Goal: Task Accomplishment & Management: Complete application form

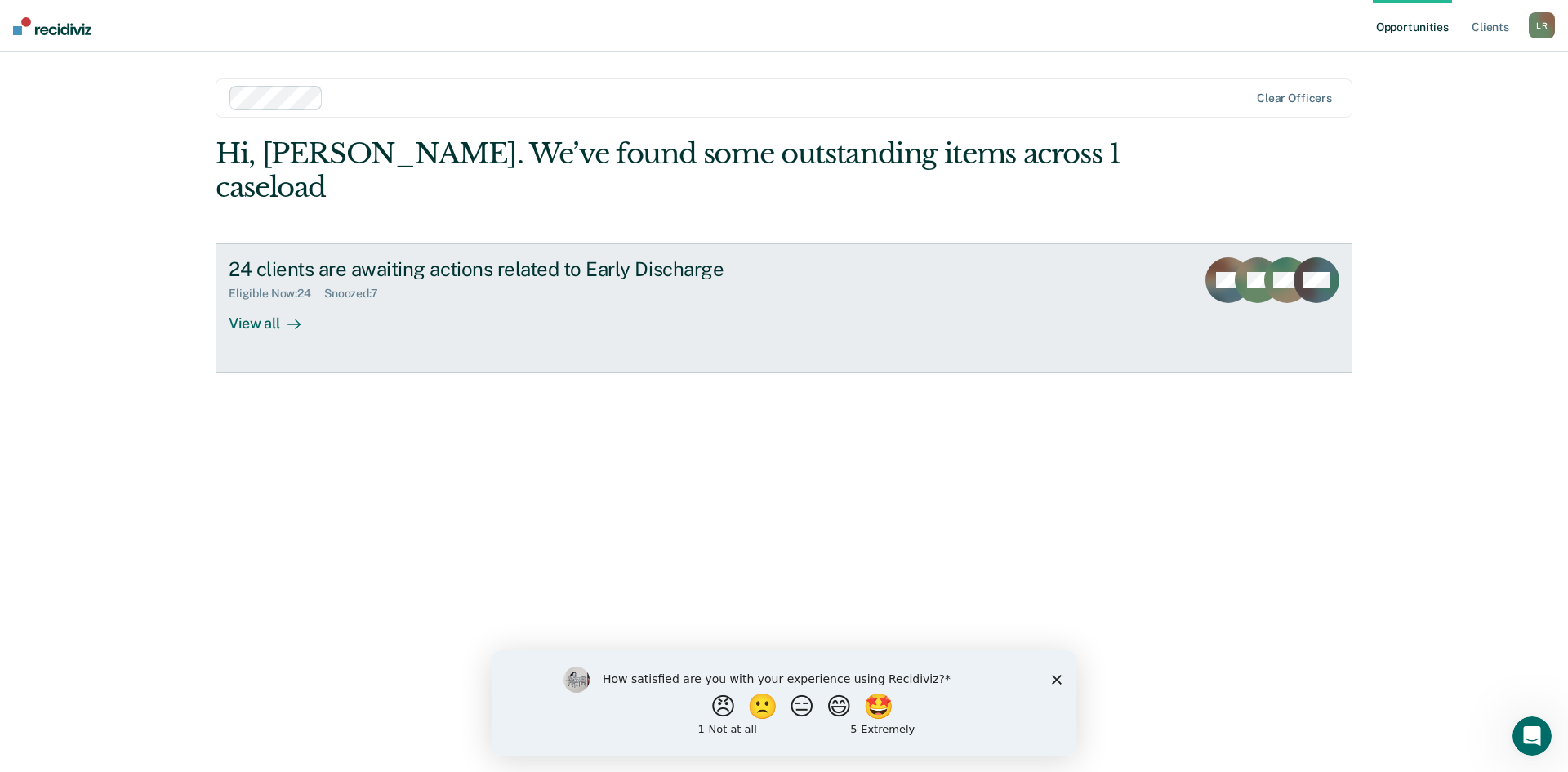
click at [255, 301] on div "View all" at bounding box center [274, 316] width 91 height 32
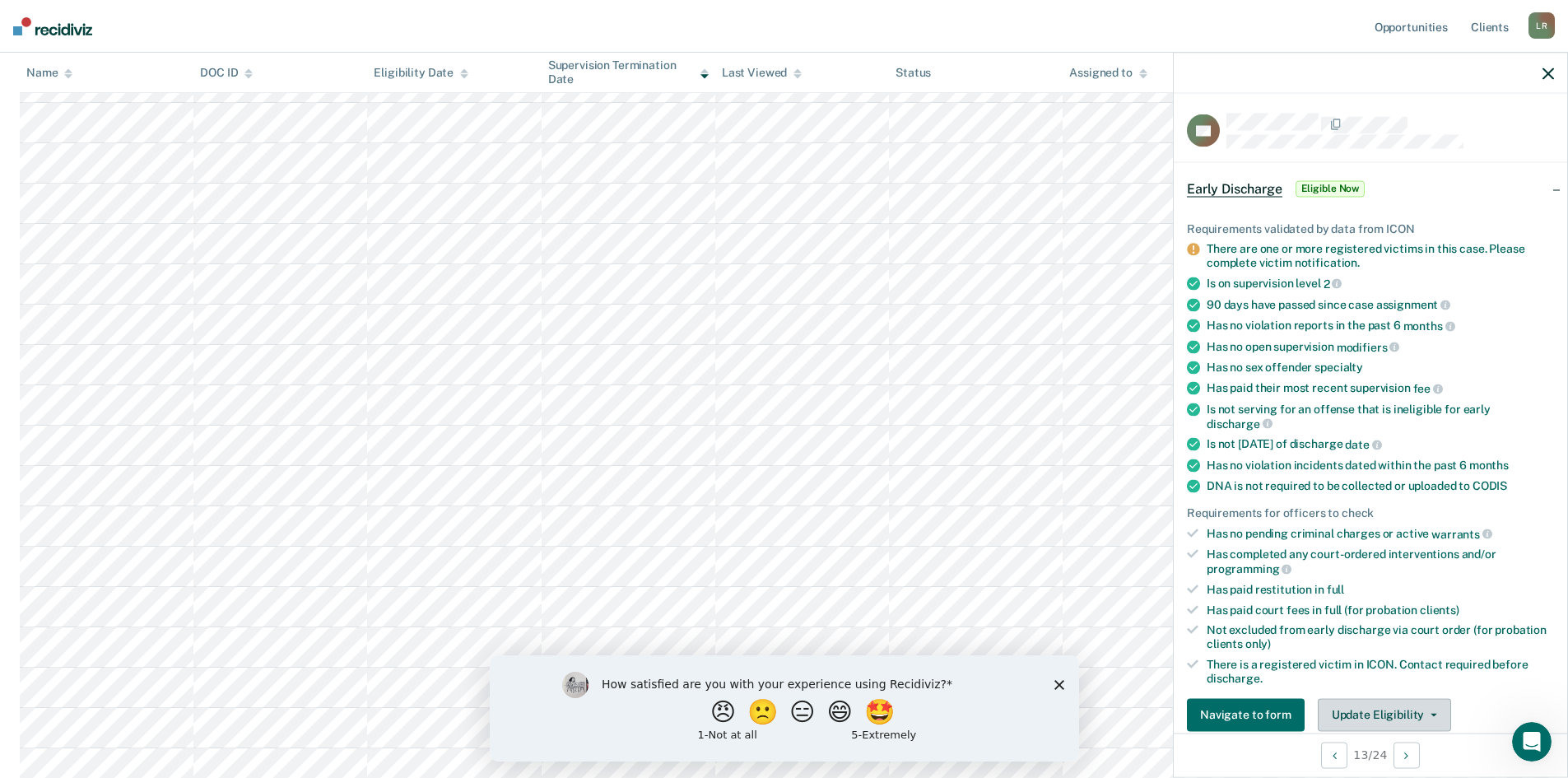
click at [1430, 713] on icon "button" at bounding box center [1433, 713] width 7 height 3
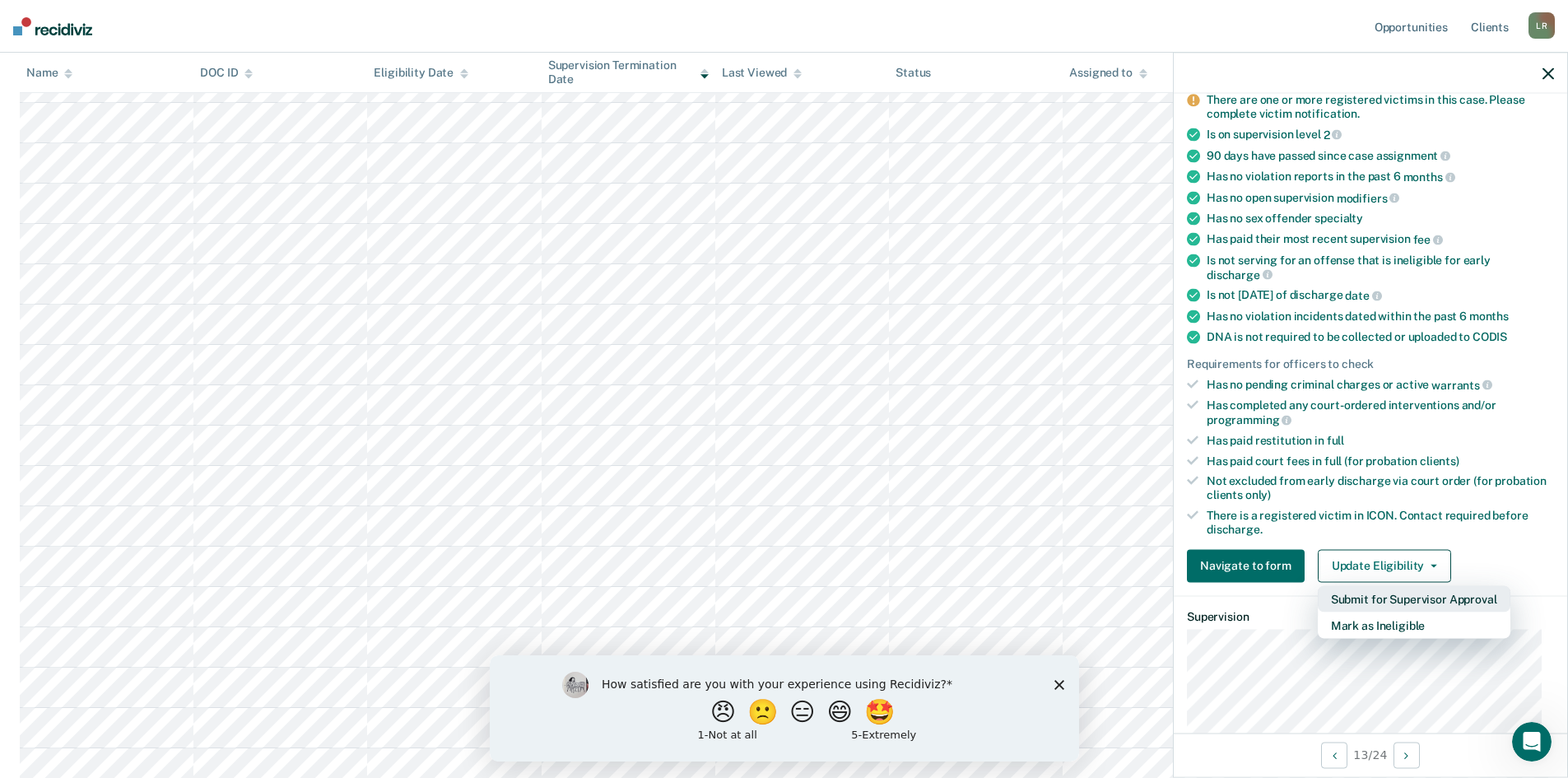
scroll to position [191, 0]
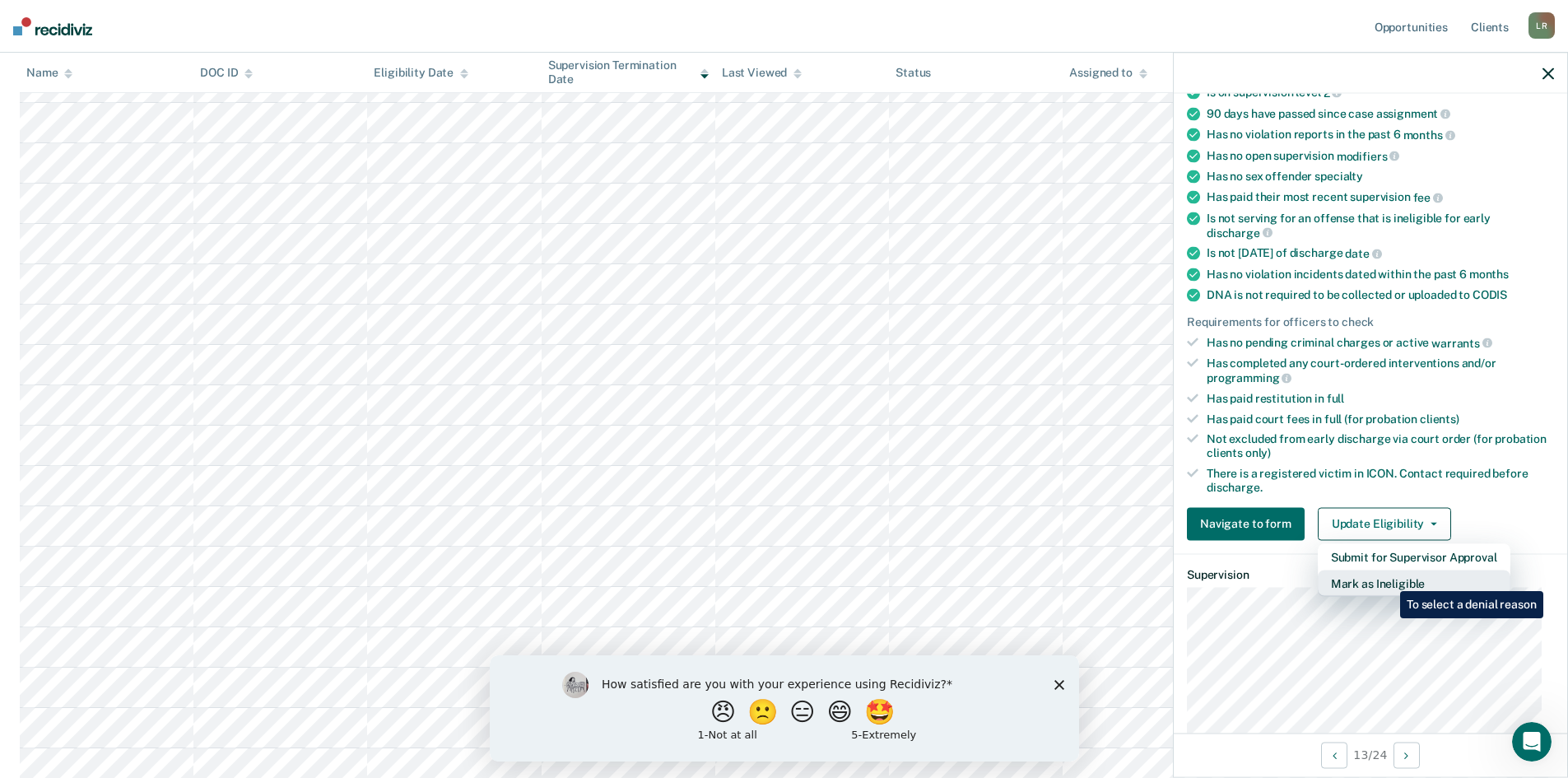
click at [1387, 579] on button "Mark as Ineligible" at bounding box center [1413, 583] width 192 height 26
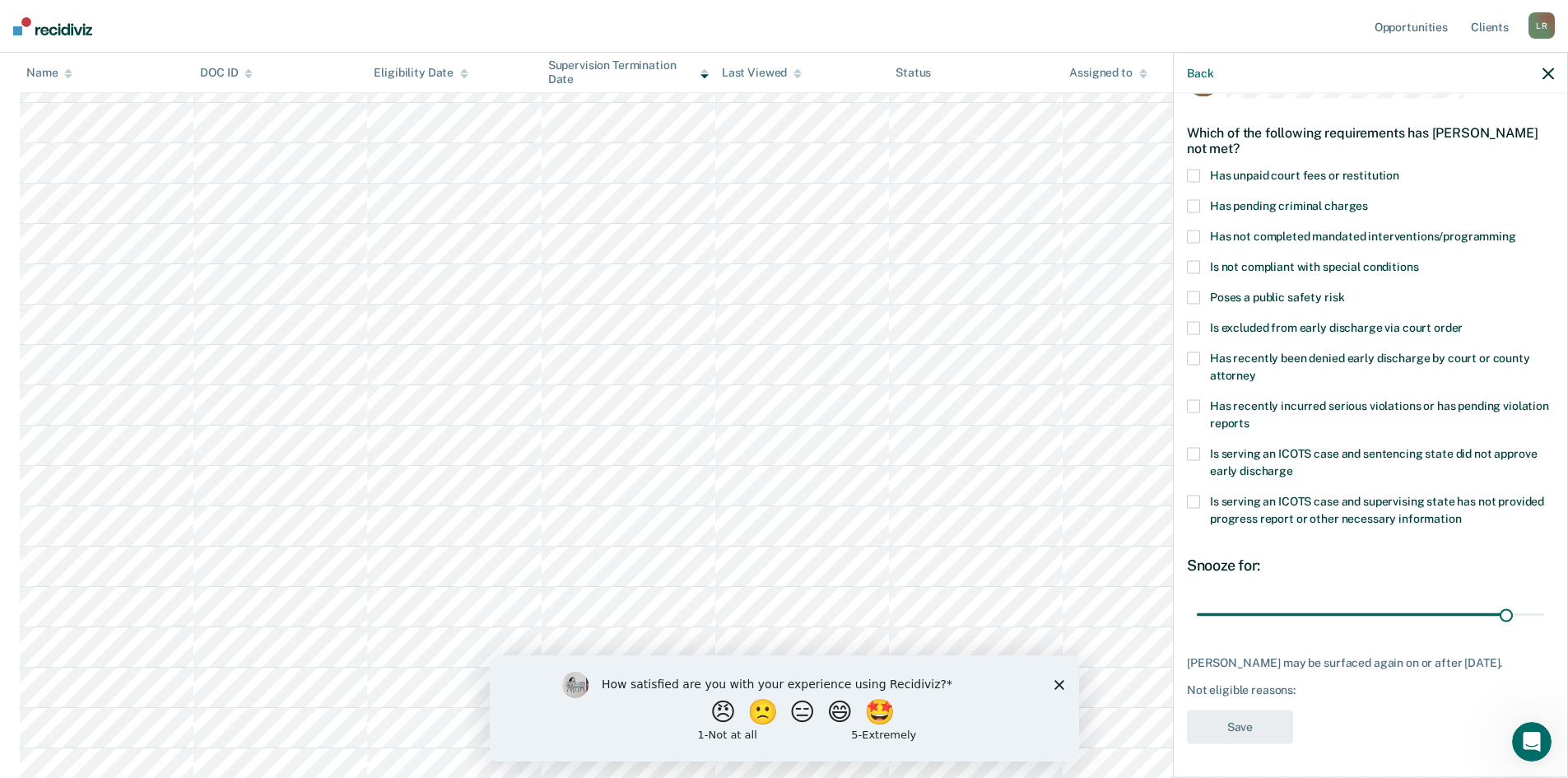
click at [1193, 352] on span at bounding box center [1193, 358] width 13 height 13
click at [1243, 728] on button "Save" at bounding box center [1240, 727] width 106 height 34
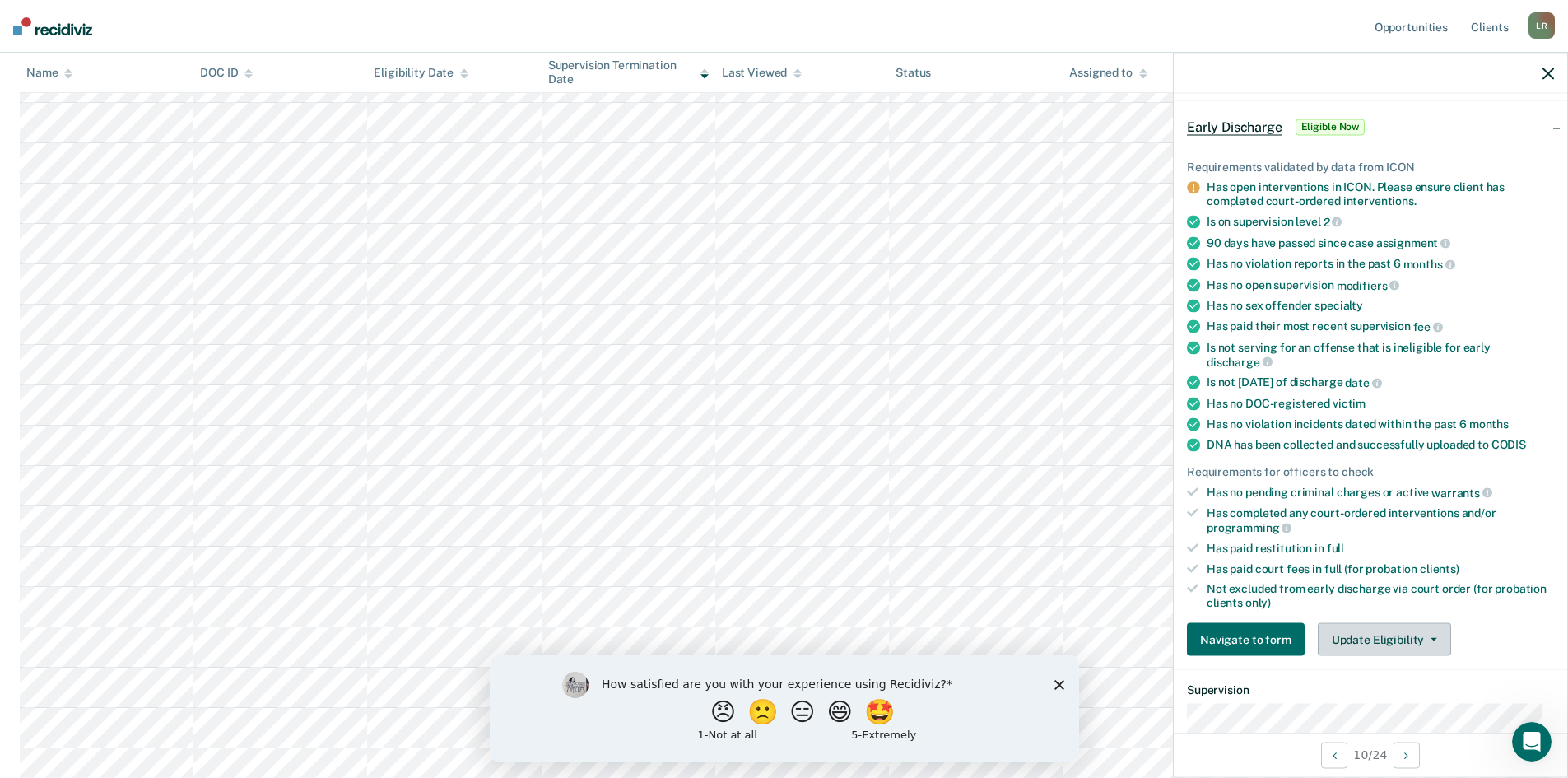
click at [1397, 642] on button "Update Eligibility" at bounding box center [1383, 640] width 133 height 33
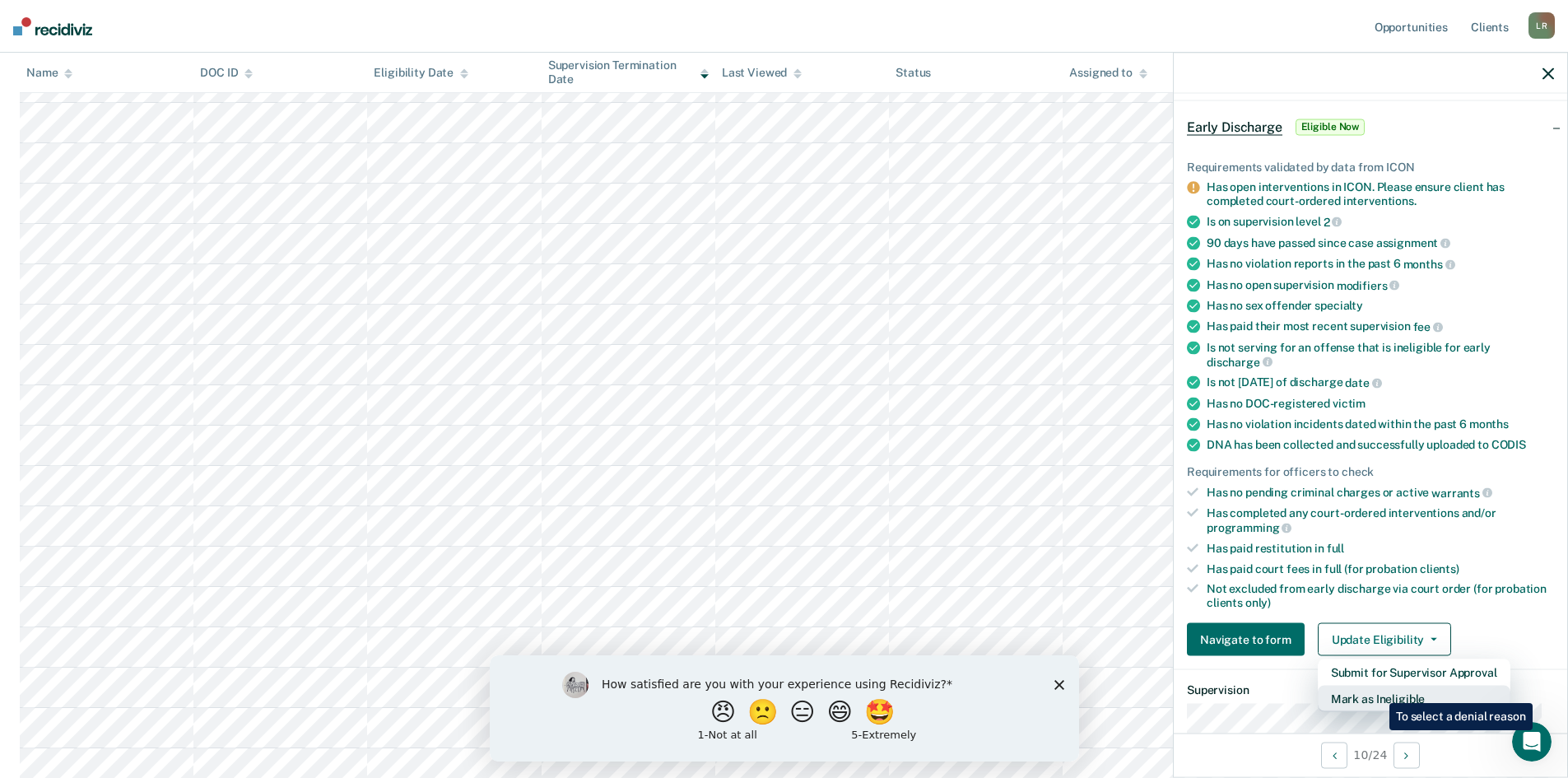
click at [1377, 691] on button "Mark as Ineligible" at bounding box center [1413, 699] width 192 height 26
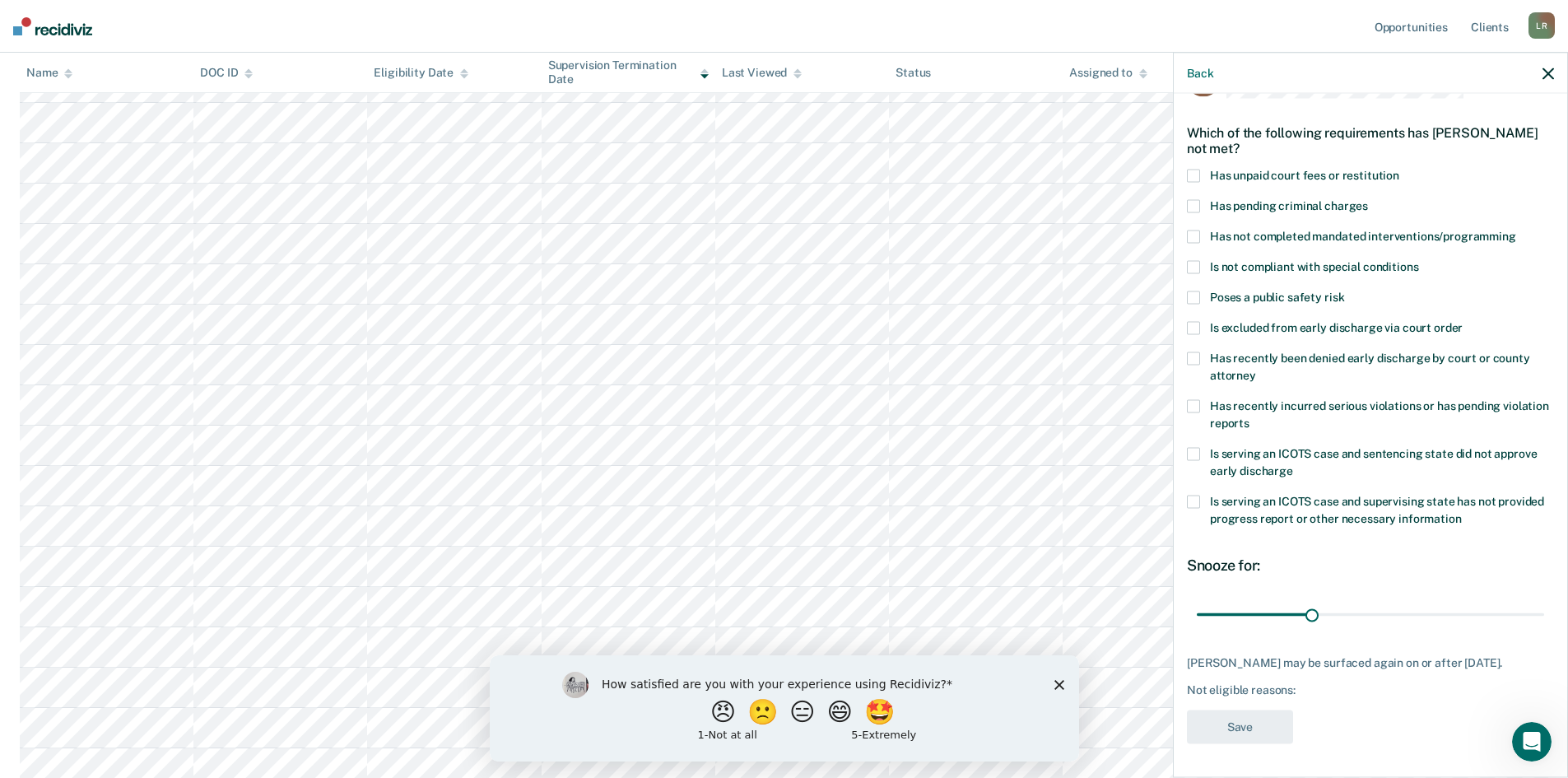
click at [1192, 170] on span at bounding box center [1193, 176] width 13 height 13
click at [1234, 728] on button "Save" at bounding box center [1240, 727] width 106 height 34
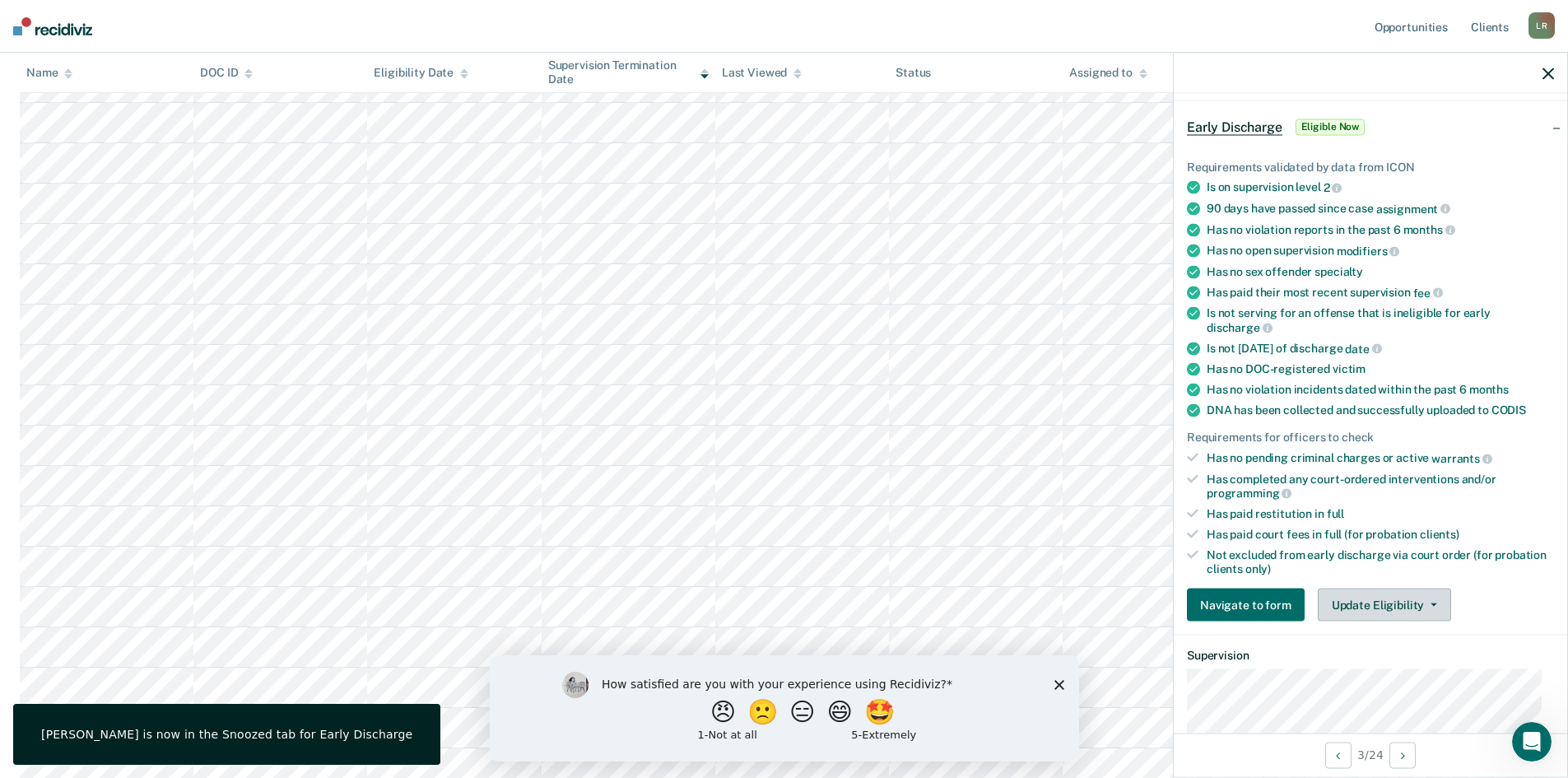
click at [1396, 606] on button "Update Eligibility" at bounding box center [1383, 605] width 133 height 33
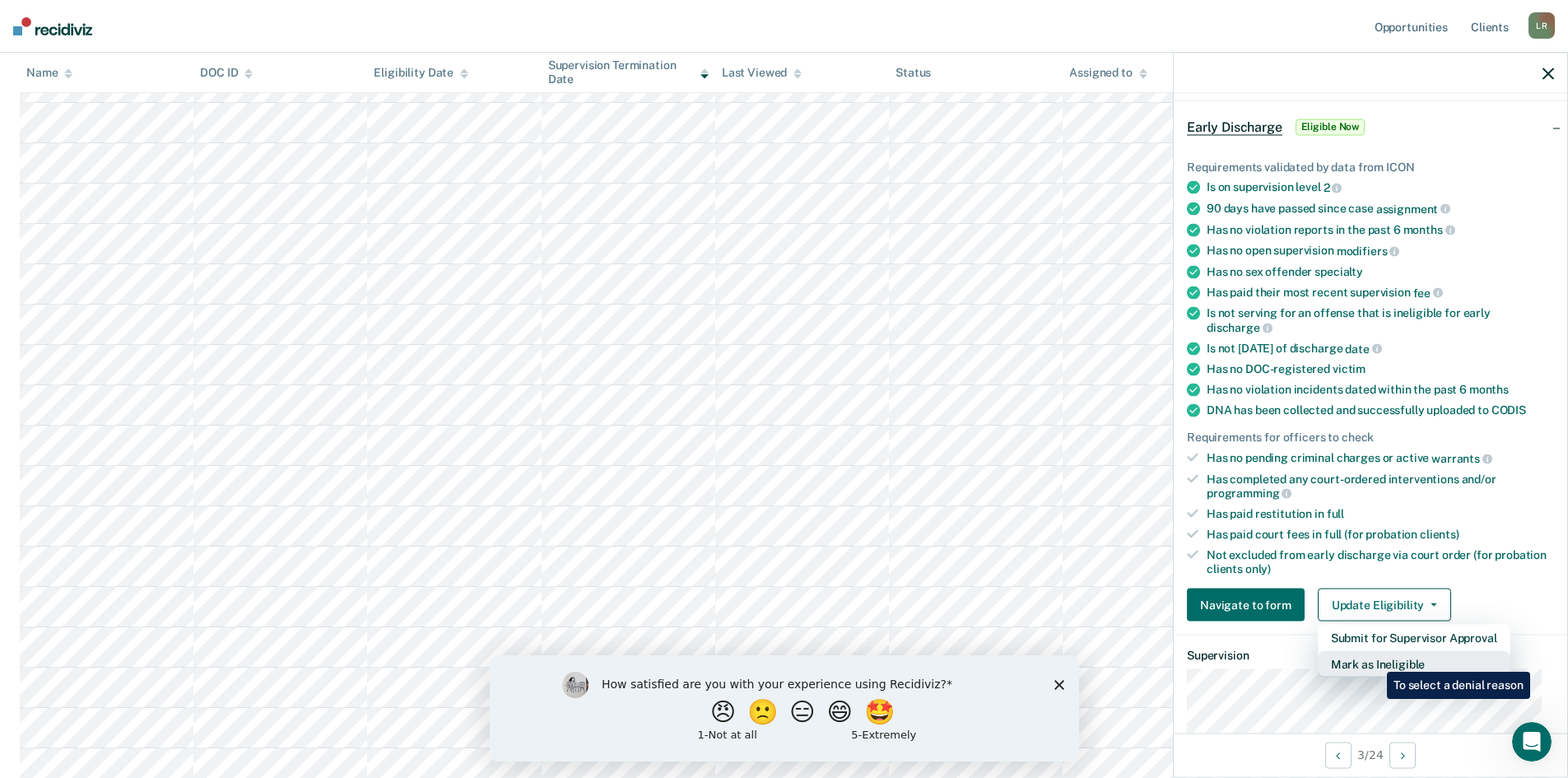
click at [1375, 660] on button "Mark as Ineligible" at bounding box center [1413, 664] width 192 height 26
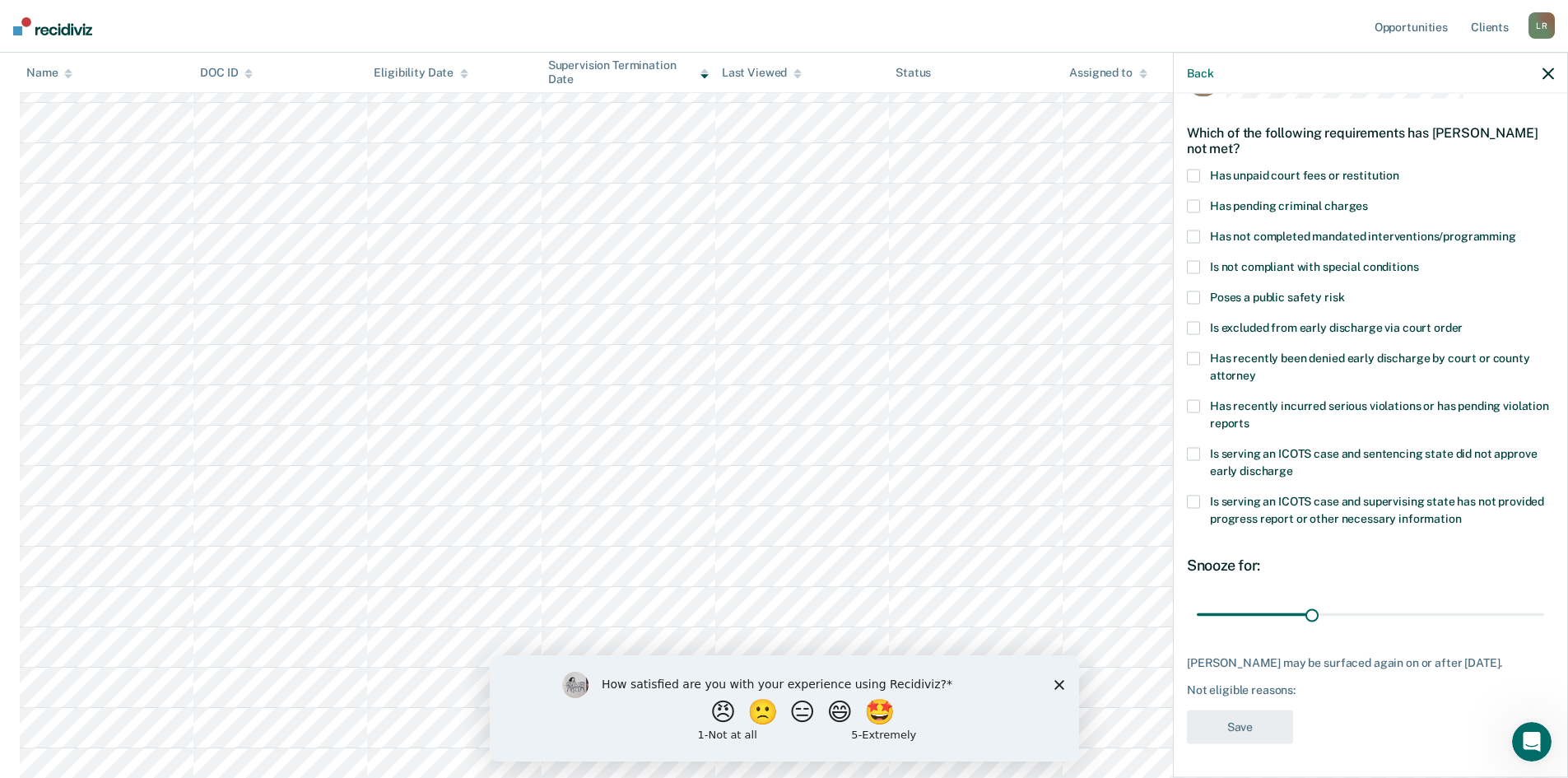
click at [1196, 170] on span at bounding box center [1193, 176] width 13 height 13
click at [1260, 724] on button "Save" at bounding box center [1240, 727] width 106 height 34
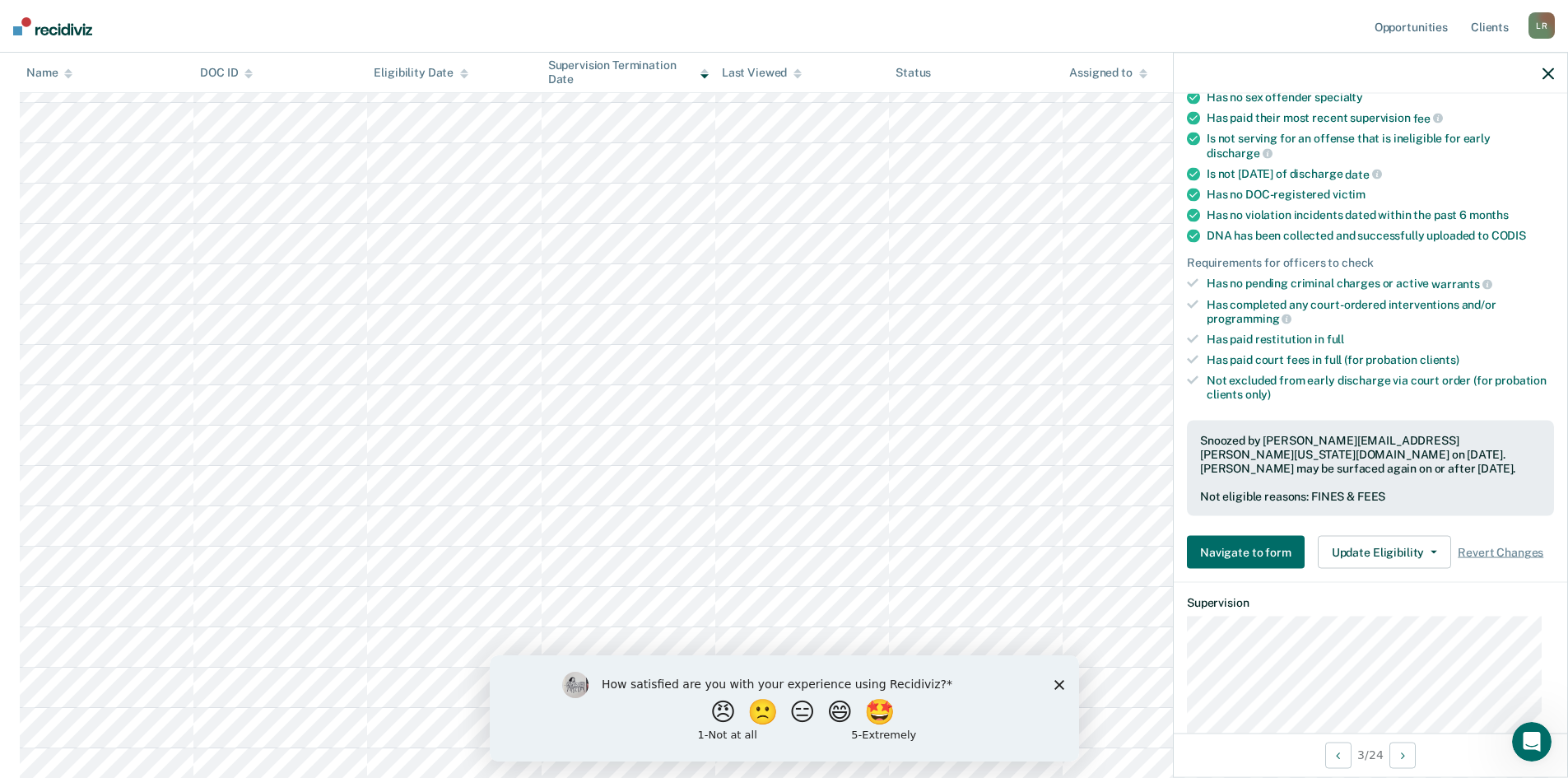
scroll to position [247, 0]
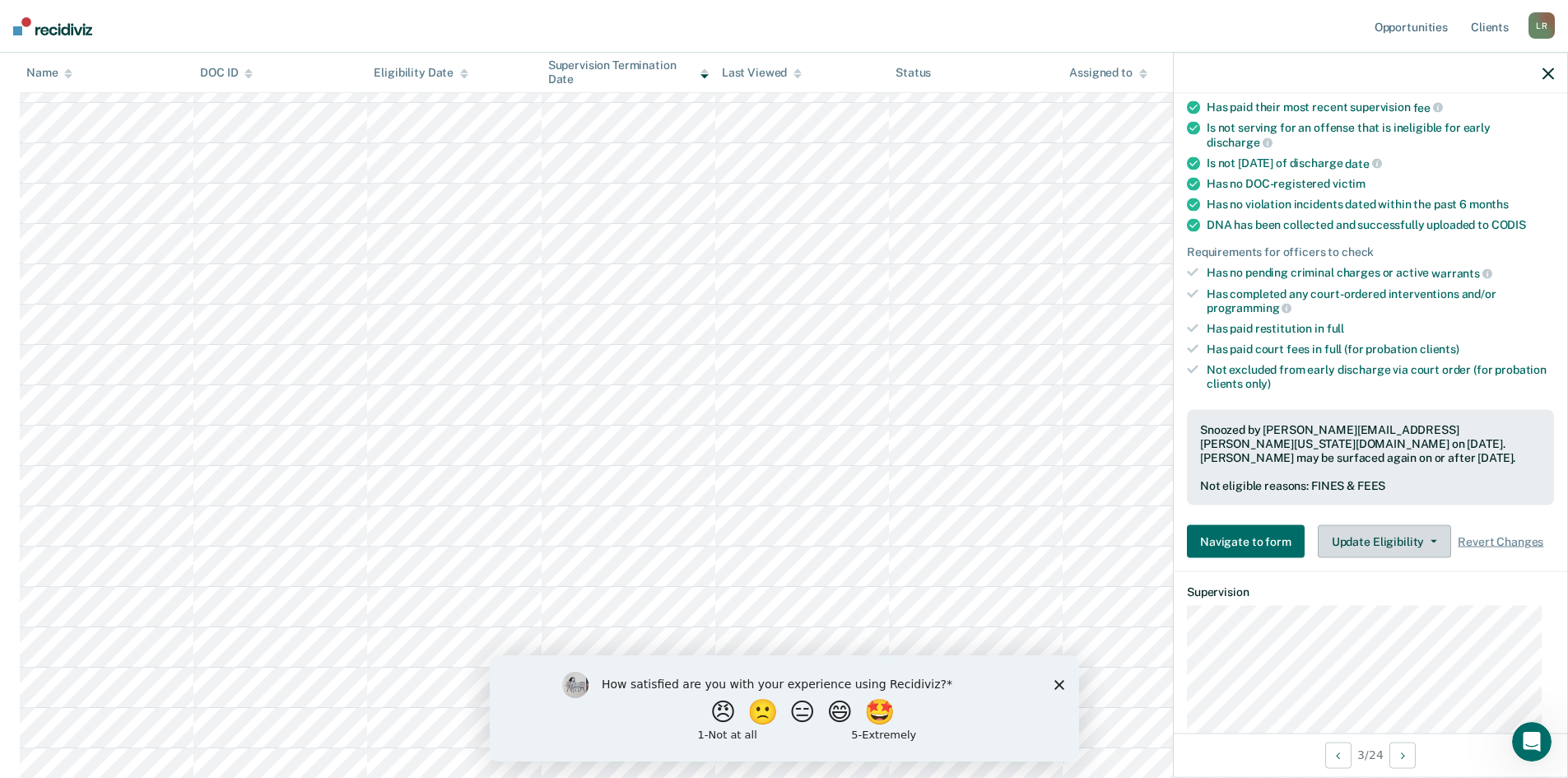
click at [1385, 539] on button "Update Eligibility" at bounding box center [1383, 541] width 133 height 33
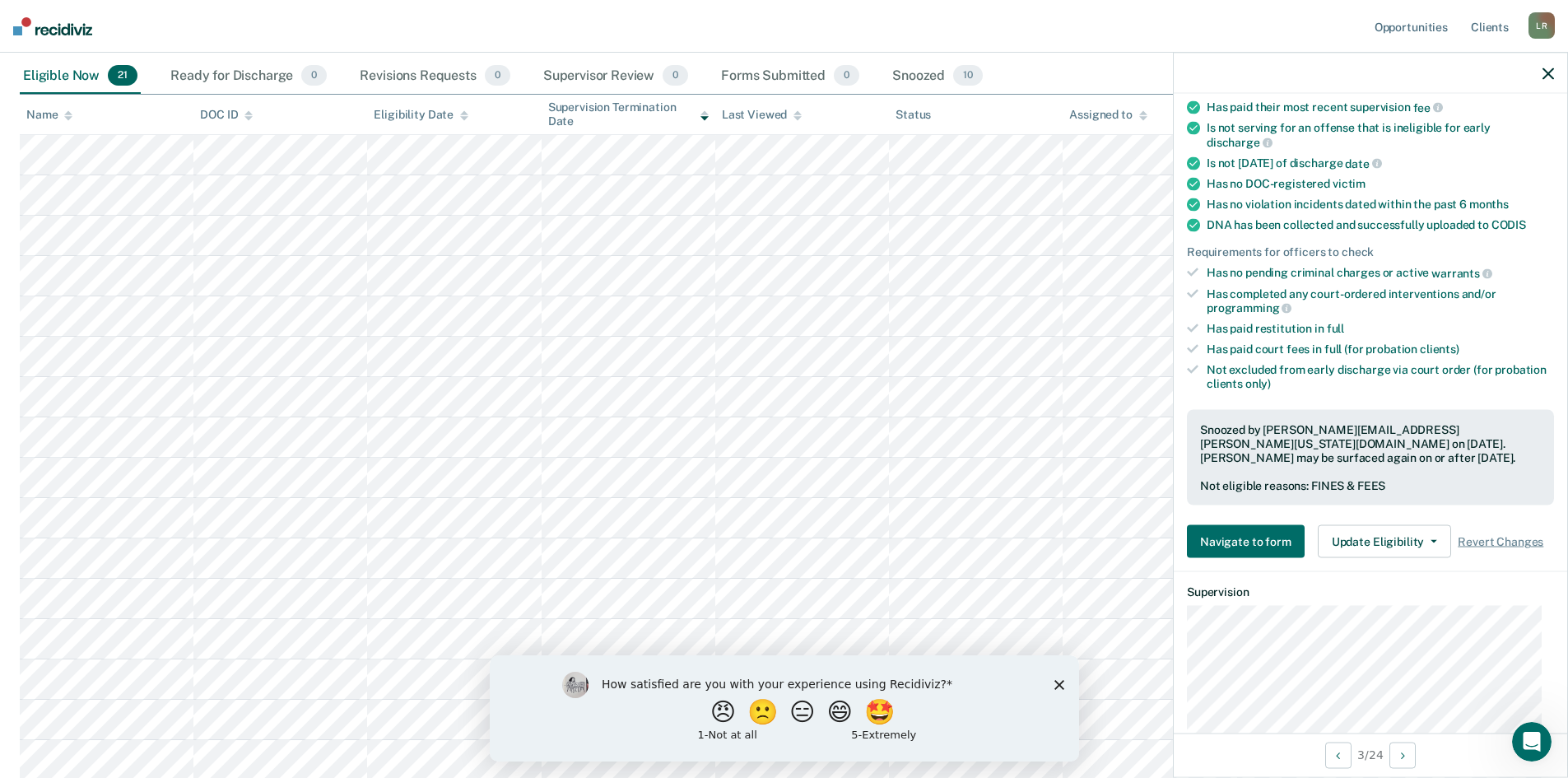
scroll to position [0, 0]
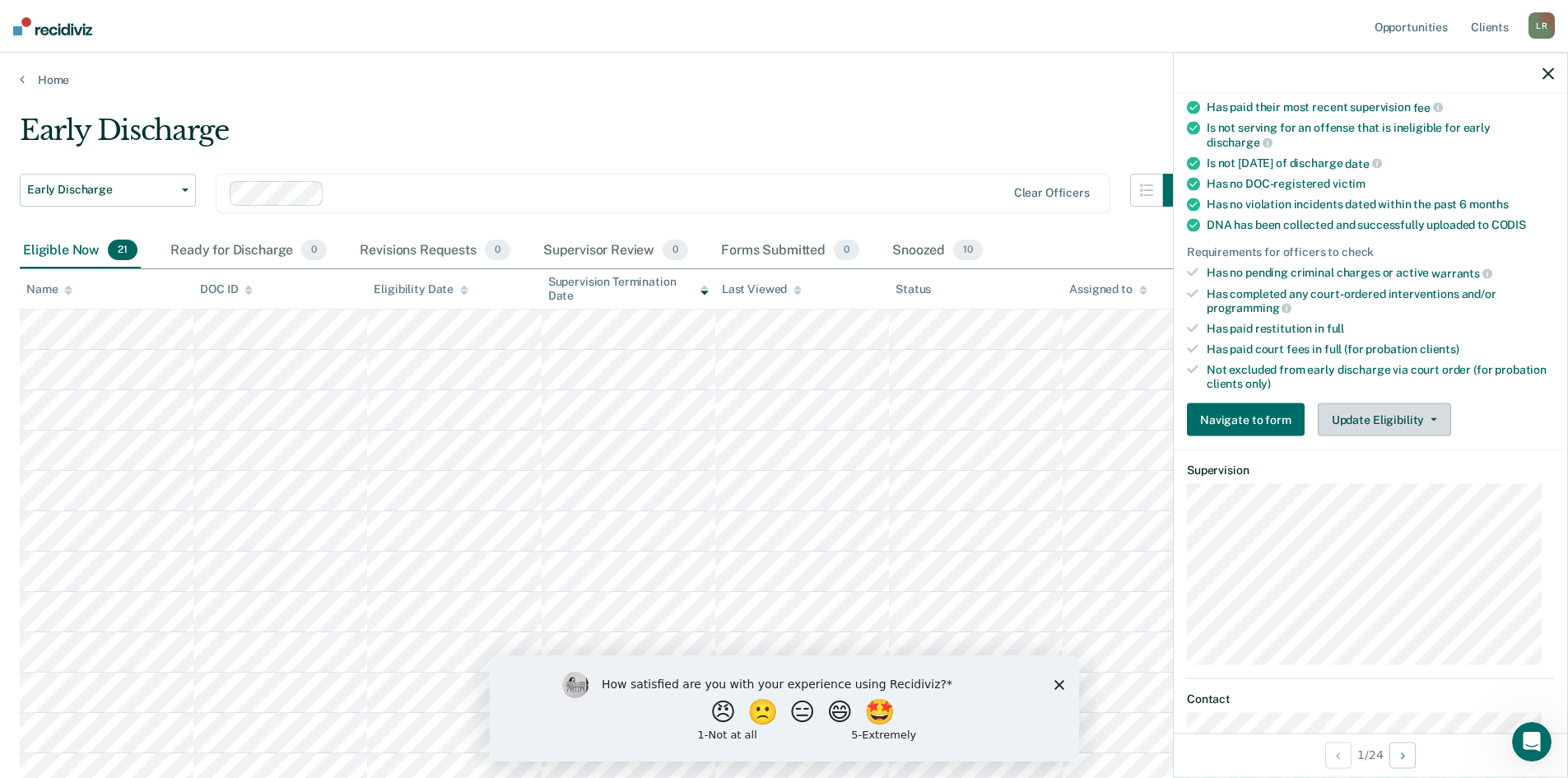
click at [1379, 420] on button "Update Eligibility" at bounding box center [1383, 420] width 133 height 33
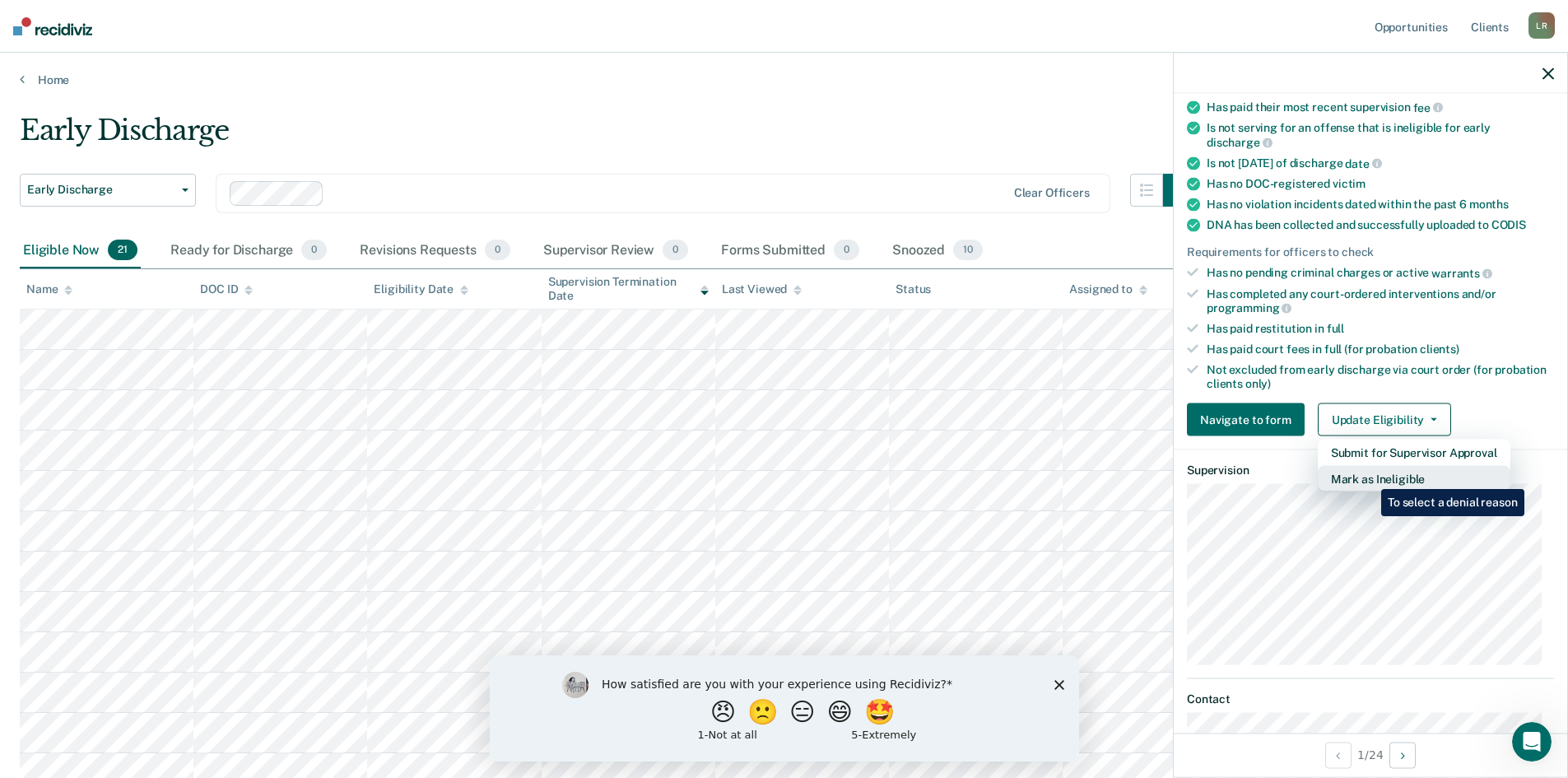
click at [1369, 477] on button "Mark as Ineligible" at bounding box center [1413, 479] width 192 height 26
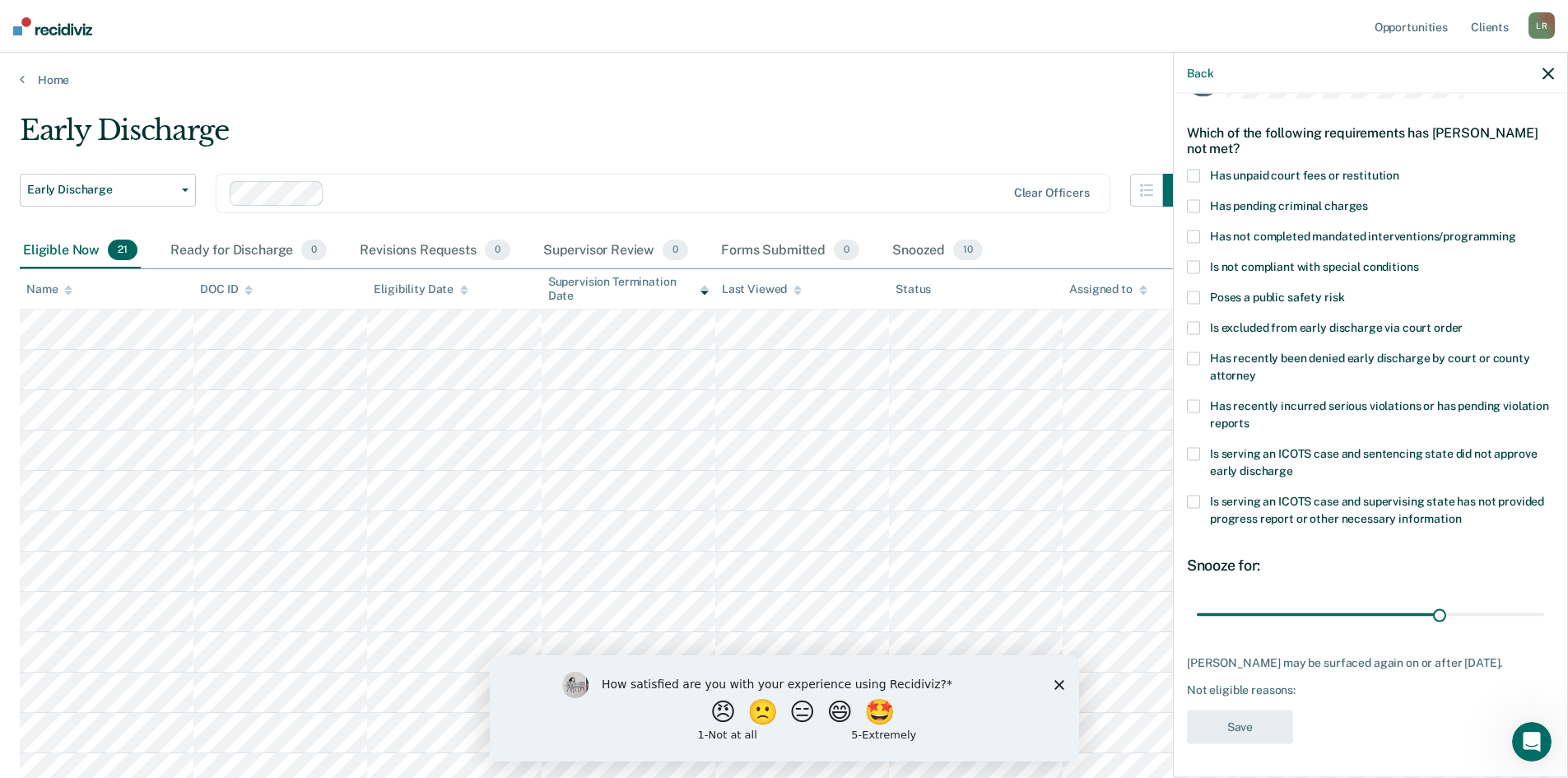
scroll to position [62, 0]
click at [1190, 170] on span at bounding box center [1193, 176] width 13 height 13
click at [1250, 723] on button "Save" at bounding box center [1240, 727] width 106 height 34
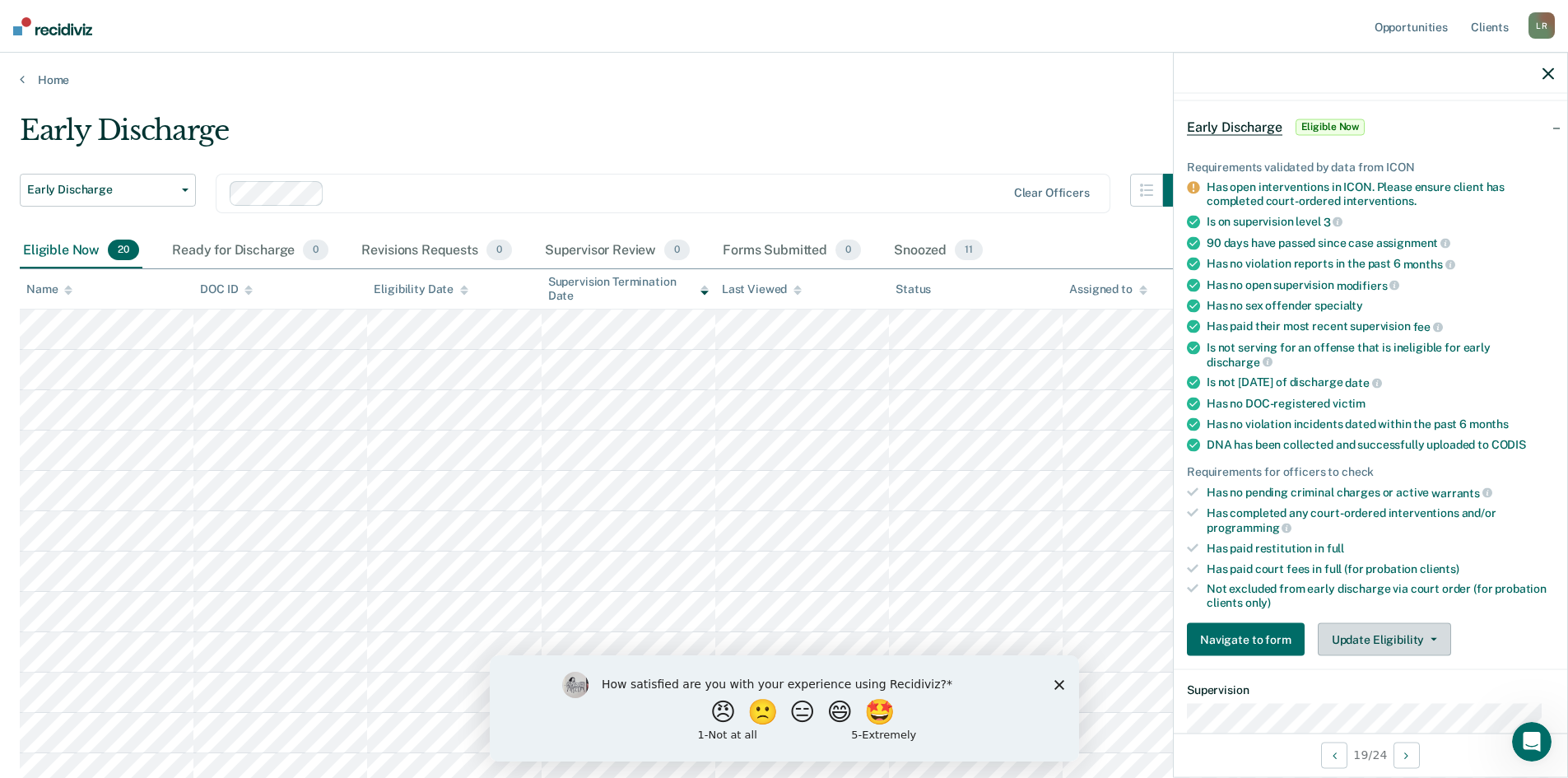
click at [1423, 638] on span "button" at bounding box center [1429, 639] width 13 height 3
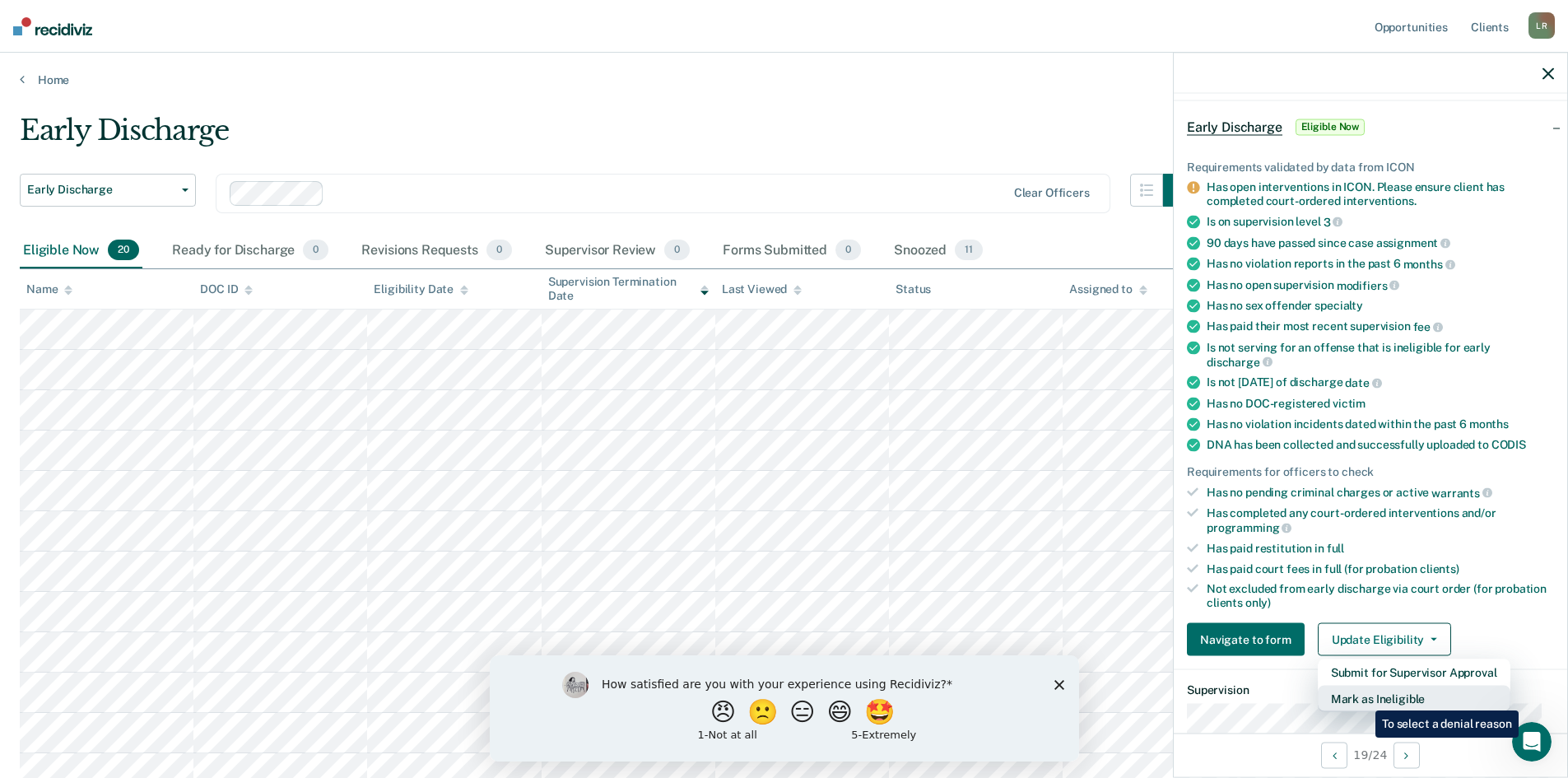
click at [1363, 698] on button "Mark as Ineligible" at bounding box center [1413, 699] width 192 height 26
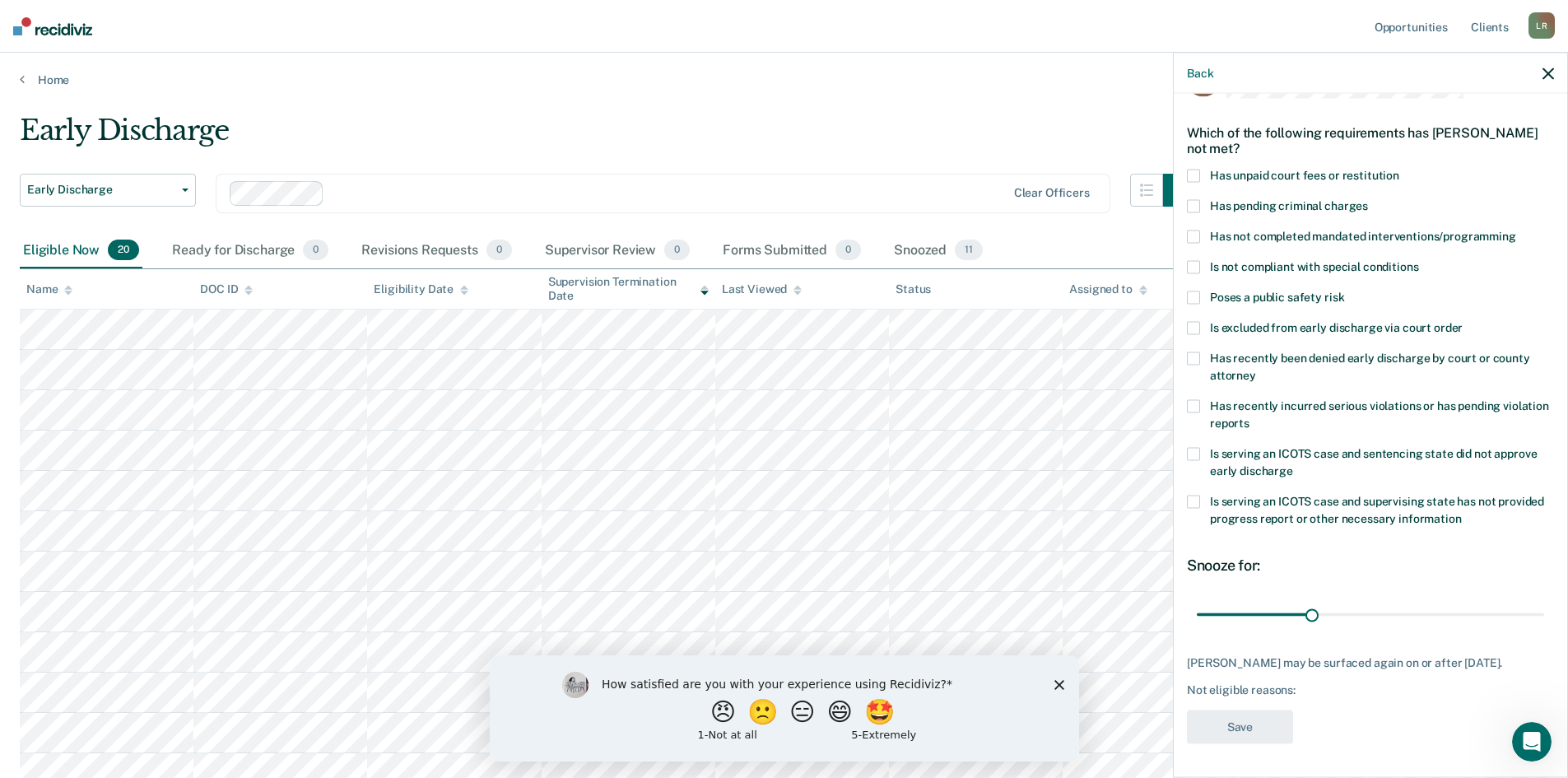
click at [1189, 170] on span at bounding box center [1193, 176] width 13 height 13
click at [1197, 231] on span at bounding box center [1193, 237] width 13 height 13
click at [1257, 727] on button "Save" at bounding box center [1240, 727] width 106 height 34
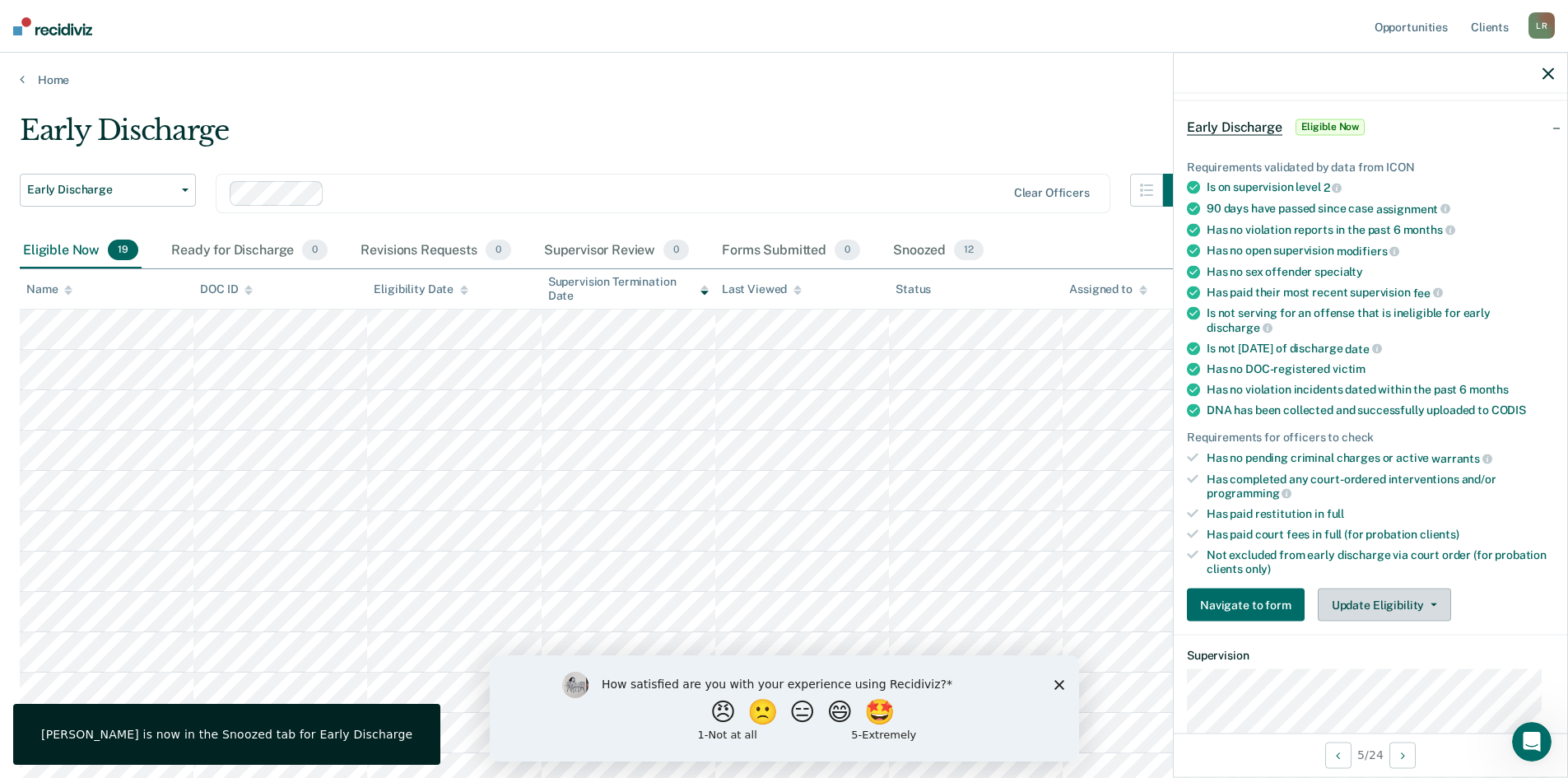
click at [1401, 593] on button "Update Eligibility" at bounding box center [1383, 605] width 133 height 33
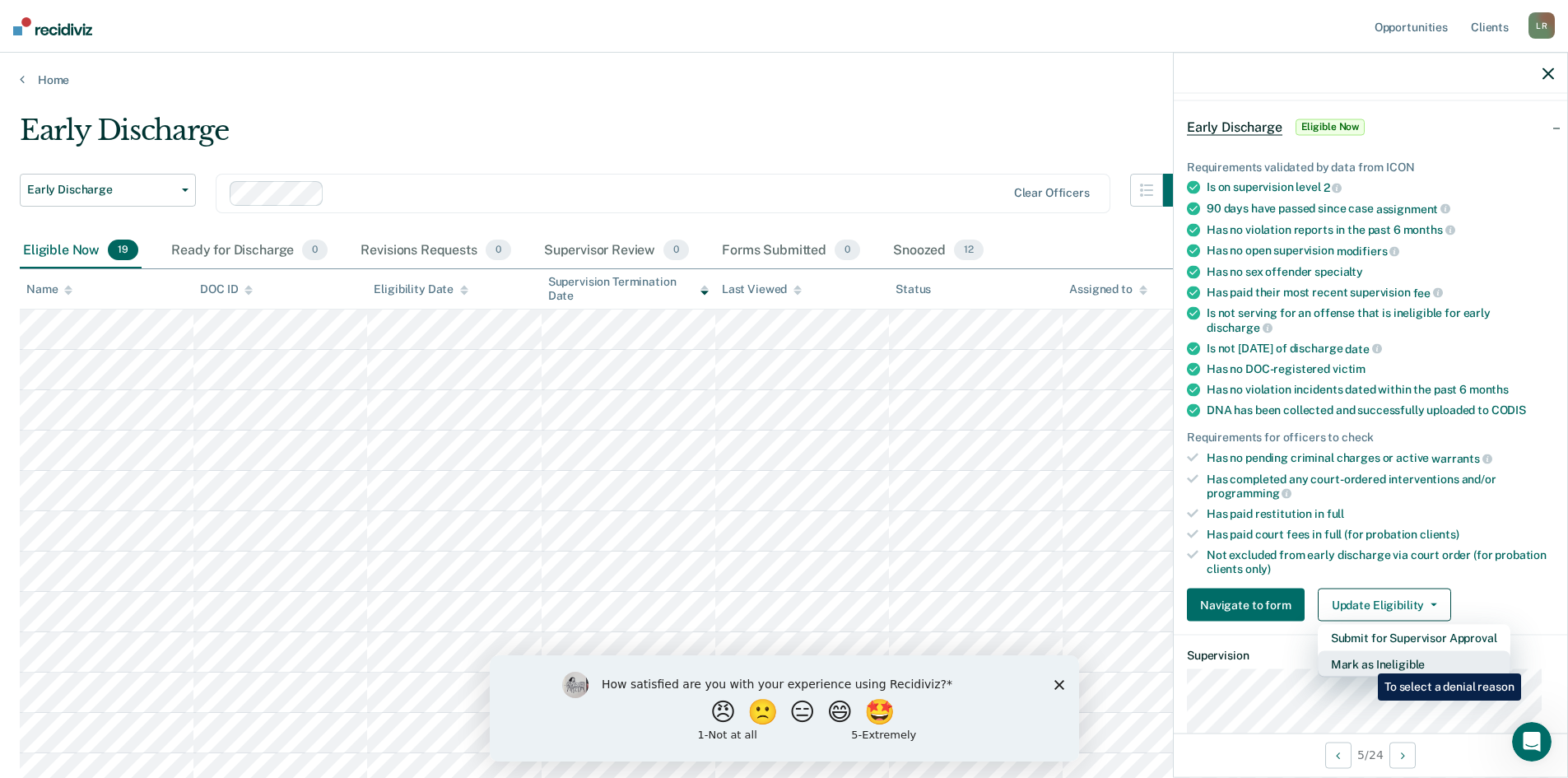
click at [1365, 661] on button "Mark as Ineligible" at bounding box center [1413, 664] width 192 height 26
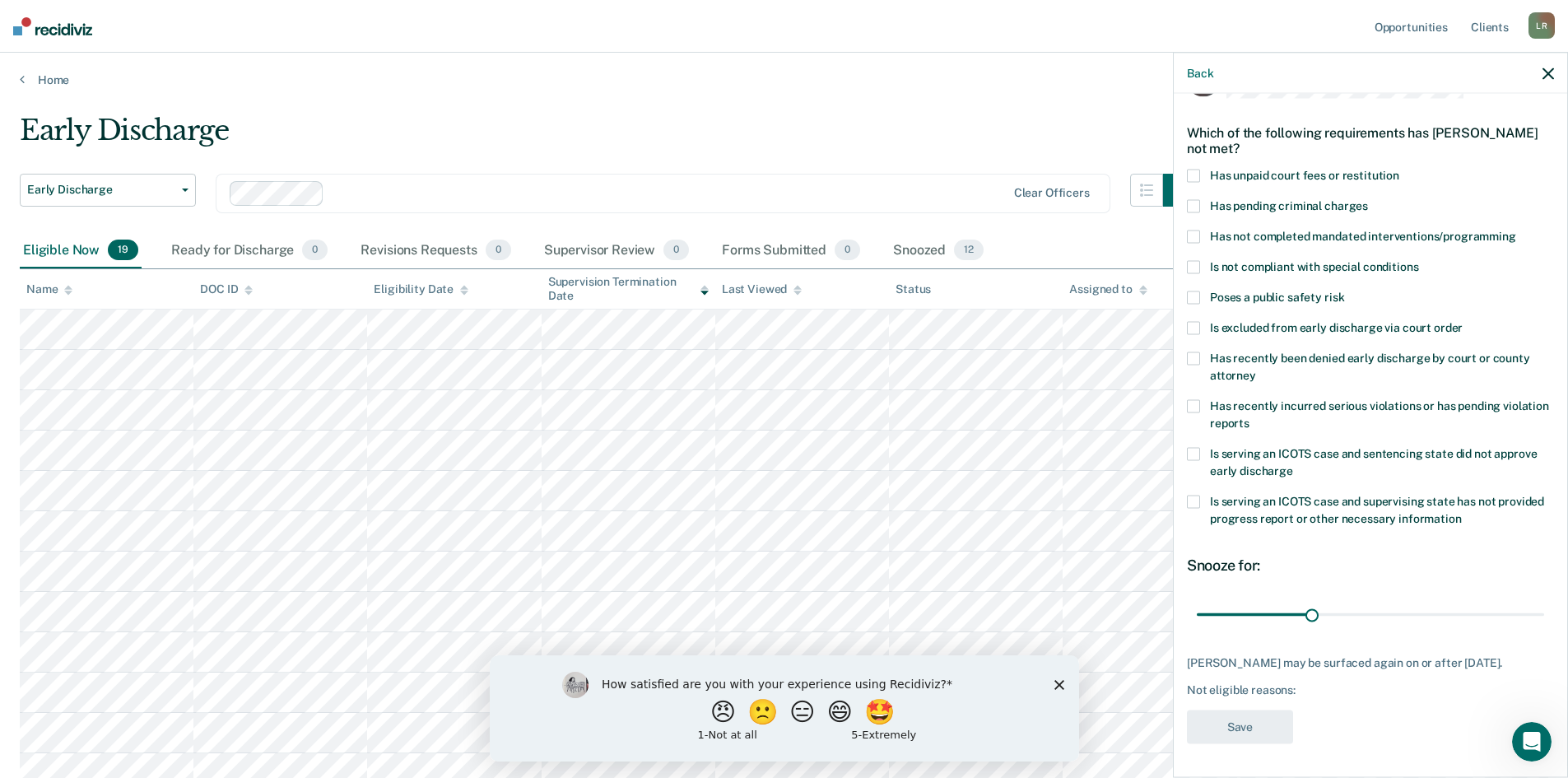
click at [1194, 400] on span at bounding box center [1193, 406] width 13 height 13
click at [1199, 448] on label "Is serving an ICOTS case and sentencing state did not approve early discharge" at bounding box center [1371, 464] width 367 height 34
click at [1195, 400] on span at bounding box center [1193, 406] width 13 height 13
click at [1255, 729] on button "Save" at bounding box center [1240, 727] width 106 height 34
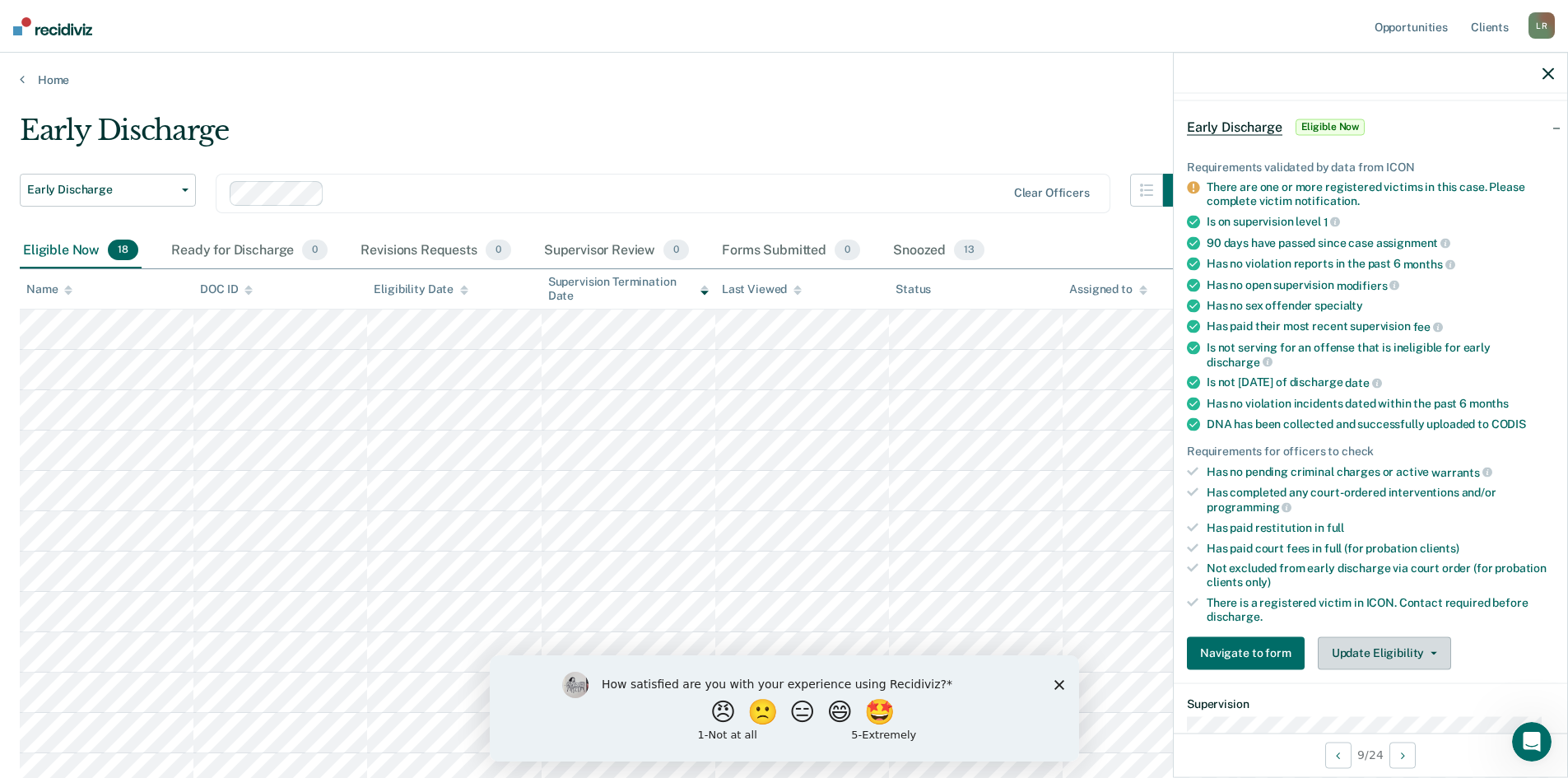
click at [1391, 645] on button "Update Eligibility" at bounding box center [1383, 653] width 133 height 33
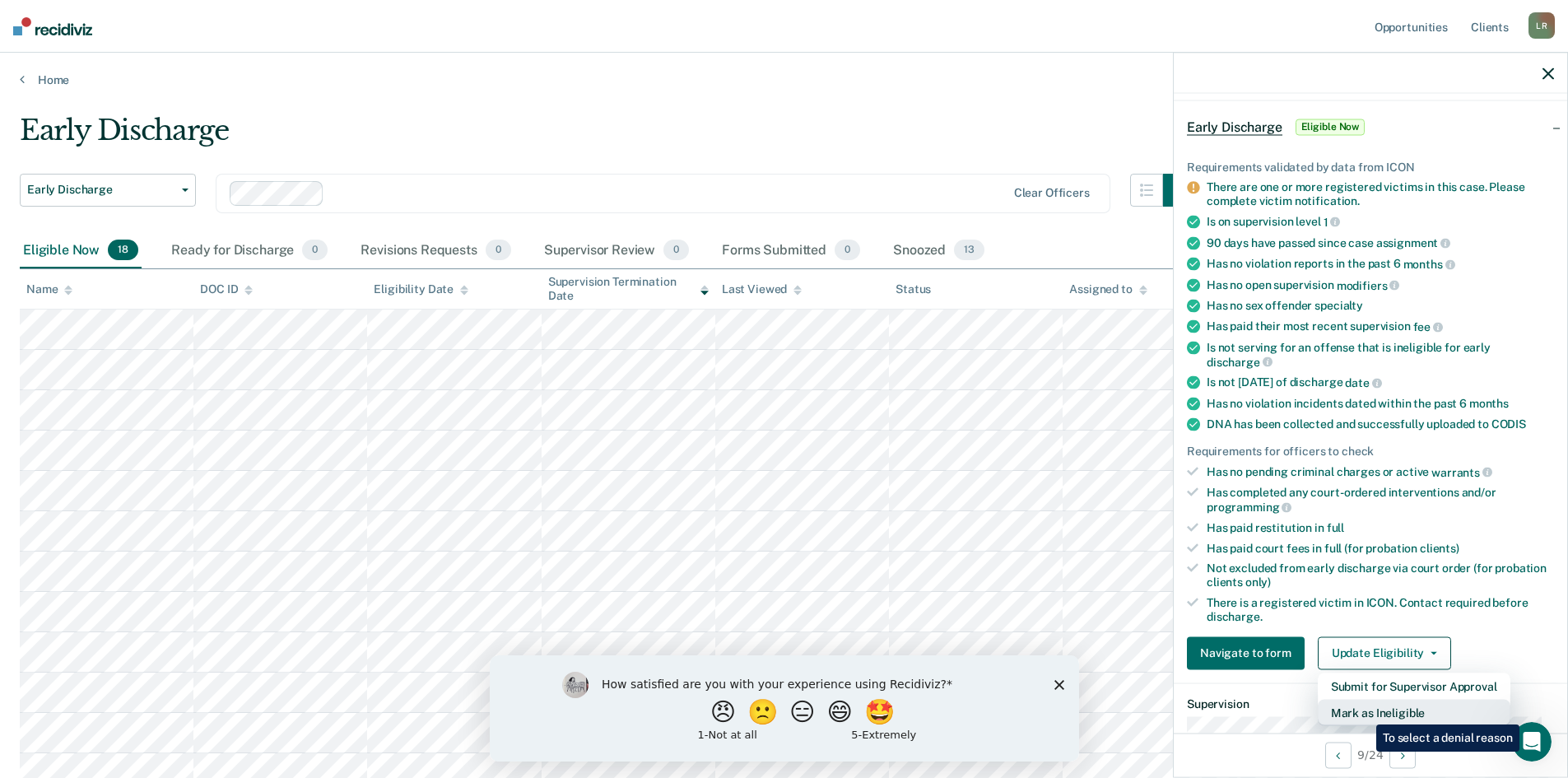
click at [1364, 713] on button "Mark as Ineligible" at bounding box center [1413, 712] width 192 height 26
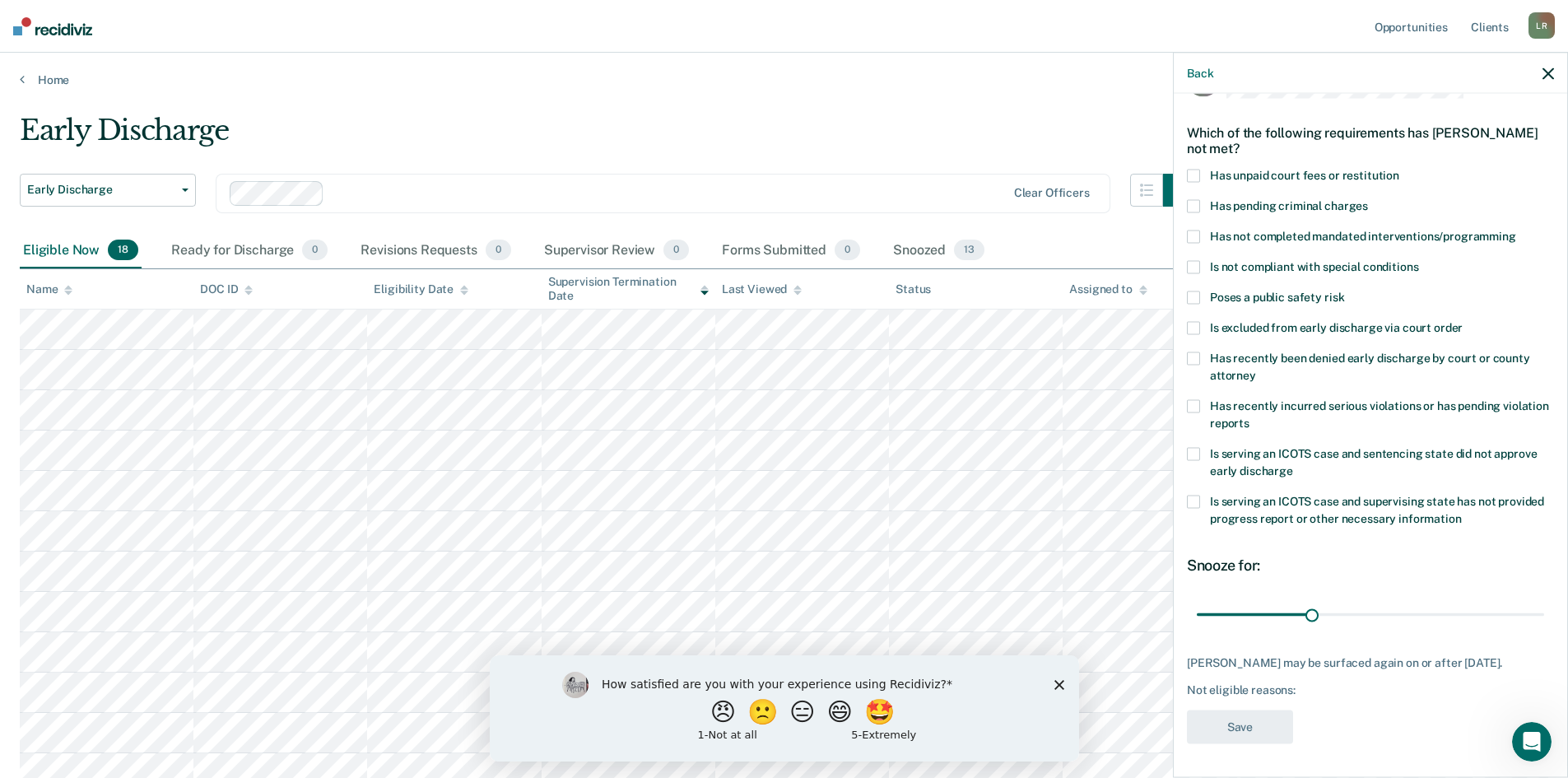
click at [1200, 400] on label "Has recently incurred serious violations or has pending violation reports" at bounding box center [1371, 416] width 367 height 34
click at [1234, 723] on button "Save" at bounding box center [1240, 727] width 106 height 34
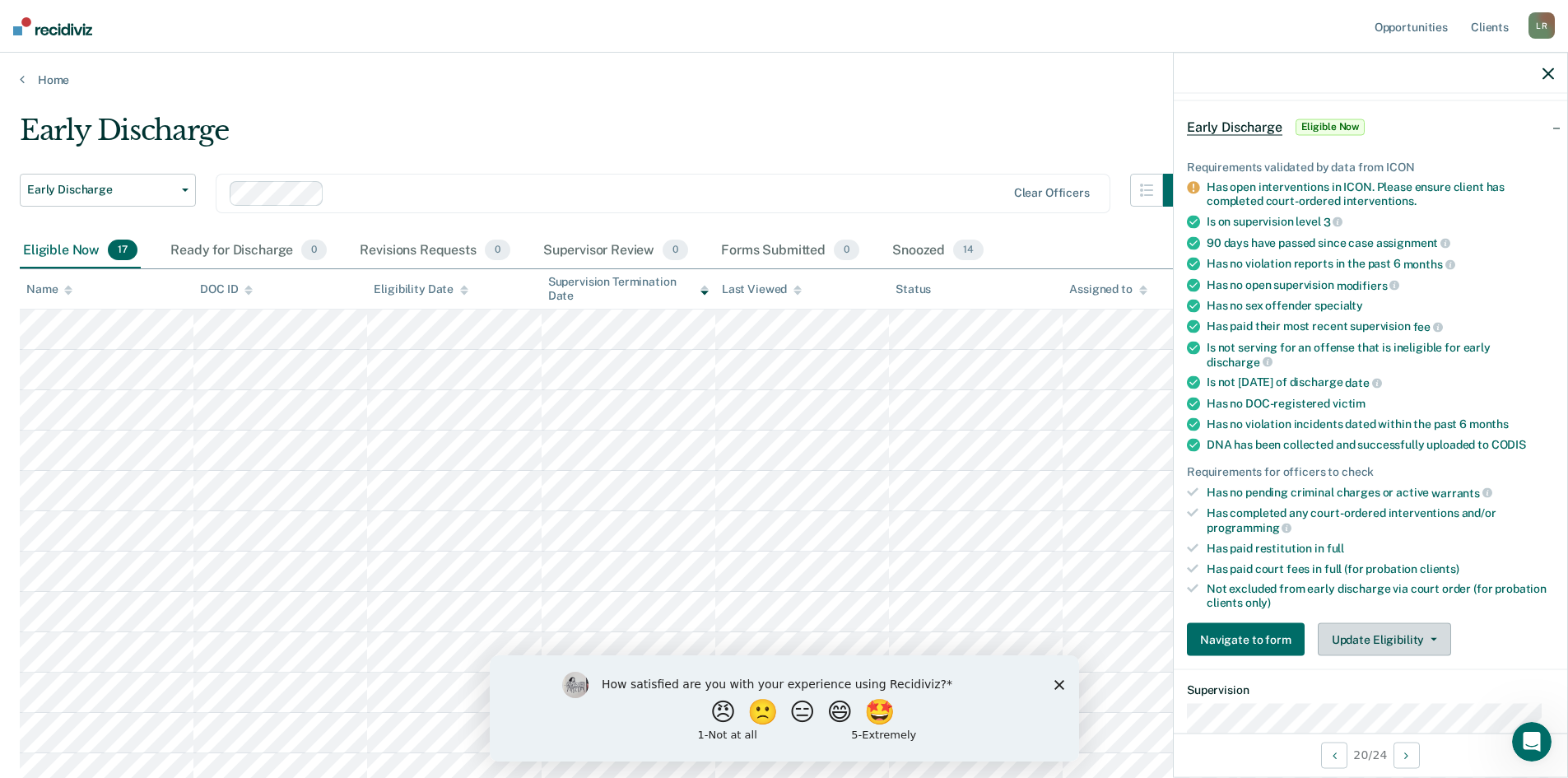
click at [1392, 634] on button "Update Eligibility" at bounding box center [1383, 640] width 133 height 33
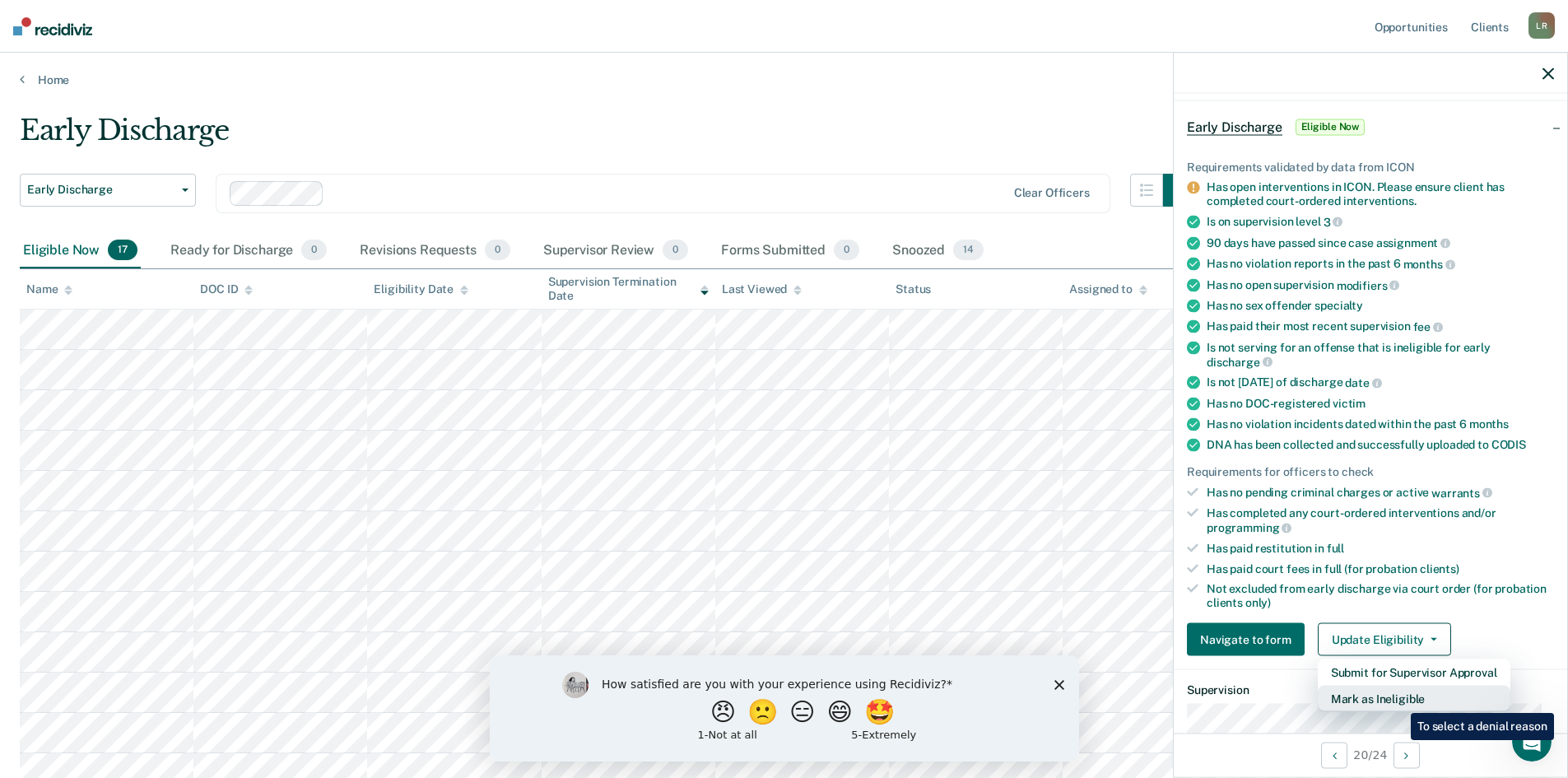
click at [1396, 700] on button "Mark as Ineligible" at bounding box center [1413, 699] width 192 height 26
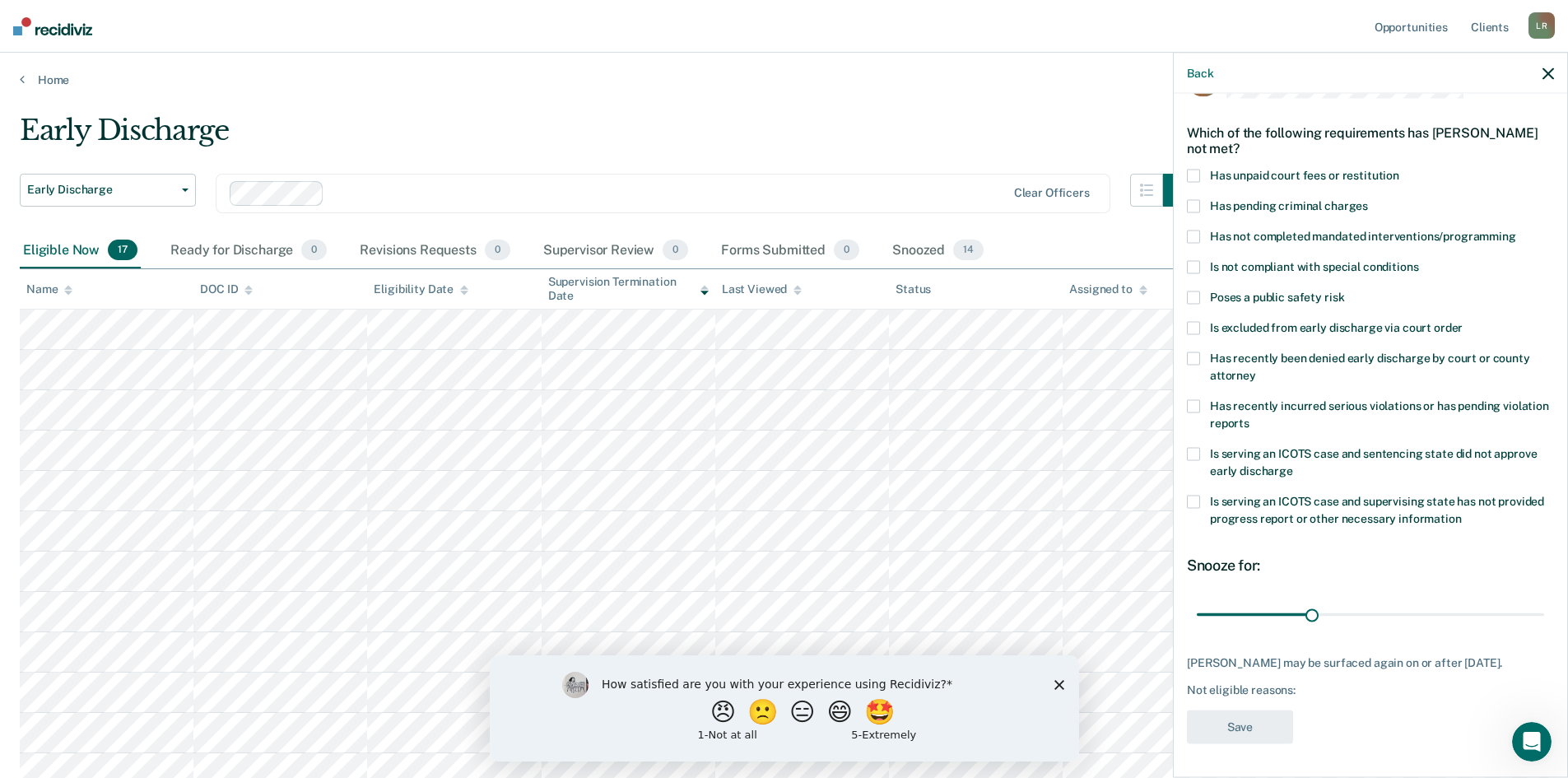
click at [1191, 170] on span at bounding box center [1193, 176] width 13 height 13
click at [1194, 261] on span at bounding box center [1193, 267] width 13 height 13
click at [1260, 733] on button "Save" at bounding box center [1240, 727] width 106 height 34
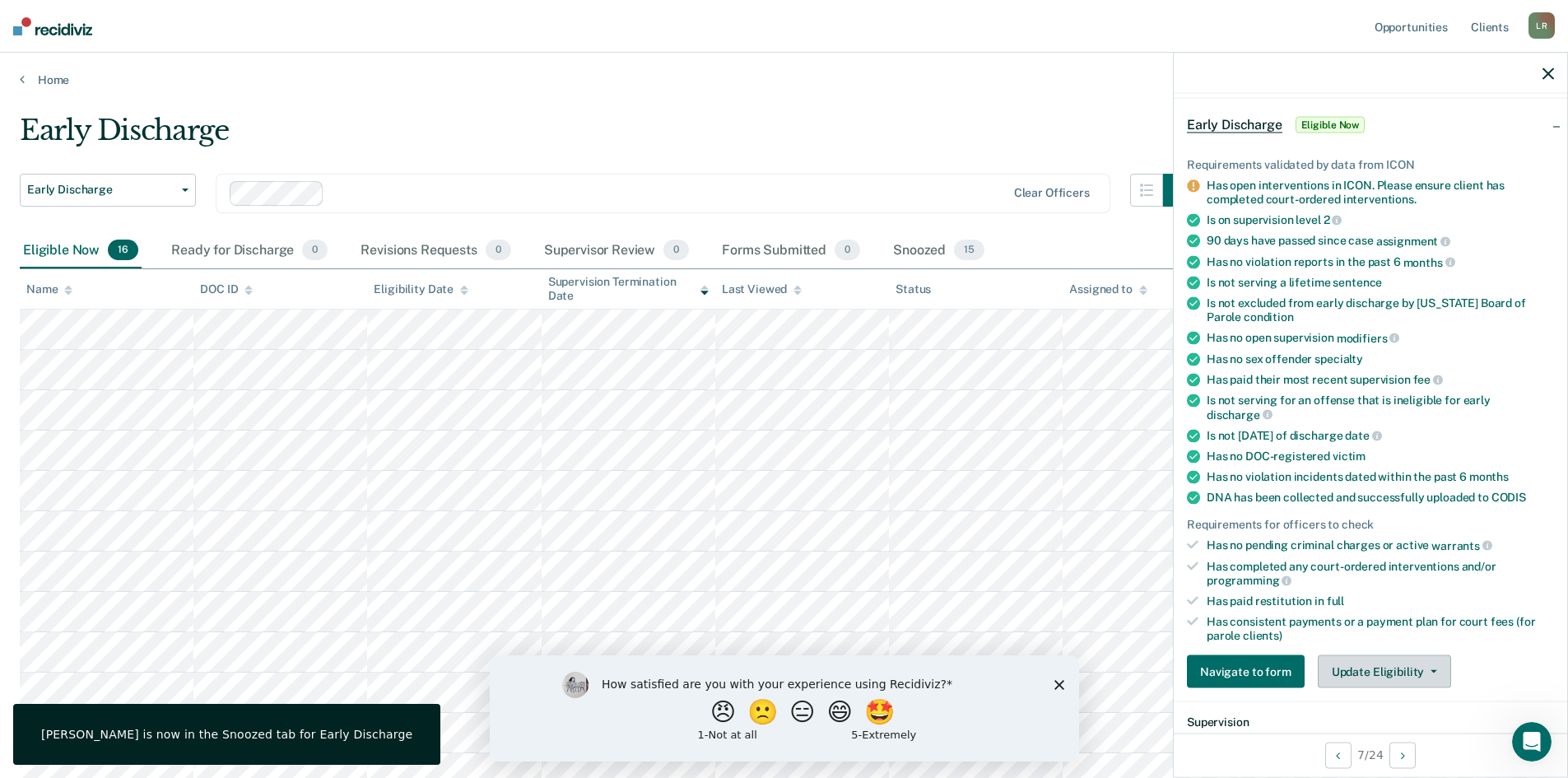
click at [1404, 671] on button "Update Eligibility" at bounding box center [1383, 671] width 133 height 33
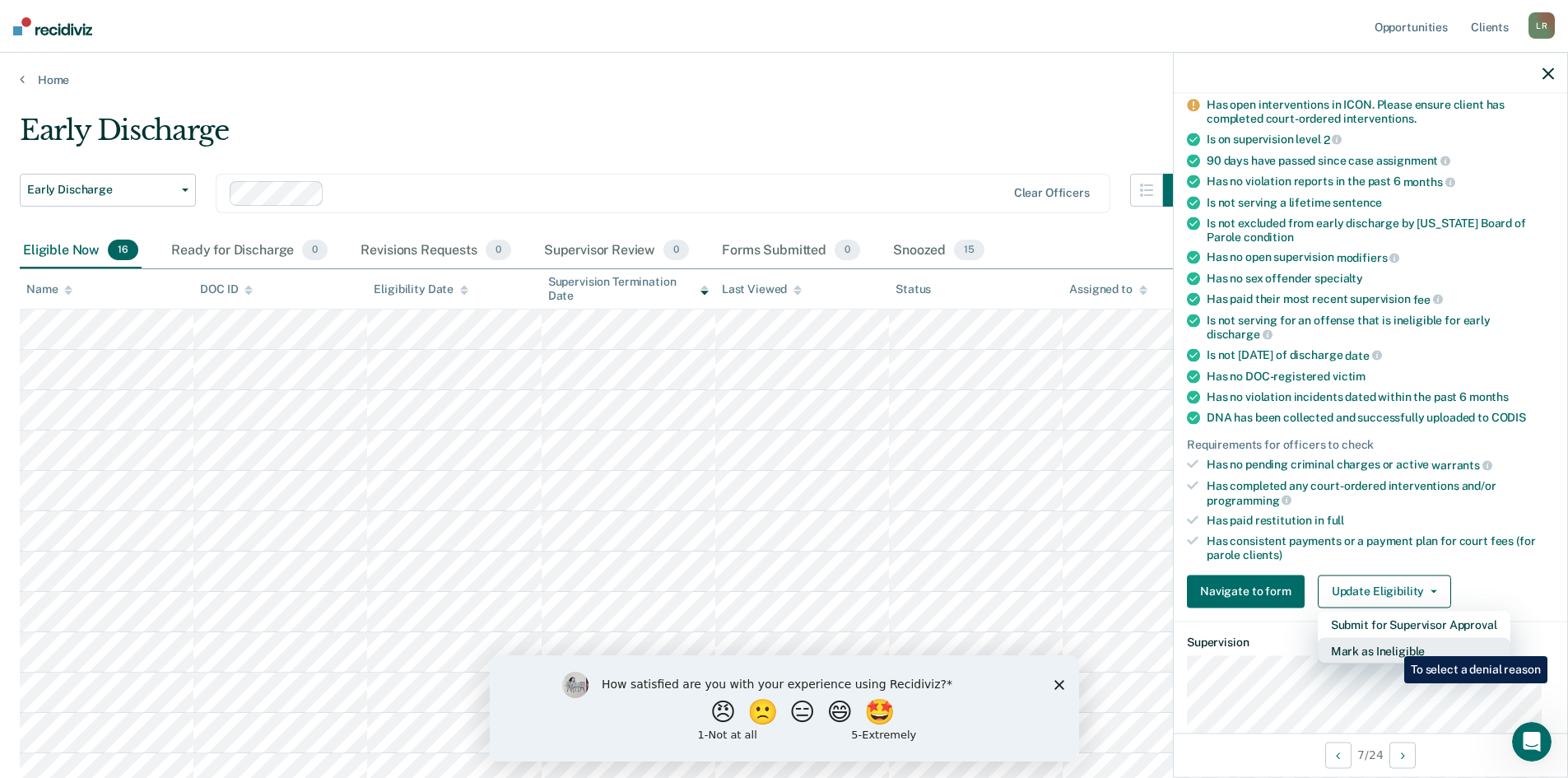
click at [1391, 644] on button "Mark as Ineligible" at bounding box center [1413, 650] width 192 height 26
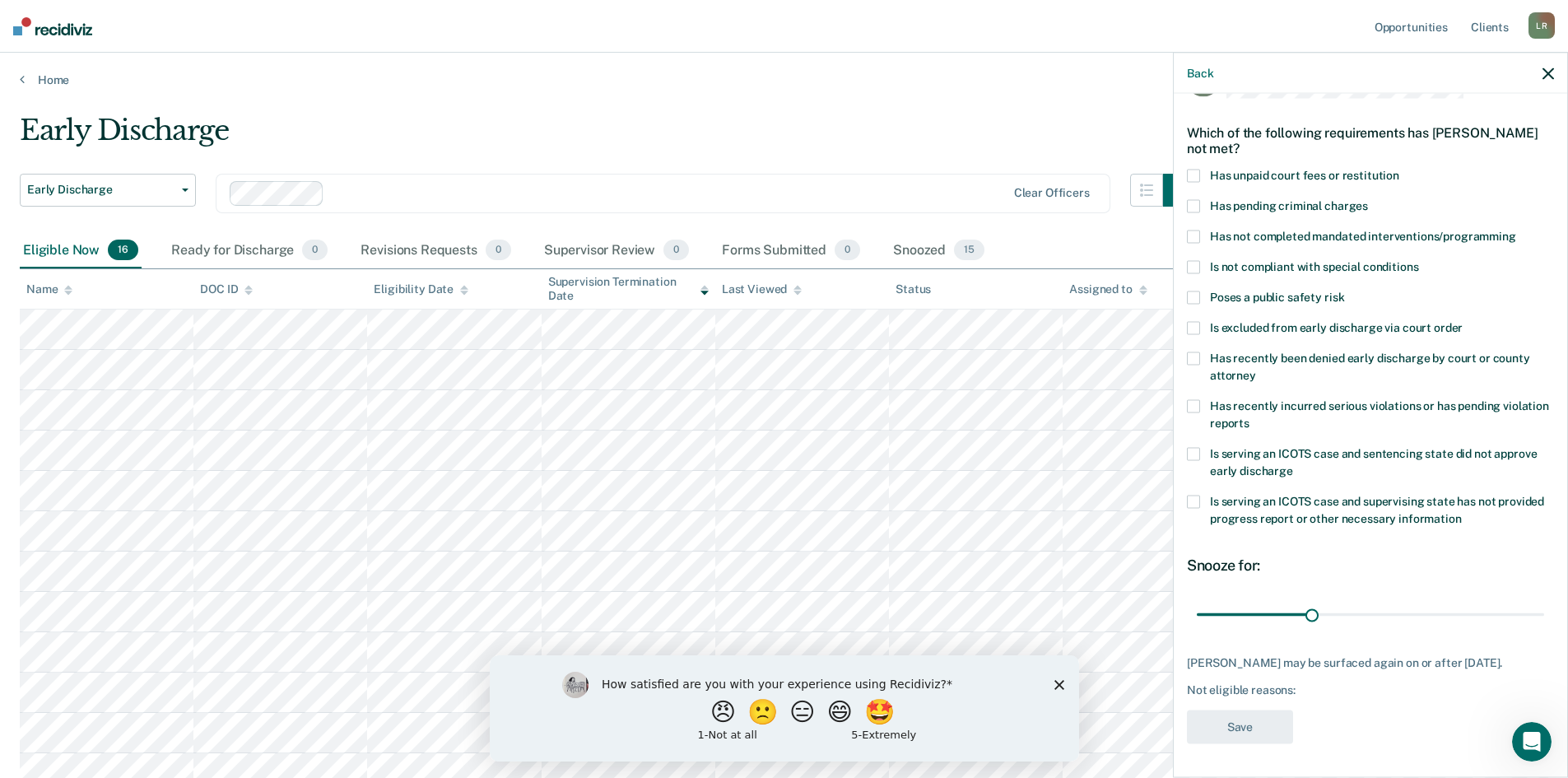
click at [1188, 170] on span at bounding box center [1193, 176] width 13 height 13
click at [1253, 721] on button "Save" at bounding box center [1240, 727] width 106 height 34
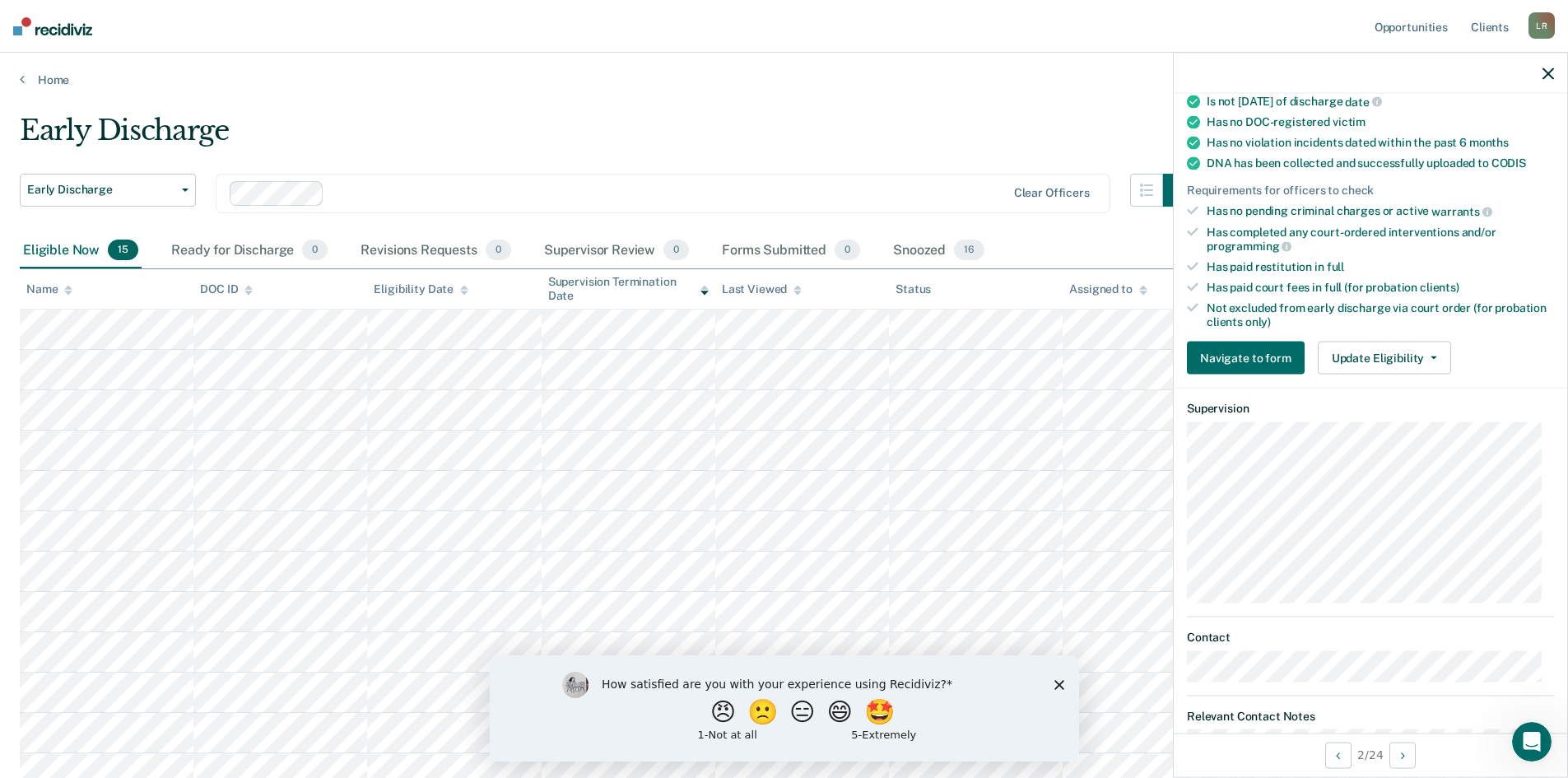
scroll to position [220, 0]
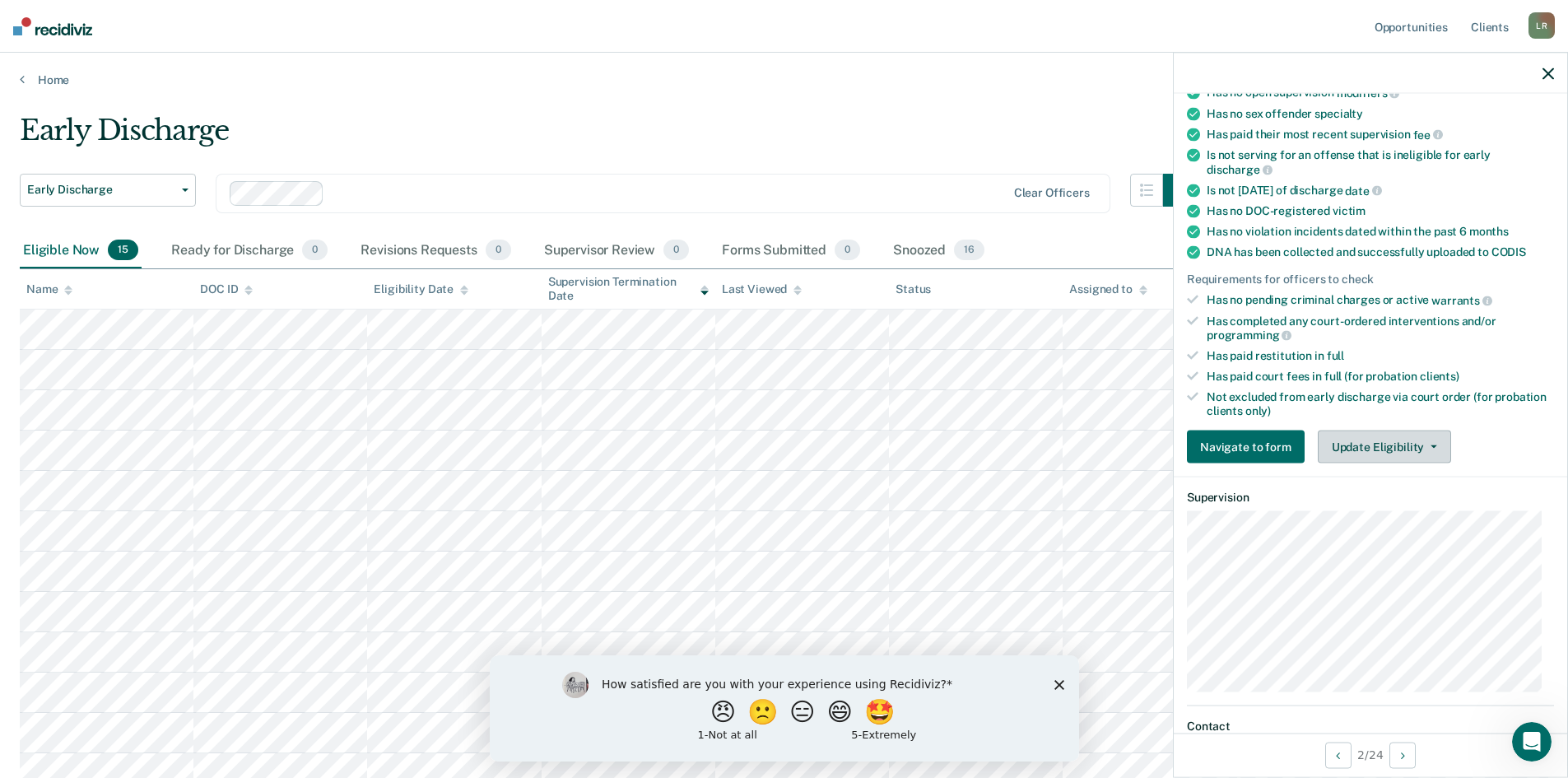
click at [1396, 444] on button "Update Eligibility" at bounding box center [1383, 448] width 133 height 33
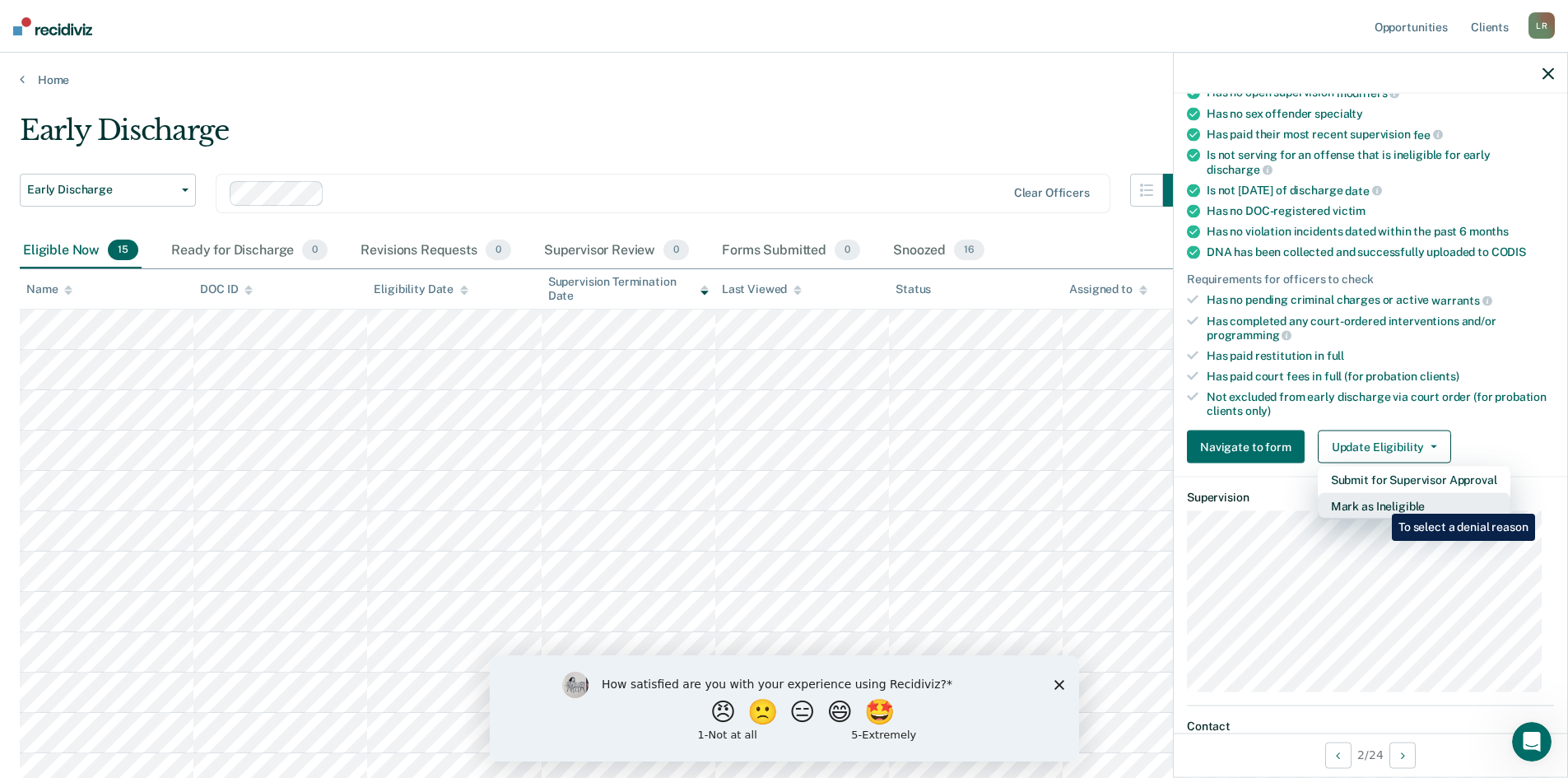
click at [1379, 501] on button "Mark as Ineligible" at bounding box center [1413, 506] width 192 height 26
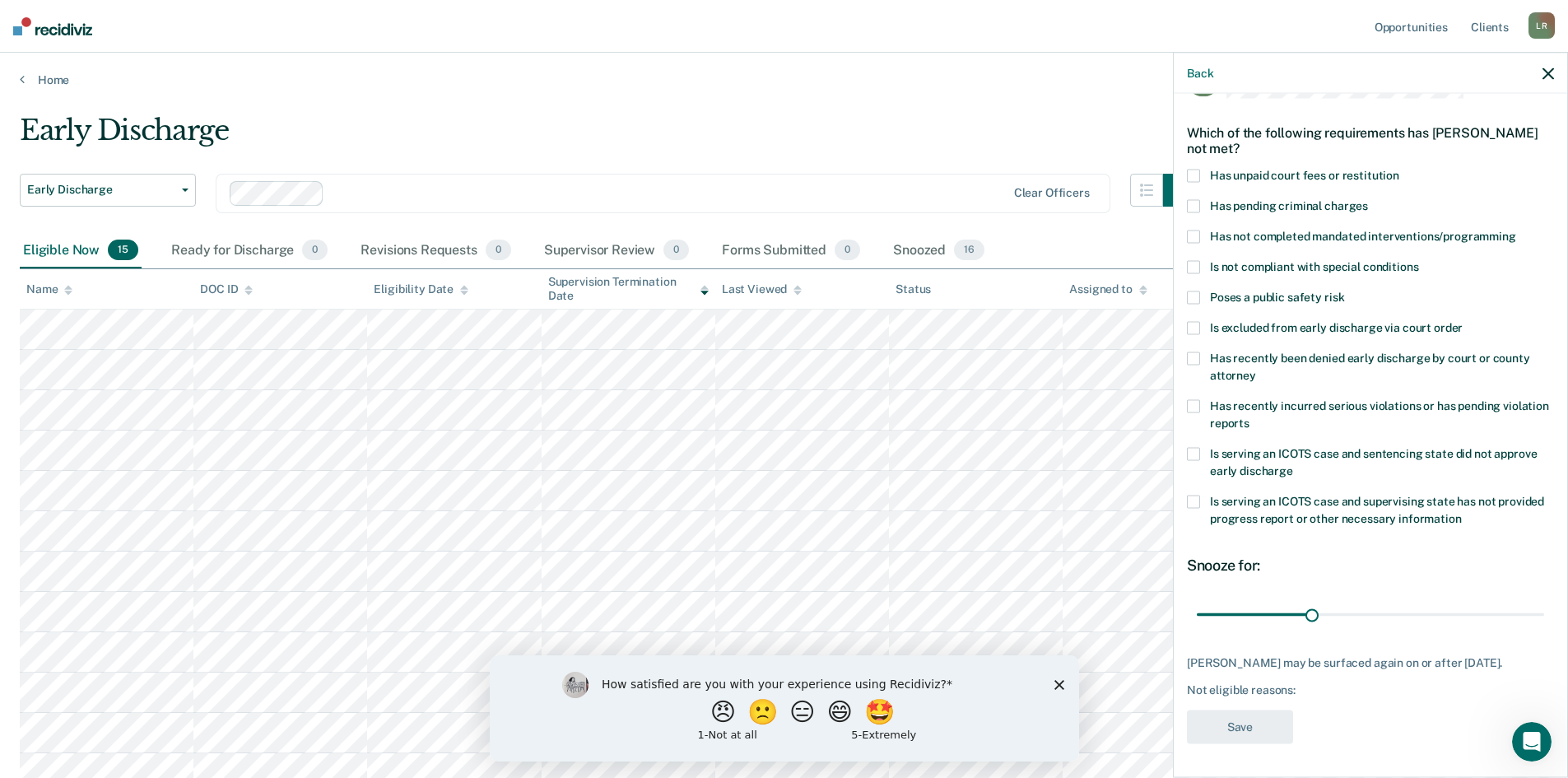
click at [1198, 170] on span at bounding box center [1193, 176] width 13 height 13
click at [1250, 725] on button "Save" at bounding box center [1240, 727] width 106 height 34
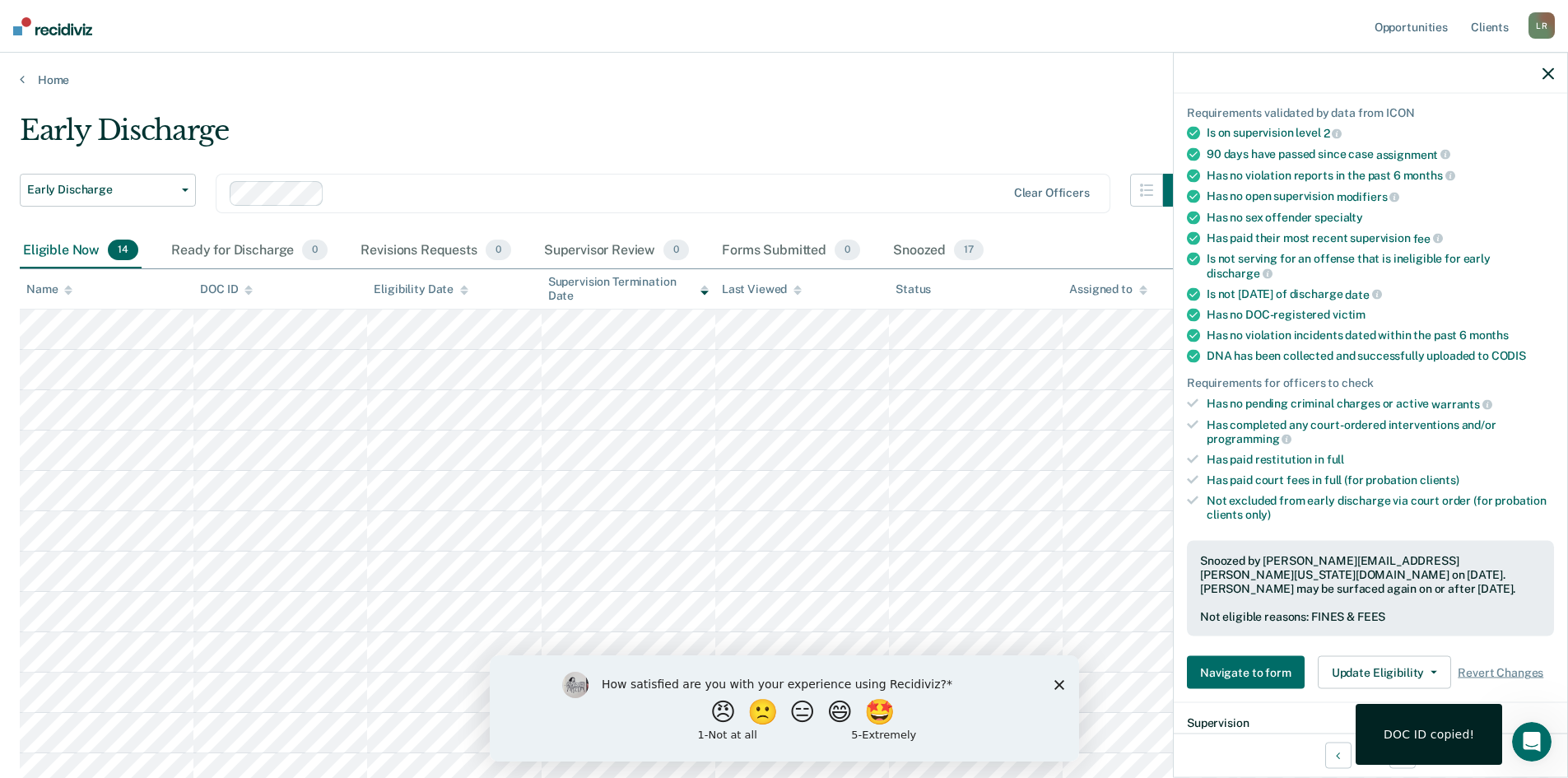
scroll to position [144, 0]
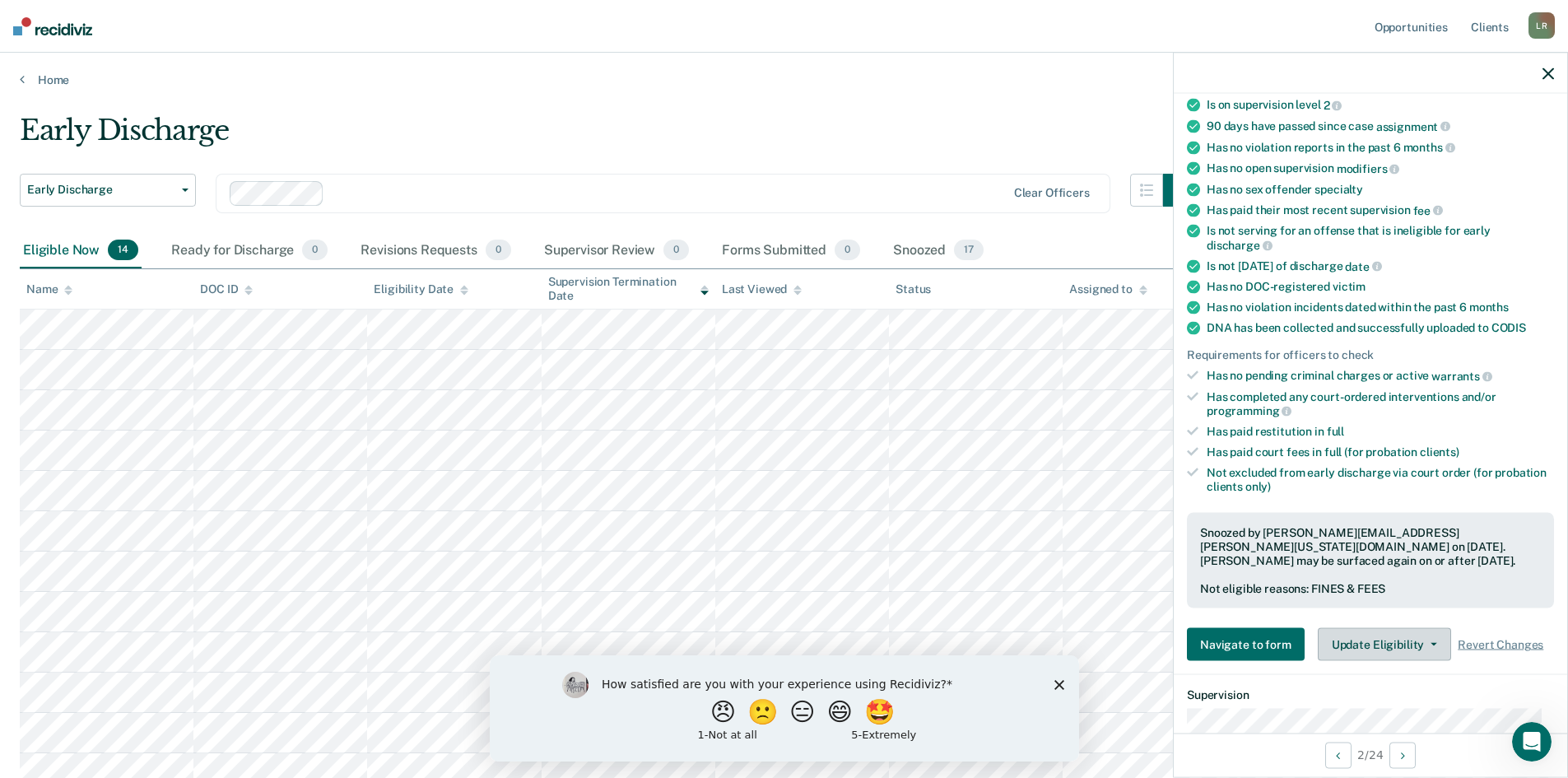
click at [1376, 635] on button "Update Eligibility" at bounding box center [1383, 645] width 133 height 33
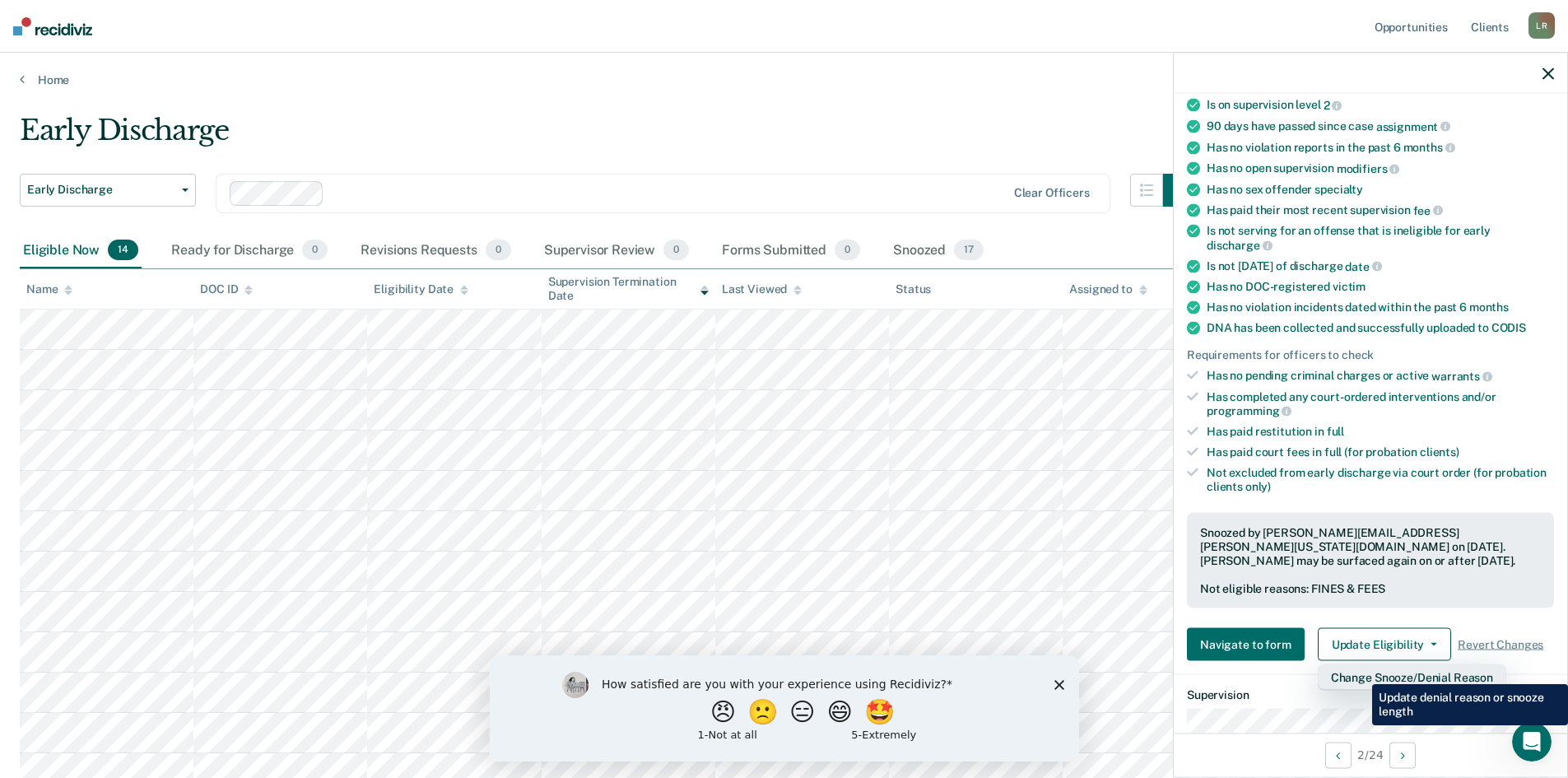
click at [1359, 671] on button "Change Snooze/Denial Reason" at bounding box center [1411, 677] width 189 height 26
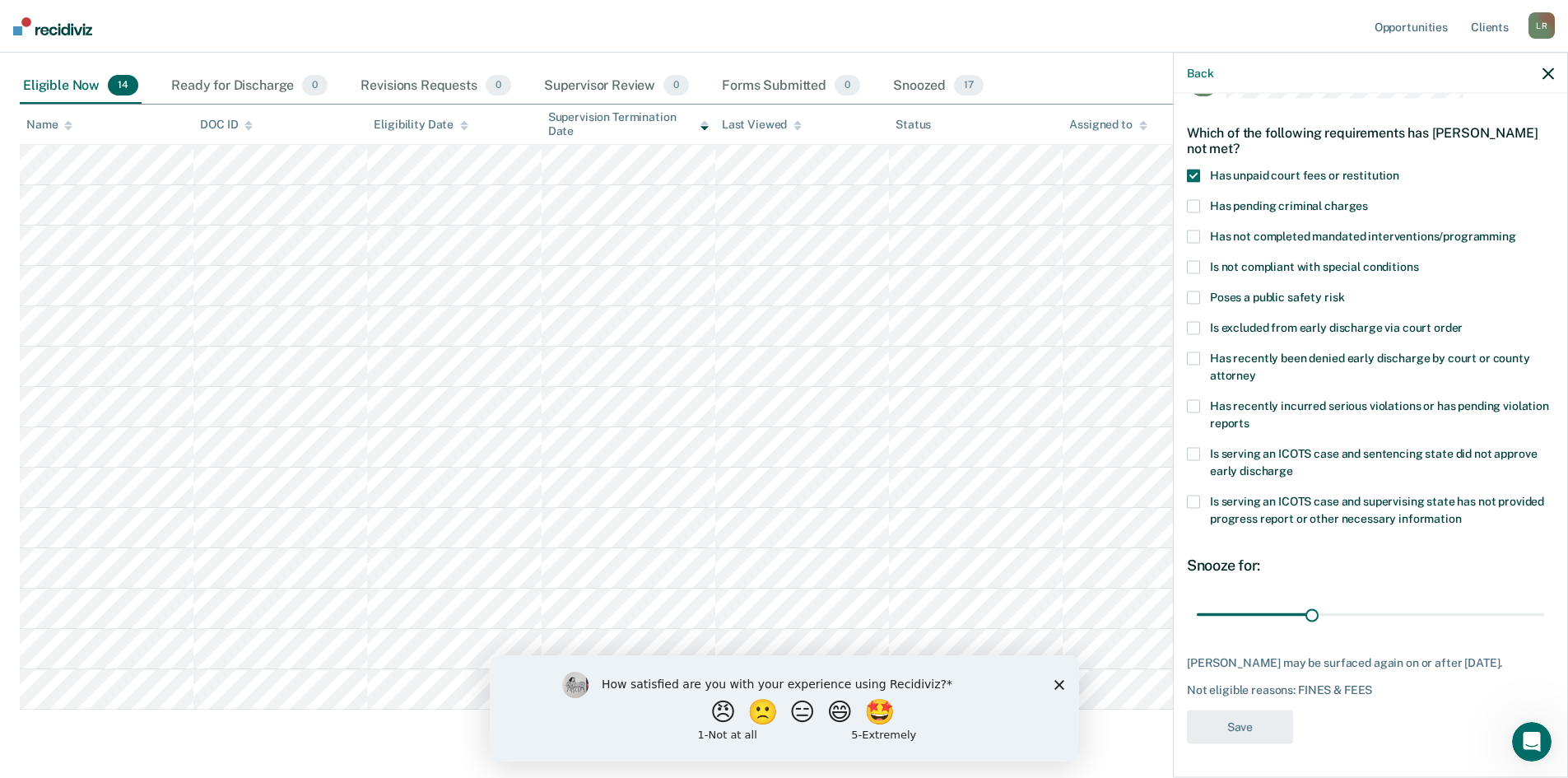
scroll to position [0, 0]
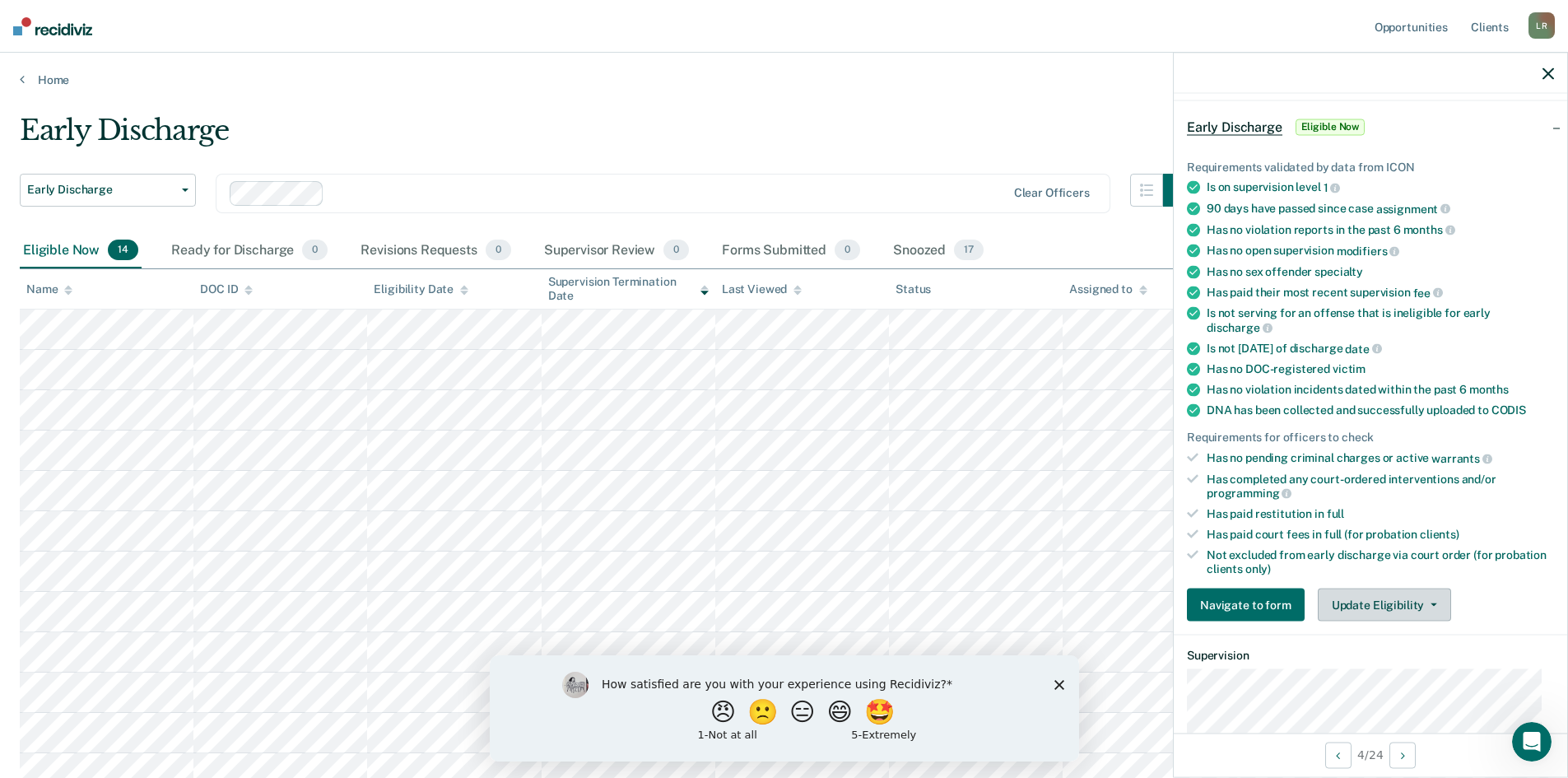
click at [1405, 604] on button "Update Eligibility" at bounding box center [1383, 605] width 133 height 33
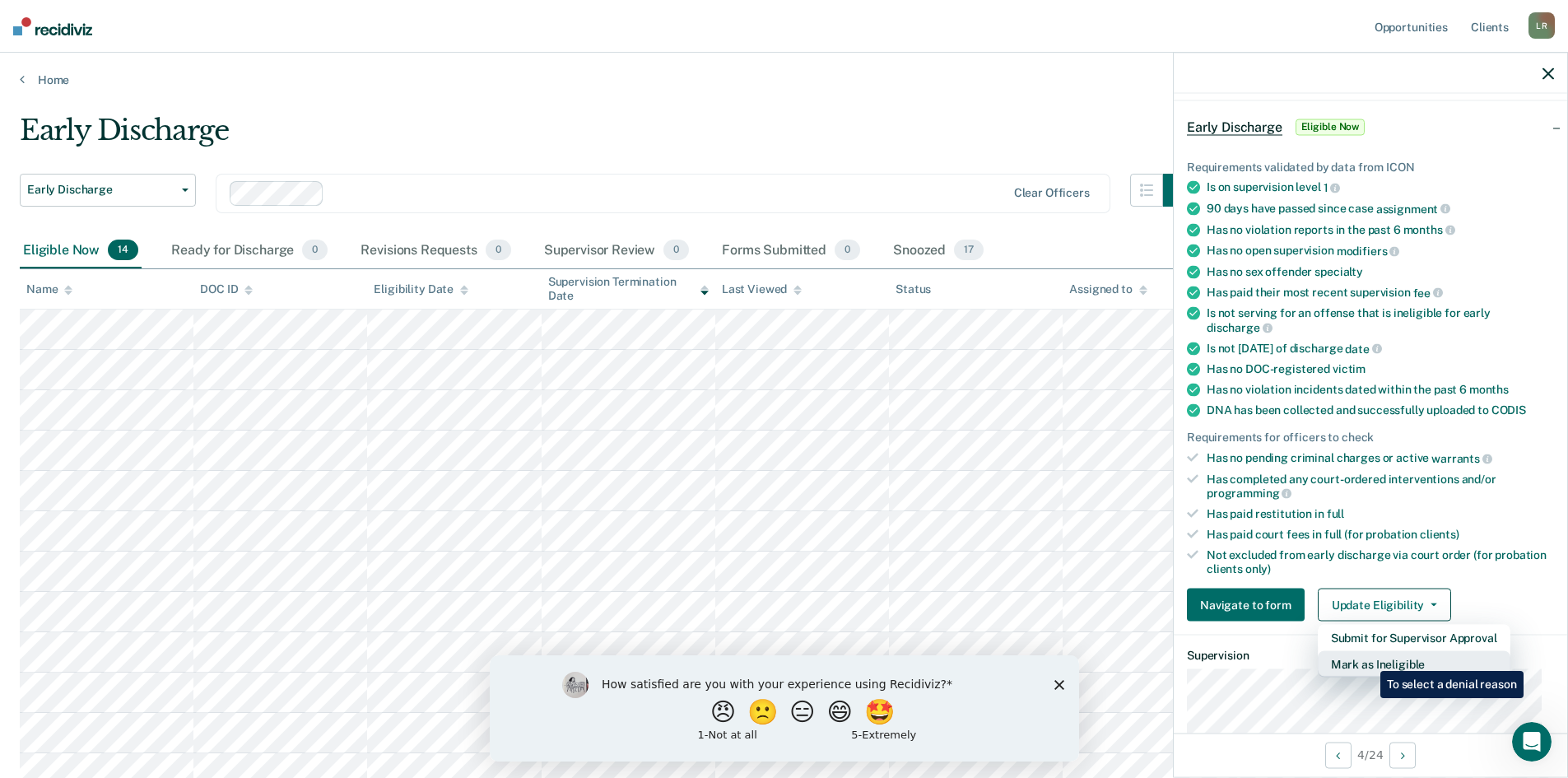
click at [1368, 659] on button "Mark as Ineligible" at bounding box center [1413, 664] width 192 height 26
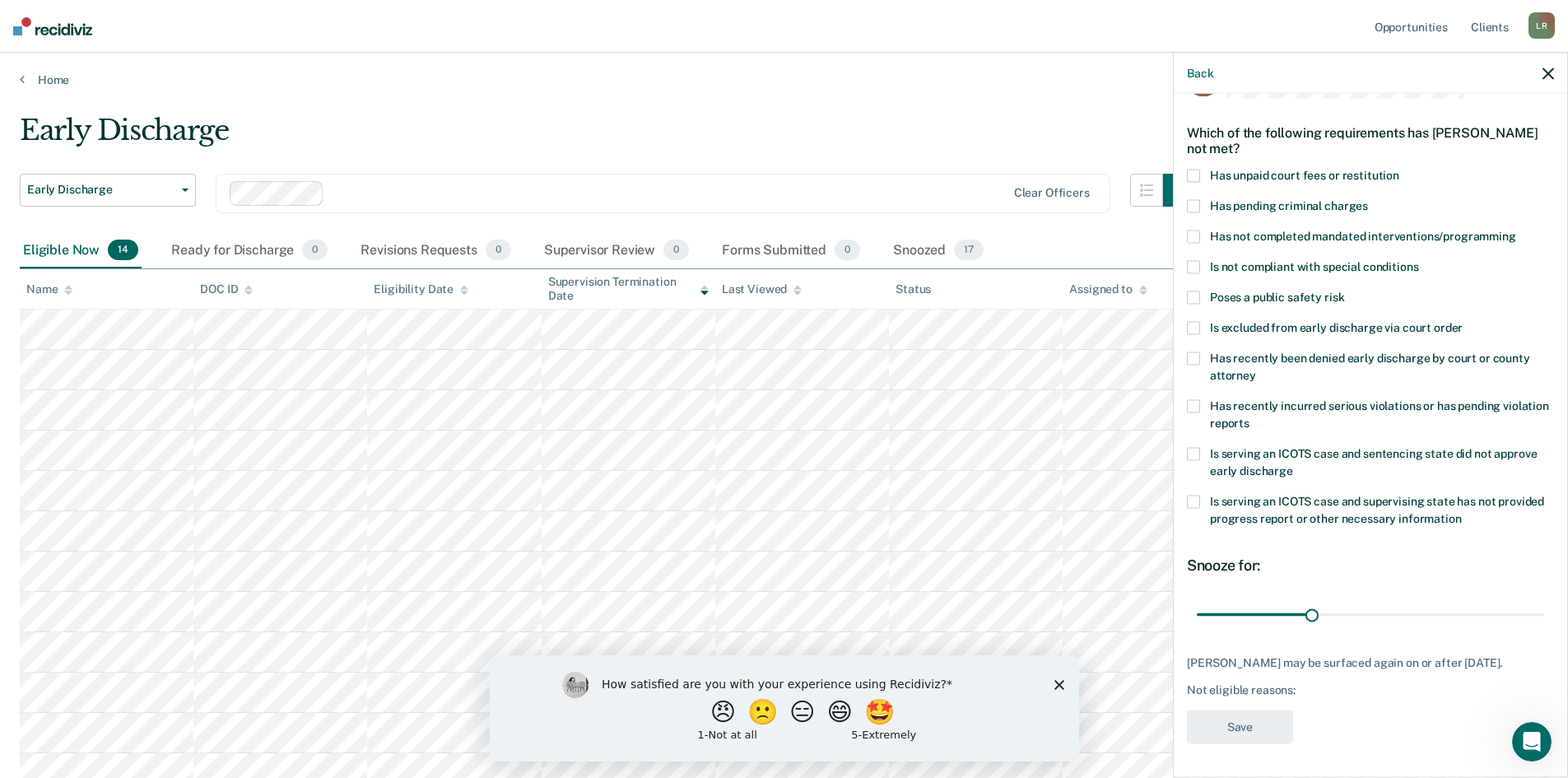
click at [1189, 170] on span at bounding box center [1193, 176] width 13 height 13
click at [1260, 721] on button "Save" at bounding box center [1240, 727] width 106 height 34
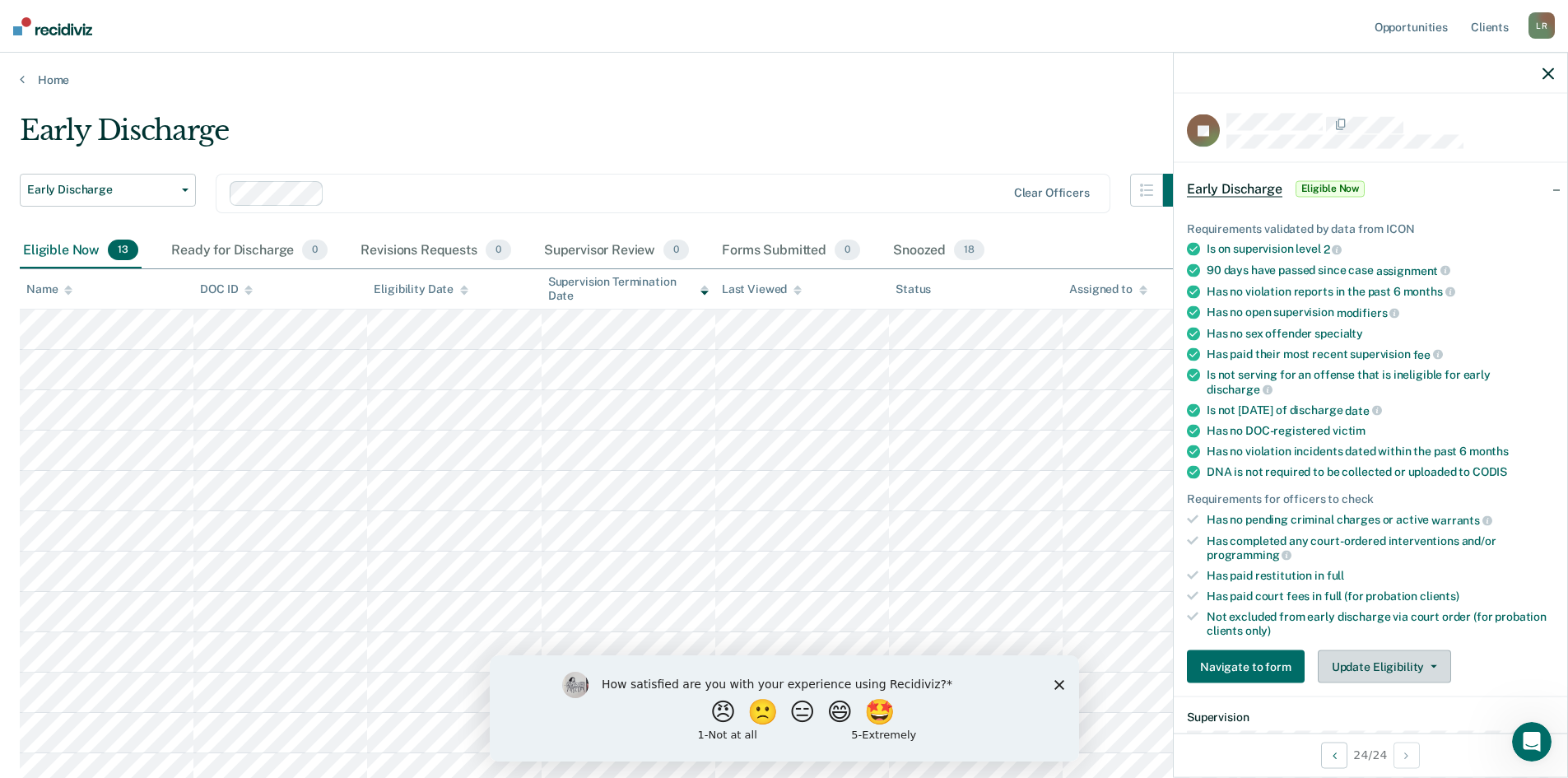
click at [1390, 664] on button "Update Eligibility" at bounding box center [1383, 667] width 133 height 33
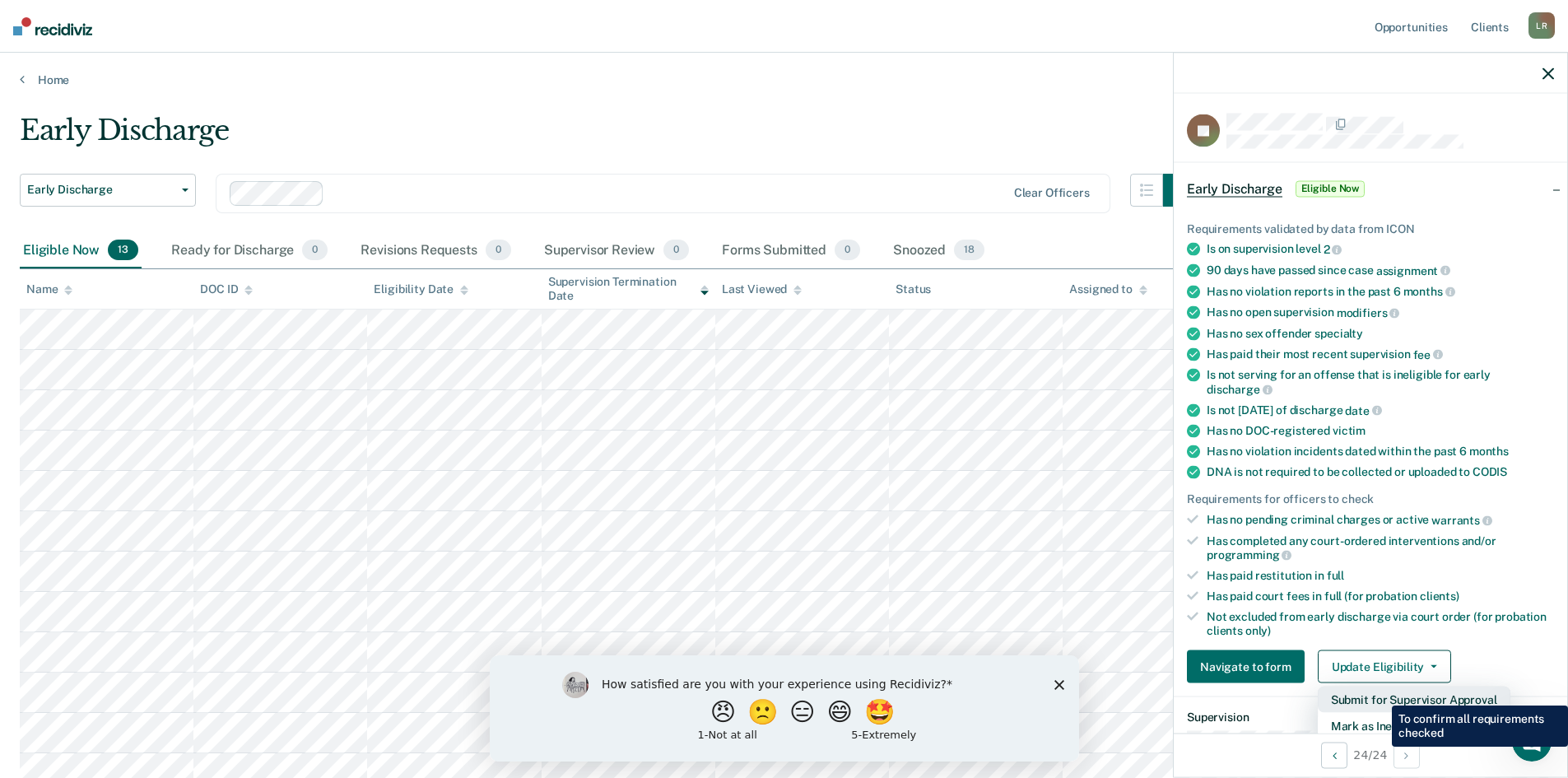
click at [1379, 693] on button "Submit for Supervisor Approval" at bounding box center [1413, 699] width 192 height 26
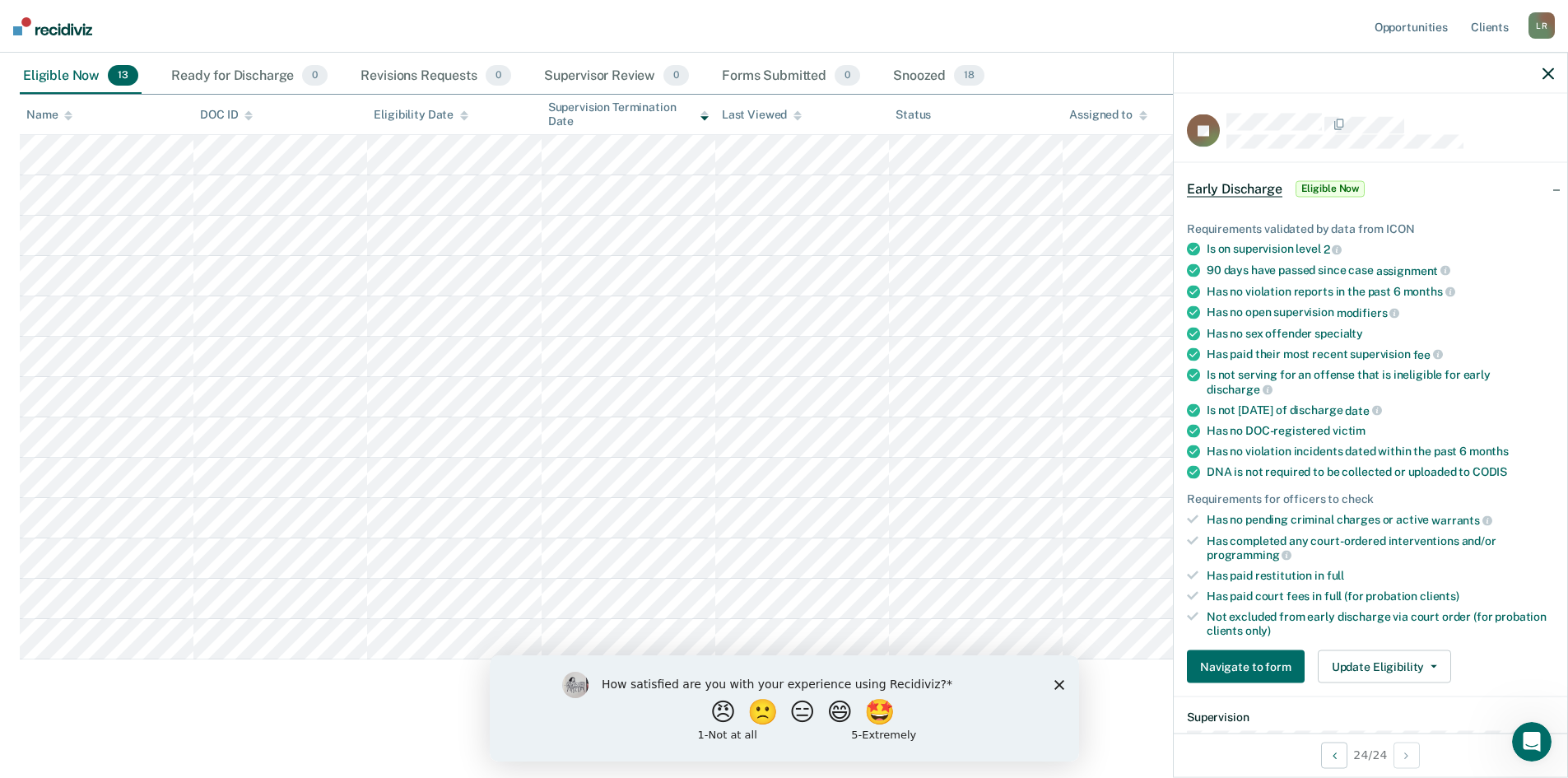
scroll to position [82, 0]
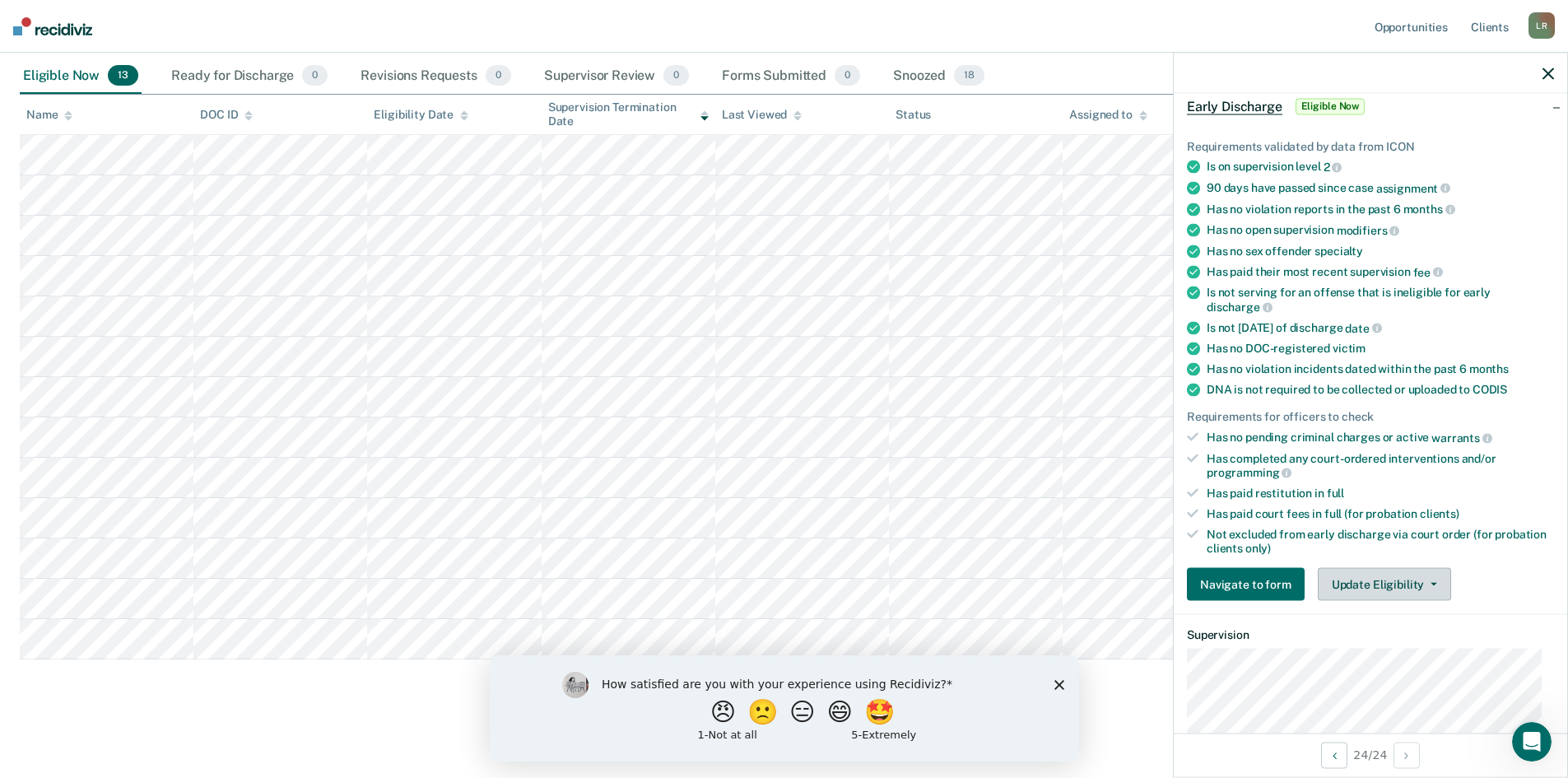
click at [1390, 582] on button "Update Eligibility" at bounding box center [1383, 584] width 133 height 33
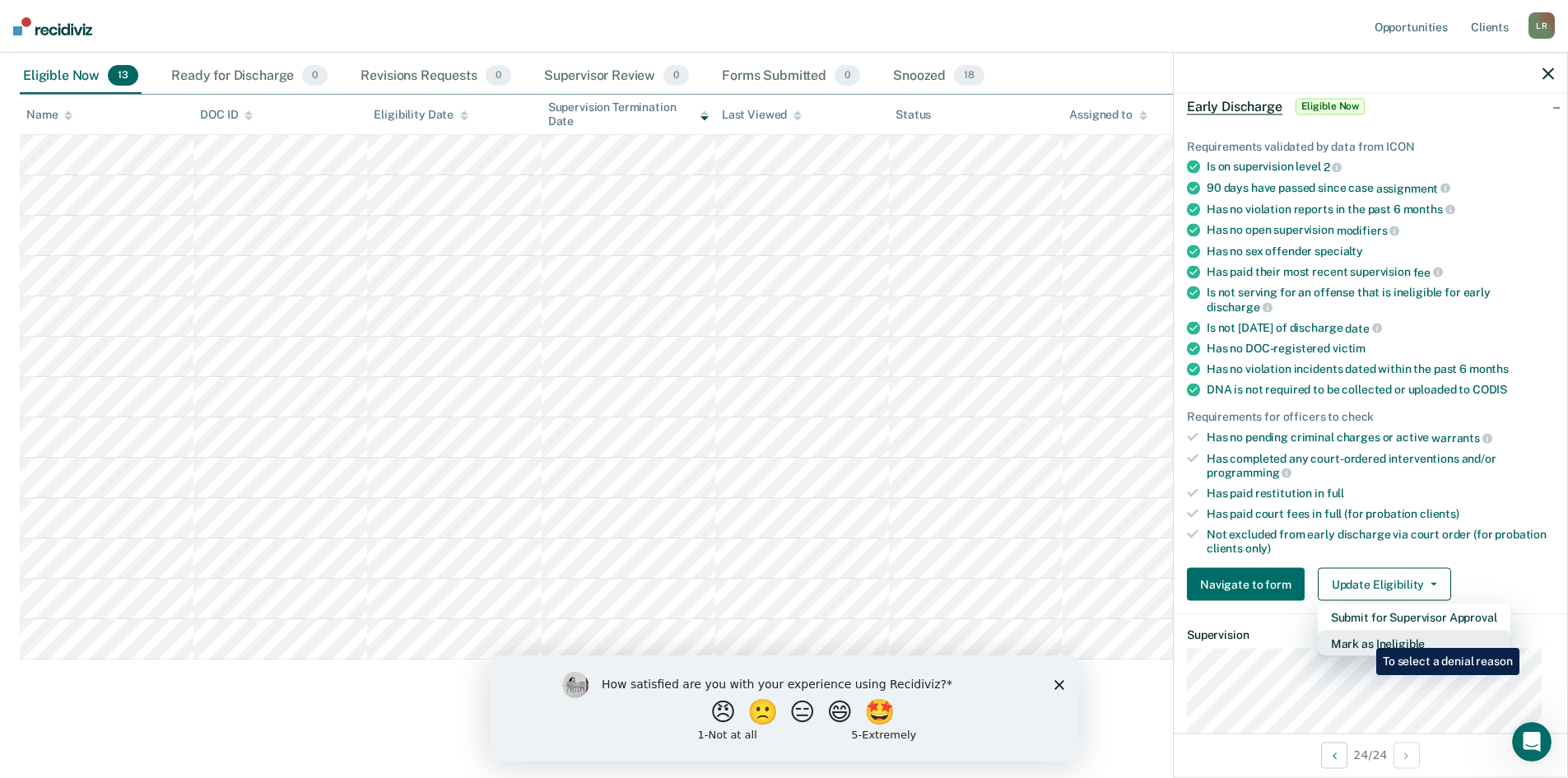
click at [1364, 635] on button "Mark as Ineligible" at bounding box center [1413, 643] width 192 height 26
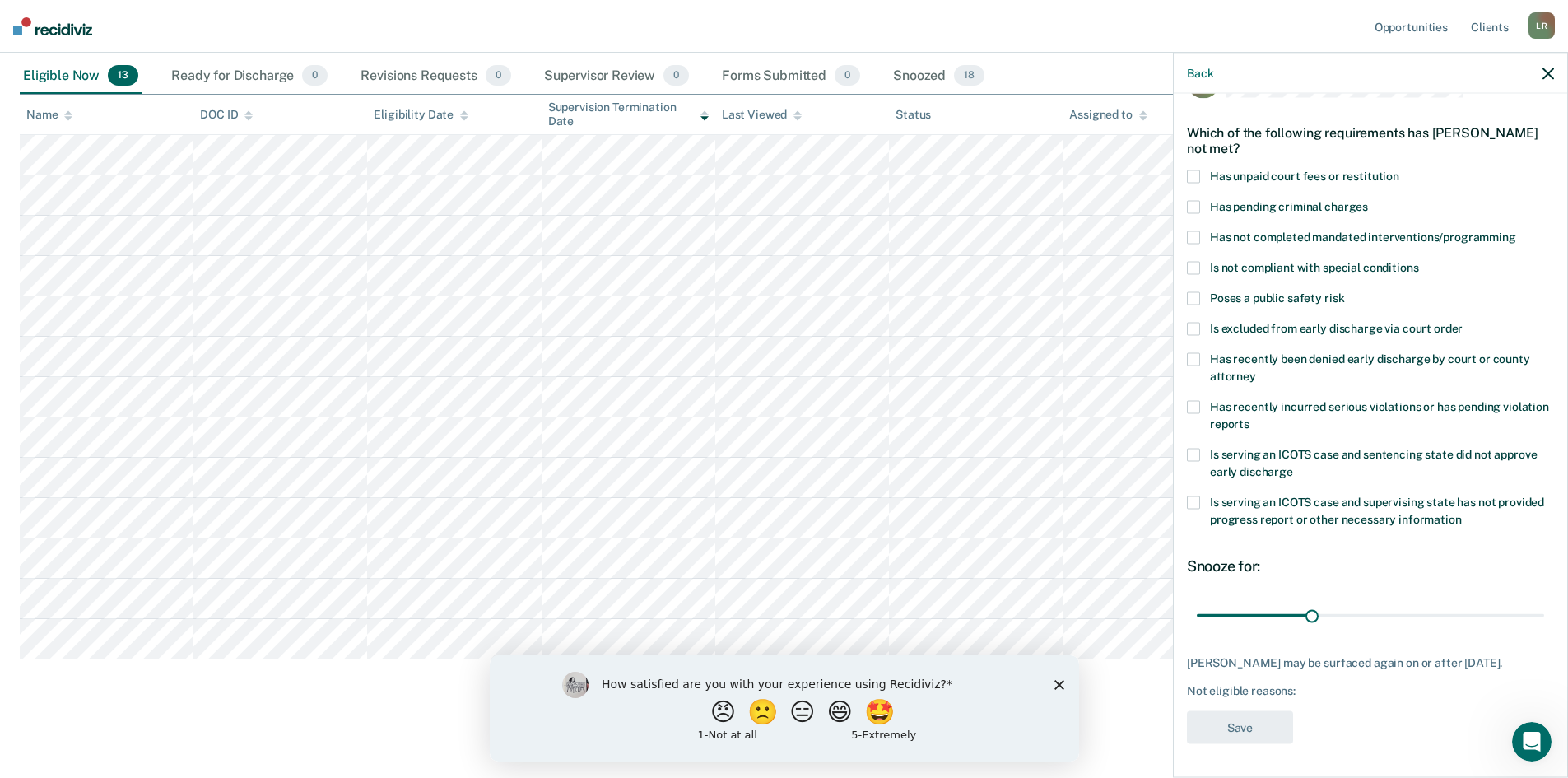
scroll to position [62, 0]
click at [1196, 170] on span at bounding box center [1193, 176] width 13 height 13
click at [1192, 352] on span at bounding box center [1193, 358] width 13 height 13
click at [1237, 723] on button "Save" at bounding box center [1240, 727] width 106 height 34
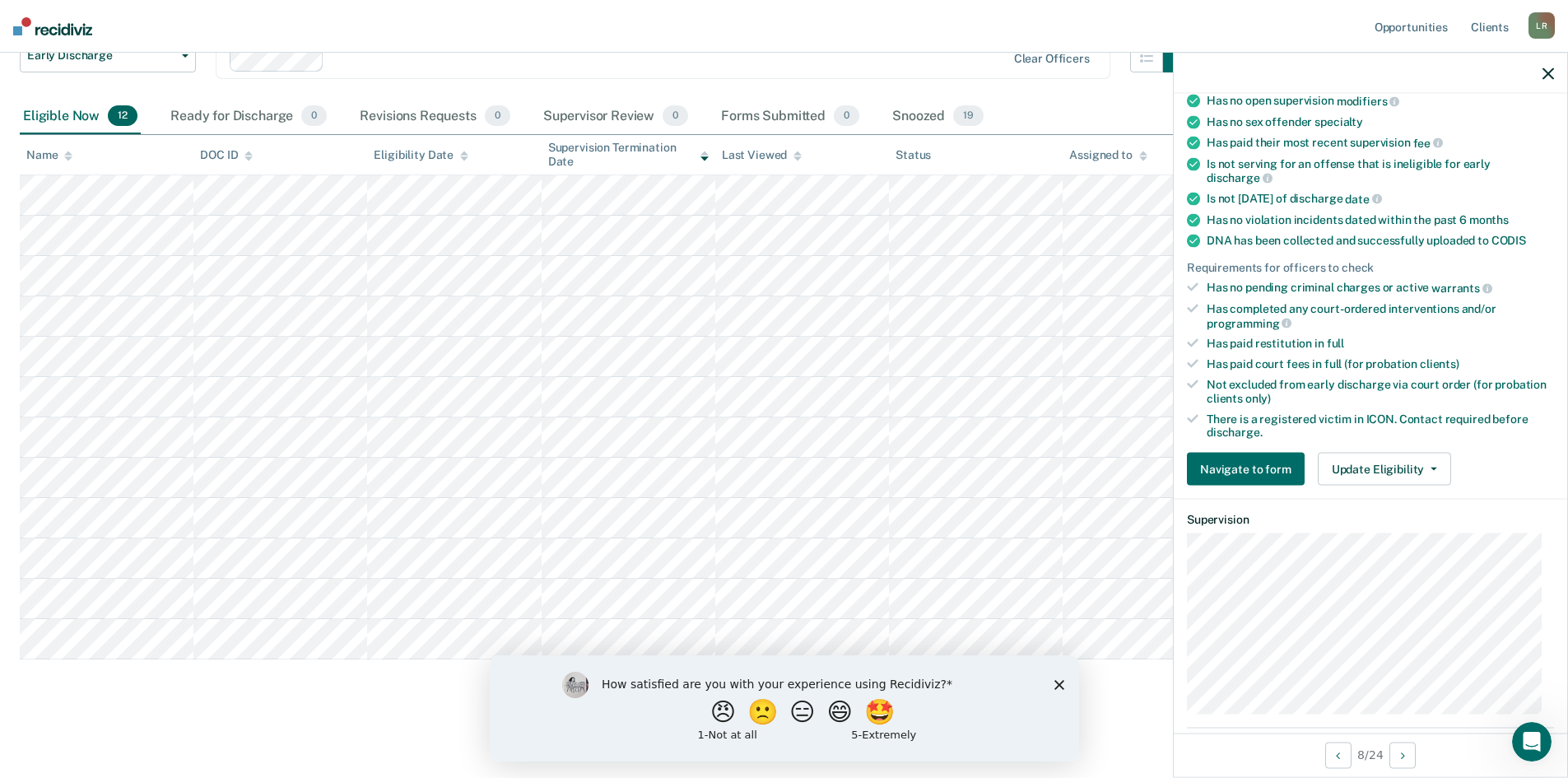
scroll to position [309, 0]
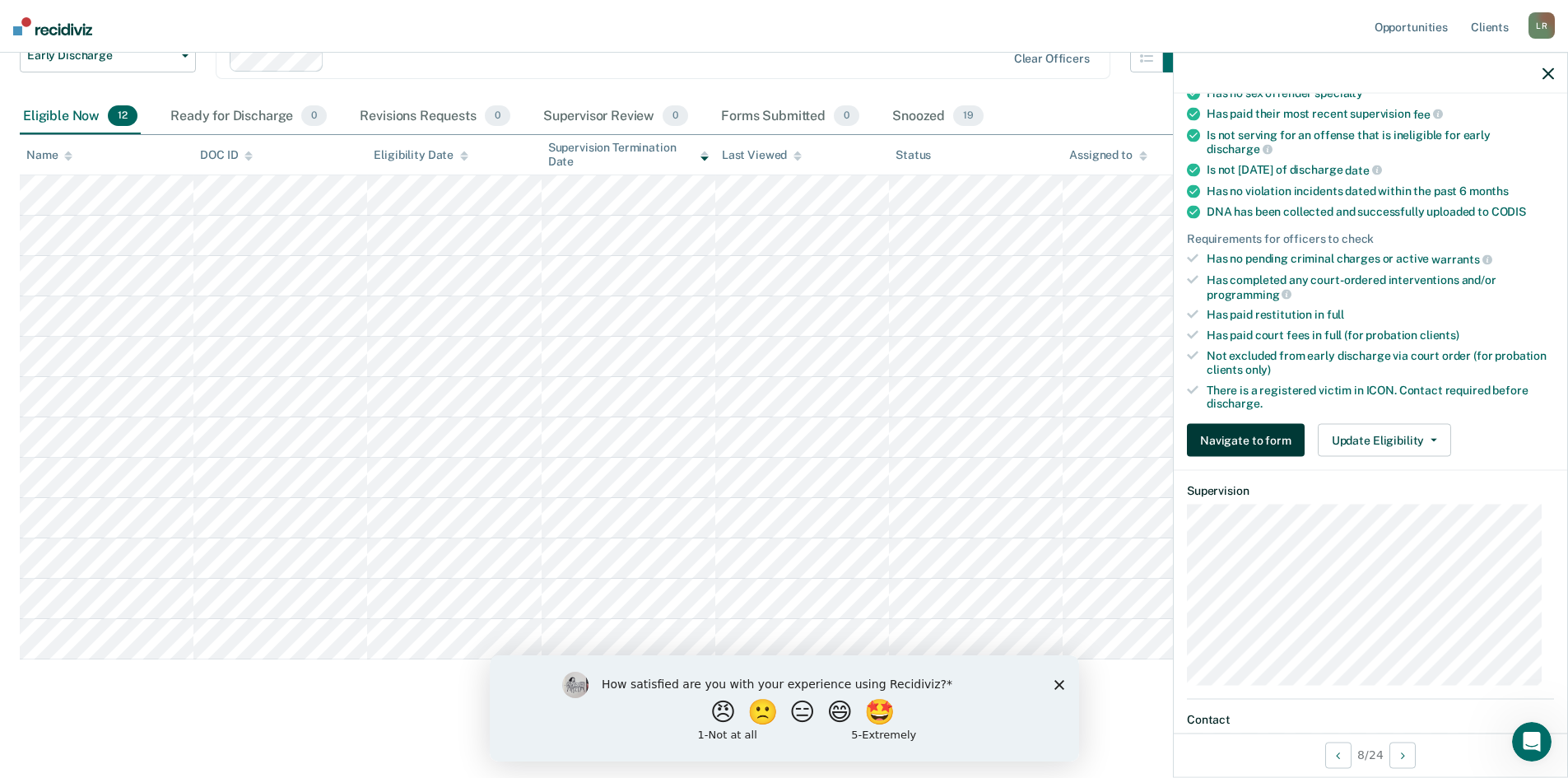
click at [1239, 429] on button "Navigate to form" at bounding box center [1246, 441] width 117 height 33
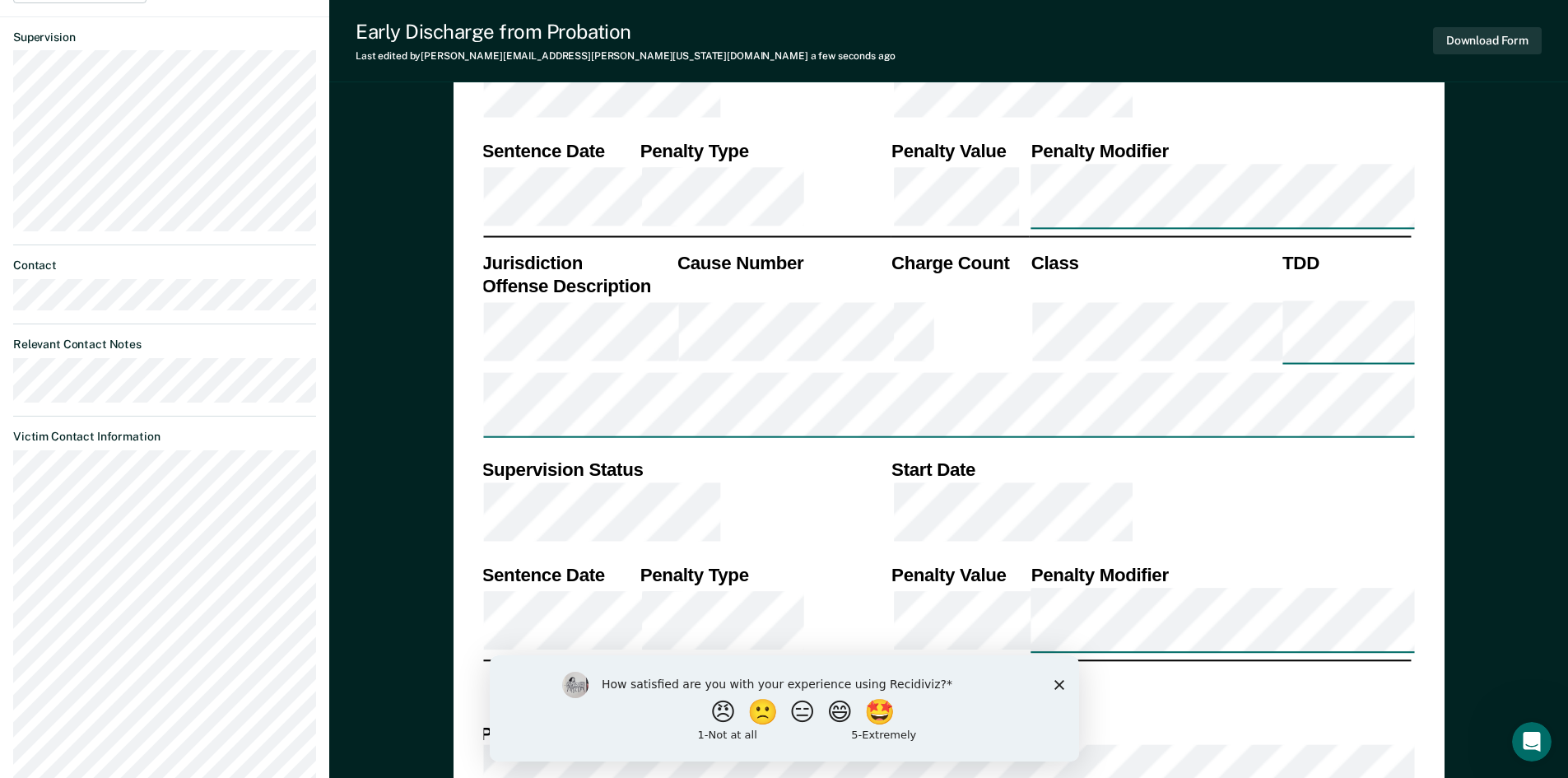
scroll to position [823, 0]
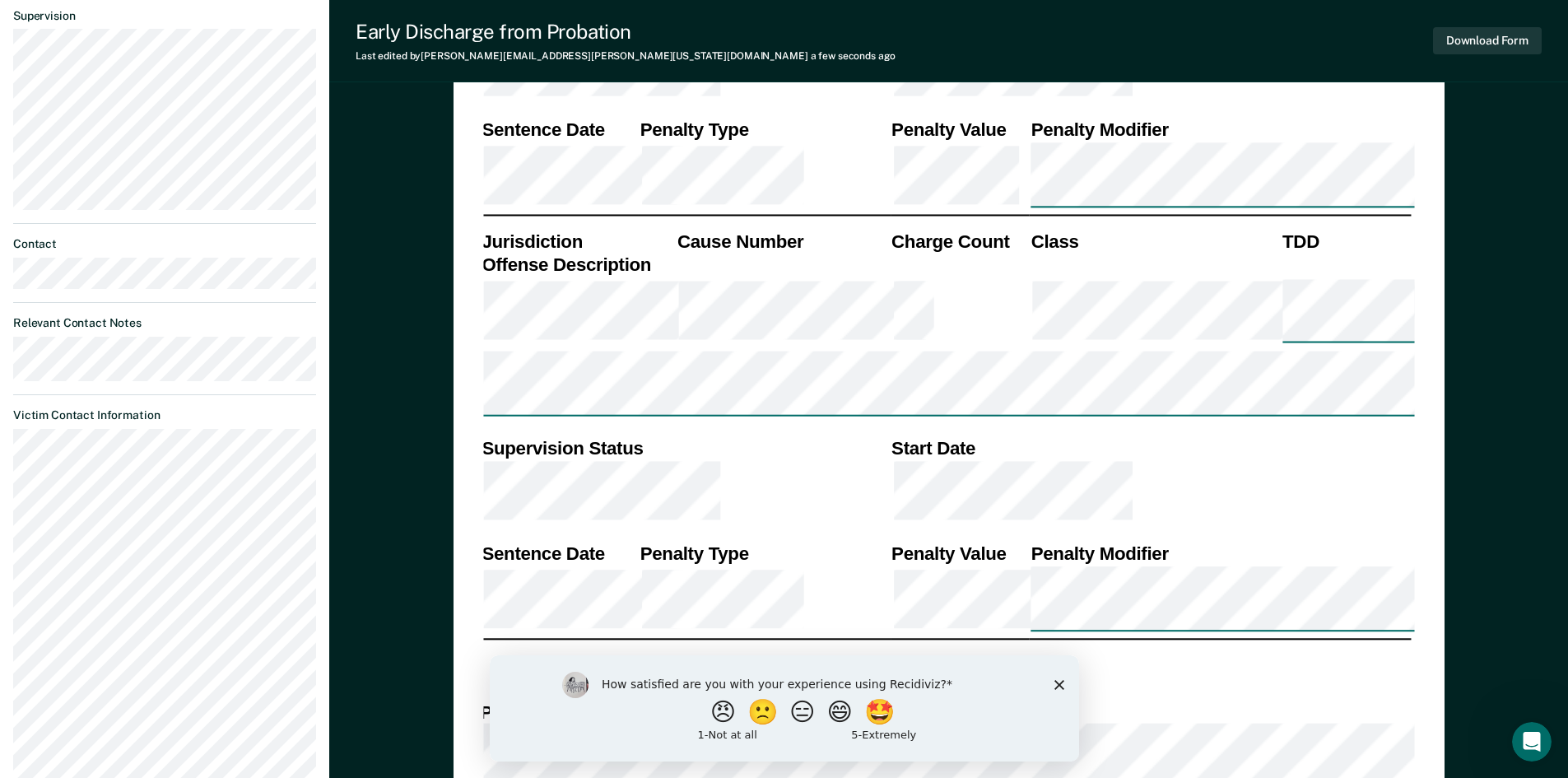
scroll to position [741, 0]
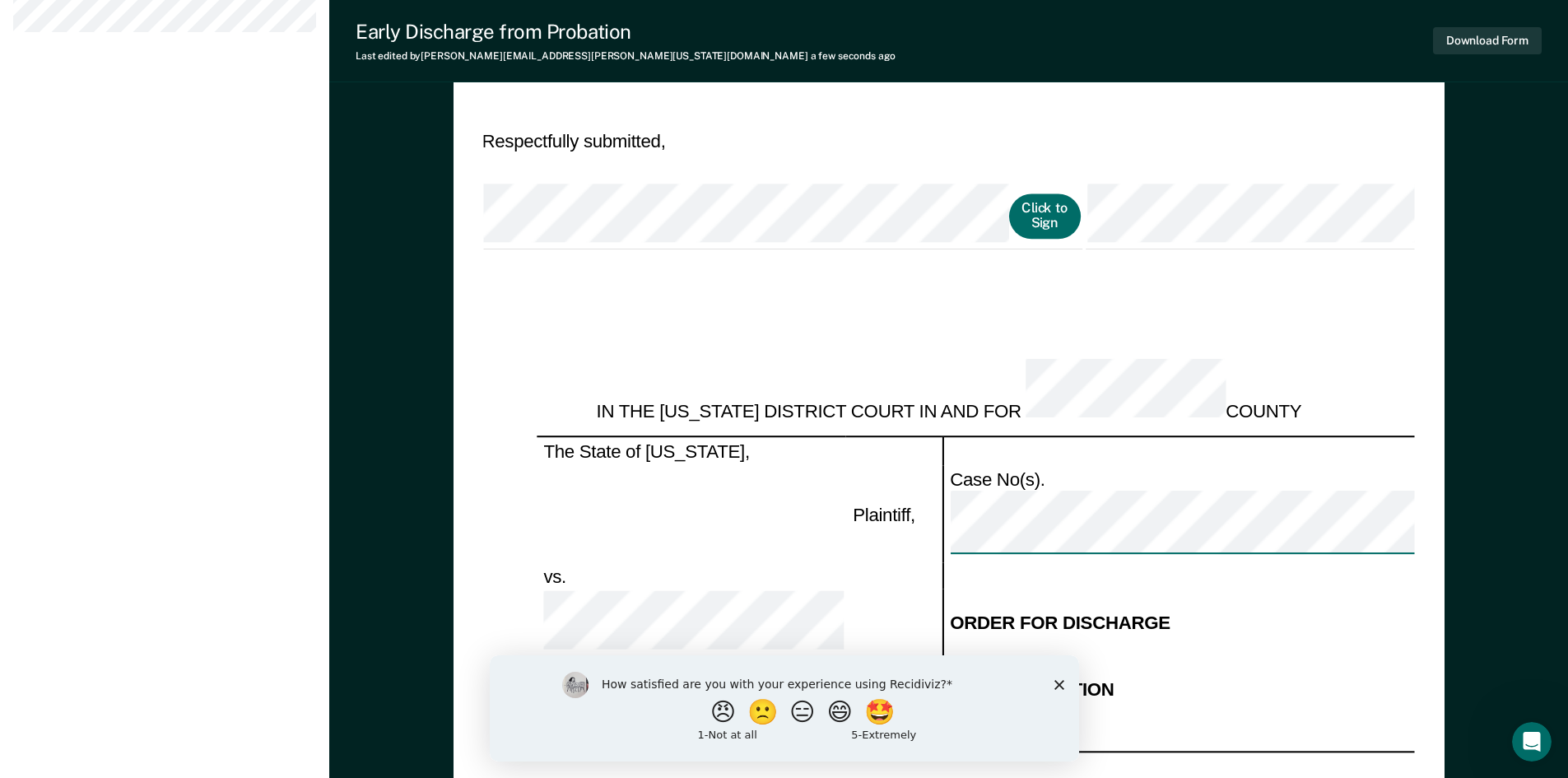
scroll to position [1585, 0]
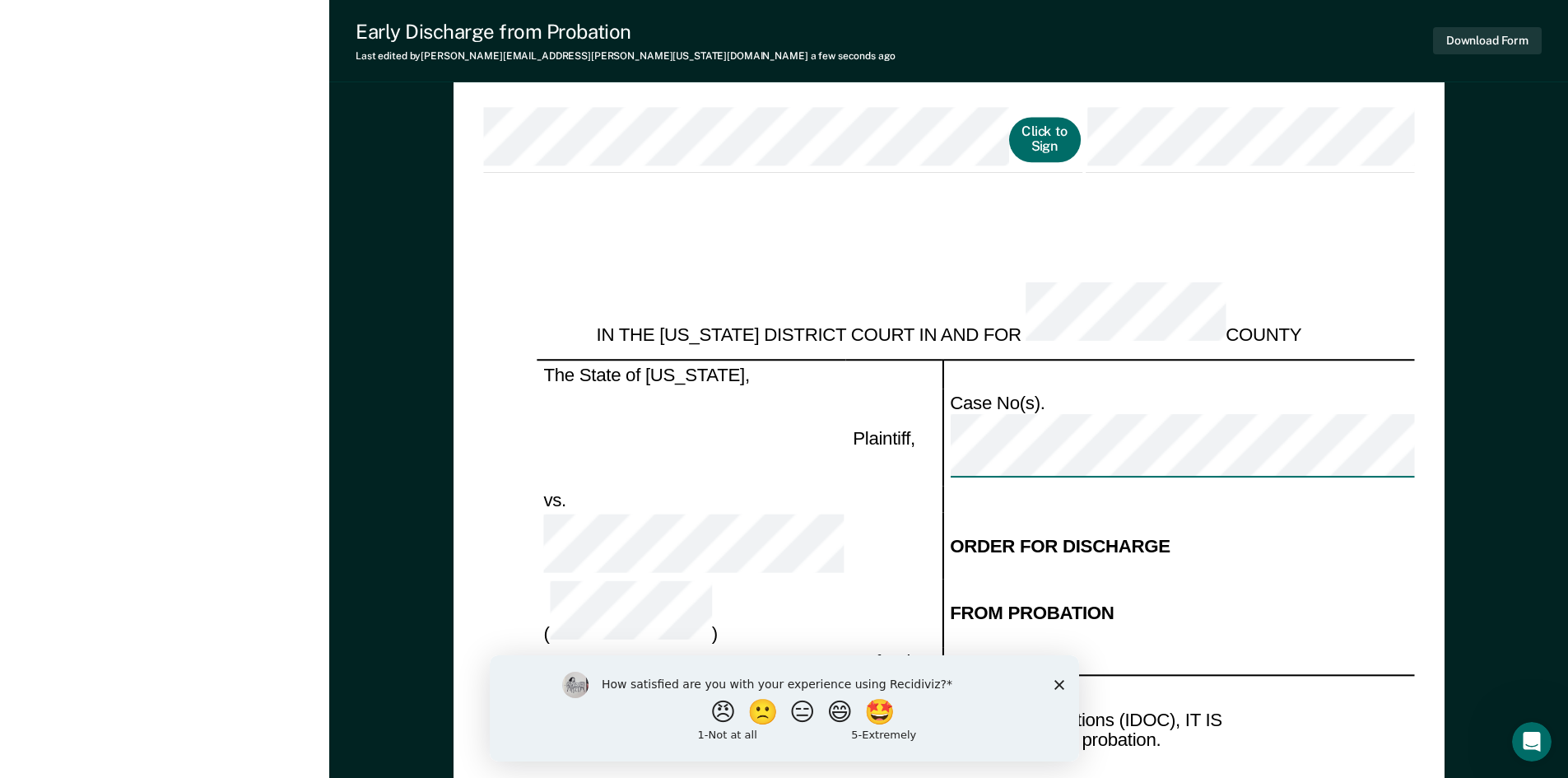
scroll to position [1750, 0]
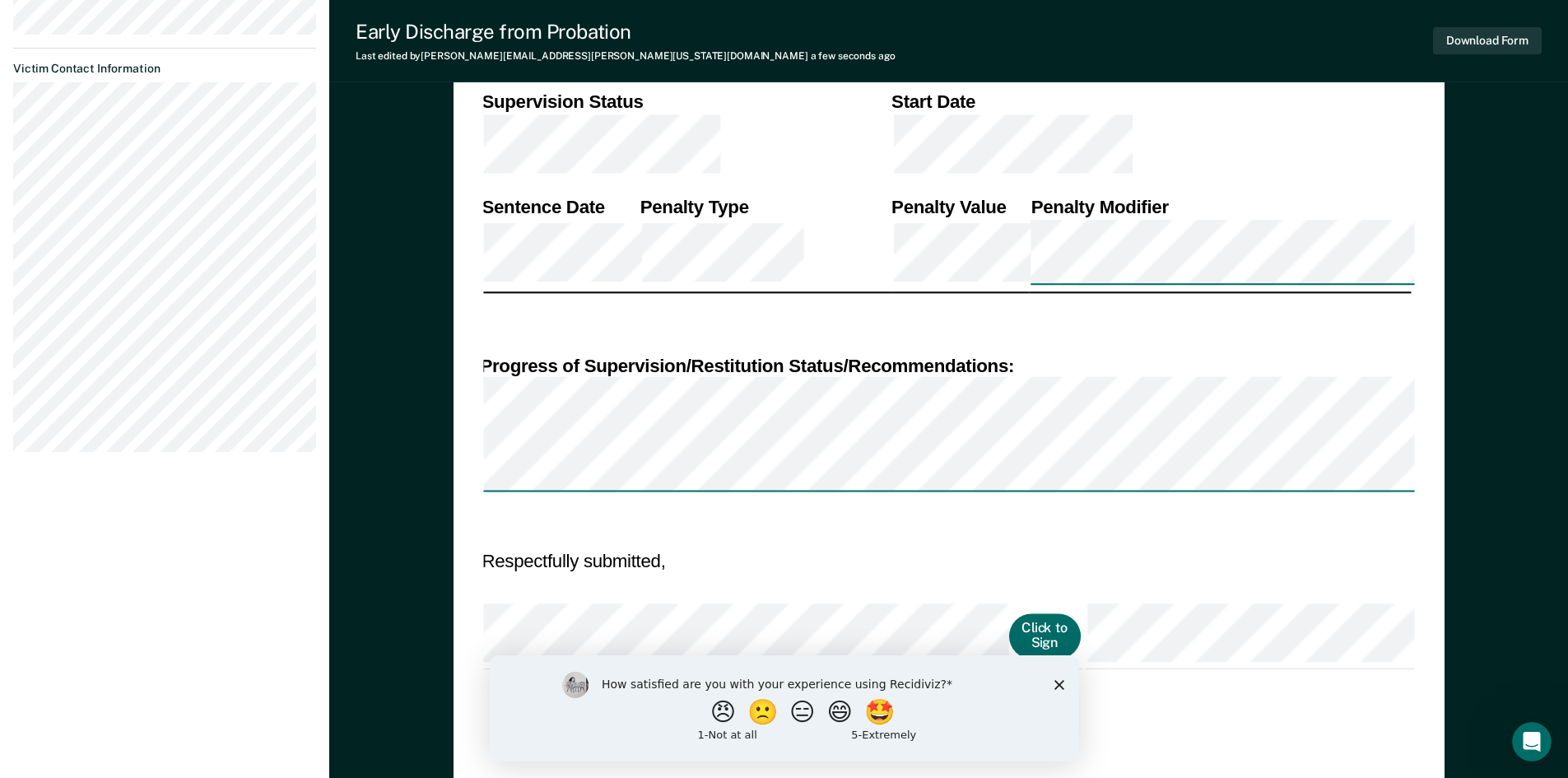
scroll to position [927, 0]
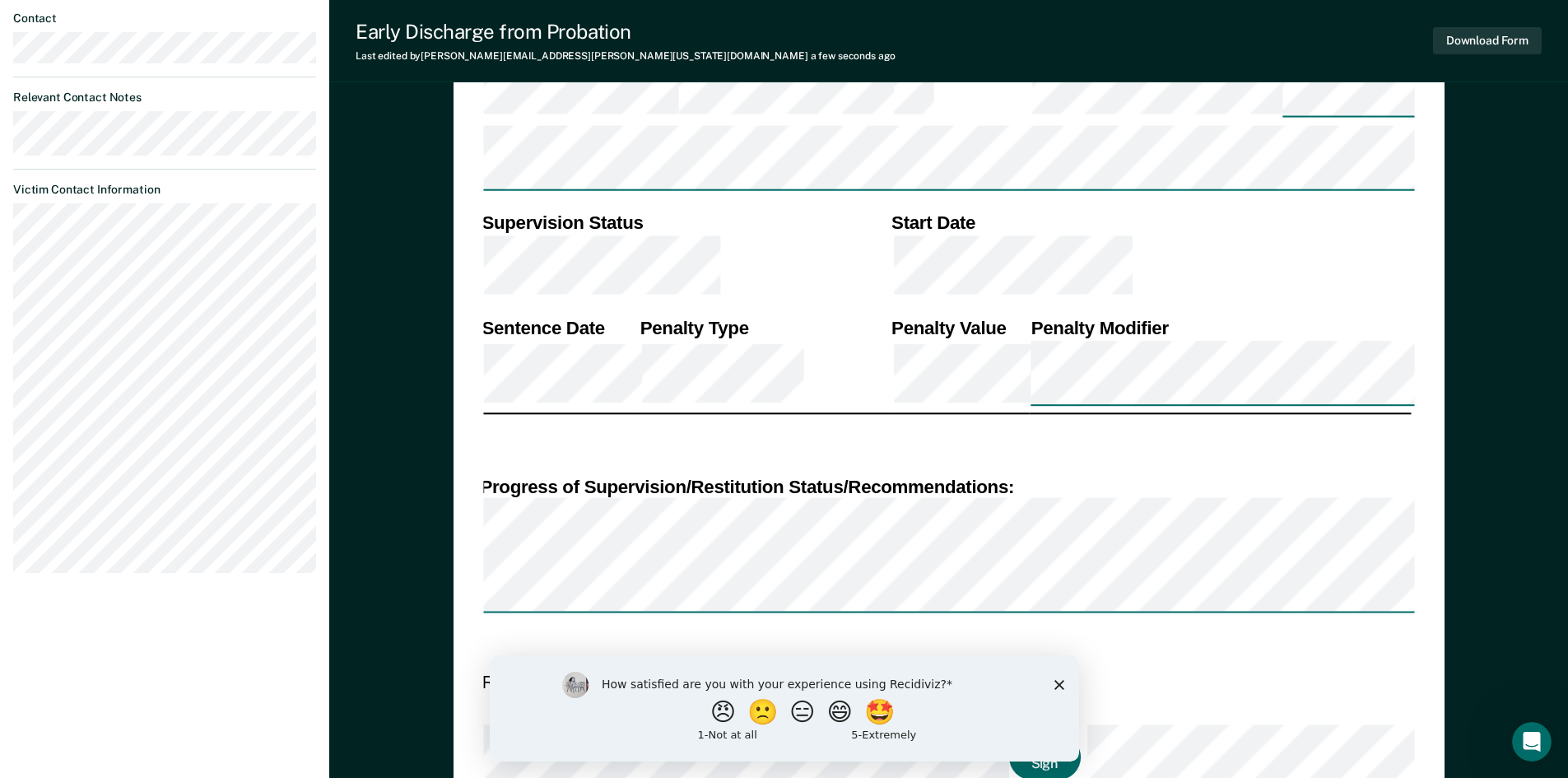
scroll to position [1092, 0]
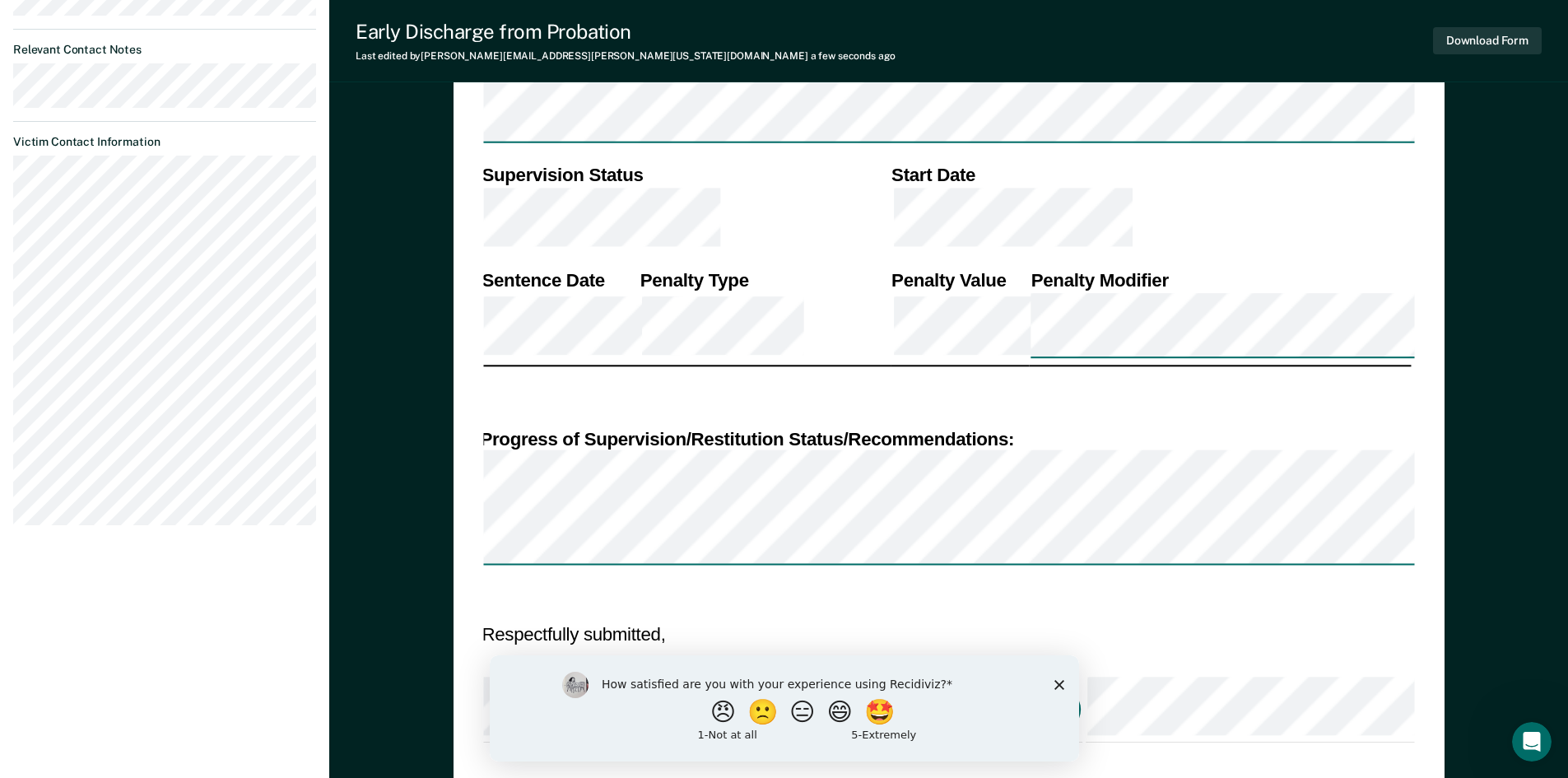
click at [1060, 682] on polygon "Close survey" at bounding box center [1058, 684] width 10 height 10
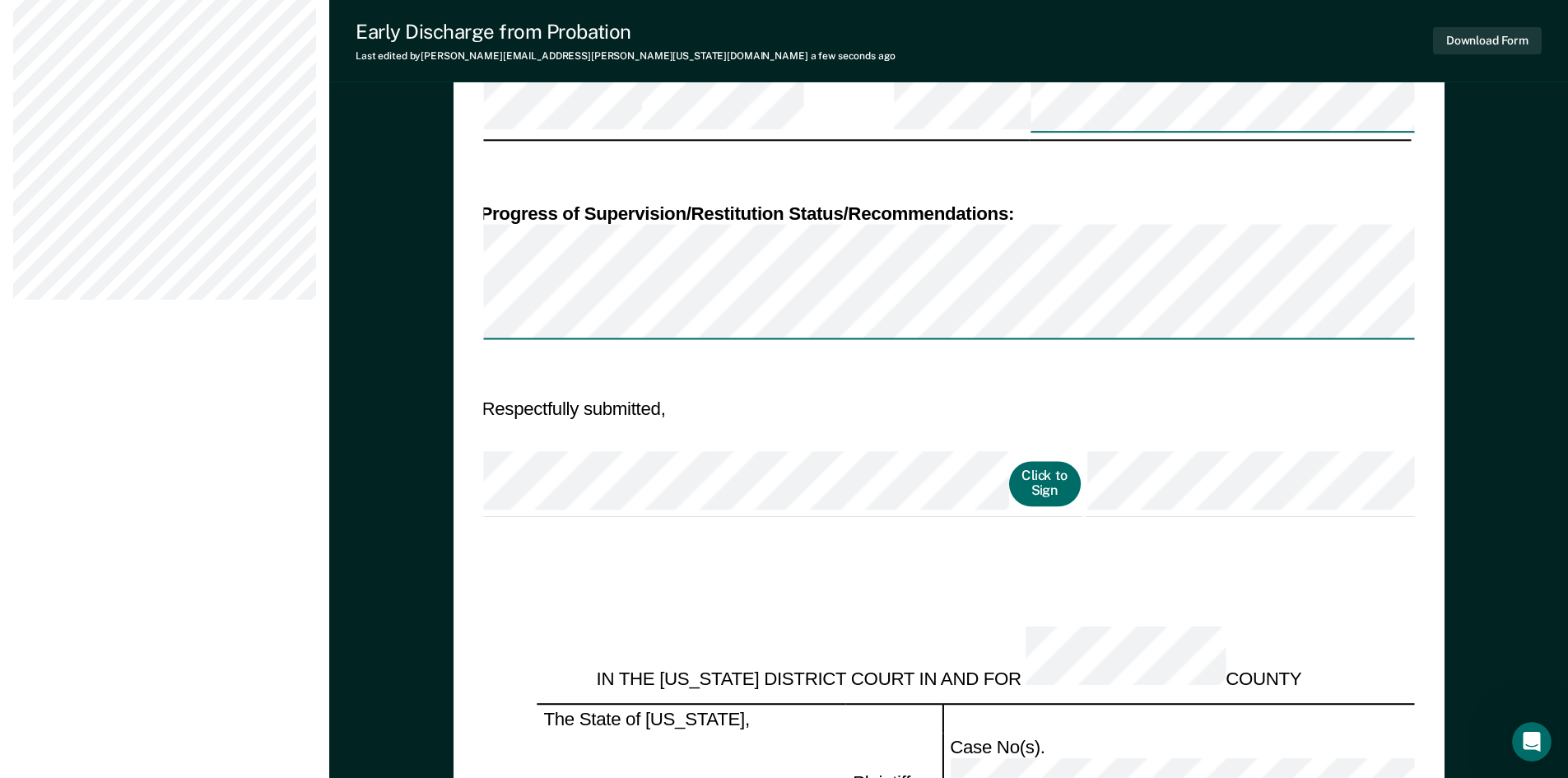
scroll to position [741, 0]
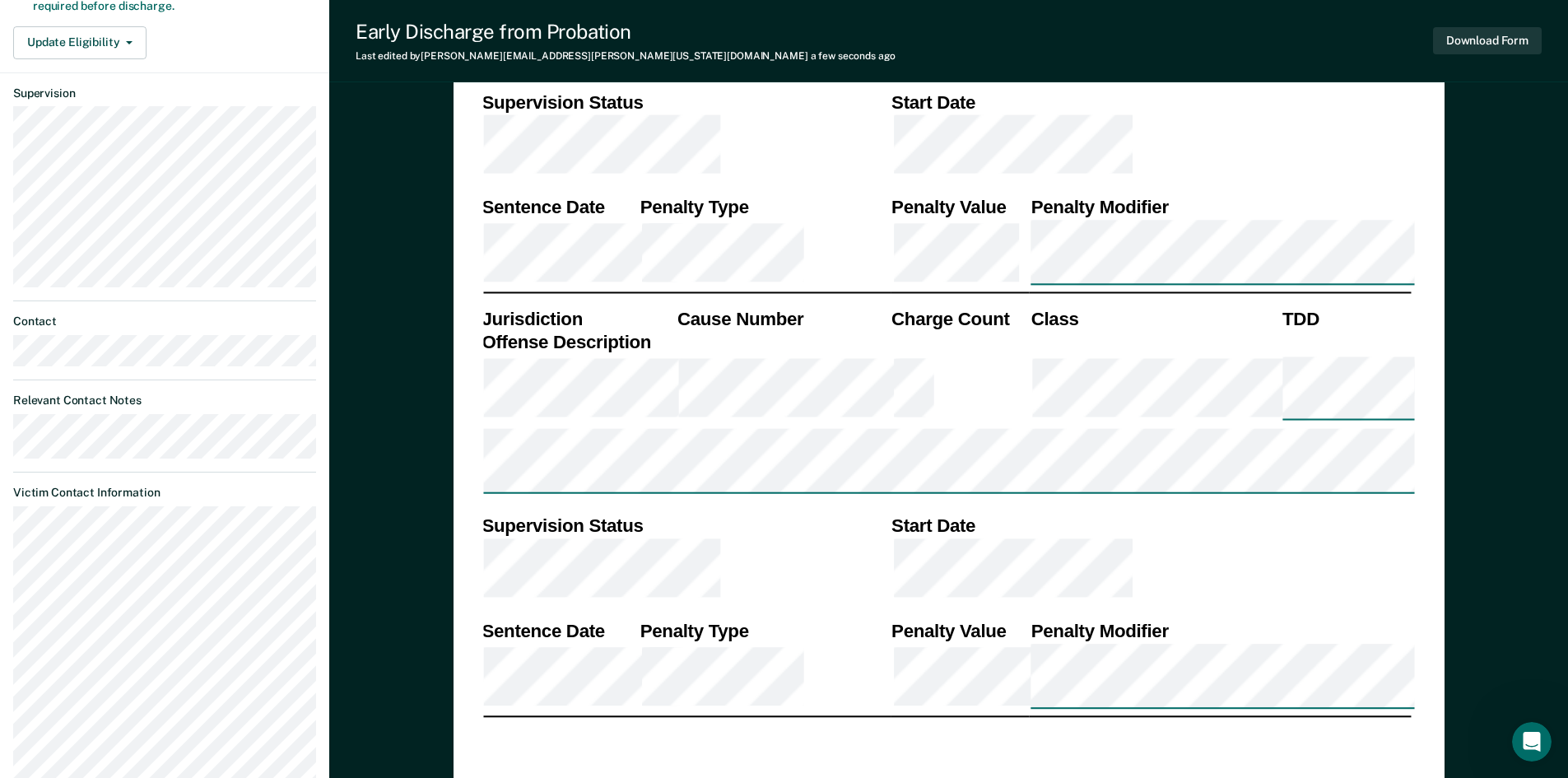
drag, startPoint x: 895, startPoint y: 567, endPoint x: 896, endPoint y: 545, distance: 22.0
click at [1479, 26] on div "Download Form" at bounding box center [1486, 40] width 108 height 42
click at [1478, 33] on button "Download Form" at bounding box center [1486, 41] width 108 height 27
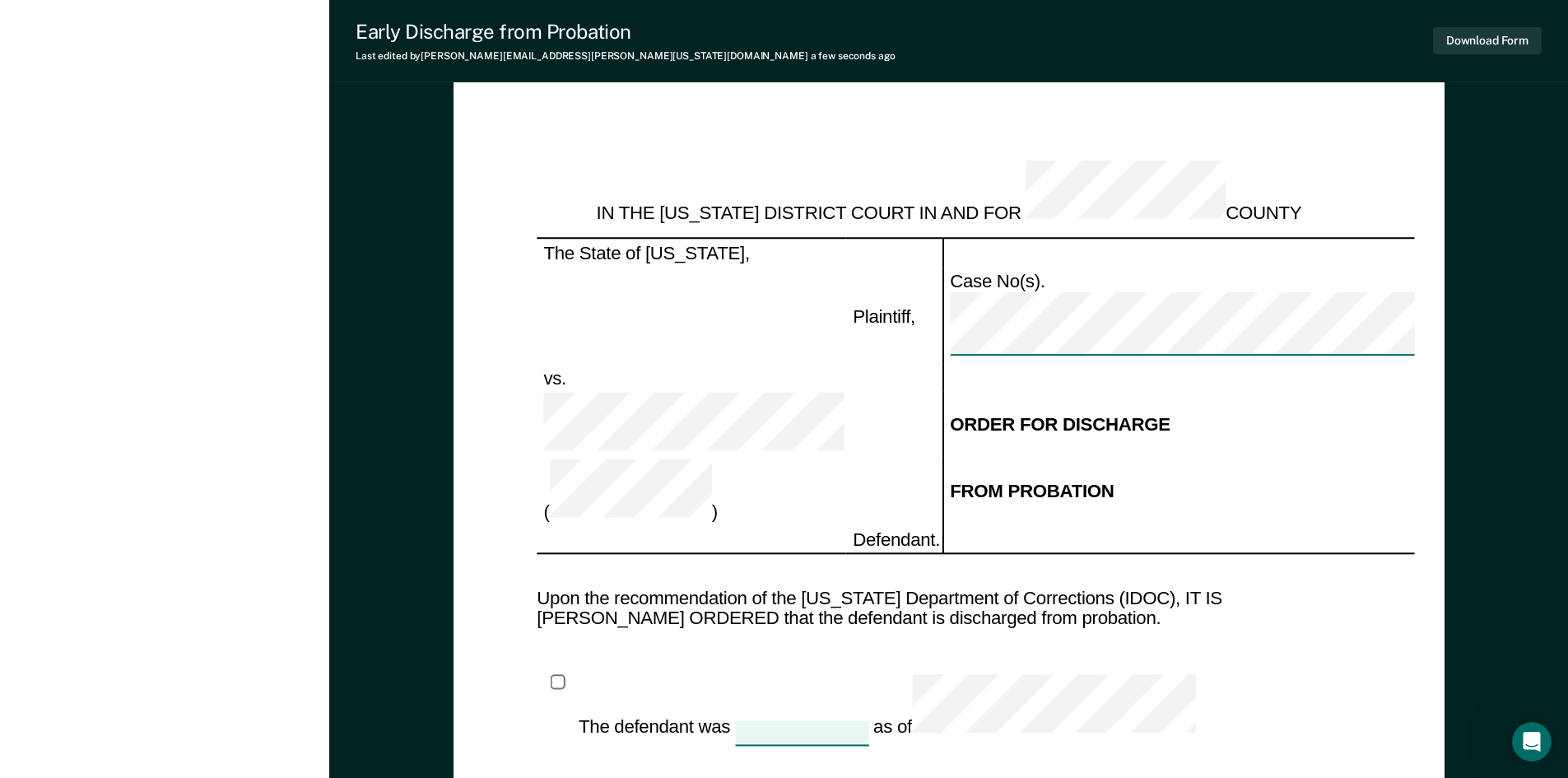
scroll to position [1750, 0]
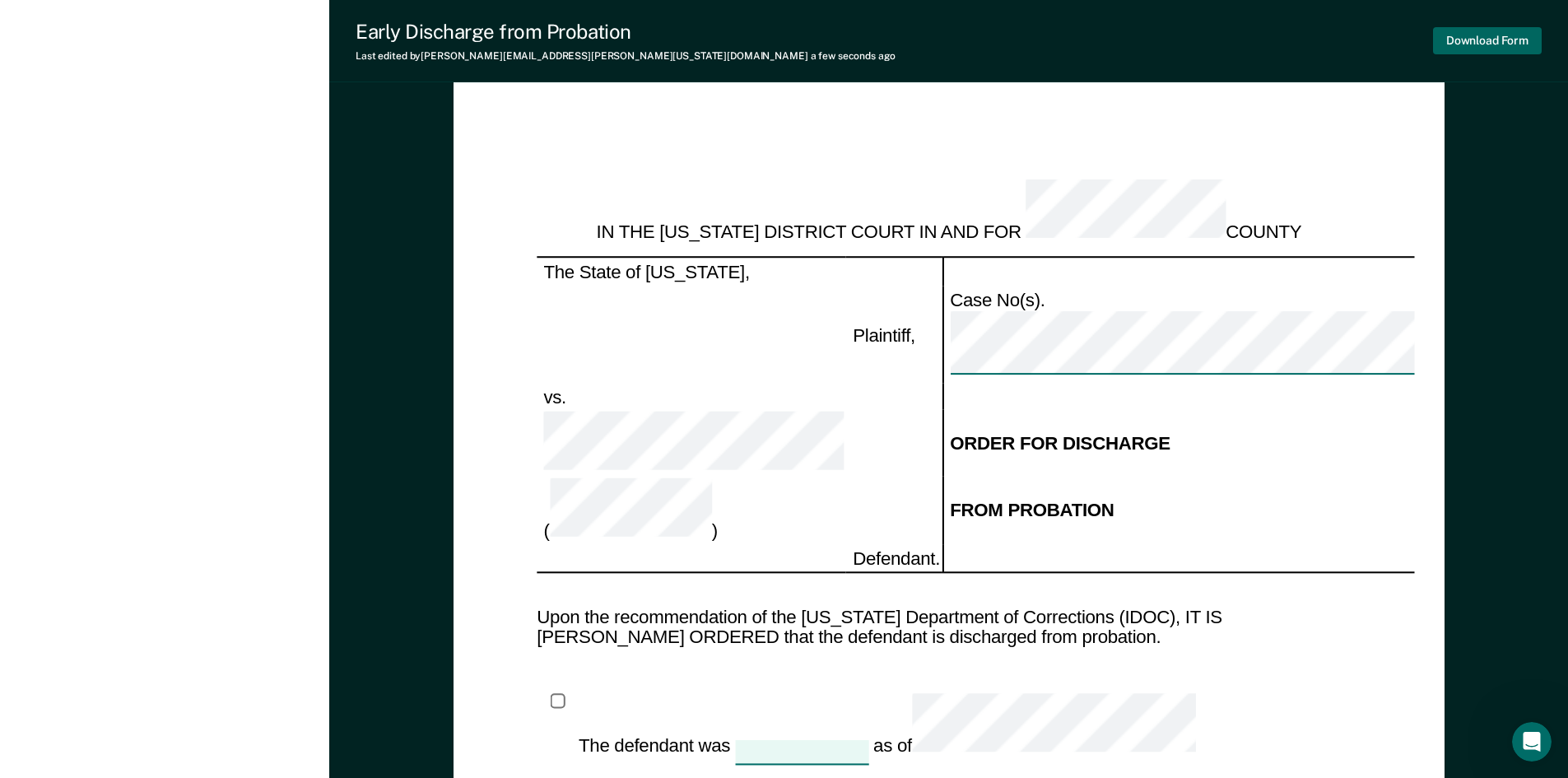
click at [1489, 38] on button "Download Form" at bounding box center [1486, 41] width 108 height 27
click at [1219, 228] on div "IN THE [US_STATE] DISTRICT COURT IN AND FOR COUNTY The State of [US_STATE], Pla…" at bounding box center [948, 717] width 824 height 1130
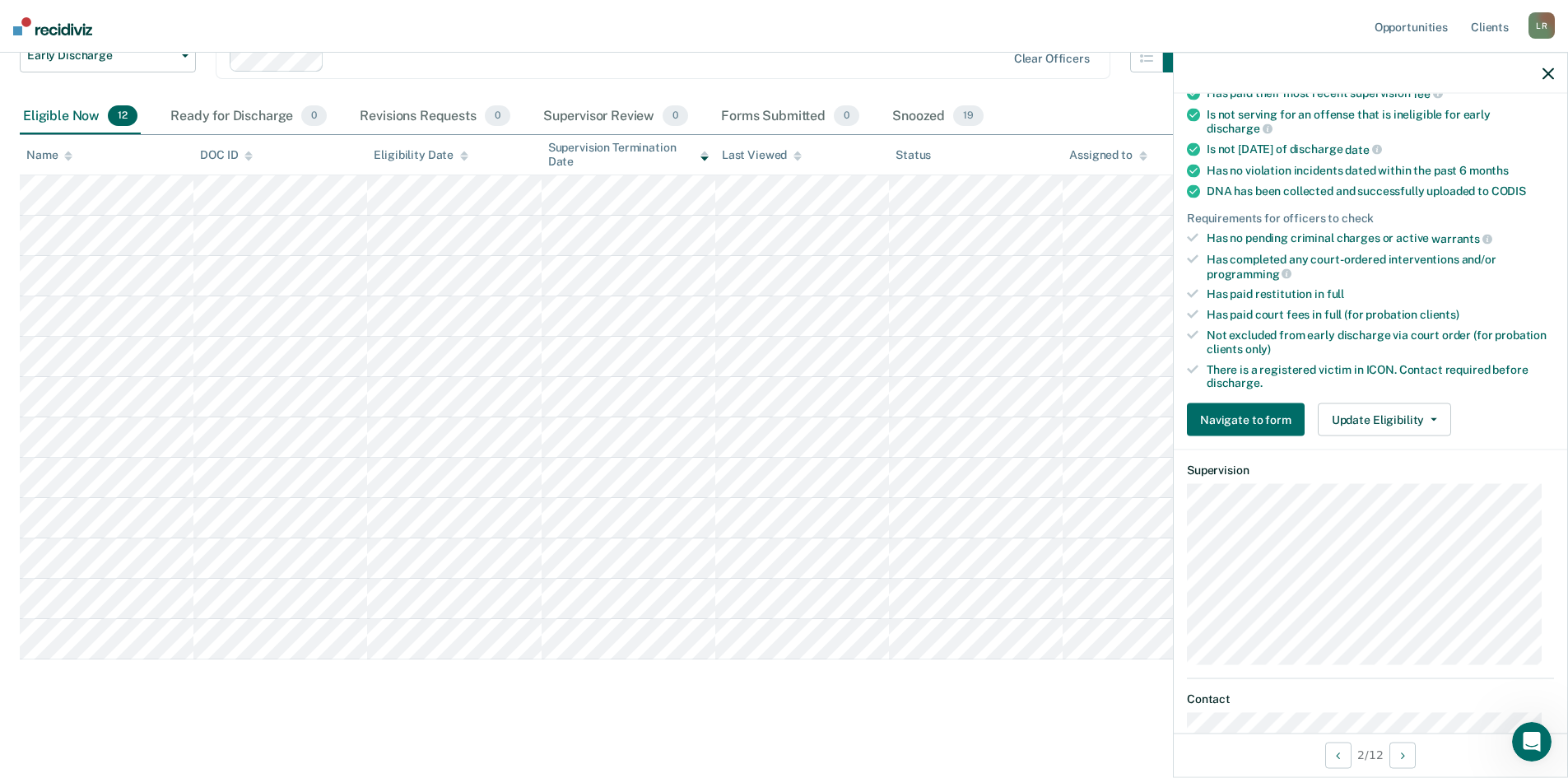
scroll to position [411, 0]
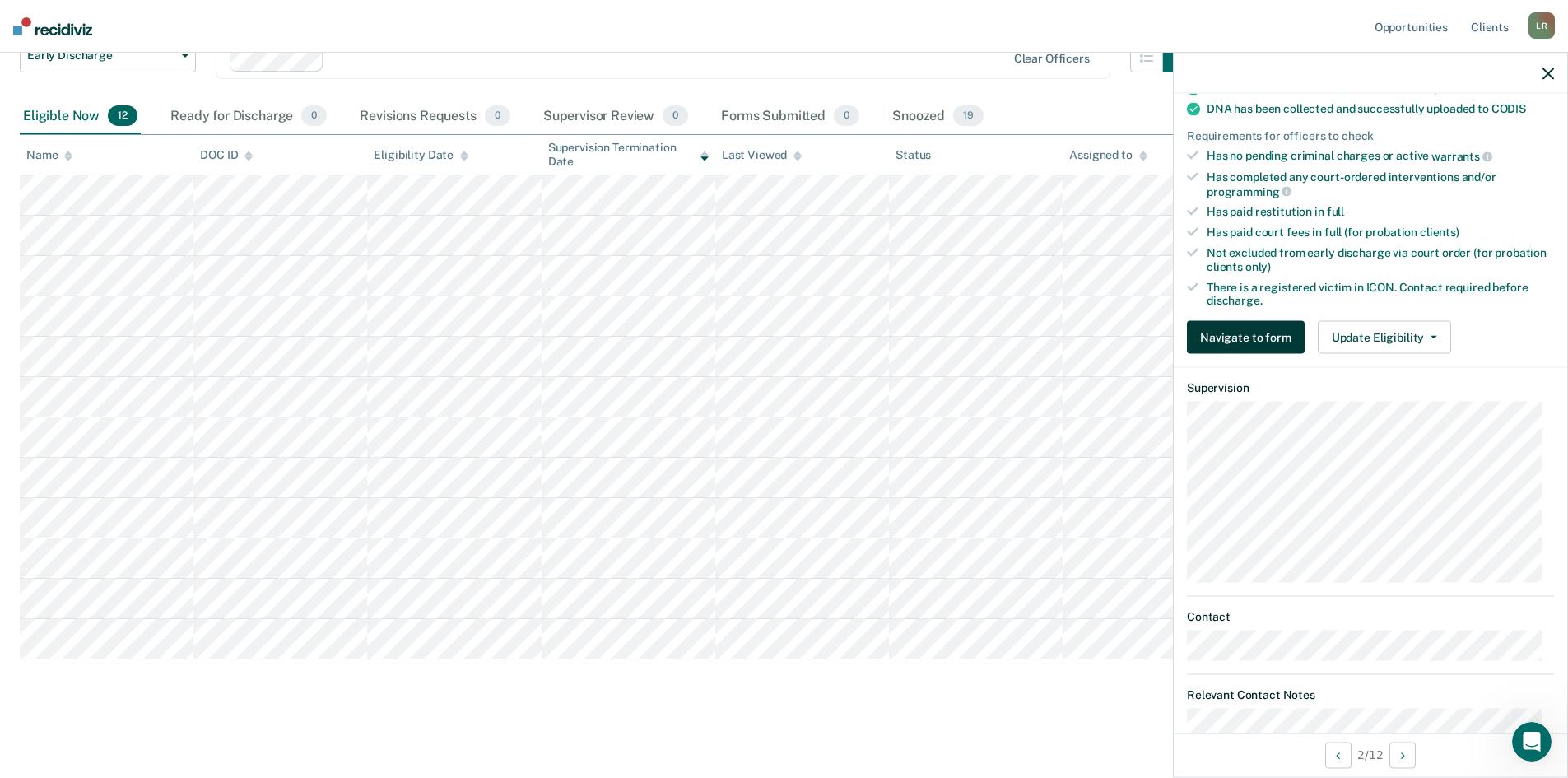
click at [1248, 340] on button "Navigate to form" at bounding box center [1246, 337] width 117 height 33
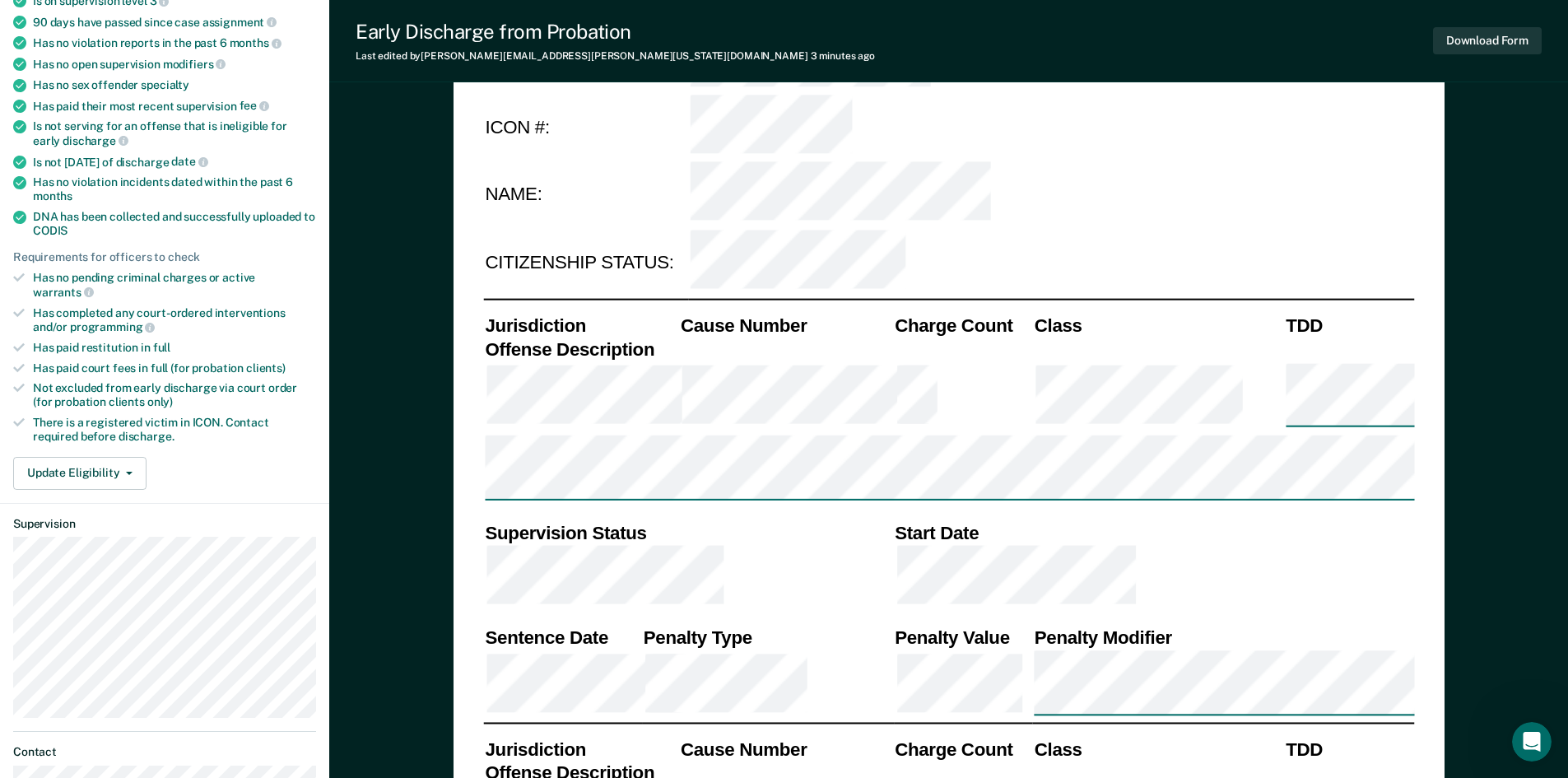
scroll to position [329, 0]
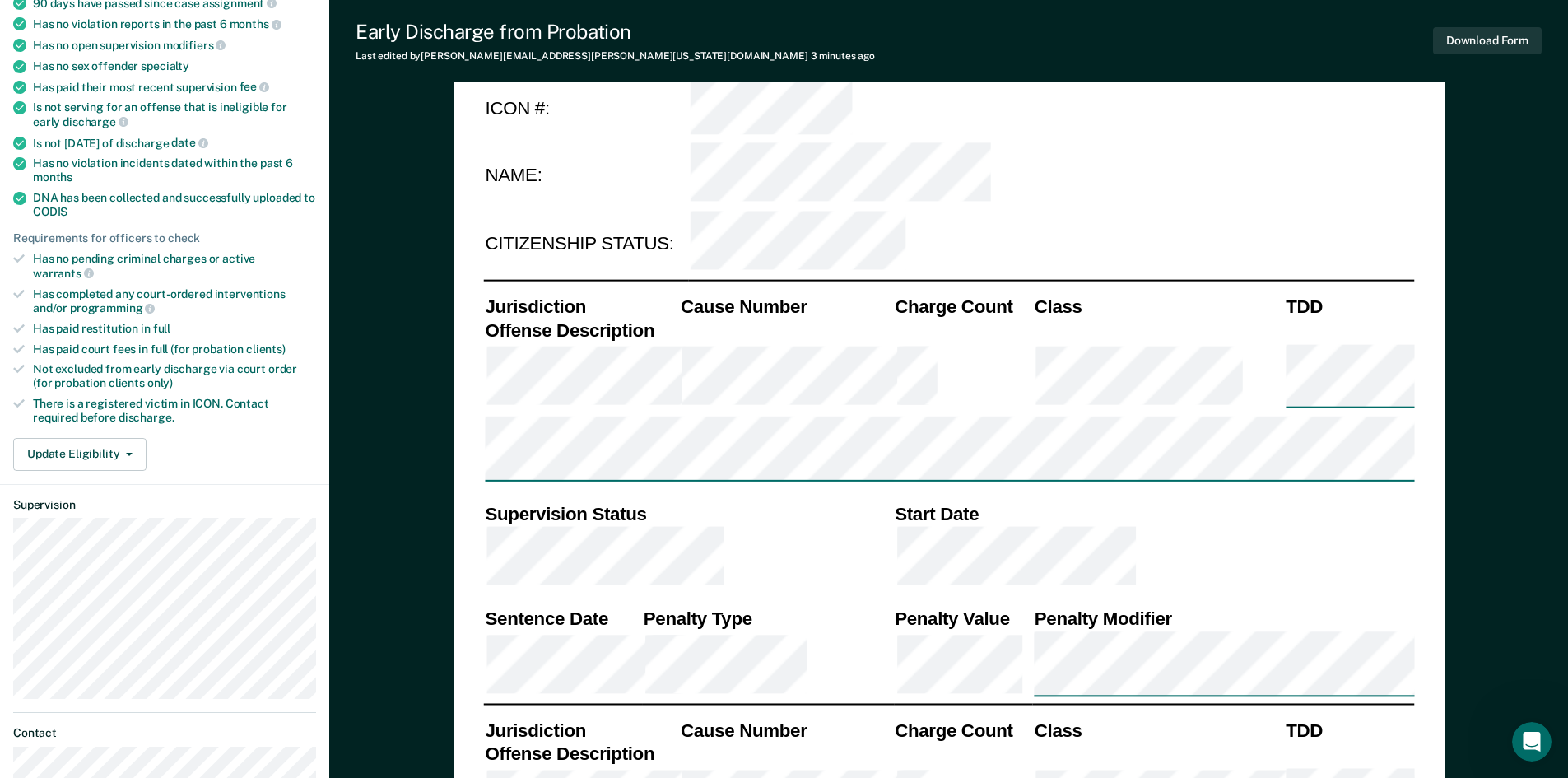
type textarea "x"
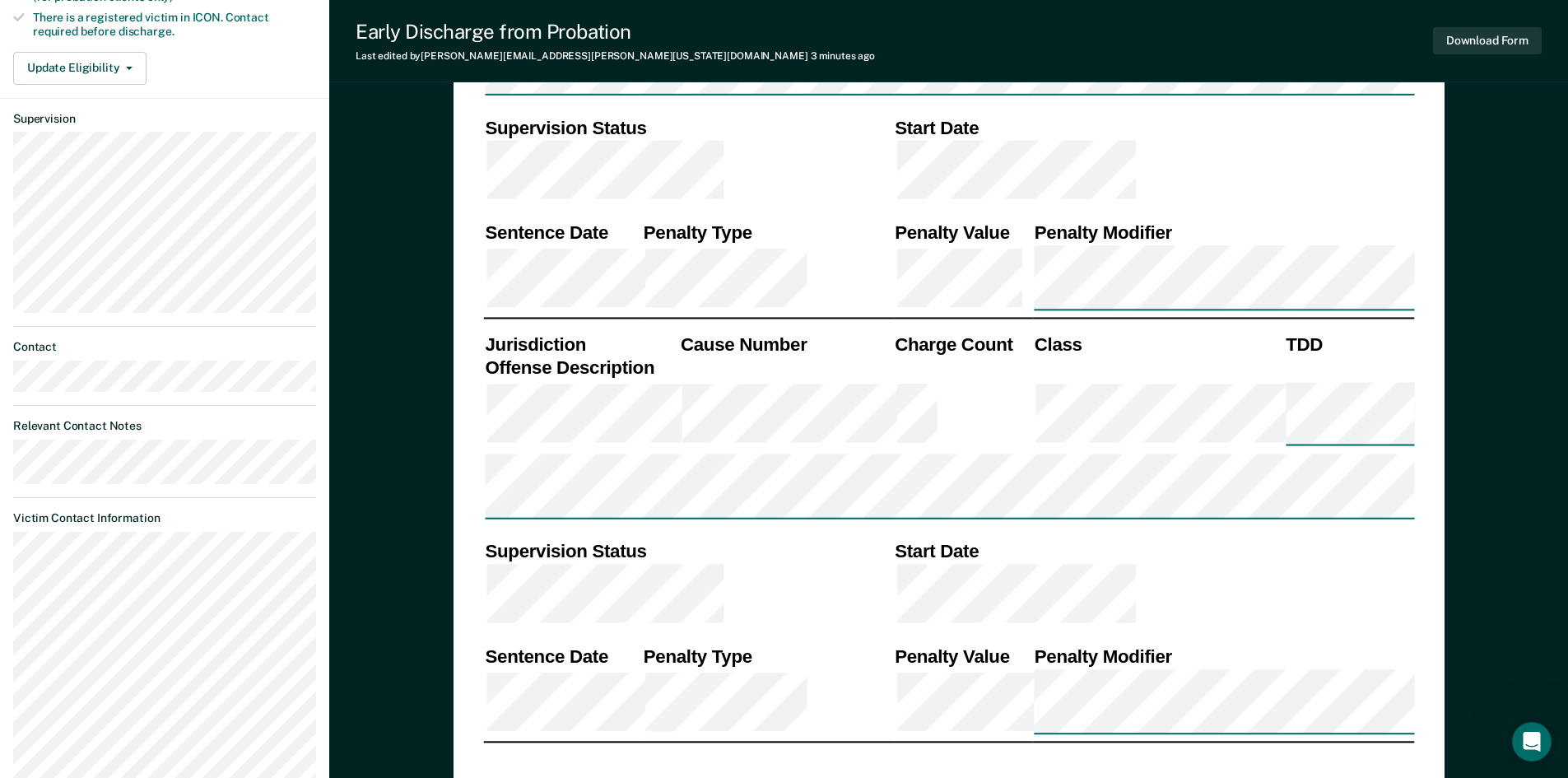
scroll to position [680, 0]
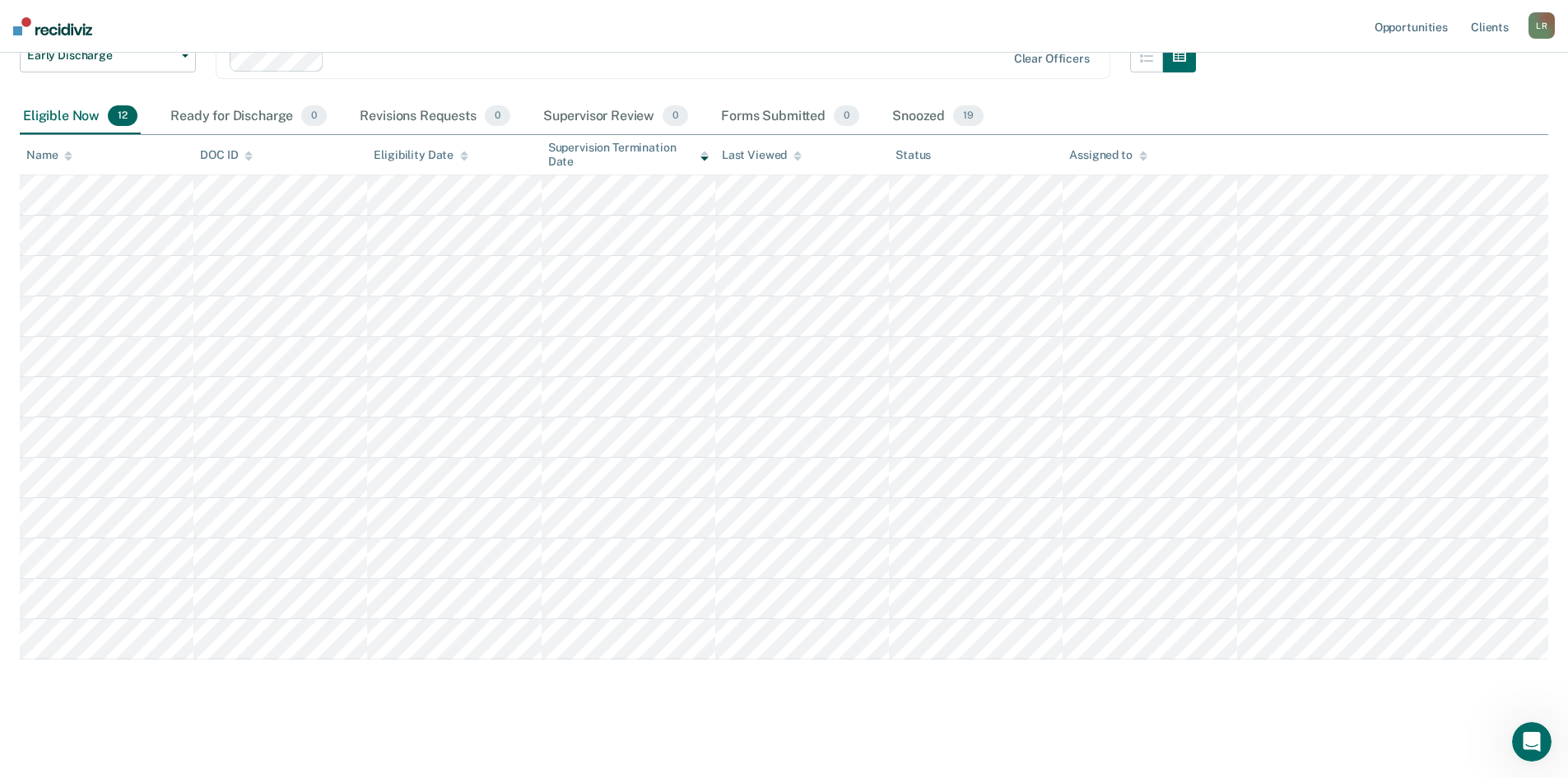
scroll to position [134, 0]
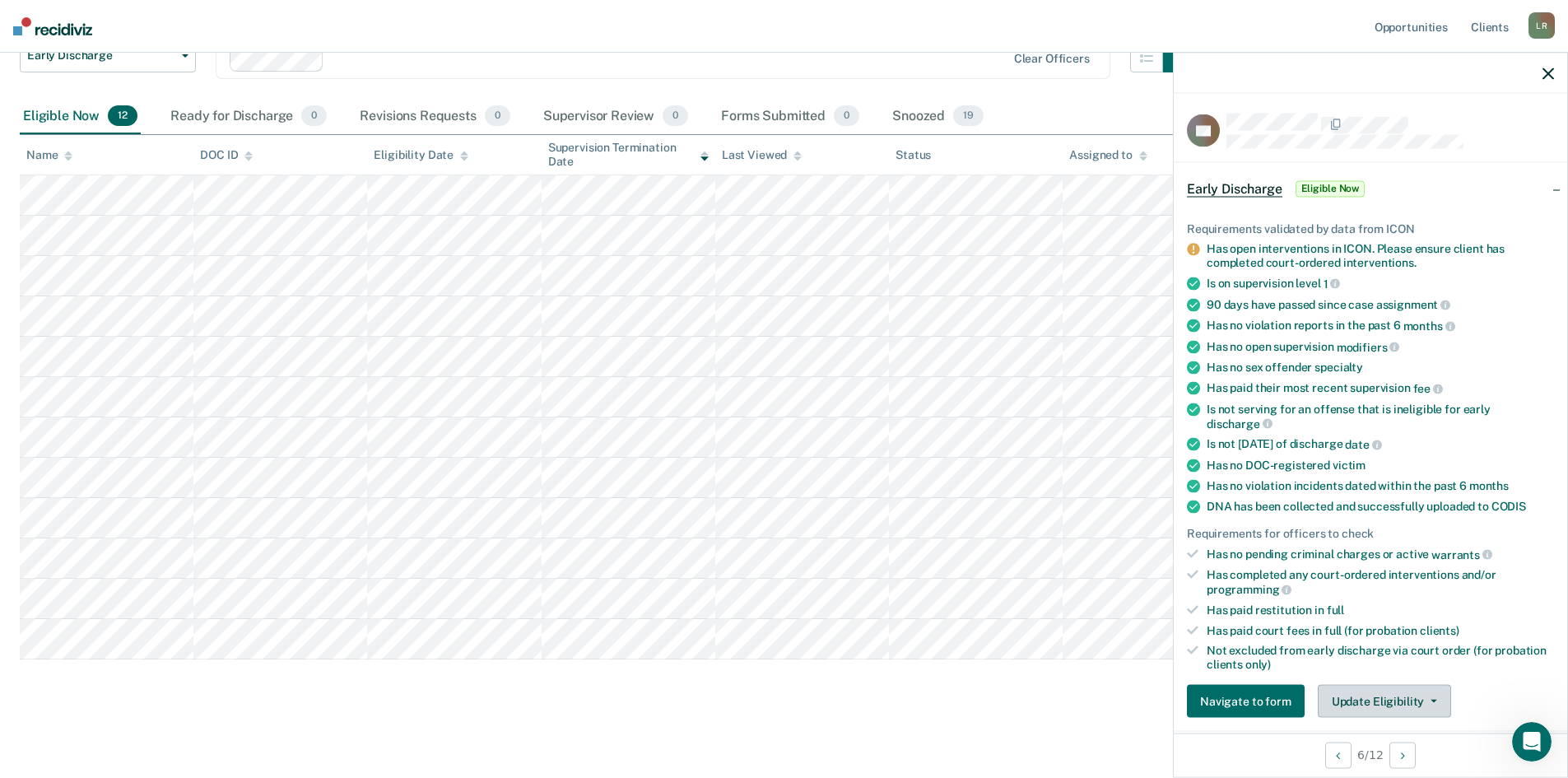
click at [1386, 699] on button "Update Eligibility" at bounding box center [1383, 702] width 133 height 33
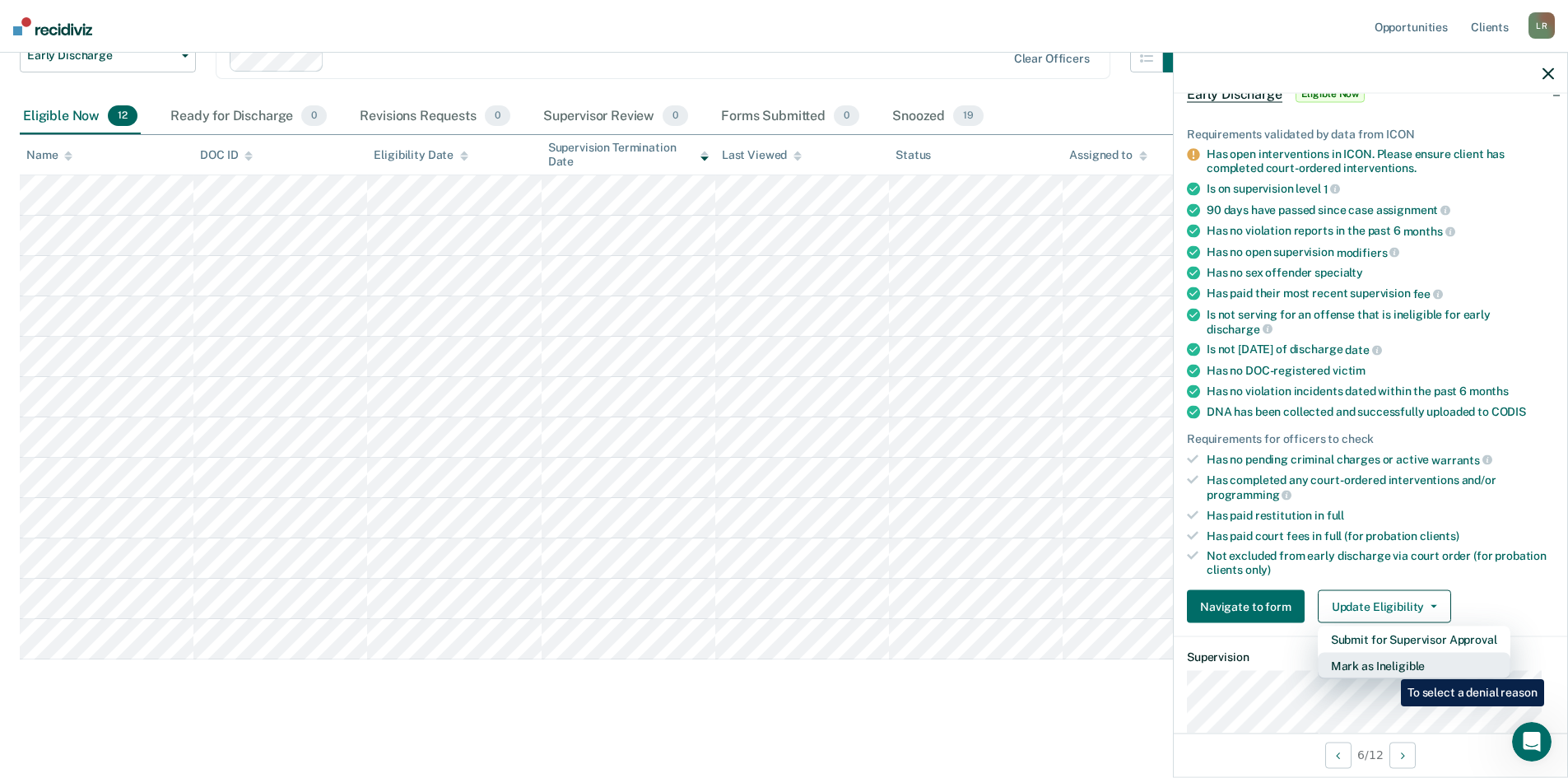
click at [1388, 667] on button "Mark as Ineligible" at bounding box center [1413, 666] width 192 height 26
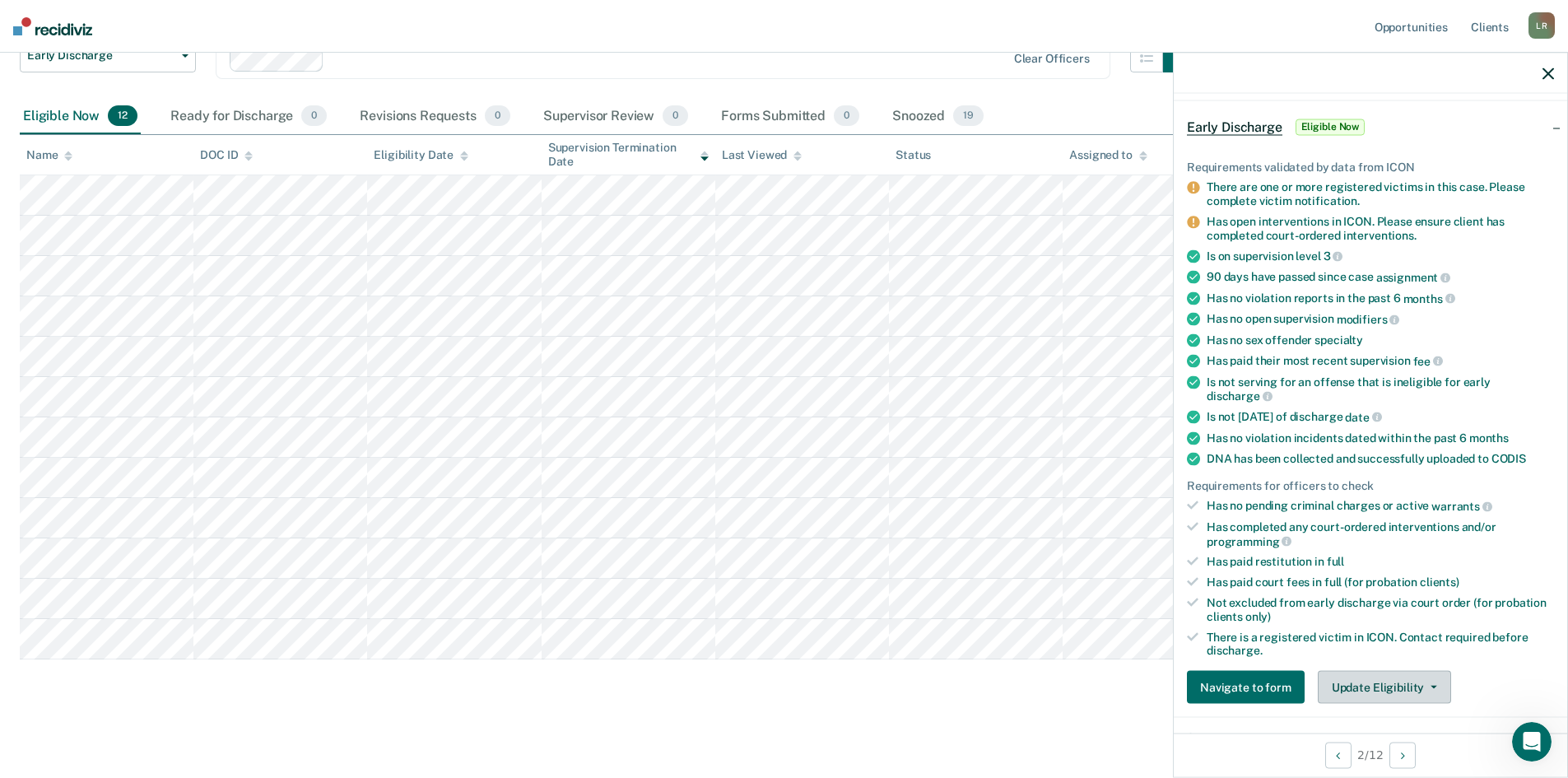
click at [1377, 690] on button "Update Eligibility" at bounding box center [1383, 687] width 133 height 33
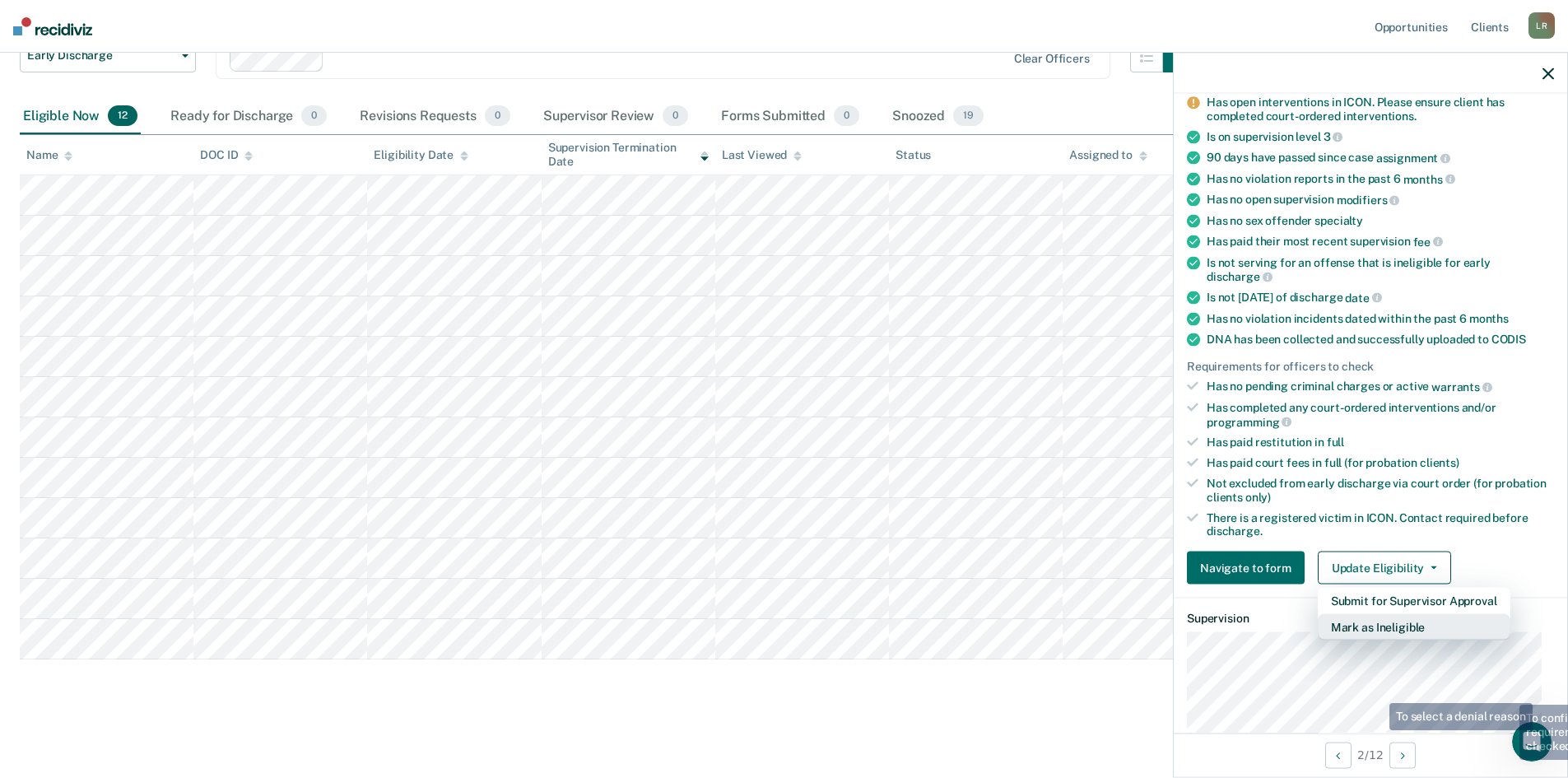
scroll to position [227, 0]
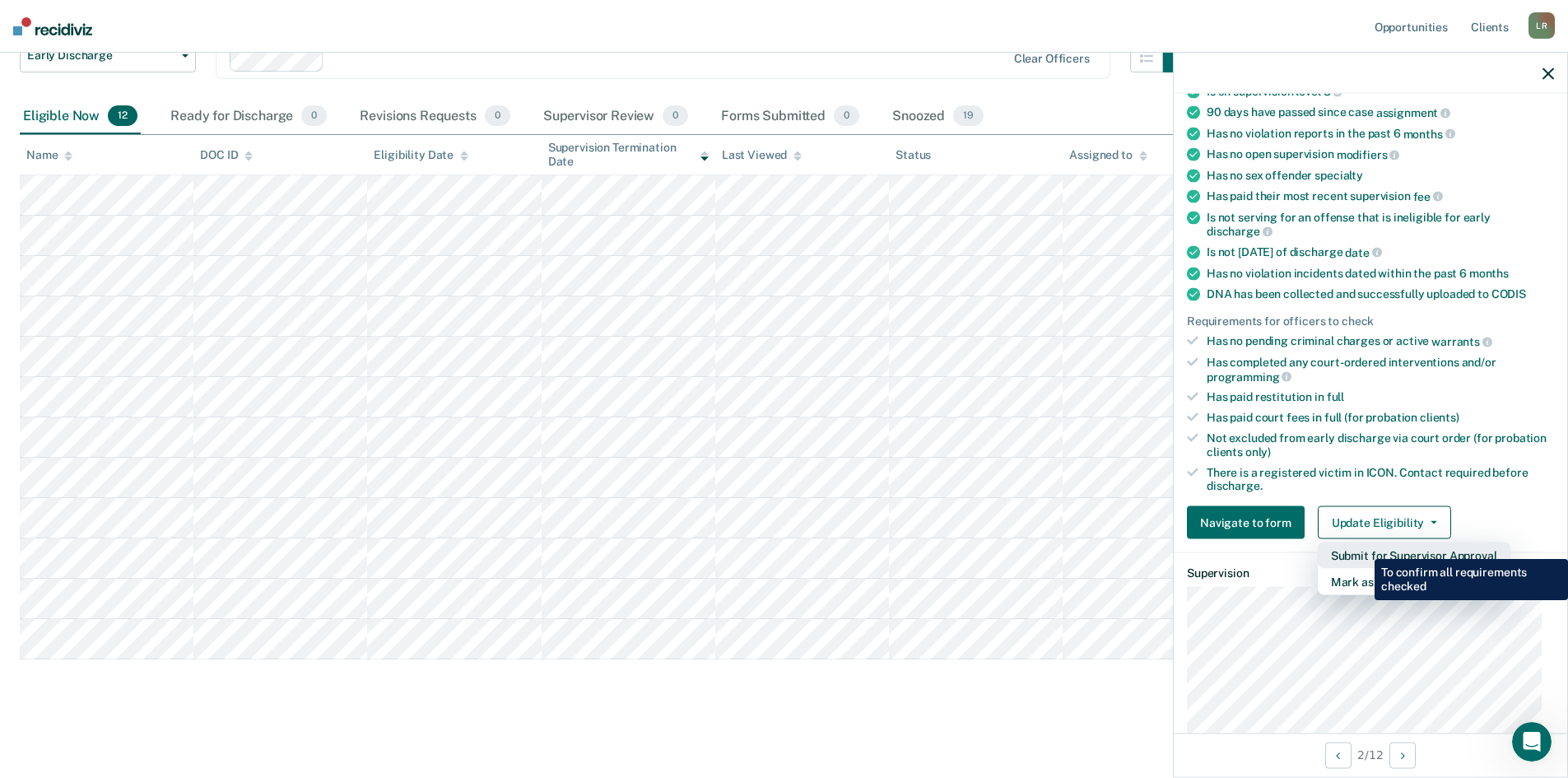
click at [1362, 546] on button "Submit for Supervisor Approval" at bounding box center [1413, 555] width 192 height 26
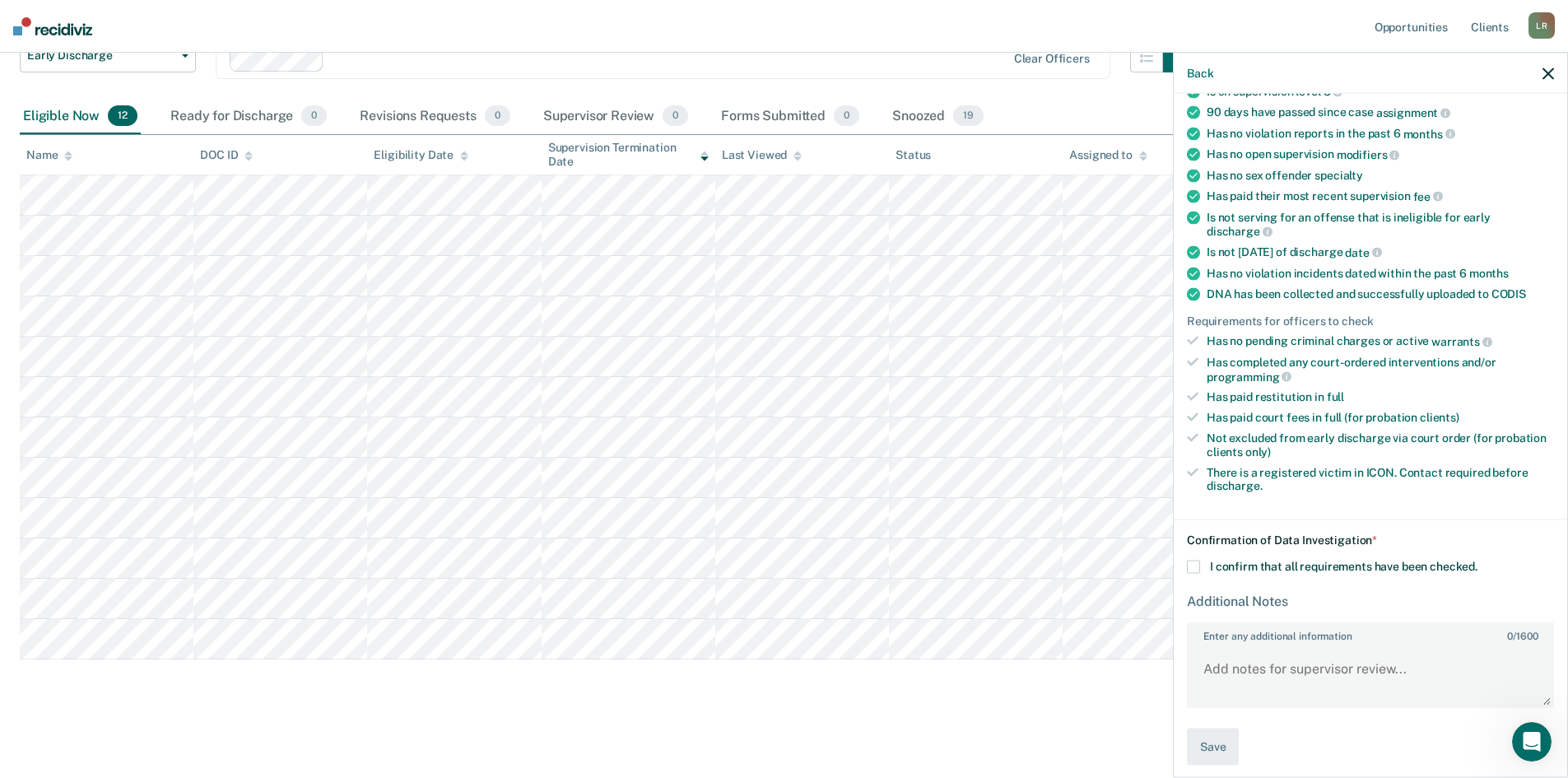
click at [1196, 569] on span at bounding box center [1193, 566] width 13 height 13
click at [1477, 560] on input "I confirm that all requirements have been checked." at bounding box center [1477, 560] width 0 height 0
click at [1208, 663] on textarea "Enter any additional information 0 / 1600" at bounding box center [1370, 675] width 363 height 61
type textarea "p[lease review-cant get my signature on it"
click at [1209, 745] on button "Save" at bounding box center [1212, 747] width 52 height 37
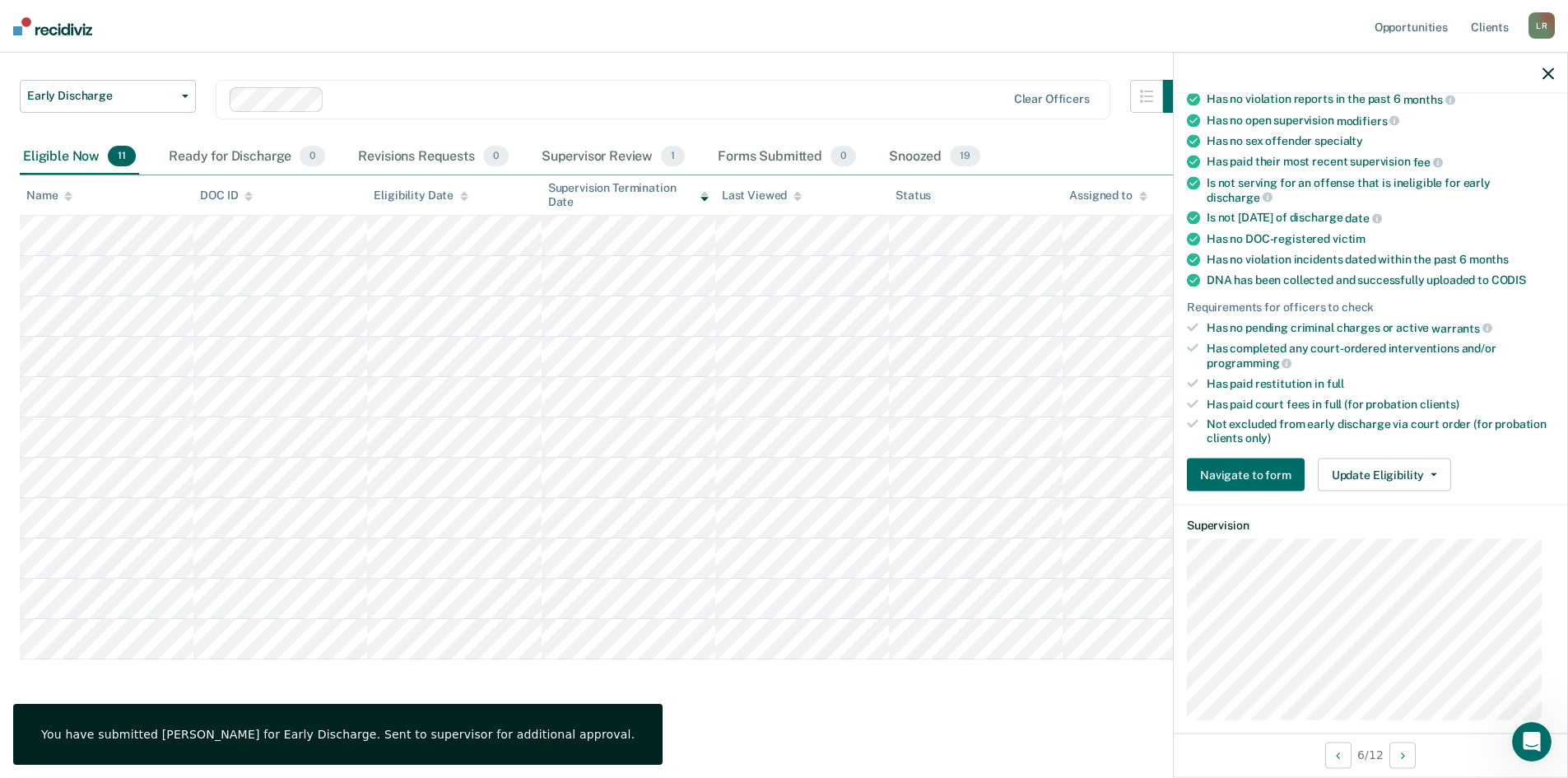
scroll to position [192, 0]
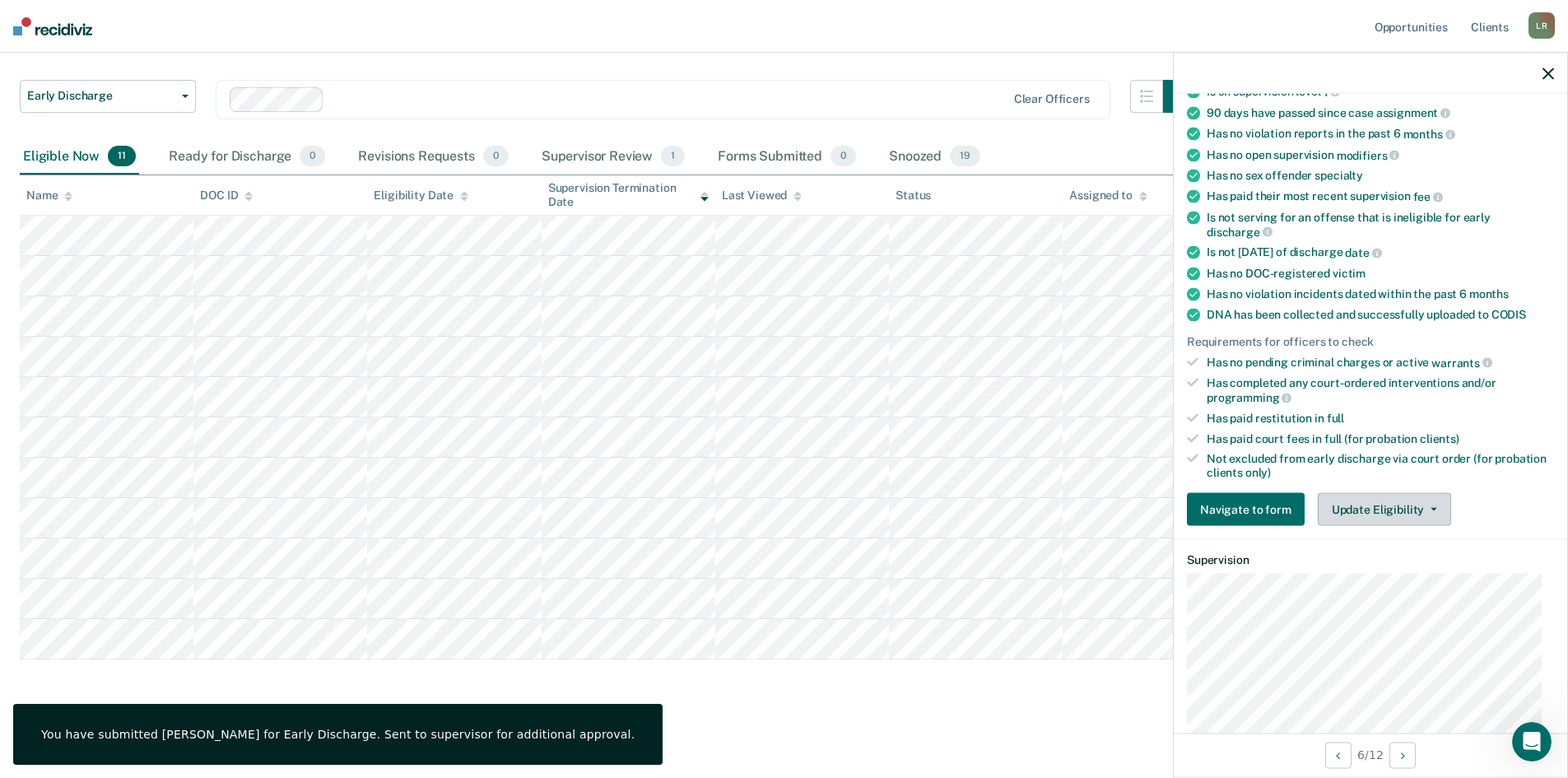
click at [1386, 514] on button "Update Eligibility" at bounding box center [1383, 510] width 133 height 33
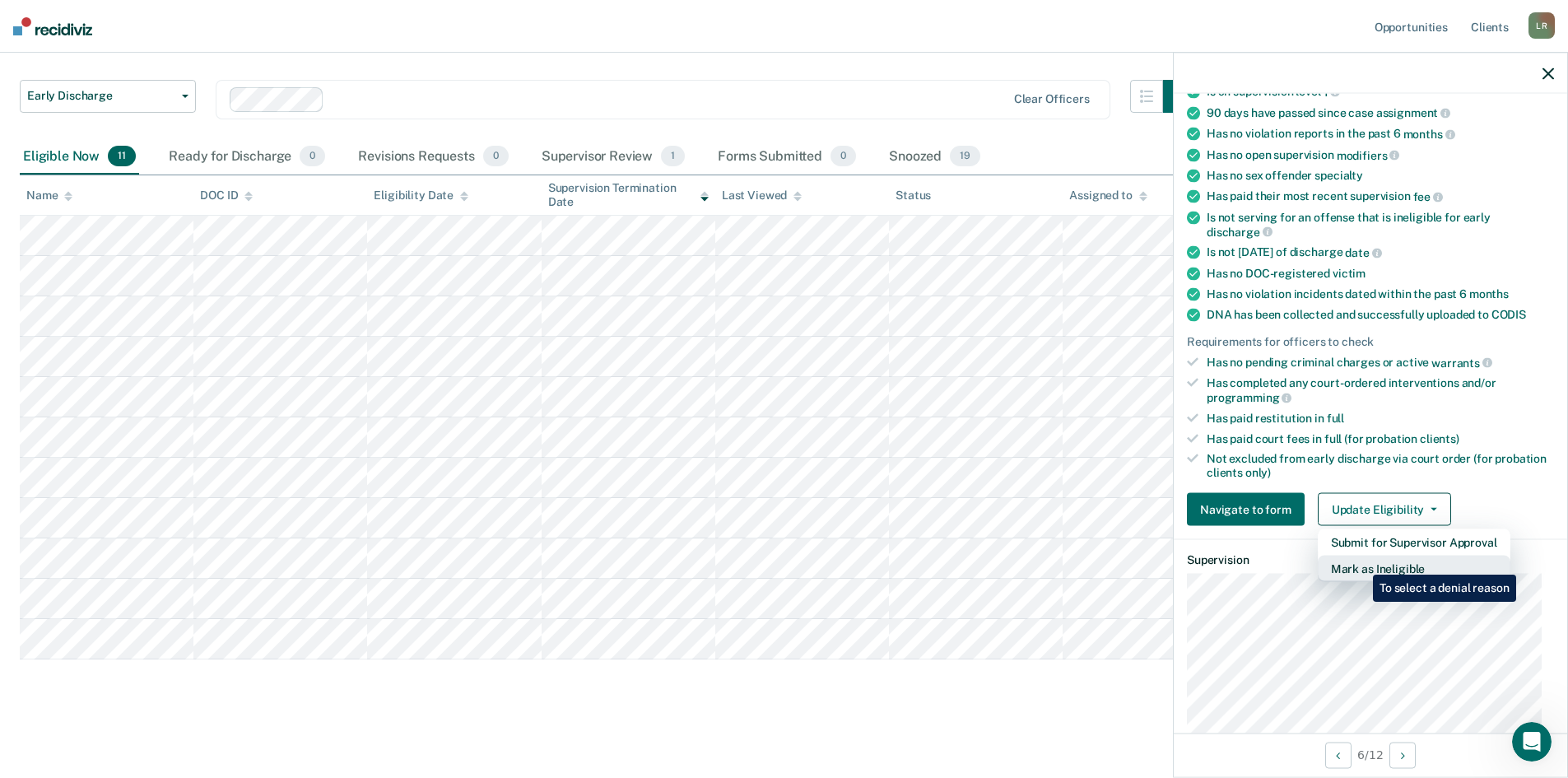
click at [1360, 562] on button "Mark as Ineligible" at bounding box center [1413, 569] width 192 height 26
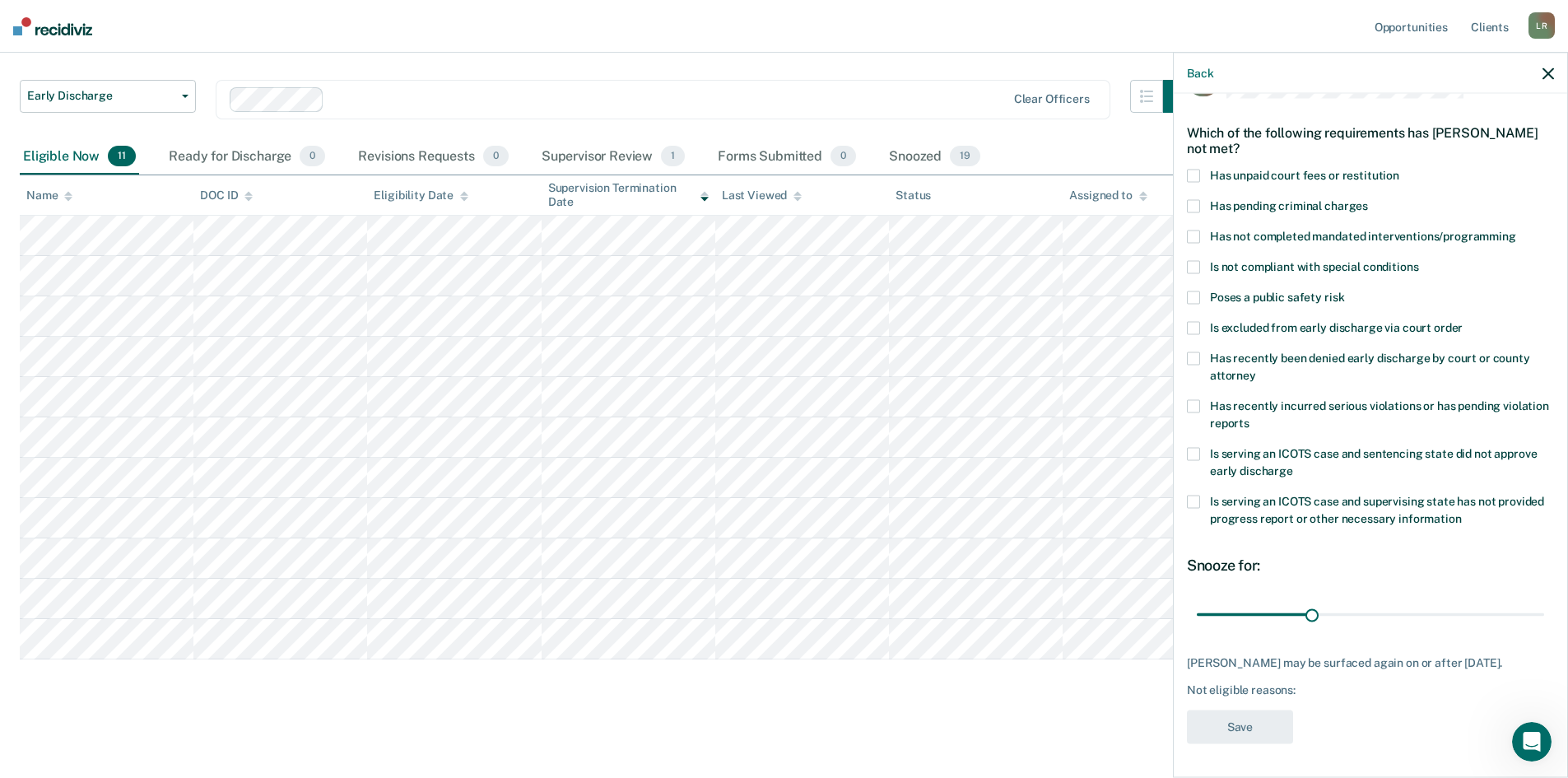
click at [1194, 170] on span at bounding box center [1193, 176] width 13 height 13
click at [1201, 231] on label "Has not completed mandated interventions/programming" at bounding box center [1371, 239] width 367 height 18
click at [1240, 715] on button "Save" at bounding box center [1240, 727] width 106 height 34
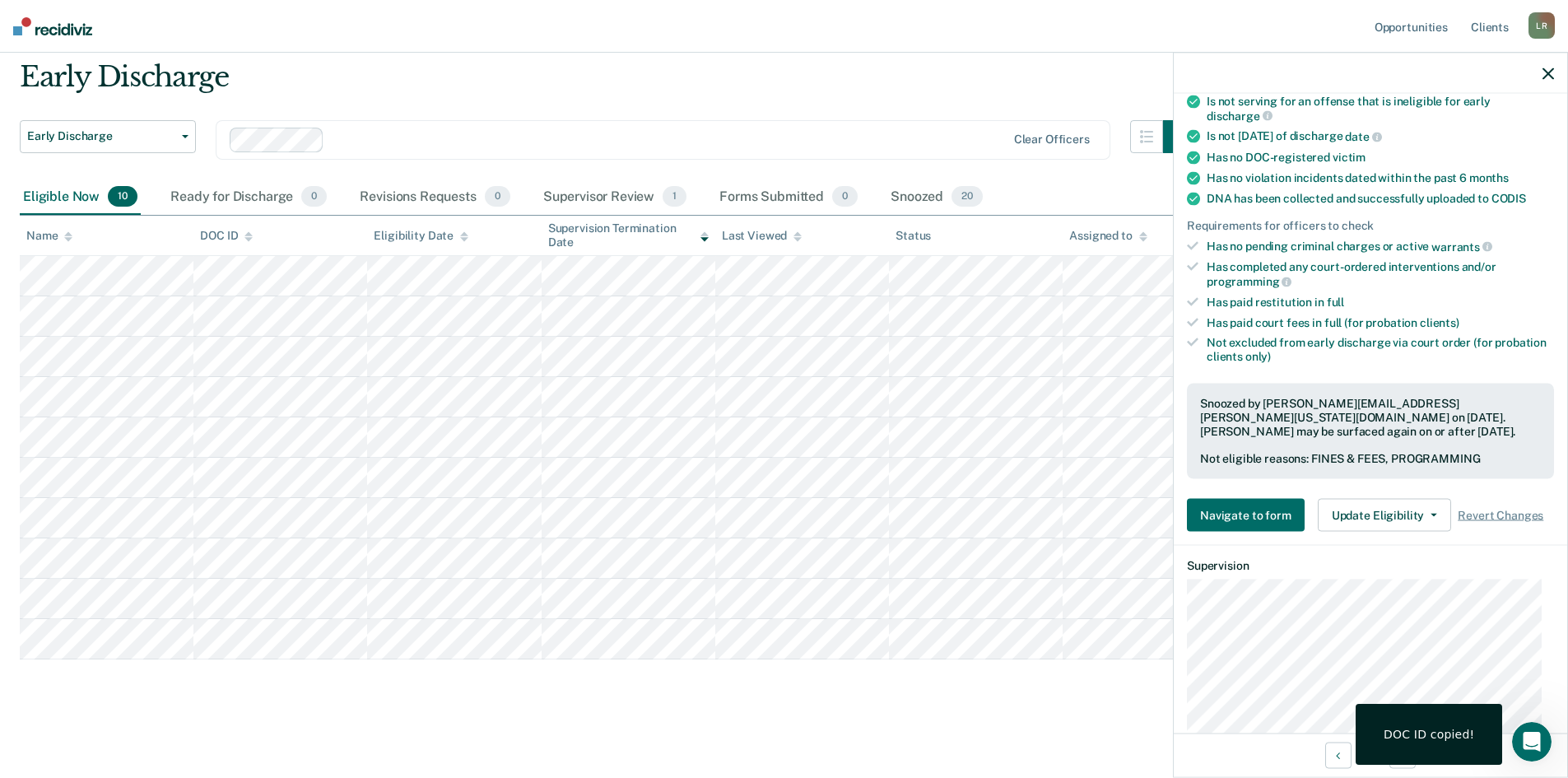
scroll to position [309, 0]
click at [1383, 508] on button "Update Eligibility" at bounding box center [1383, 514] width 133 height 33
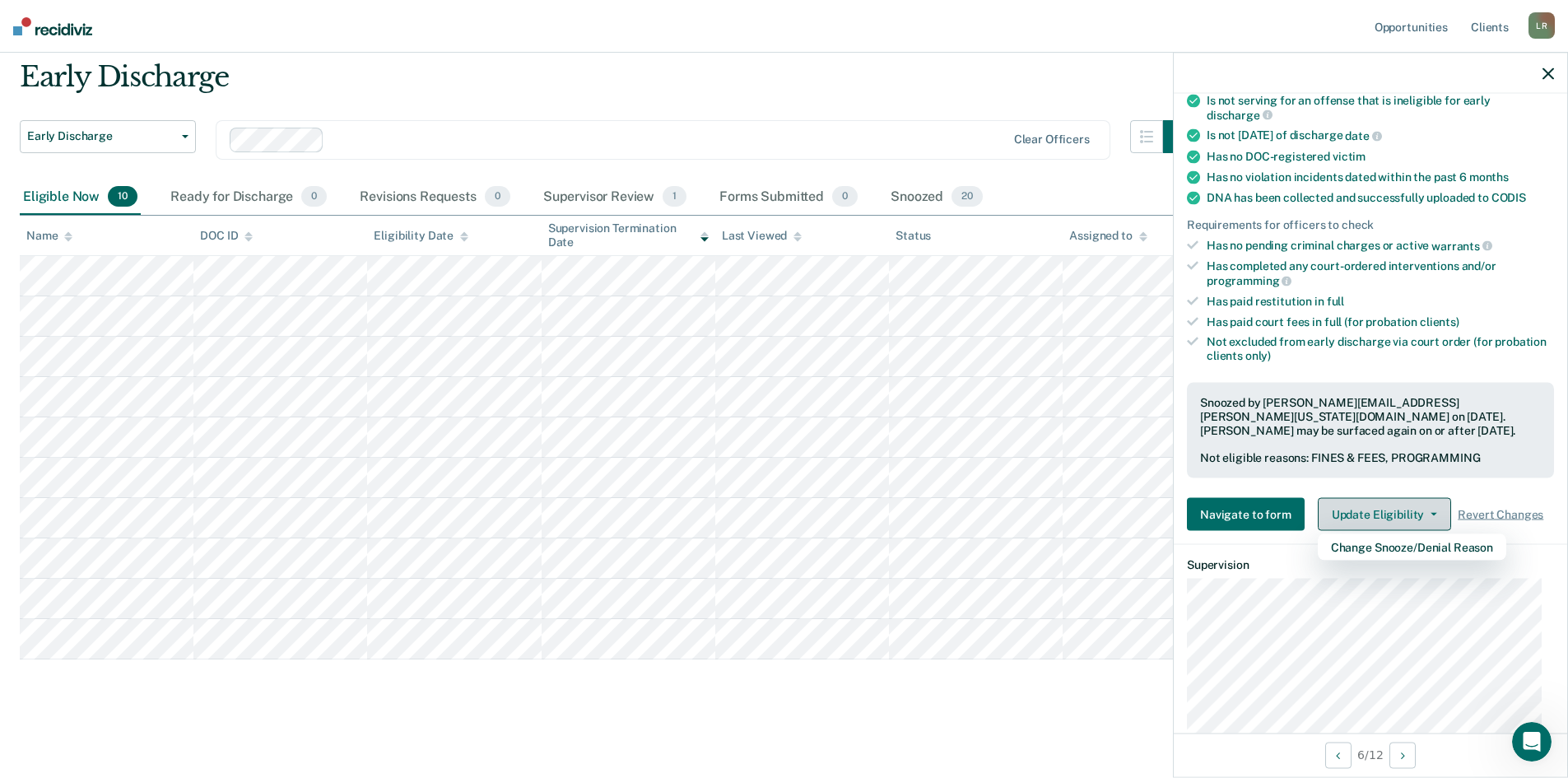
click at [1366, 506] on button "Update Eligibility" at bounding box center [1383, 514] width 133 height 33
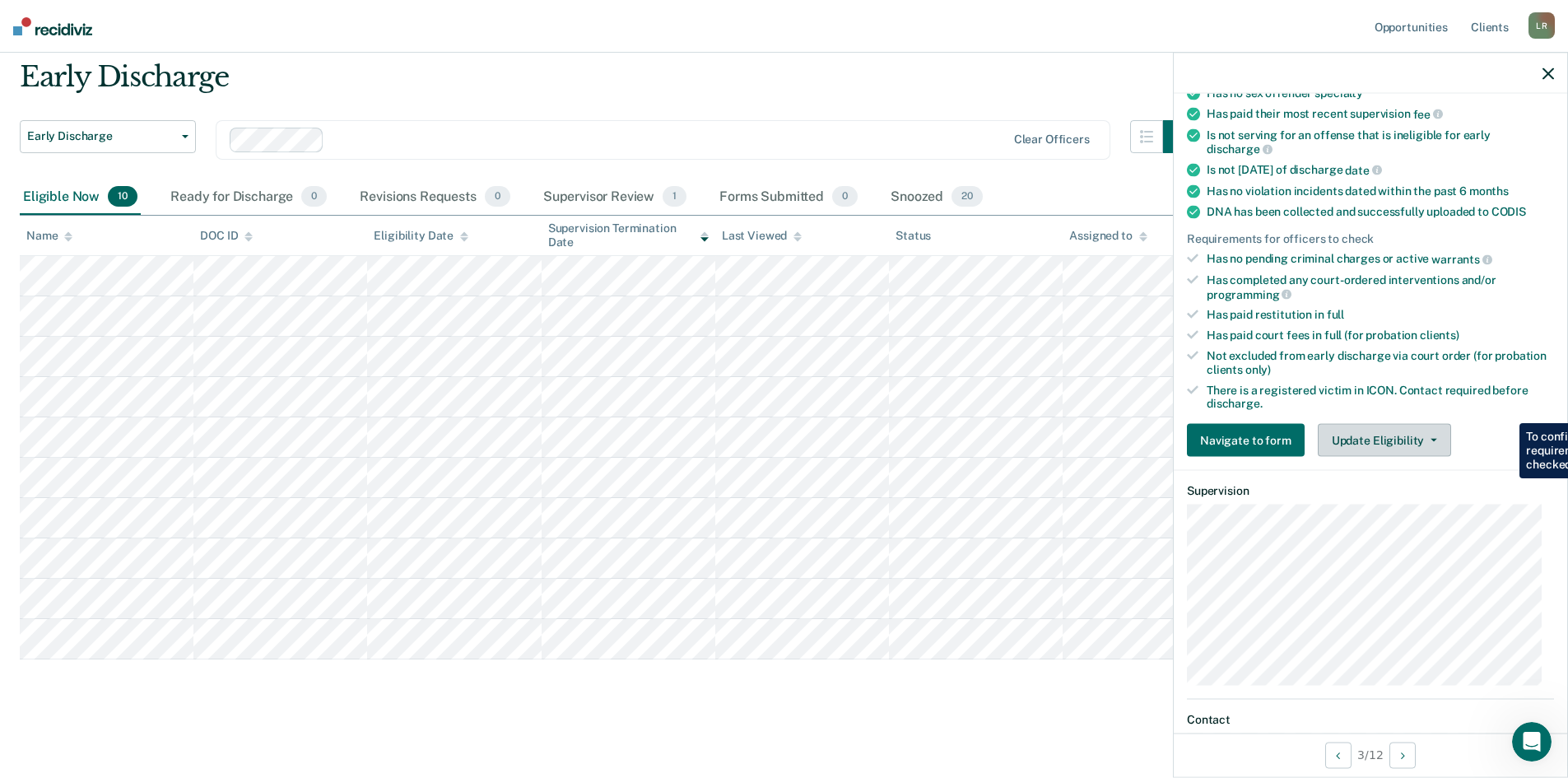
click at [1425, 424] on button "Update Eligibility" at bounding box center [1383, 441] width 133 height 33
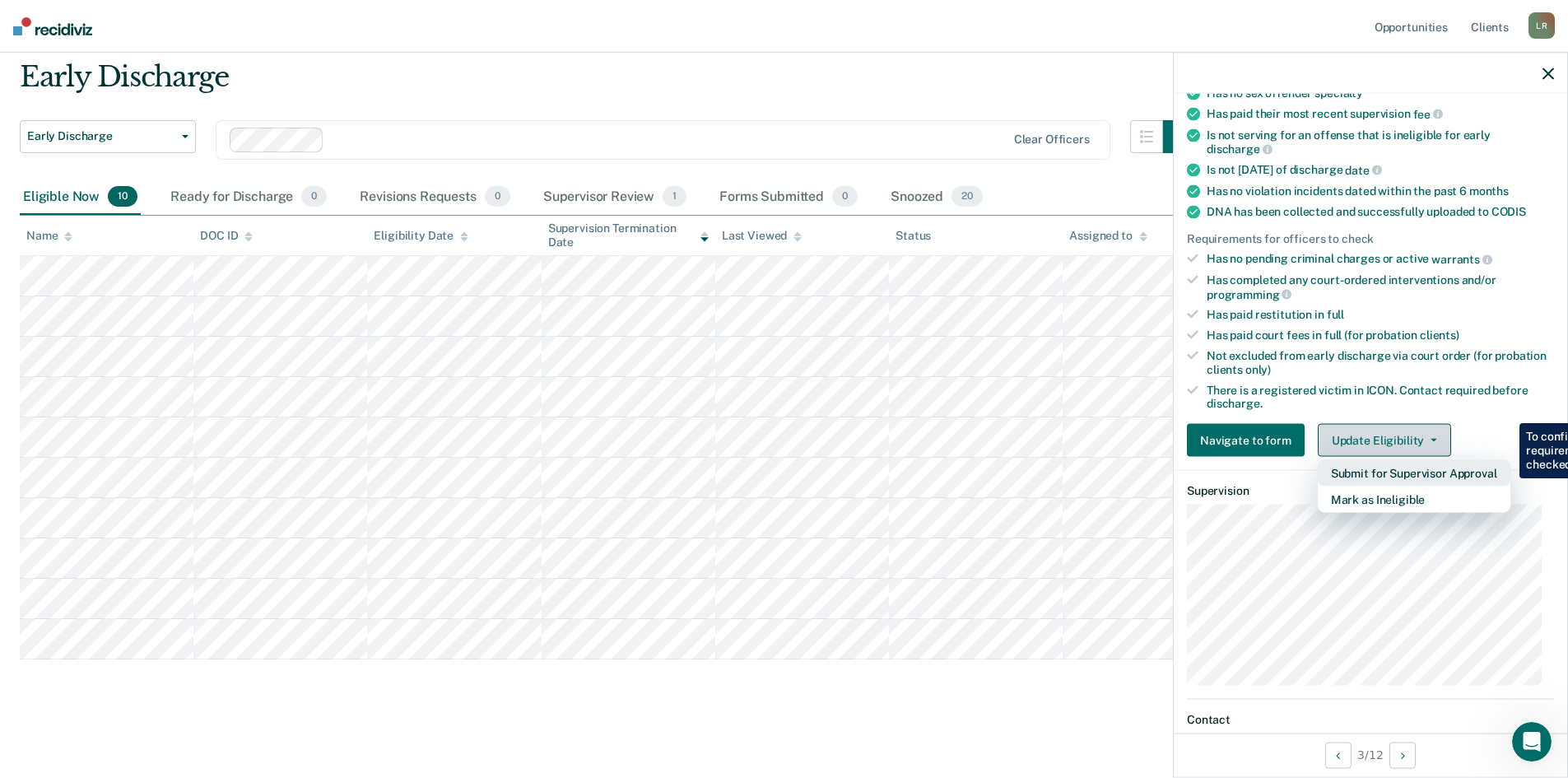
scroll to position [343, 0]
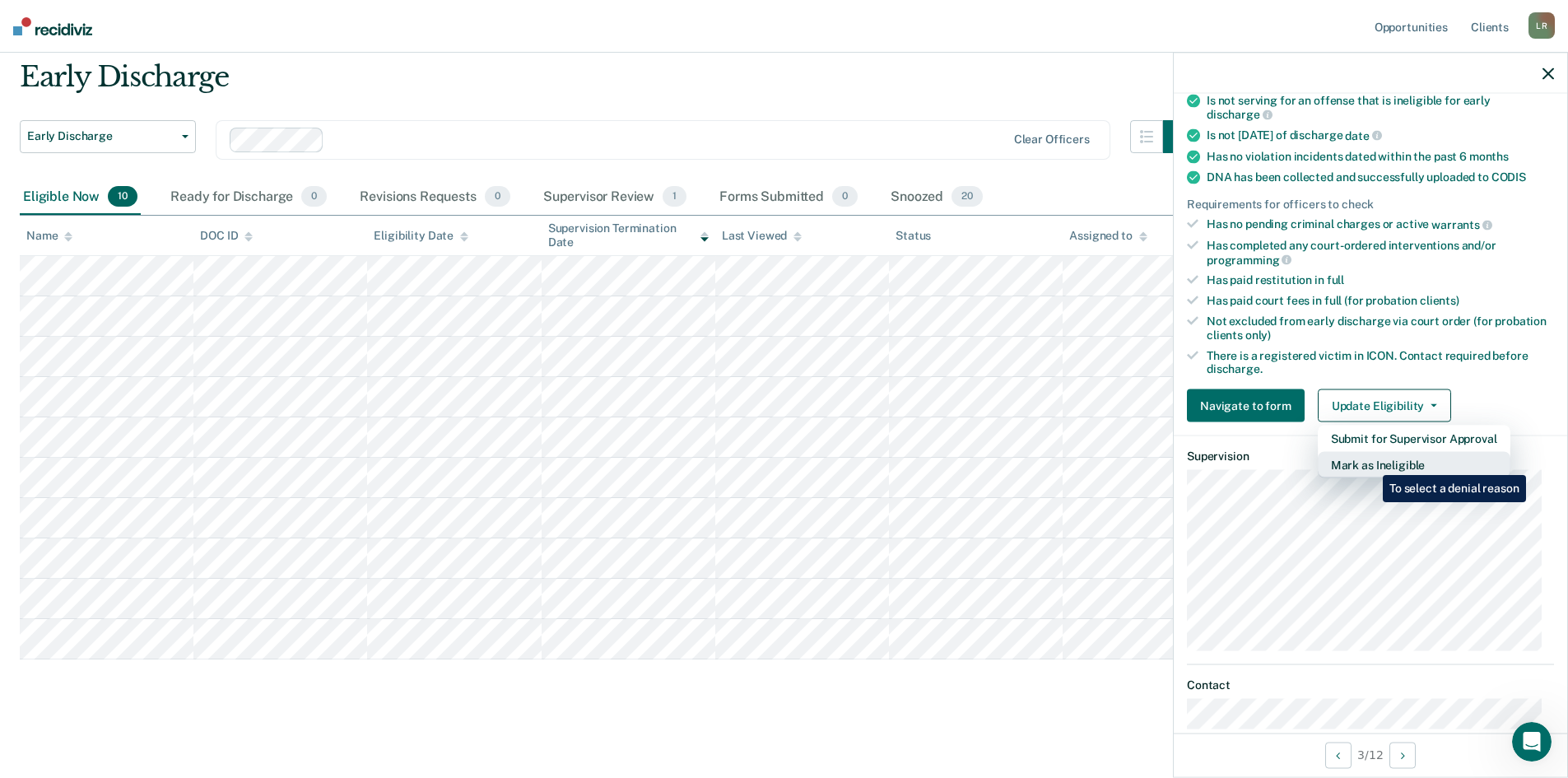
click at [1370, 462] on button "Mark as Ineligible" at bounding box center [1413, 464] width 192 height 26
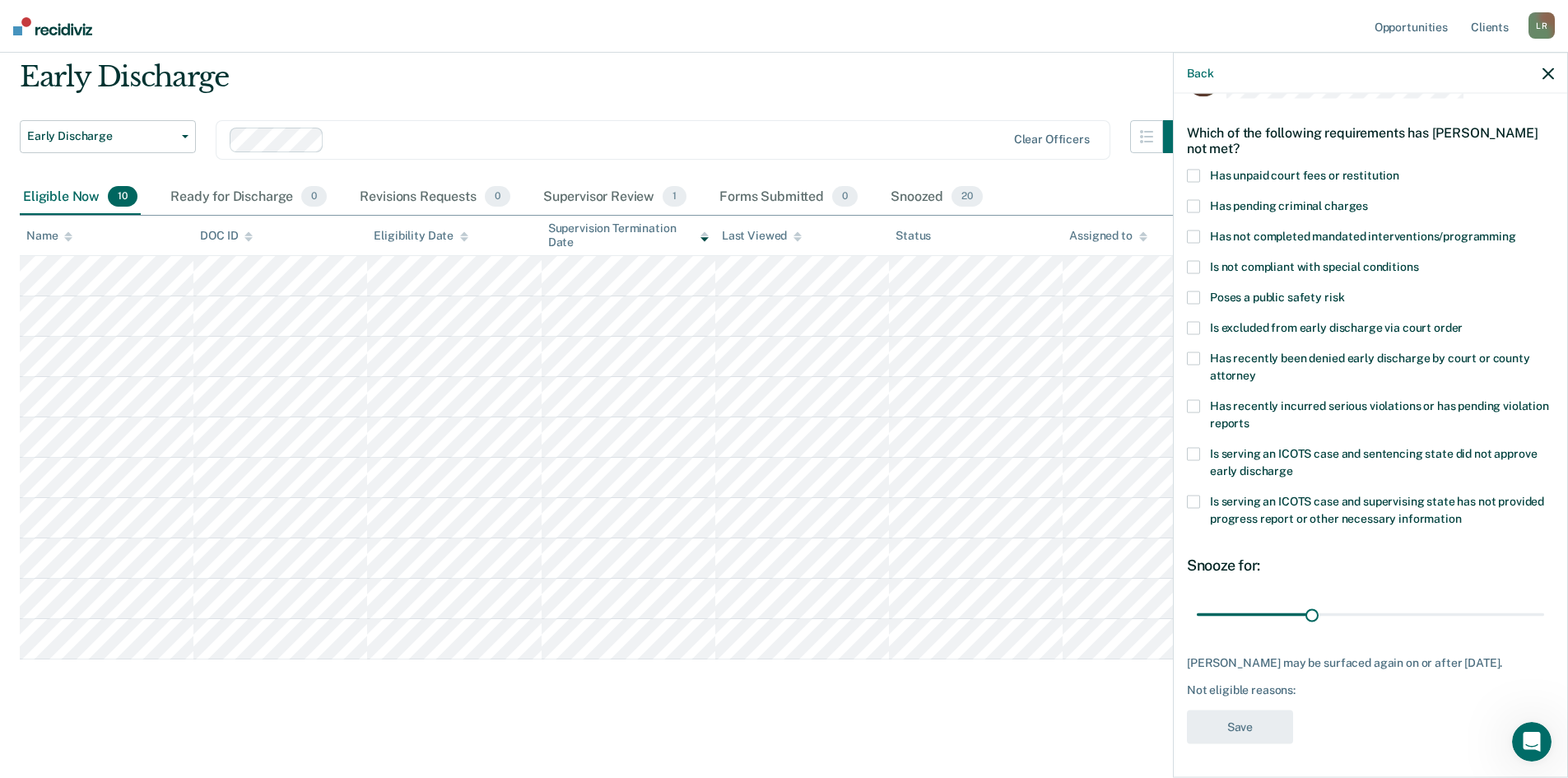
scroll to position [62, 0]
click at [1197, 170] on span at bounding box center [1193, 176] width 13 height 13
click at [1254, 724] on button "Save" at bounding box center [1240, 727] width 106 height 34
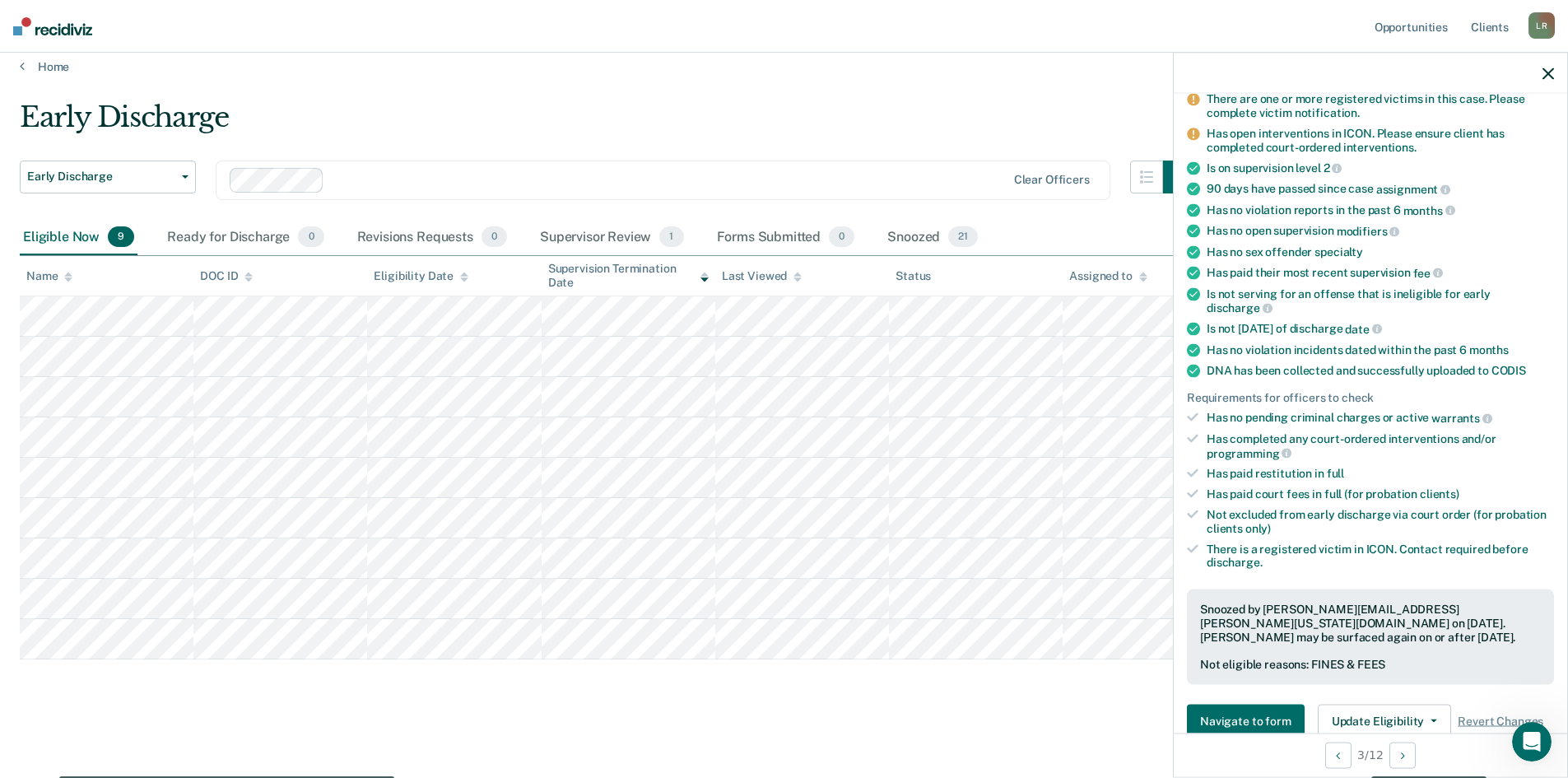
scroll to position [309, 0]
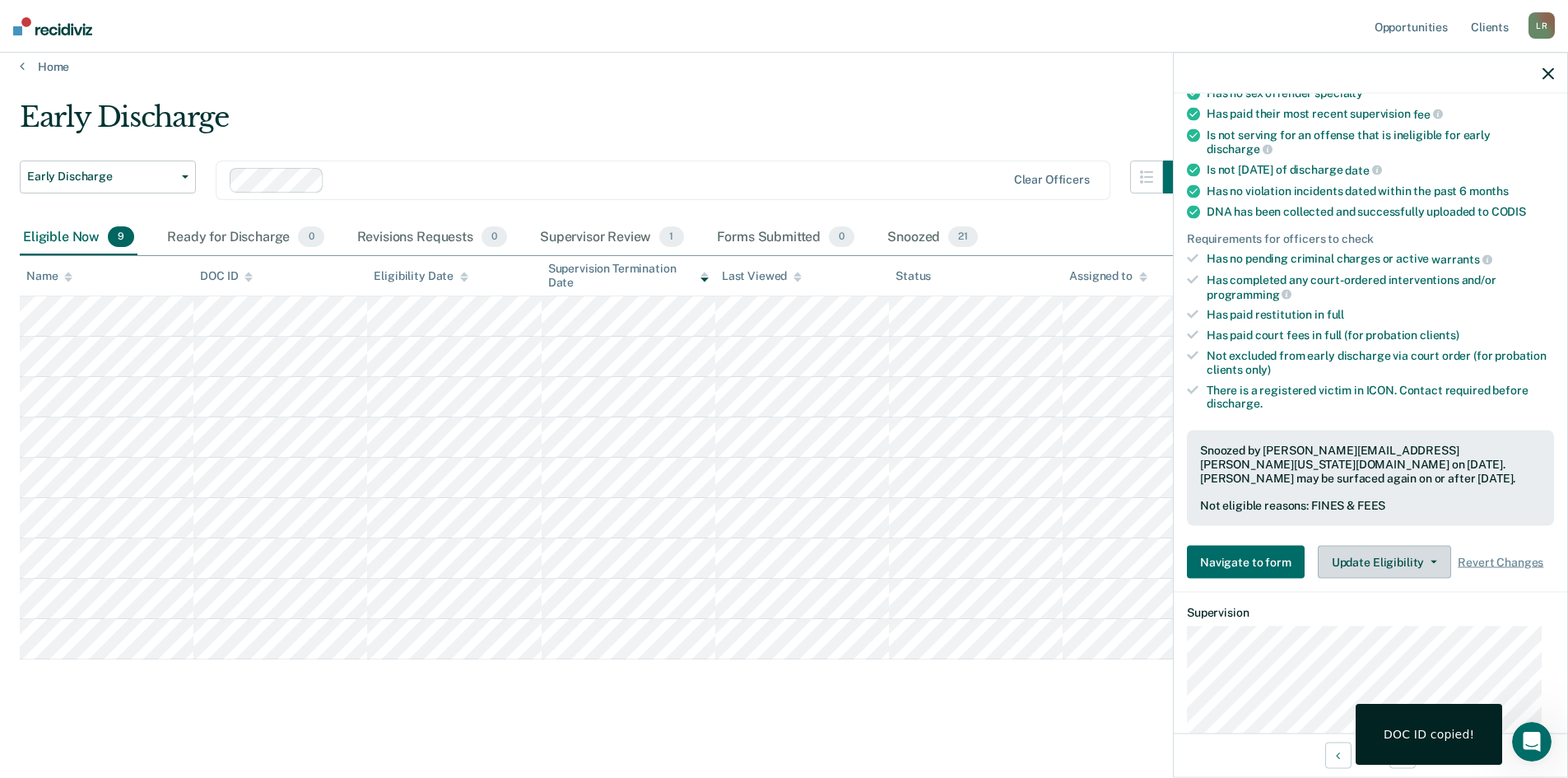
click at [1401, 557] on button "Update Eligibility" at bounding box center [1383, 562] width 133 height 33
click at [1403, 555] on button "Update Eligibility" at bounding box center [1383, 562] width 133 height 33
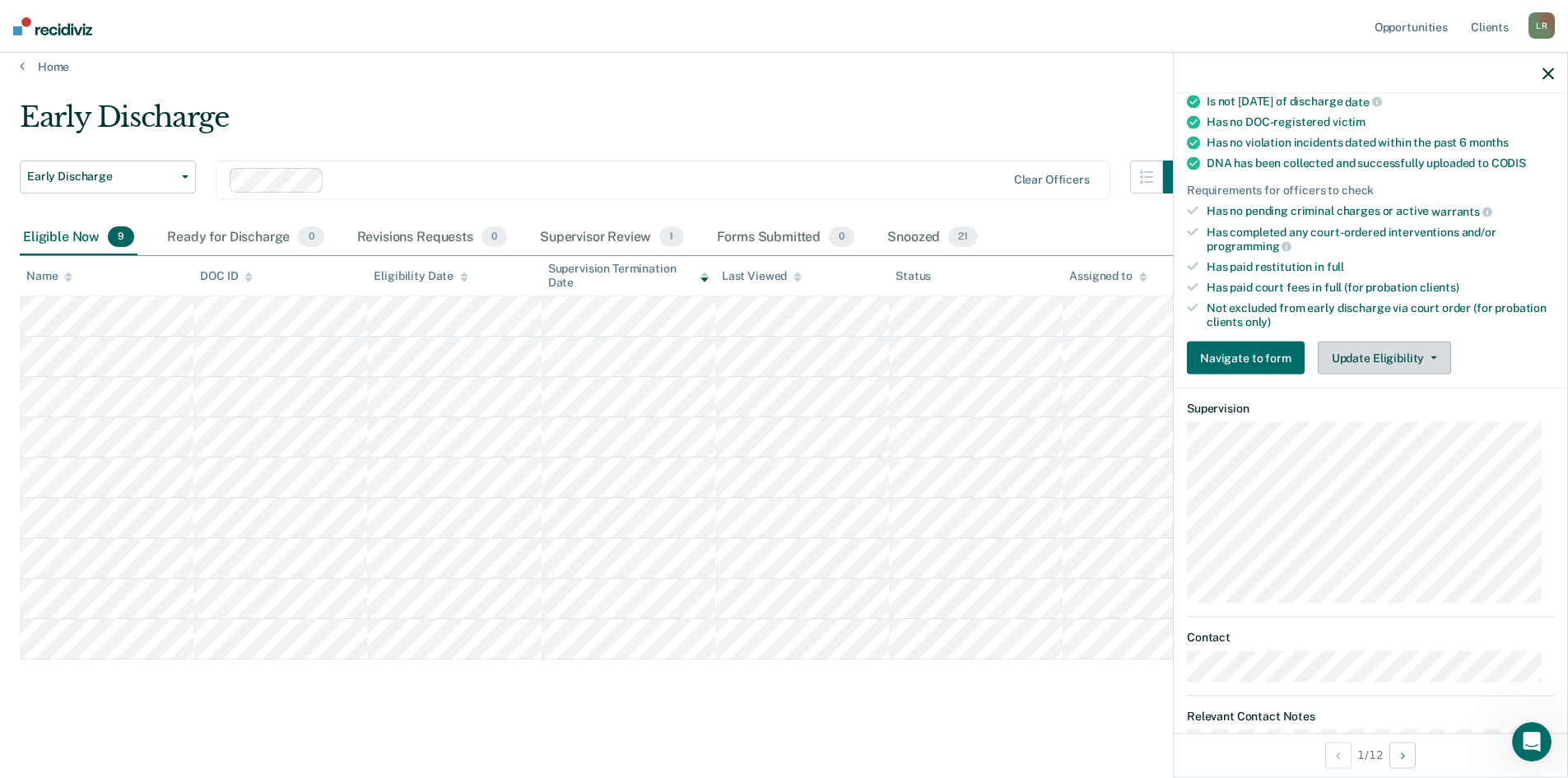
click at [1380, 374] on button "Update Eligibility" at bounding box center [1383, 359] width 133 height 33
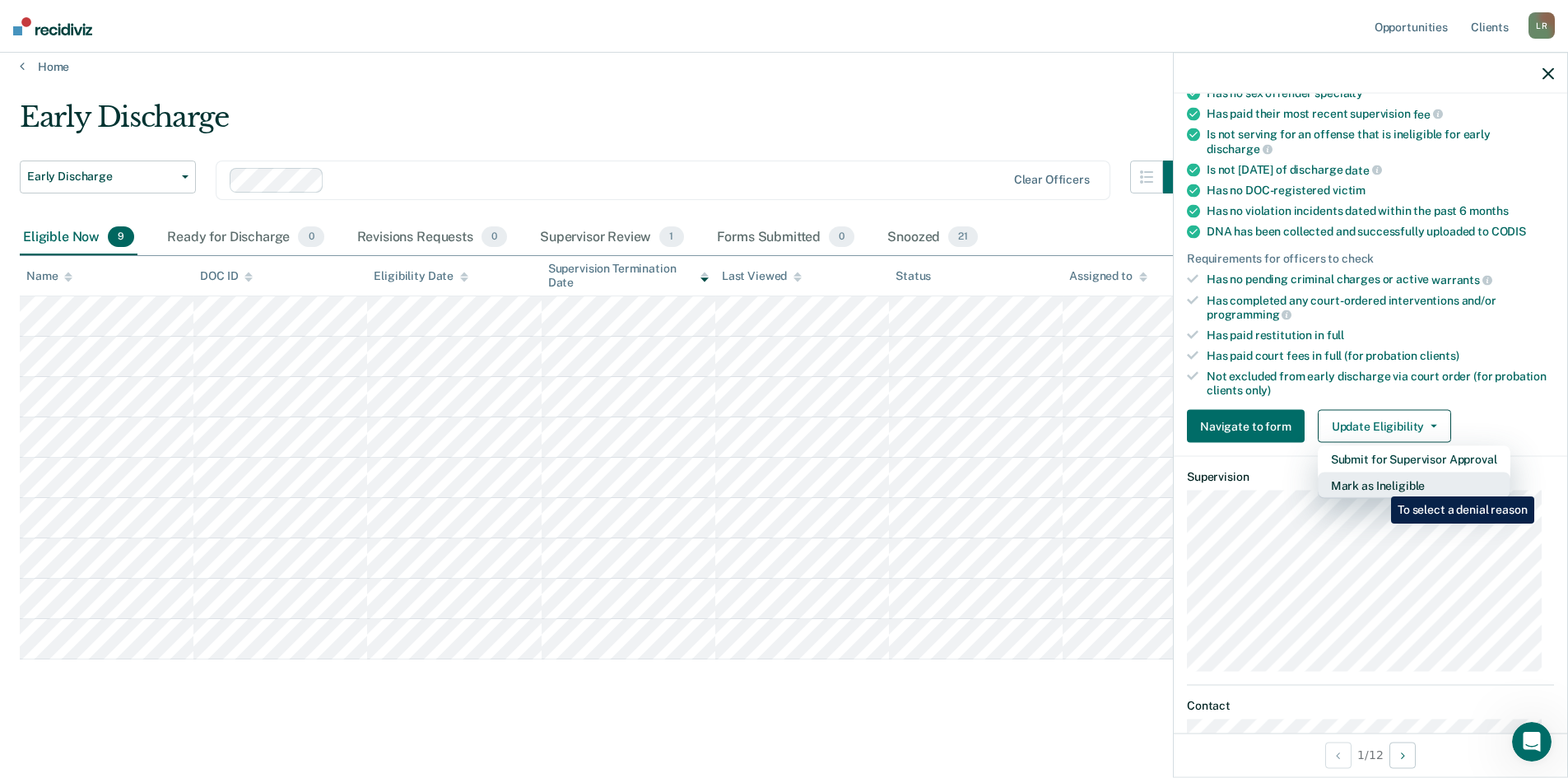
click at [1378, 484] on button "Mark as Ineligible" at bounding box center [1413, 485] width 192 height 26
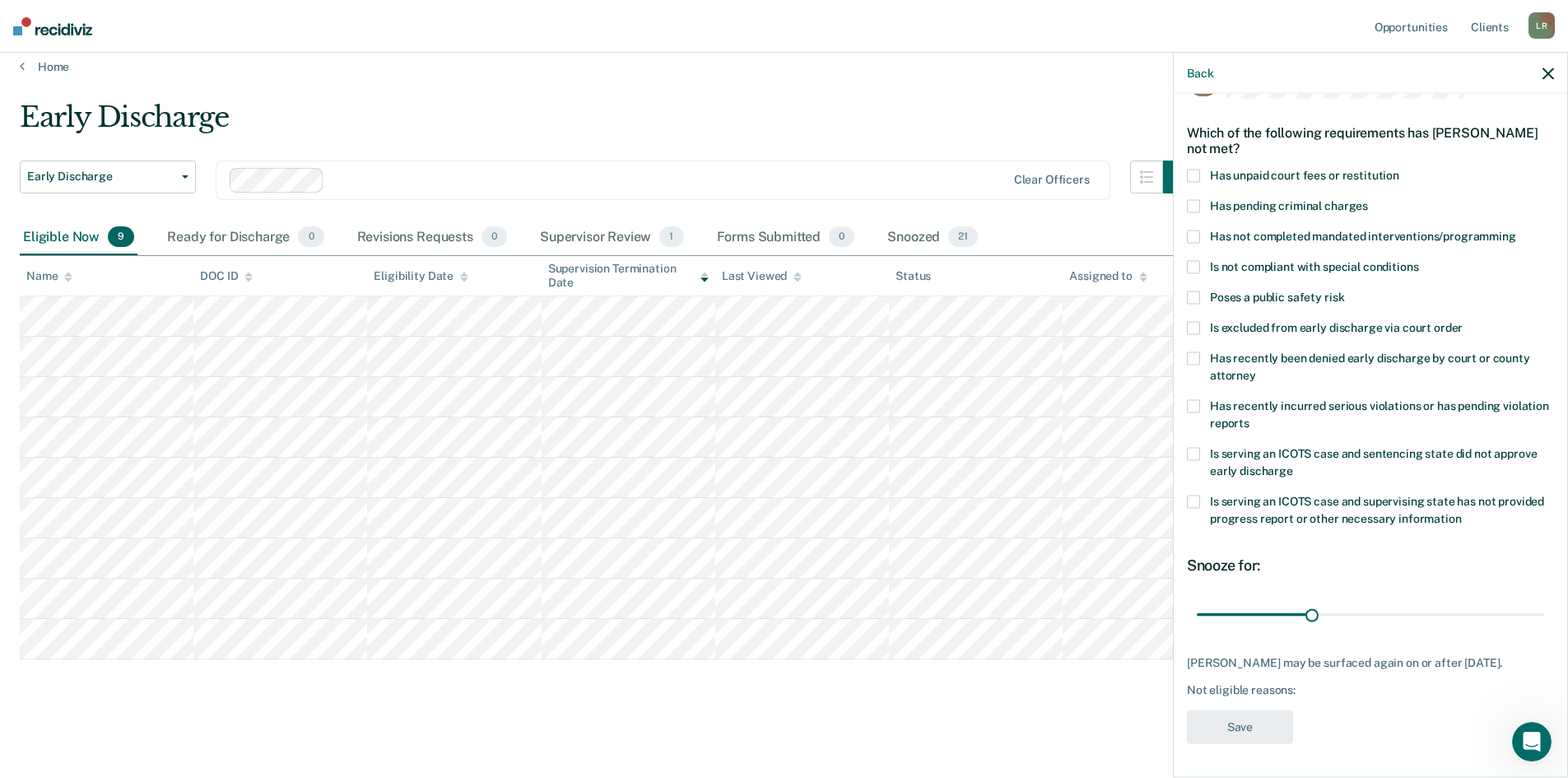
scroll to position [62, 0]
click at [1190, 170] on label "Has unpaid court fees or restitution" at bounding box center [1371, 179] width 367 height 18
click at [1235, 726] on button "Save" at bounding box center [1240, 727] width 106 height 34
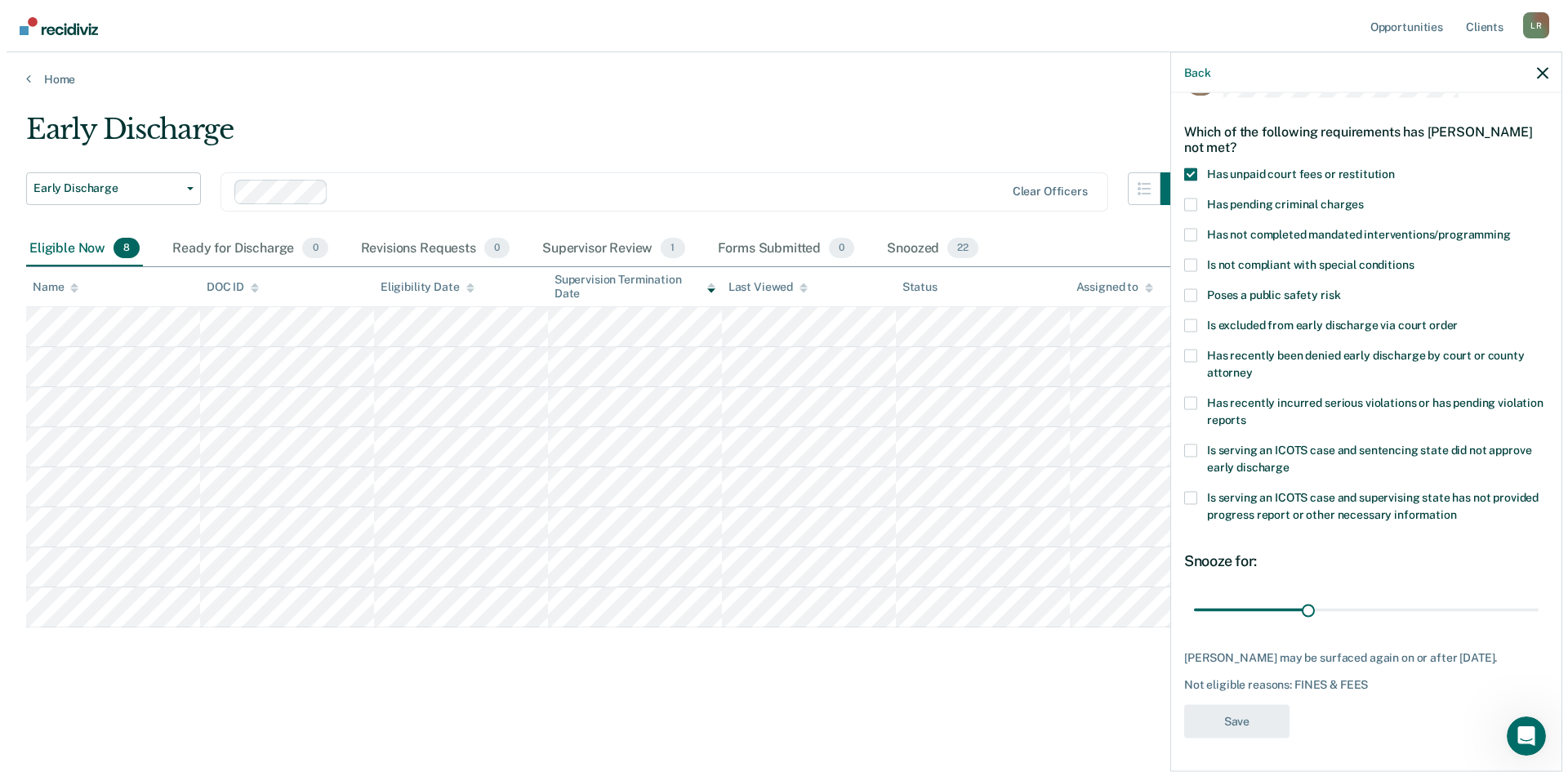
scroll to position [0, 0]
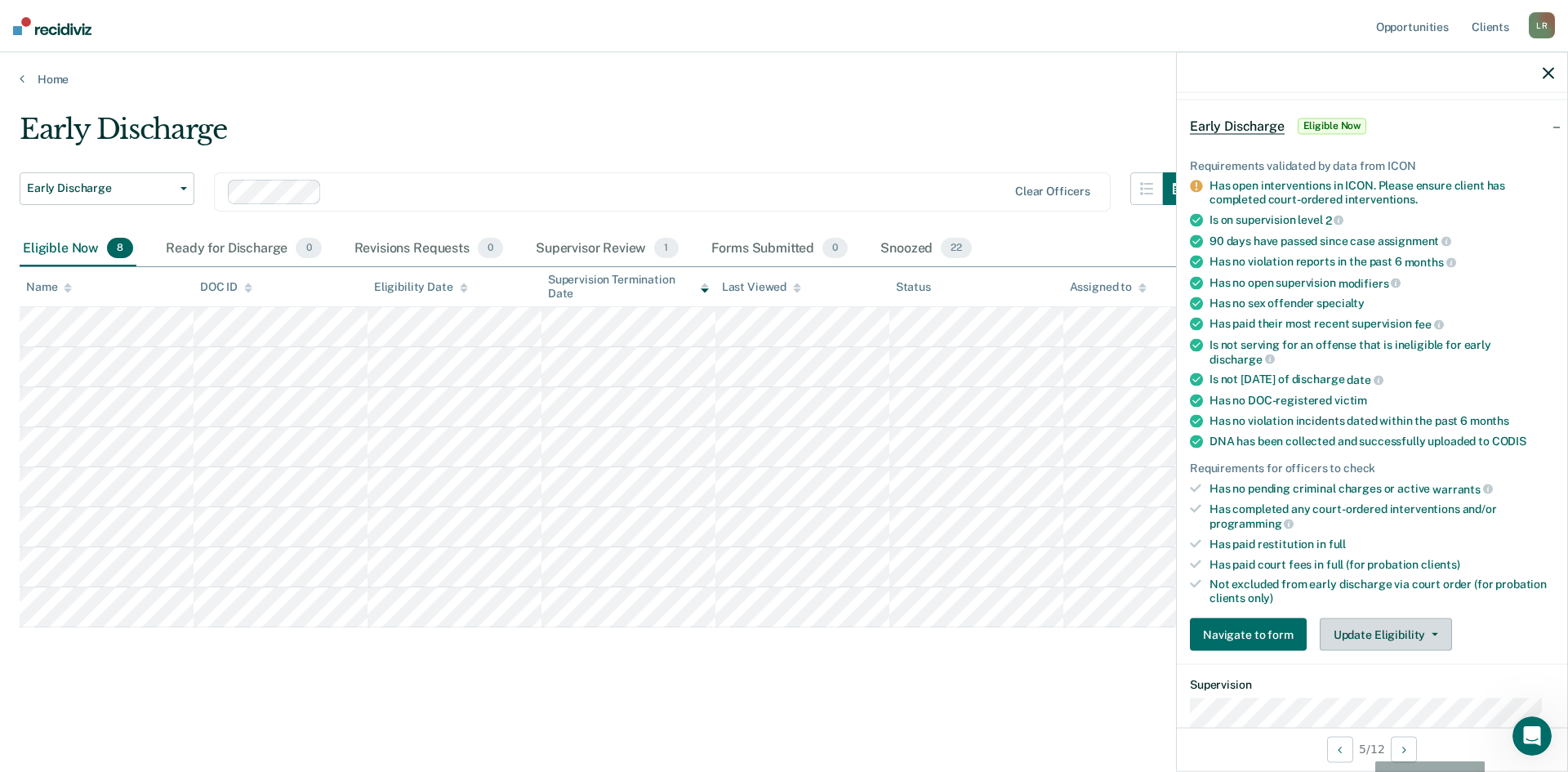
click at [1363, 629] on button "Update Eligibility" at bounding box center [1386, 635] width 132 height 33
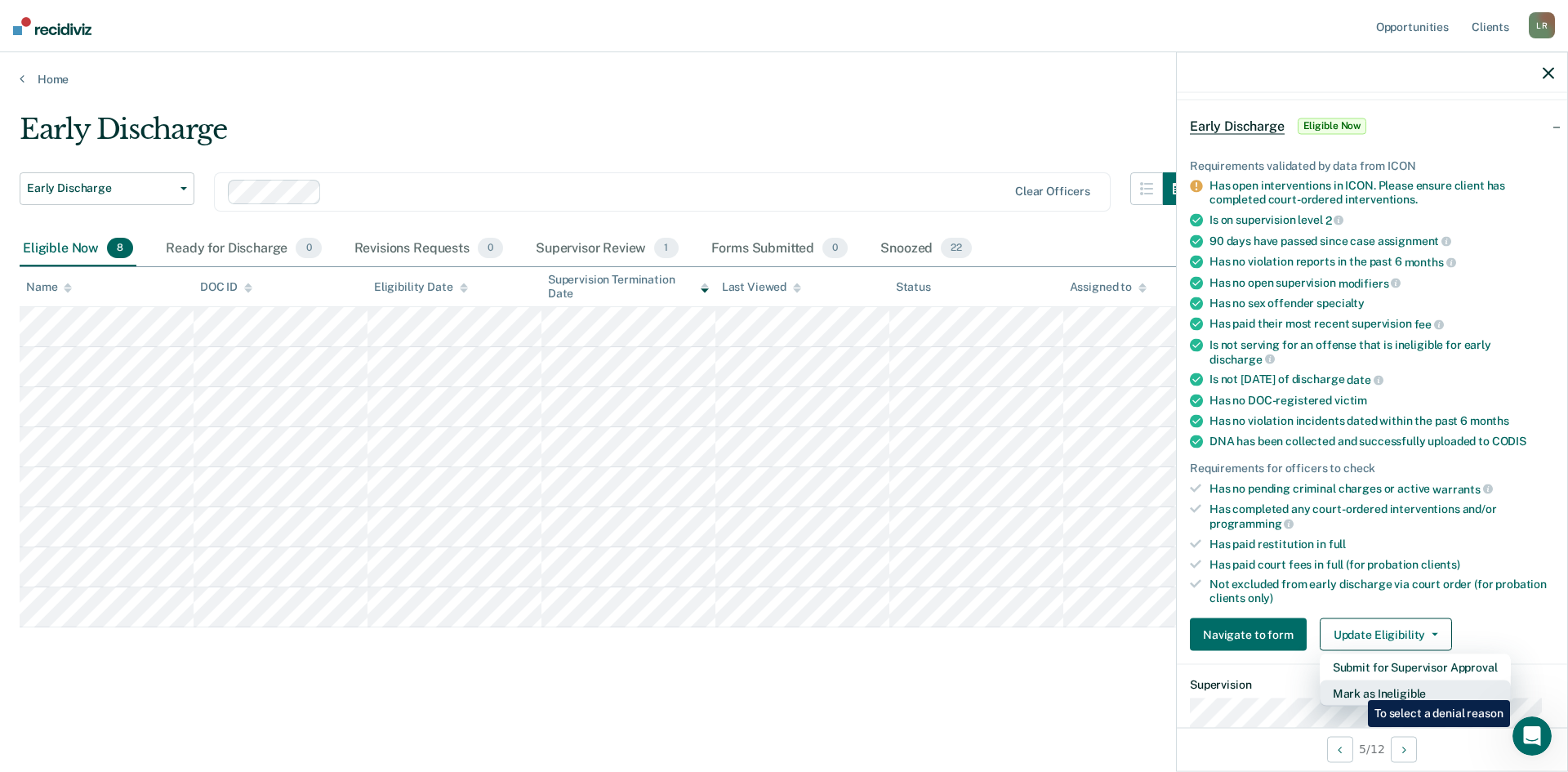
click at [1356, 688] on button "Mark as Ineligible" at bounding box center [1415, 693] width 191 height 26
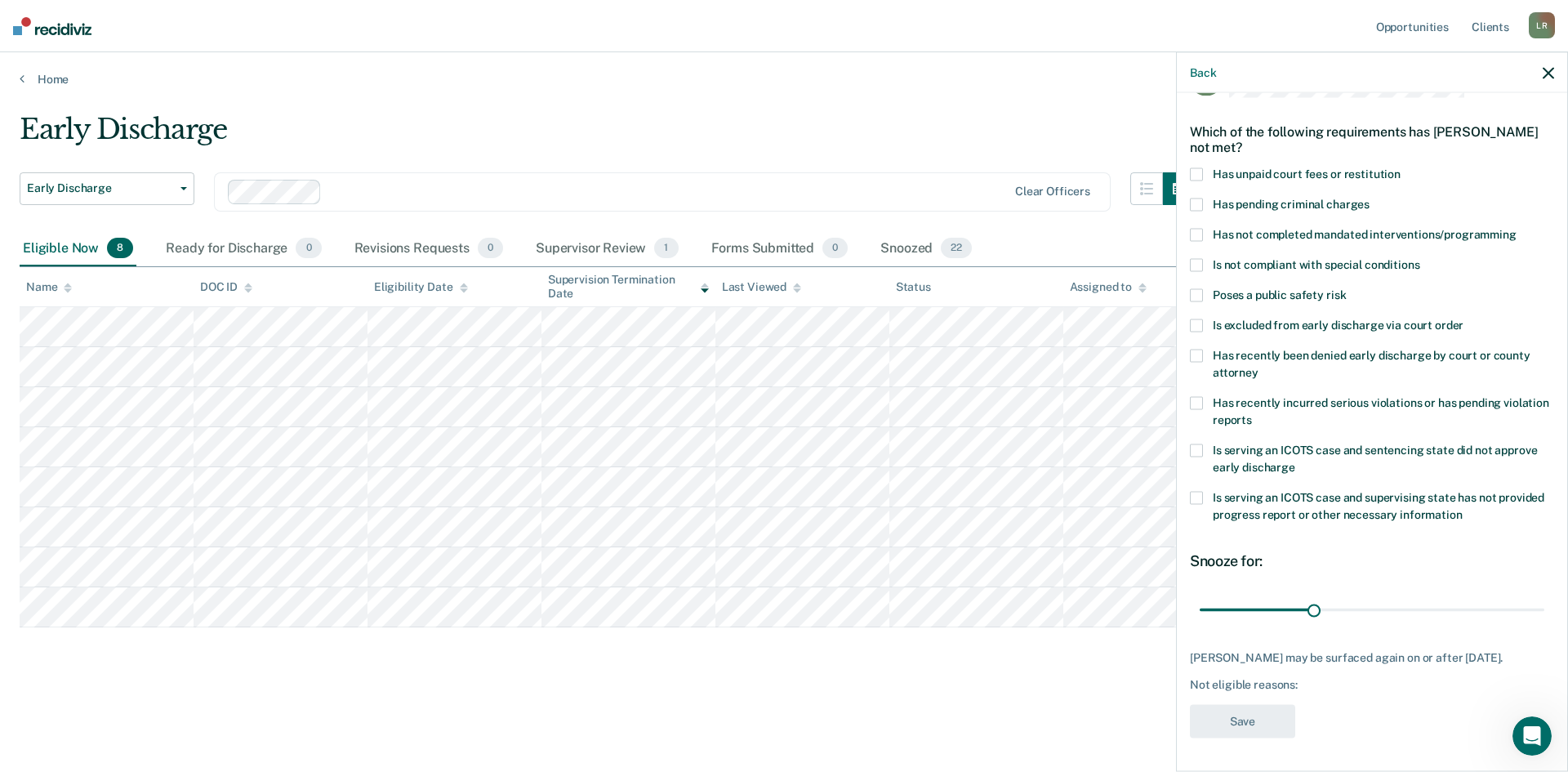
click at [1195, 169] on span at bounding box center [1196, 175] width 13 height 13
click at [1235, 717] on button "Save" at bounding box center [1242, 722] width 106 height 34
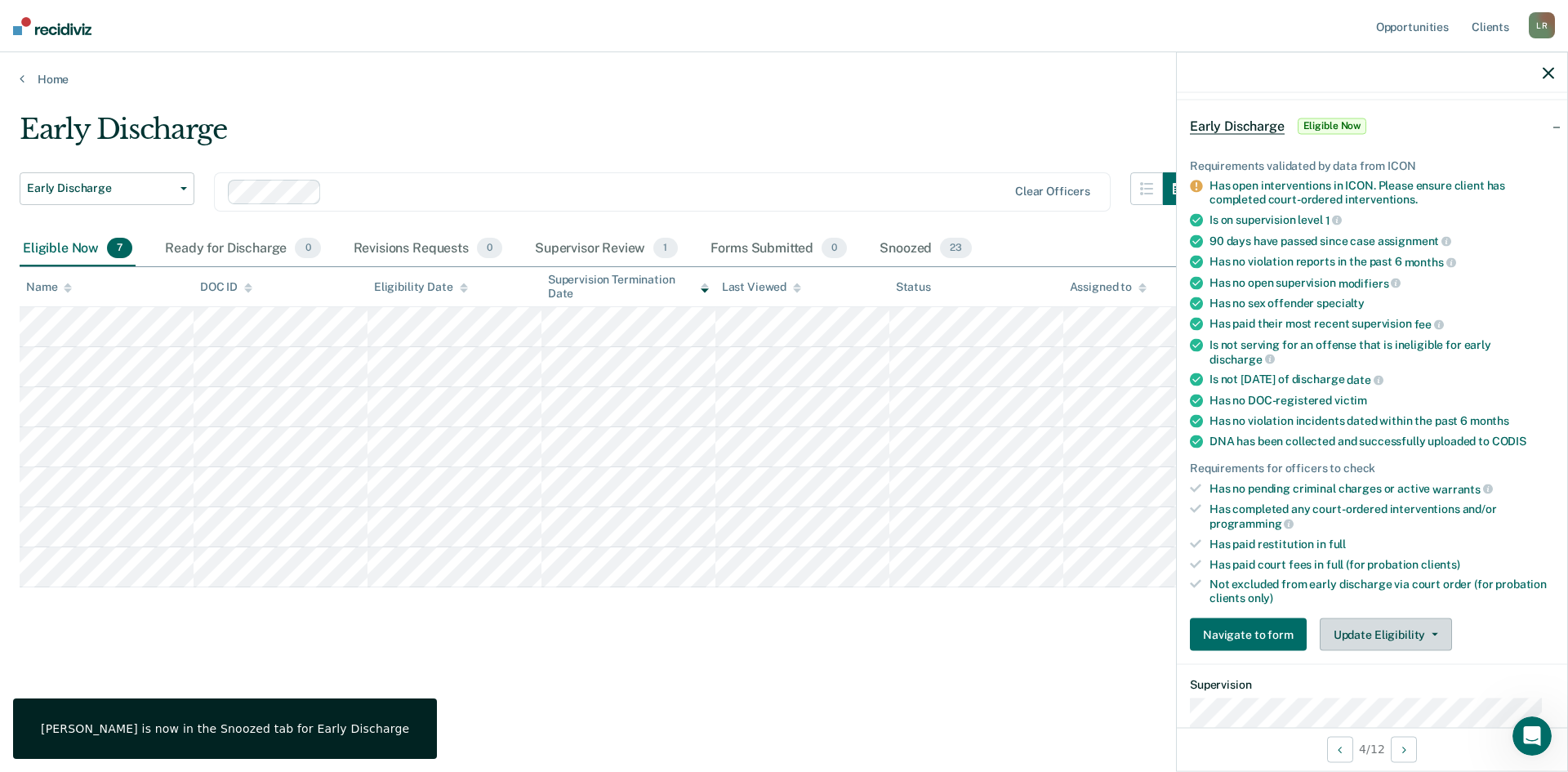
click at [1394, 628] on button "Update Eligibility" at bounding box center [1386, 635] width 132 height 33
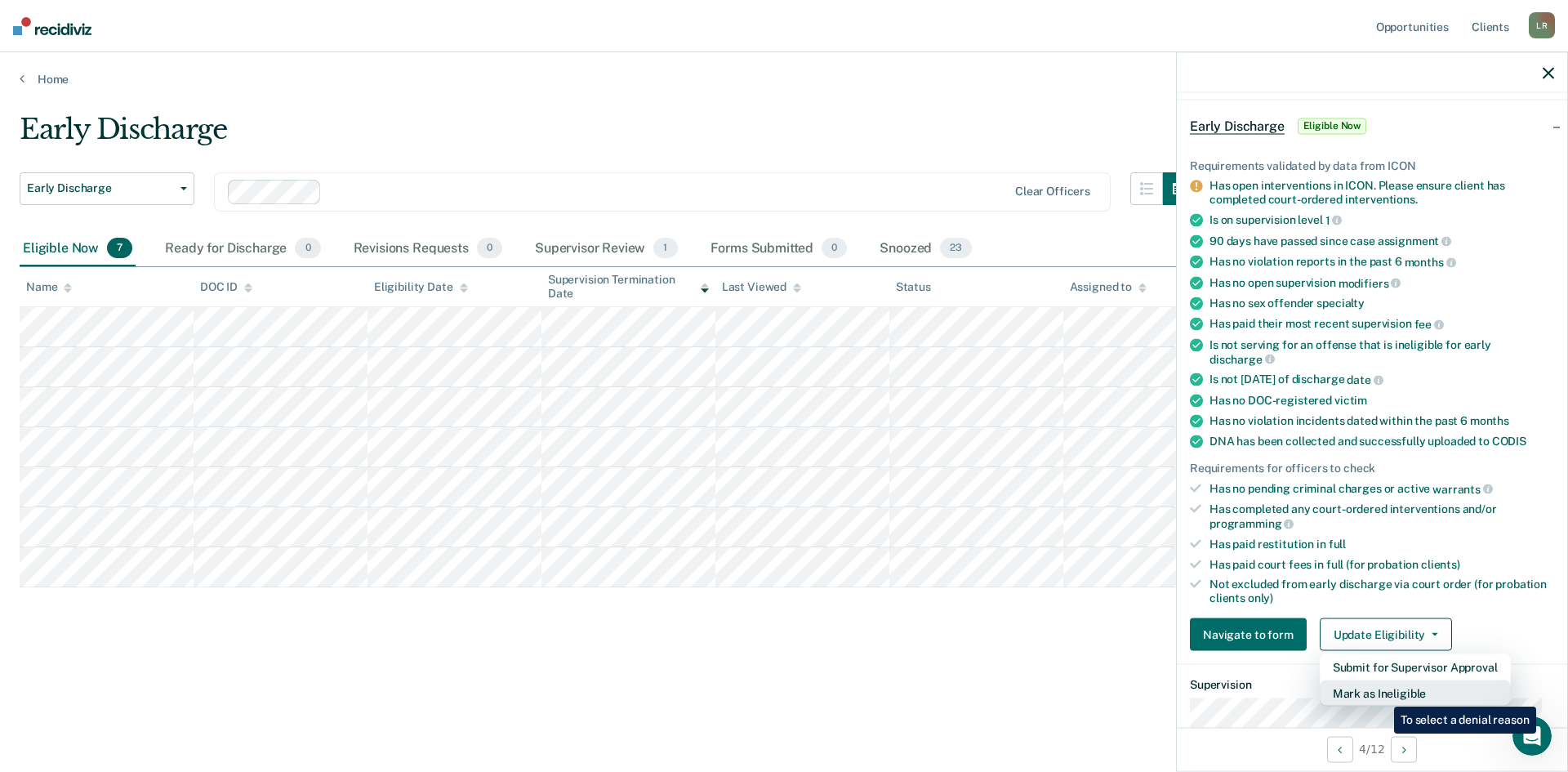
click at [1382, 694] on button "Mark as Ineligible" at bounding box center [1415, 693] width 191 height 26
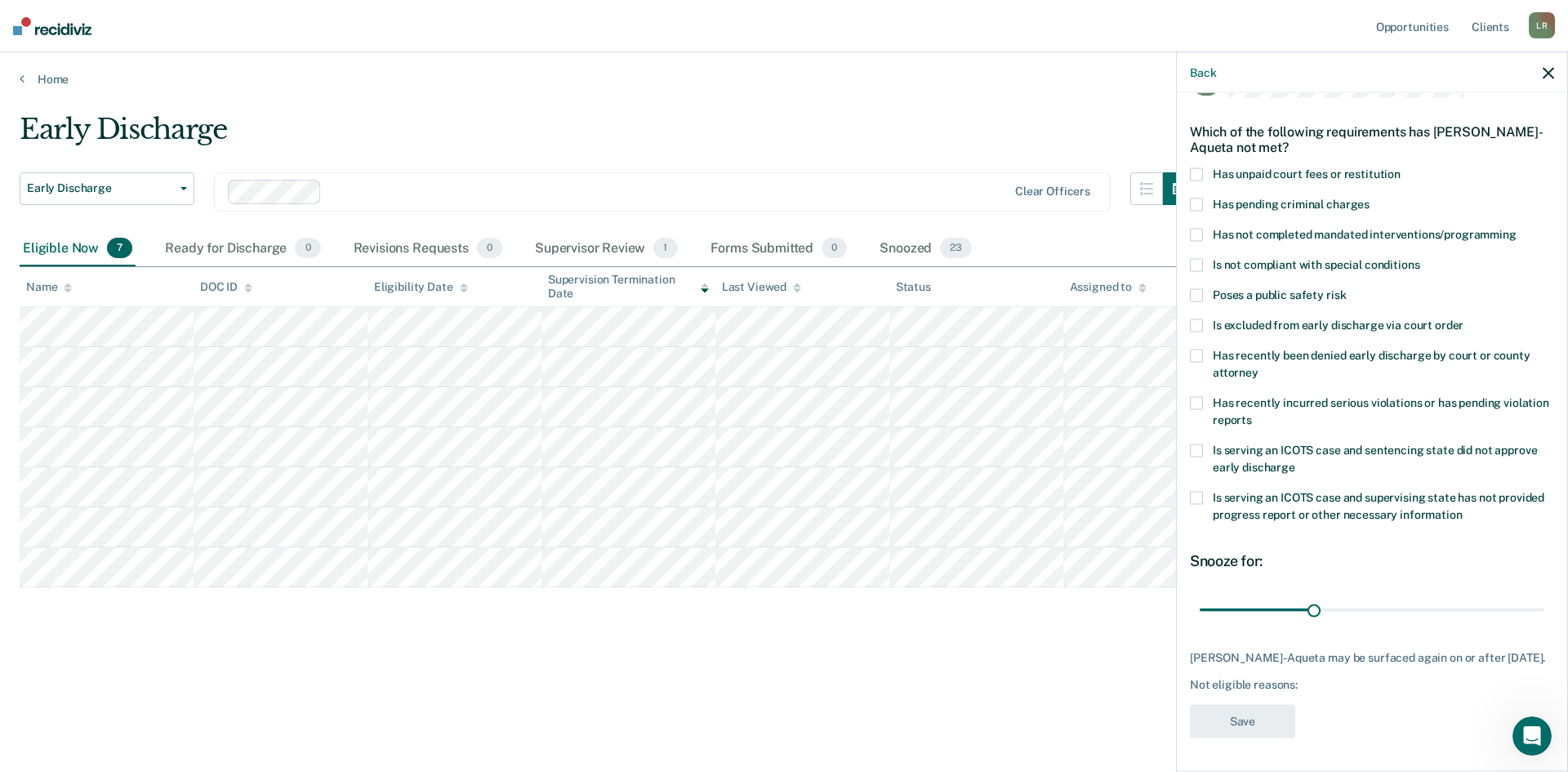
click at [1199, 169] on span at bounding box center [1196, 175] width 13 height 13
click at [1199, 229] on span at bounding box center [1196, 235] width 13 height 13
click at [1253, 718] on button "Save" at bounding box center [1242, 722] width 106 height 34
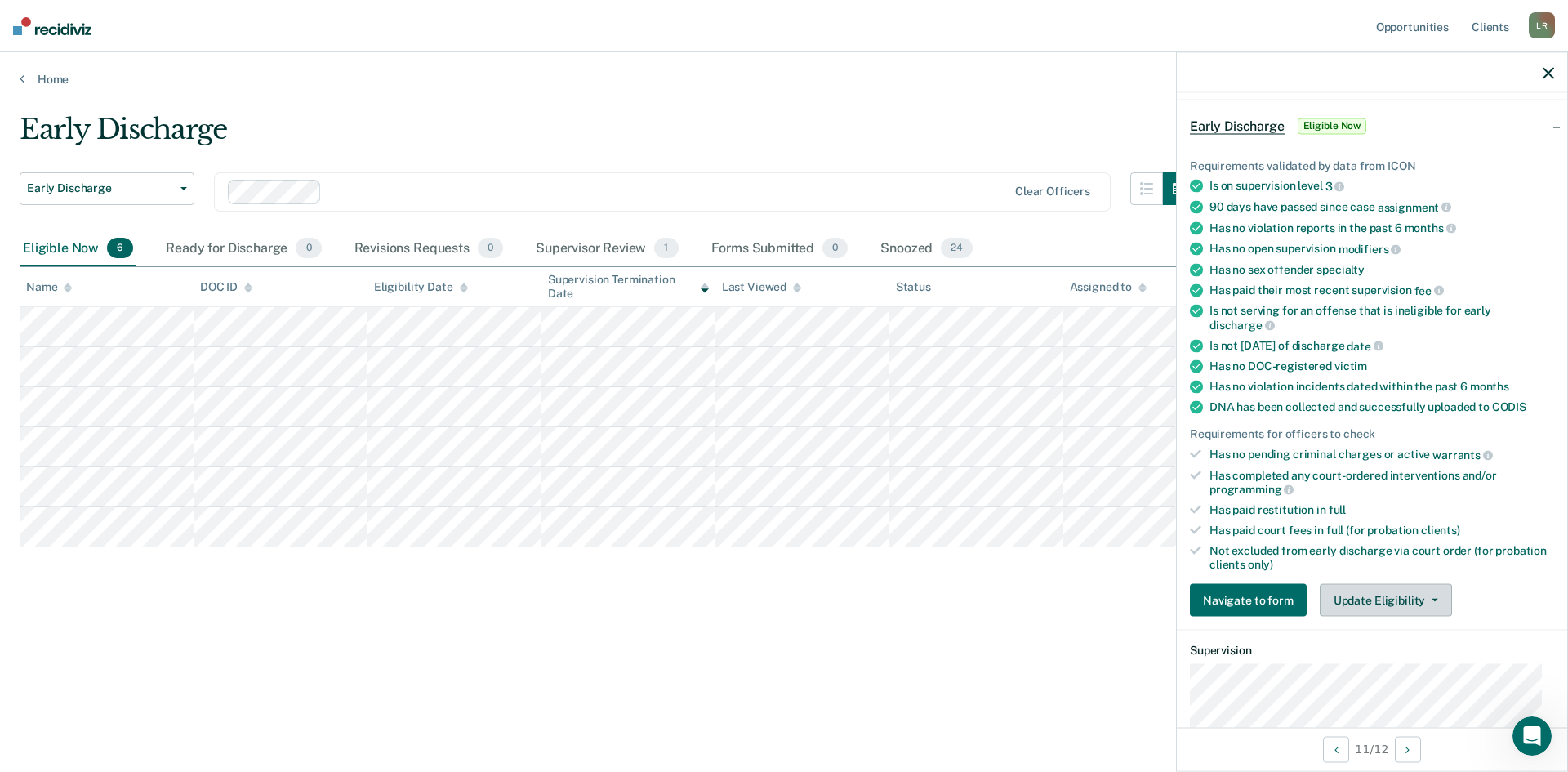
click at [1392, 595] on button "Update Eligibility" at bounding box center [1386, 600] width 132 height 33
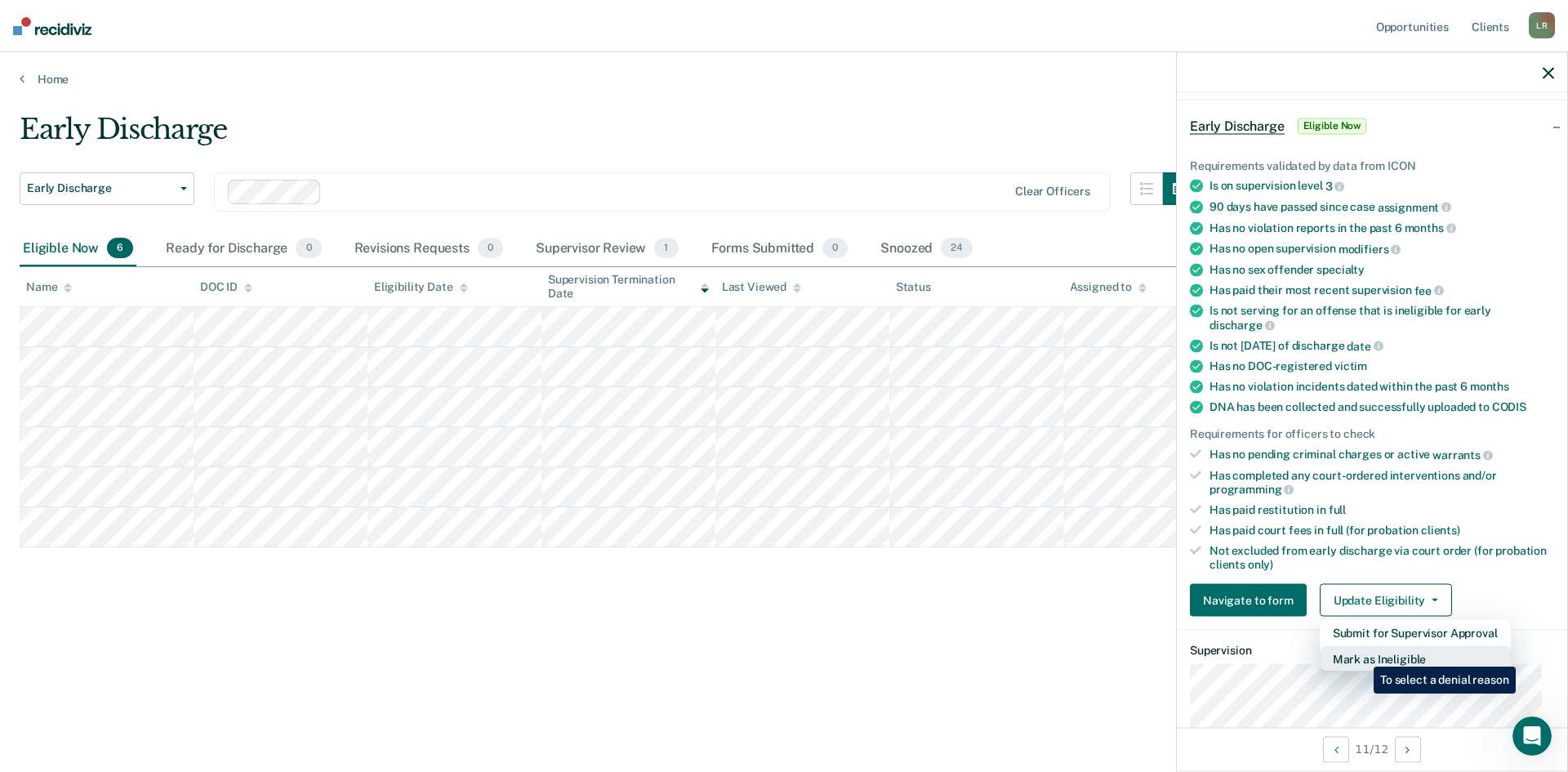
click at [1361, 655] on button "Mark as Ineligible" at bounding box center [1415, 659] width 191 height 26
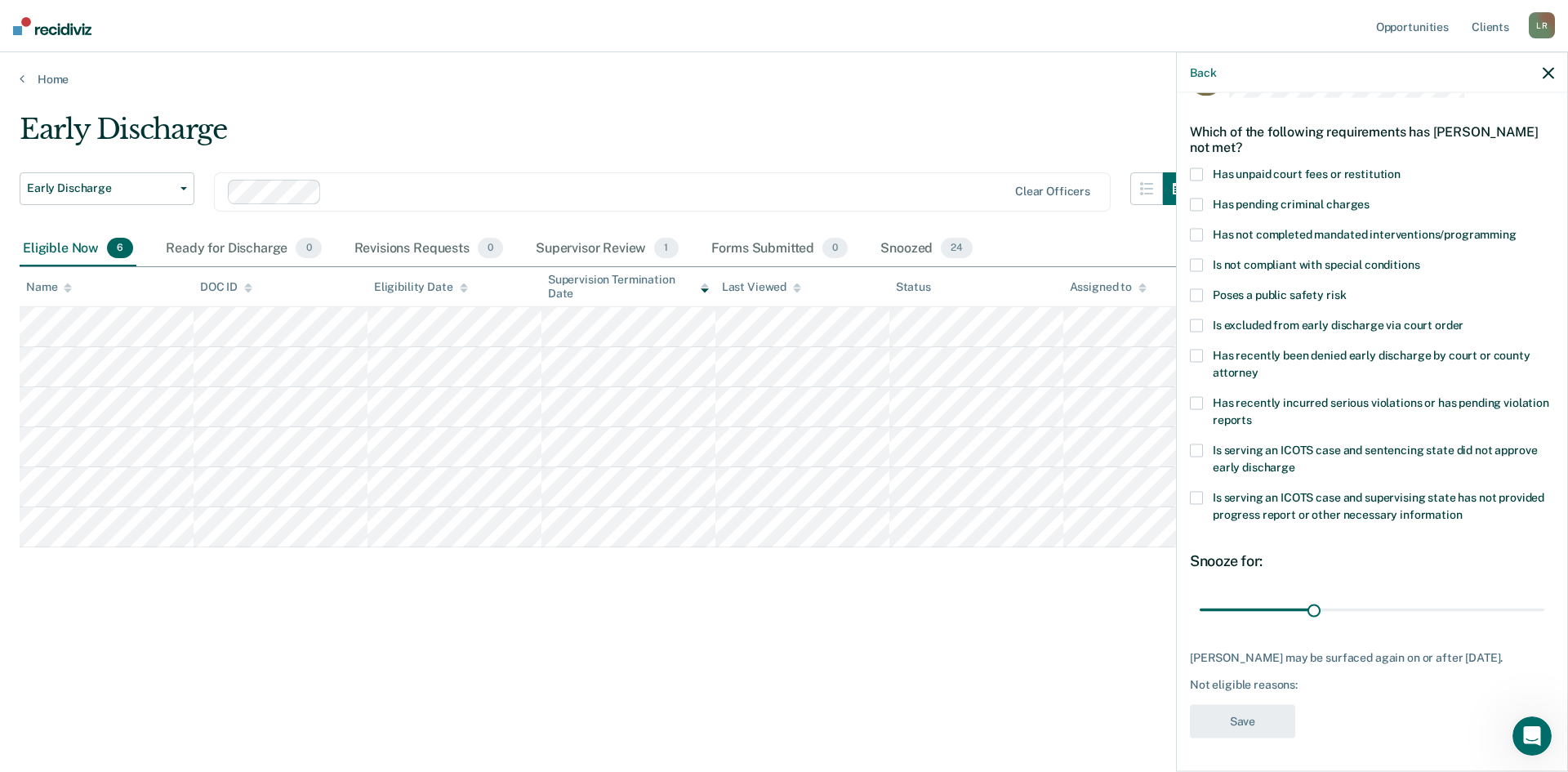
click at [1197, 169] on span at bounding box center [1196, 175] width 13 height 13
click at [1264, 723] on button "Save" at bounding box center [1242, 722] width 106 height 34
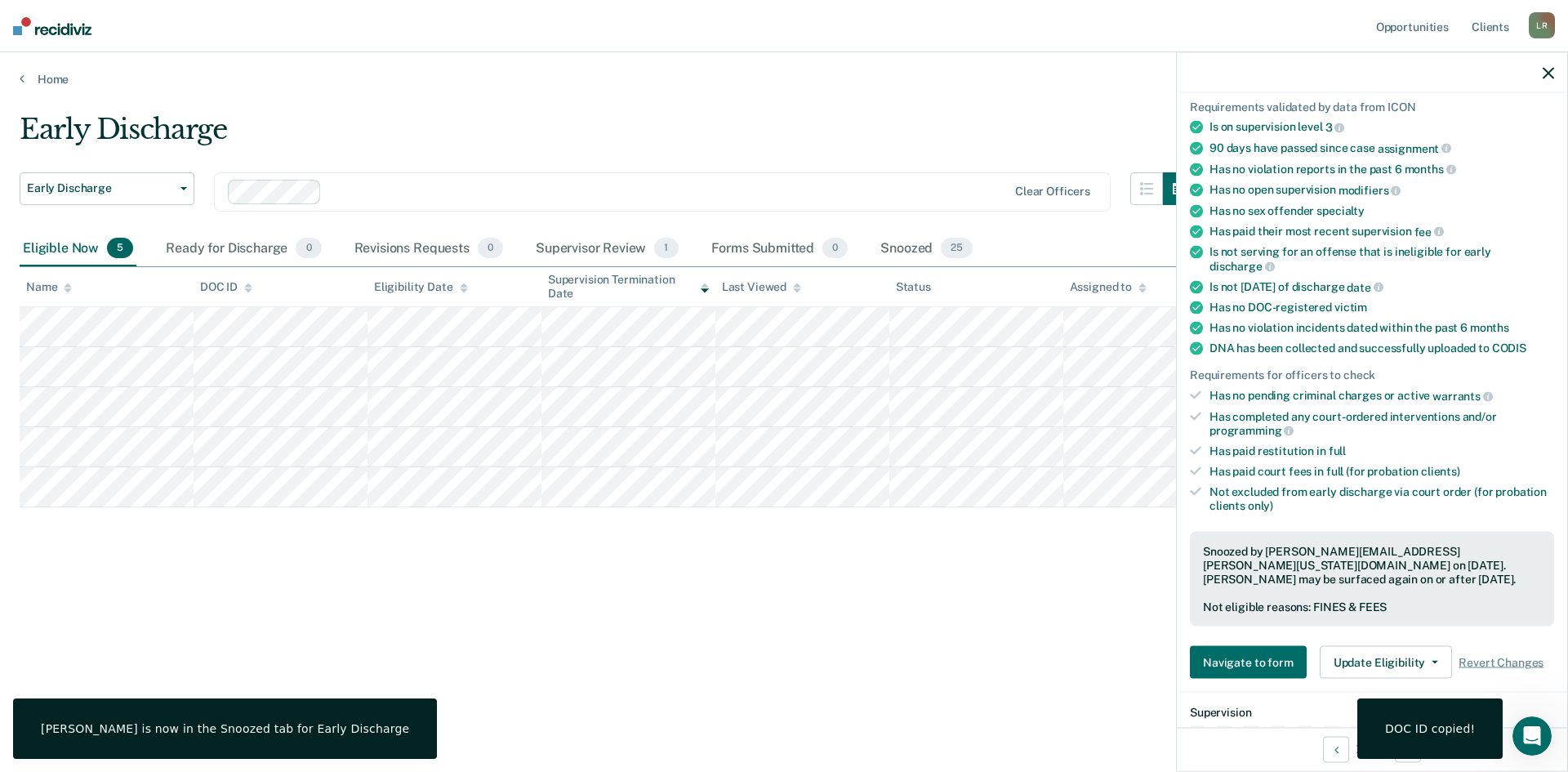
scroll to position [143, 0]
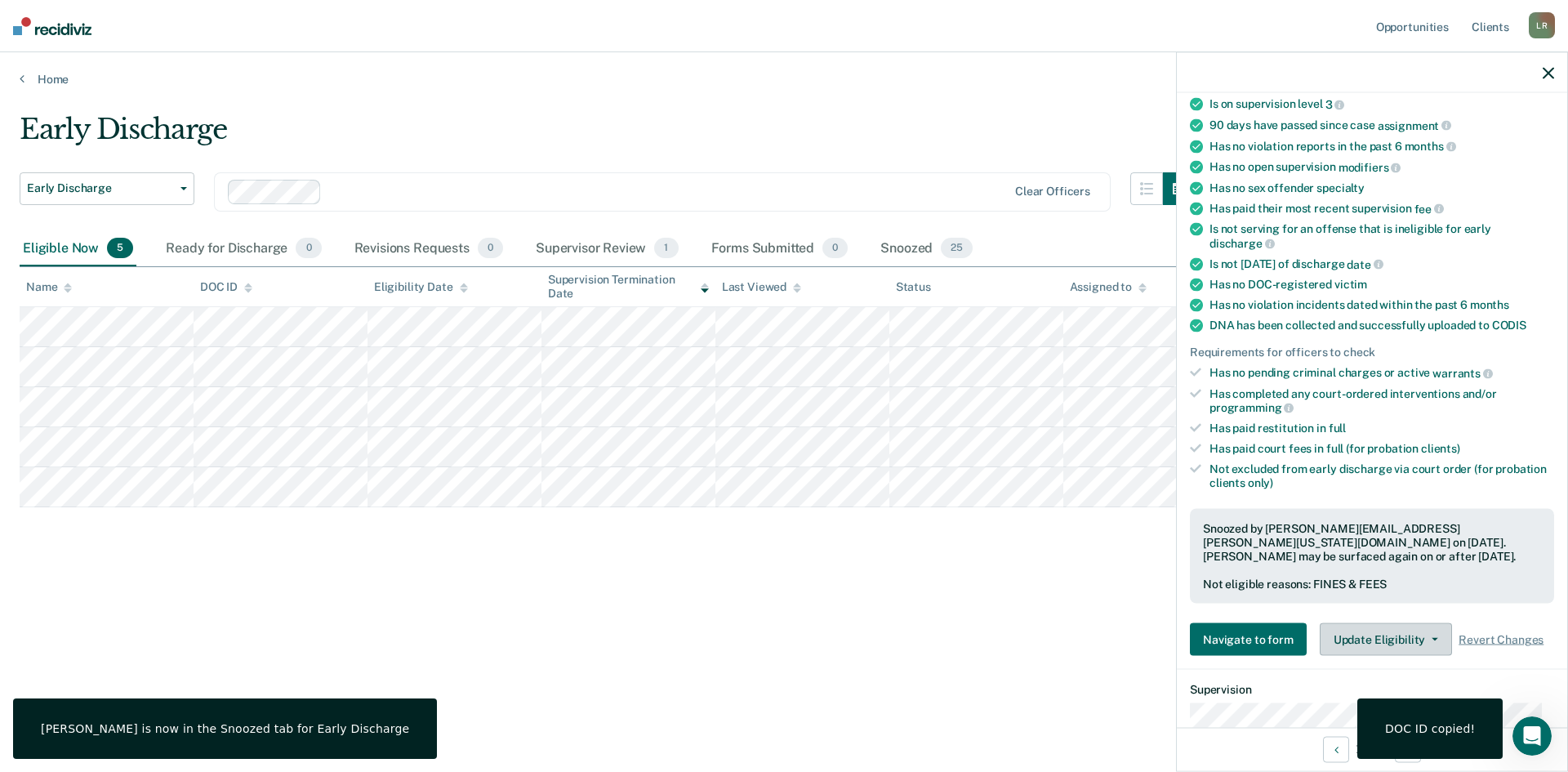
click at [1375, 627] on button "Update Eligibility" at bounding box center [1386, 640] width 132 height 33
click at [1373, 624] on button "Update Eligibility" at bounding box center [1386, 640] width 132 height 33
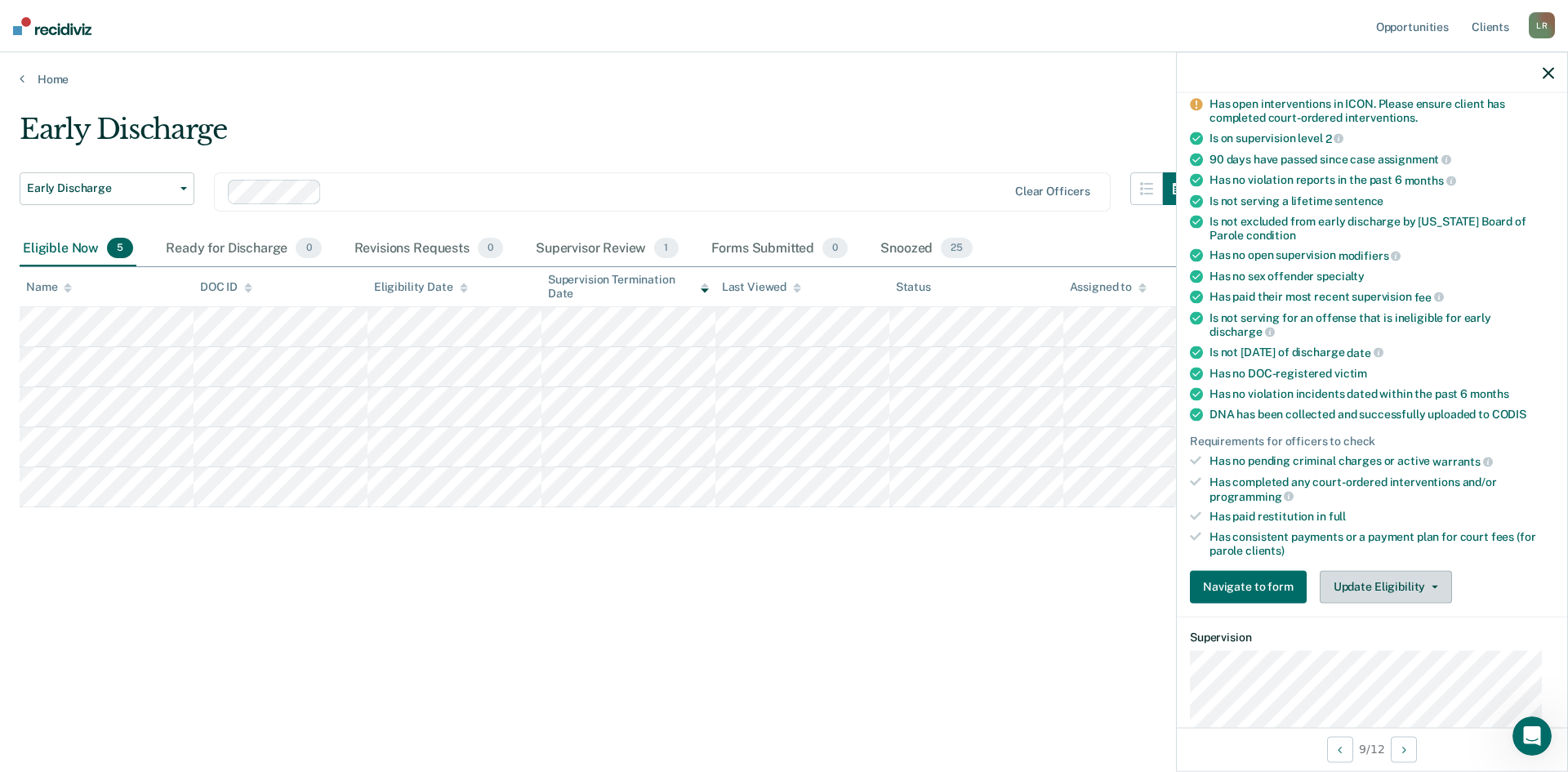
scroll to position [177, 0]
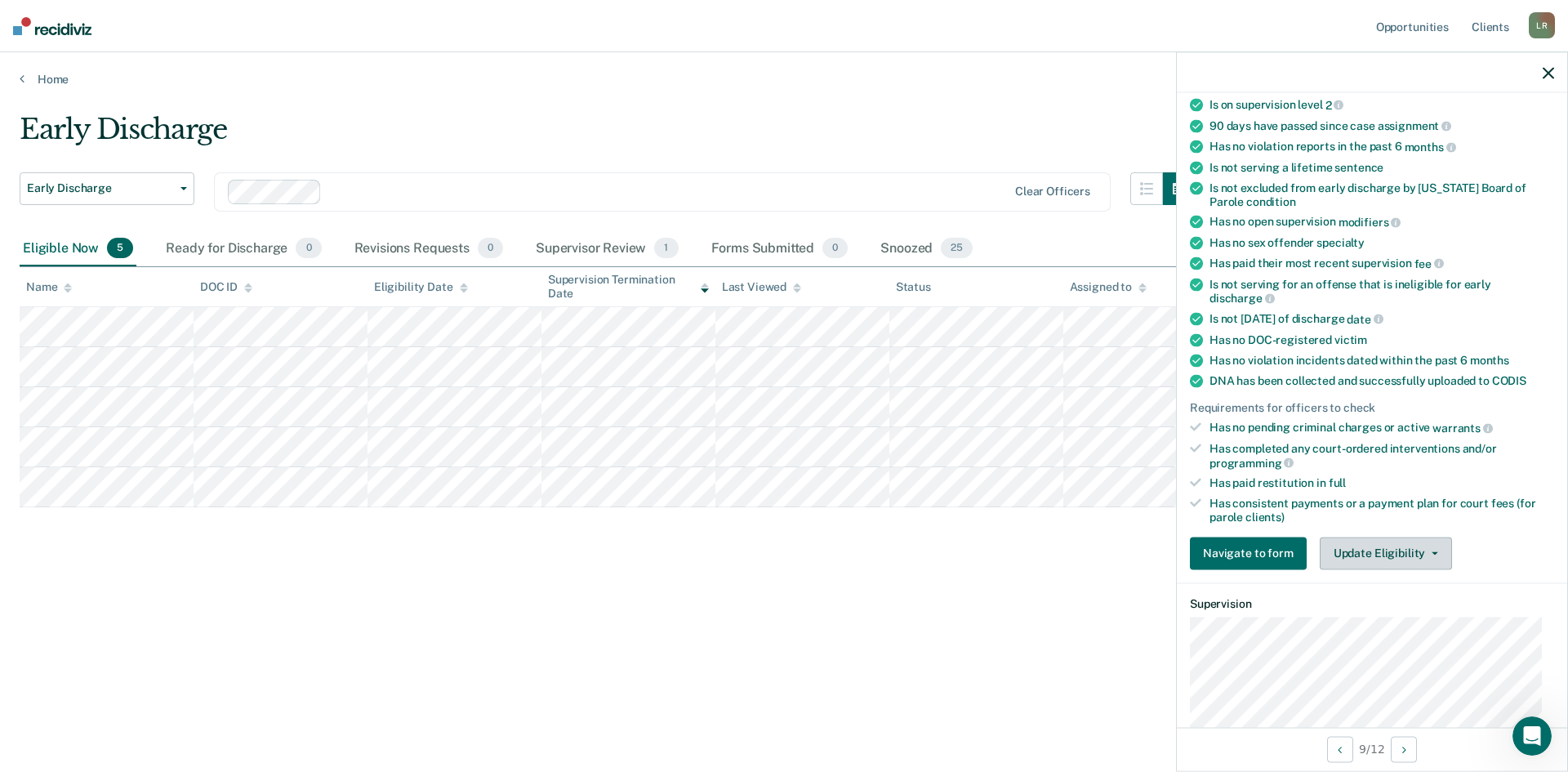
click at [1380, 545] on button "Update Eligibility" at bounding box center [1386, 553] width 132 height 33
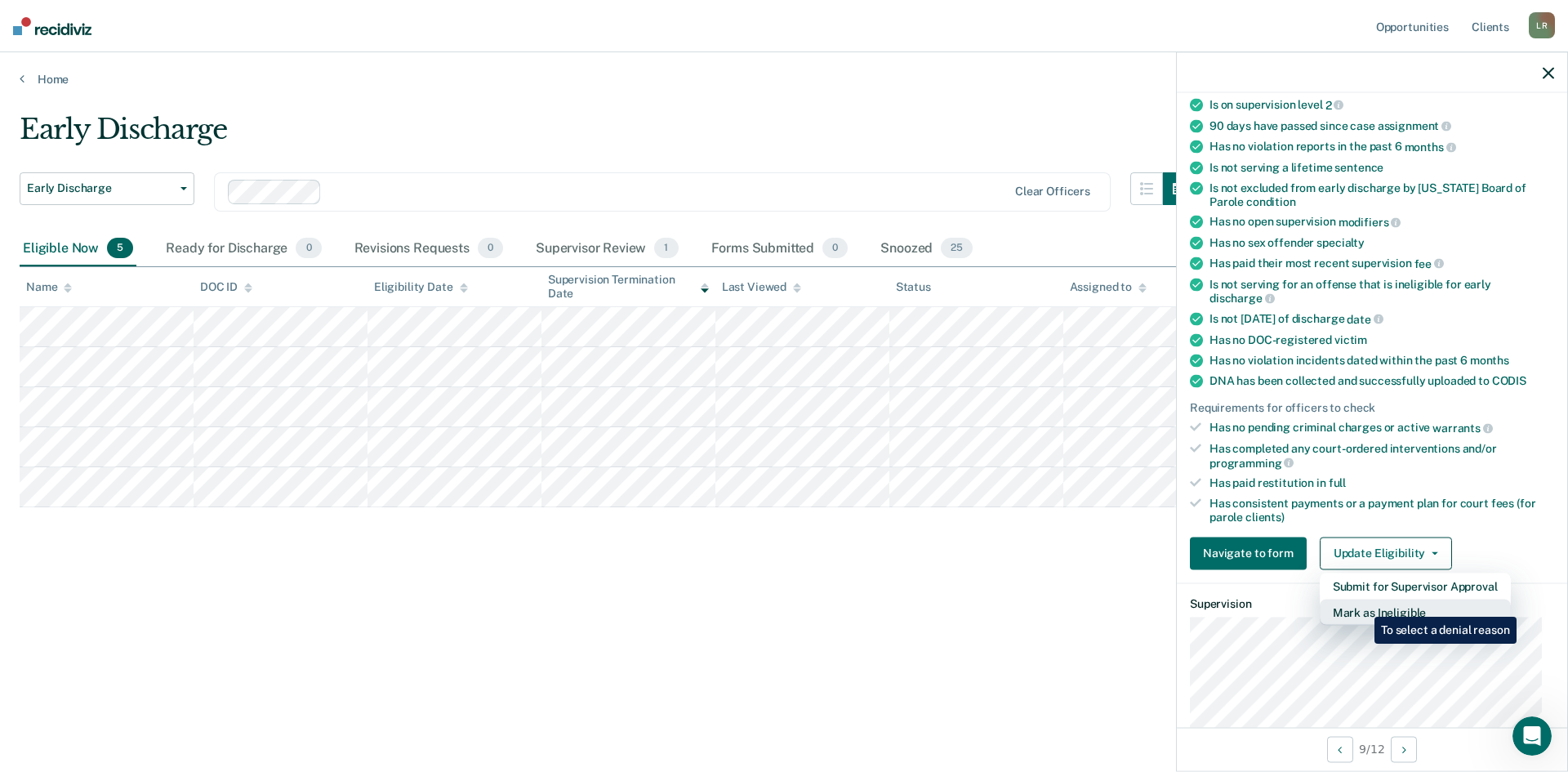
click at [1362, 604] on button "Mark as Ineligible" at bounding box center [1415, 611] width 191 height 26
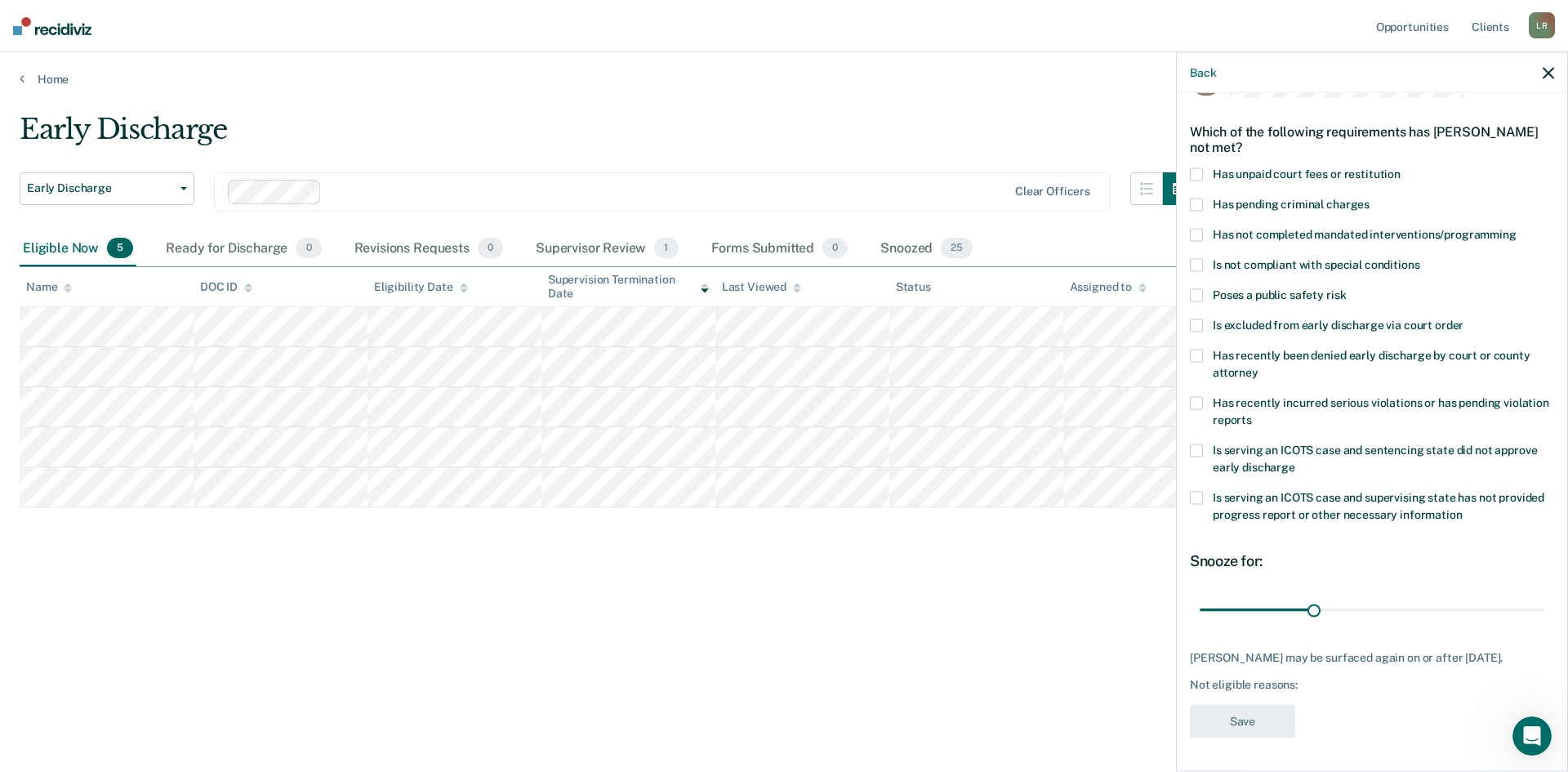
click at [1200, 169] on span at bounding box center [1196, 175] width 13 height 13
click at [1252, 722] on button "Save" at bounding box center [1242, 722] width 106 height 34
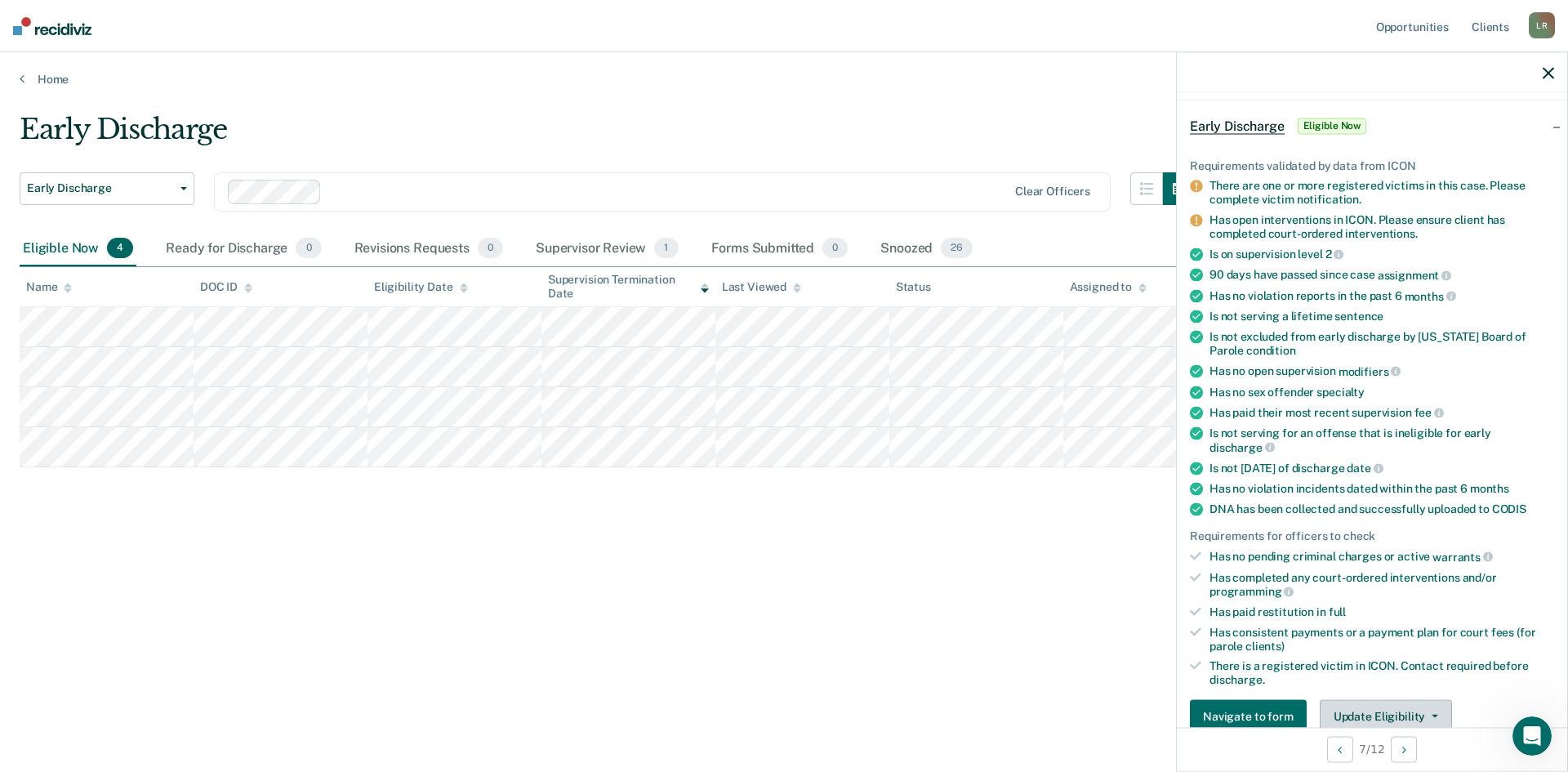
click at [1386, 707] on button "Update Eligibility" at bounding box center [1386, 716] width 132 height 33
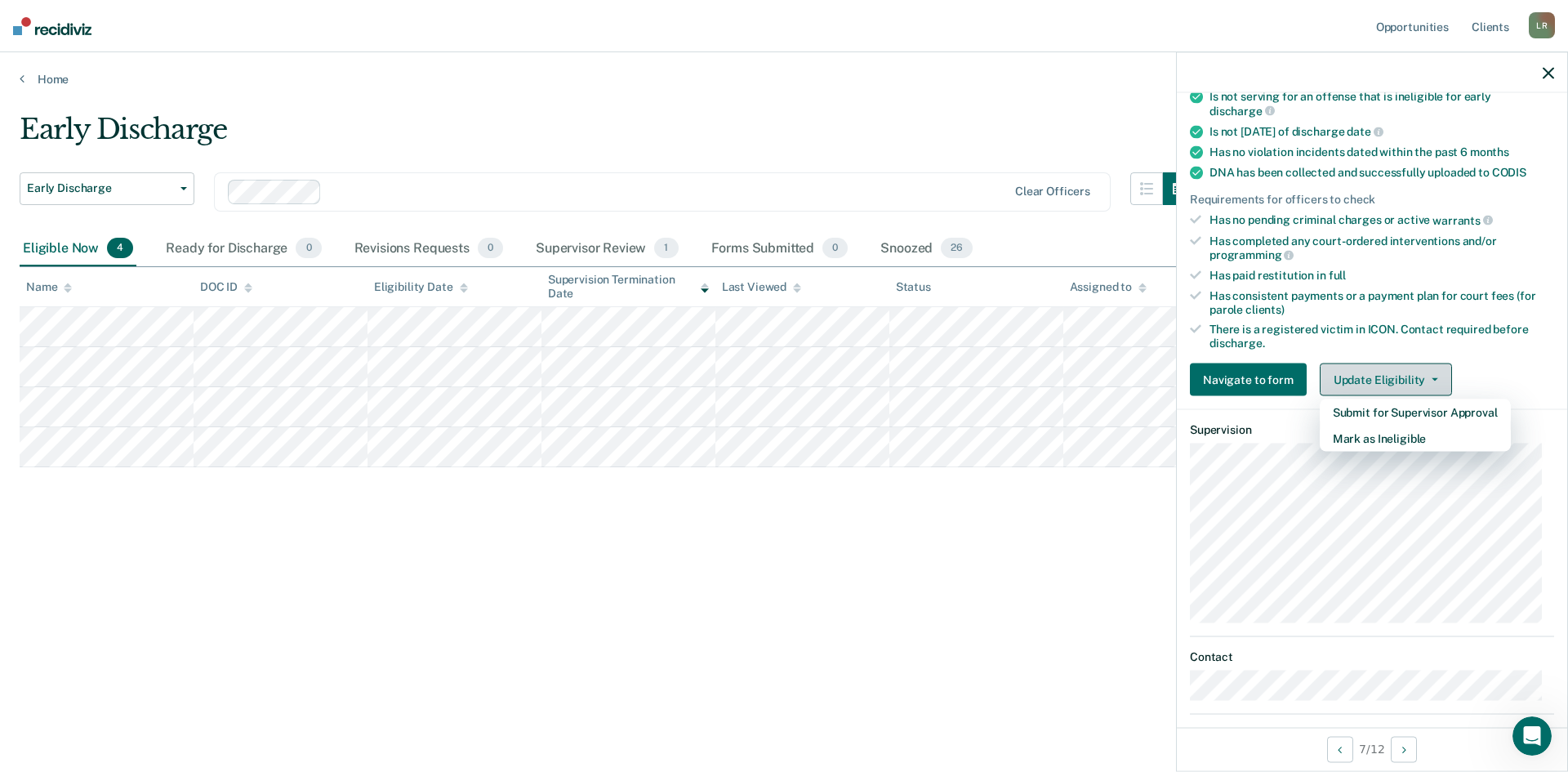
click at [1391, 364] on button "Update Eligibility" at bounding box center [1386, 379] width 132 height 33
click at [1389, 367] on button "Update Eligibility" at bounding box center [1386, 379] width 132 height 33
click at [1364, 435] on button "Mark as Ineligible" at bounding box center [1415, 437] width 191 height 26
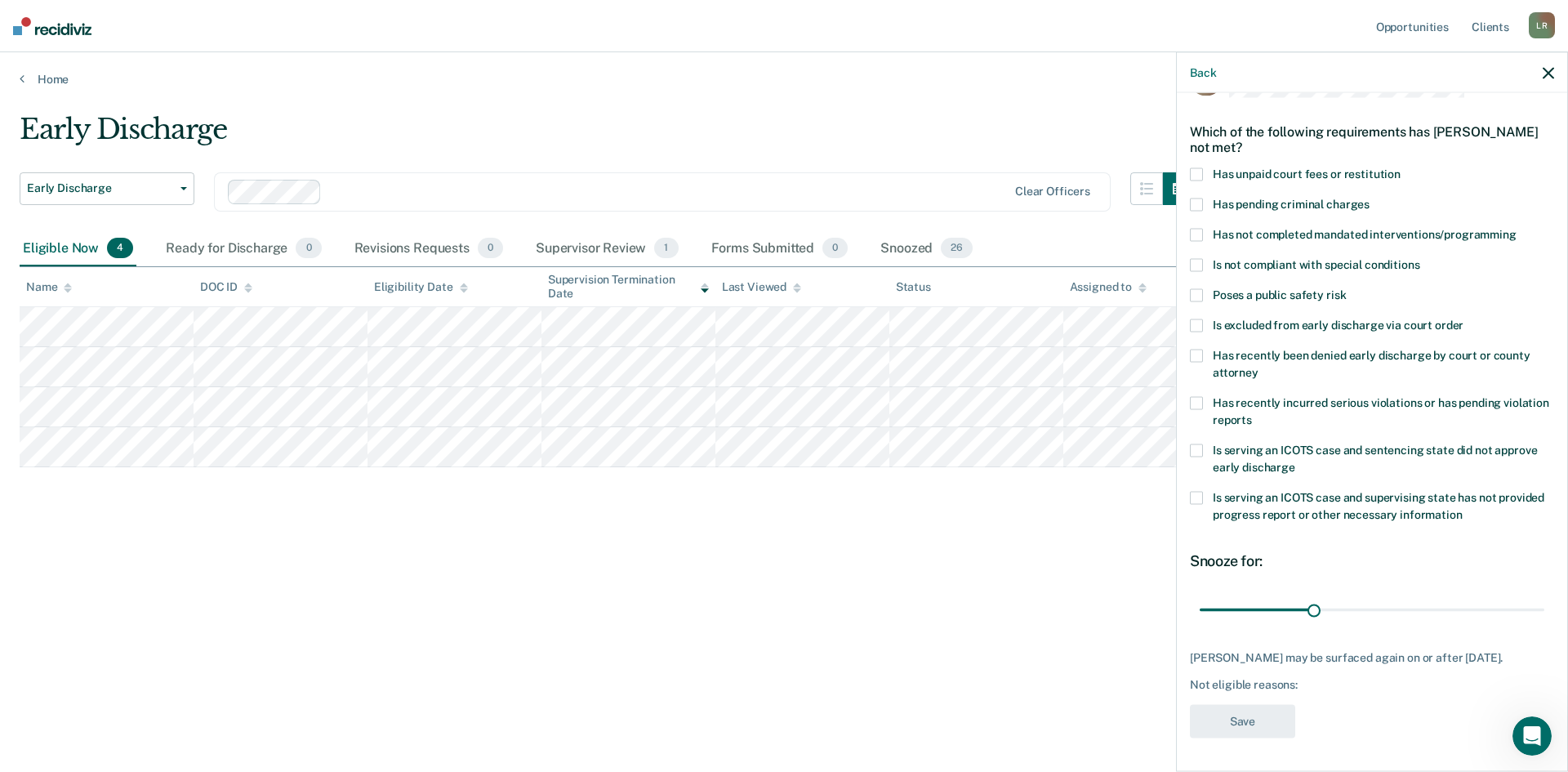
drag, startPoint x: 1194, startPoint y: 158, endPoint x: 1191, endPoint y: 171, distance: 13.3
click at [1195, 169] on span at bounding box center [1196, 175] width 13 height 13
click at [1199, 229] on span at bounding box center [1196, 235] width 13 height 13
click at [1251, 728] on button "Save" at bounding box center [1242, 722] width 106 height 34
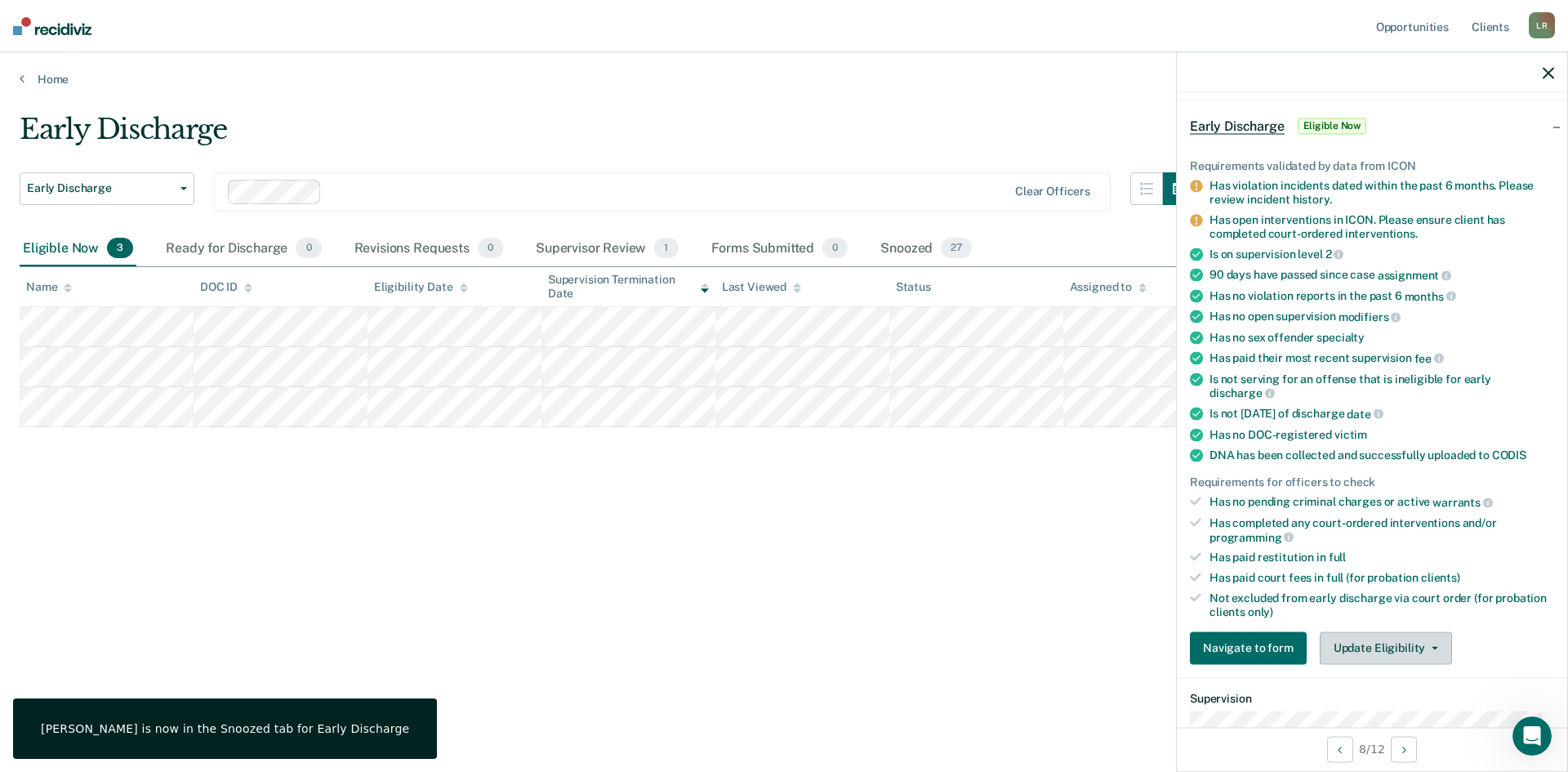
click at [1368, 646] on button "Update Eligibility" at bounding box center [1386, 648] width 132 height 33
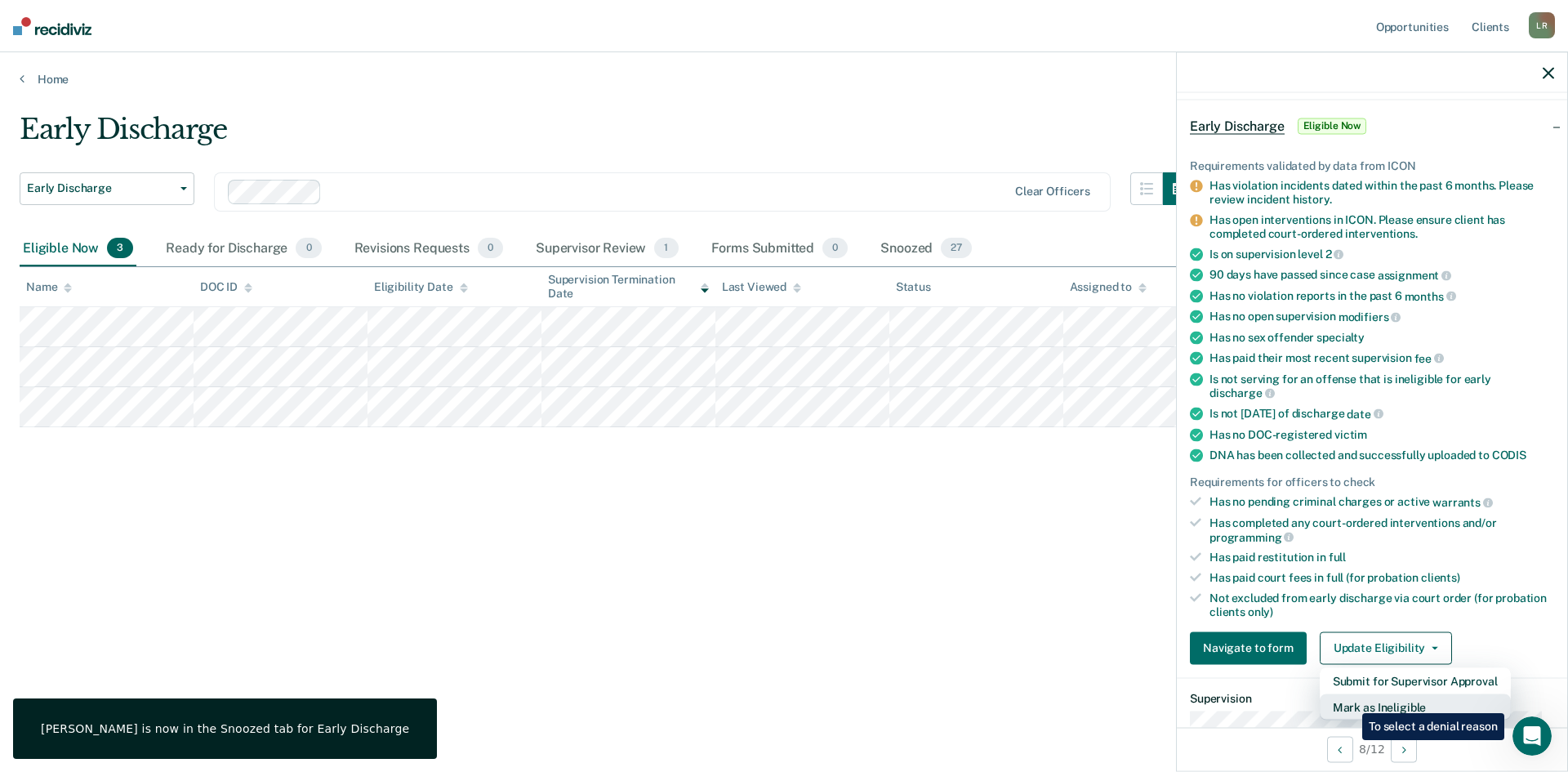
click at [1350, 701] on button "Mark as Ineligible" at bounding box center [1415, 706] width 191 height 26
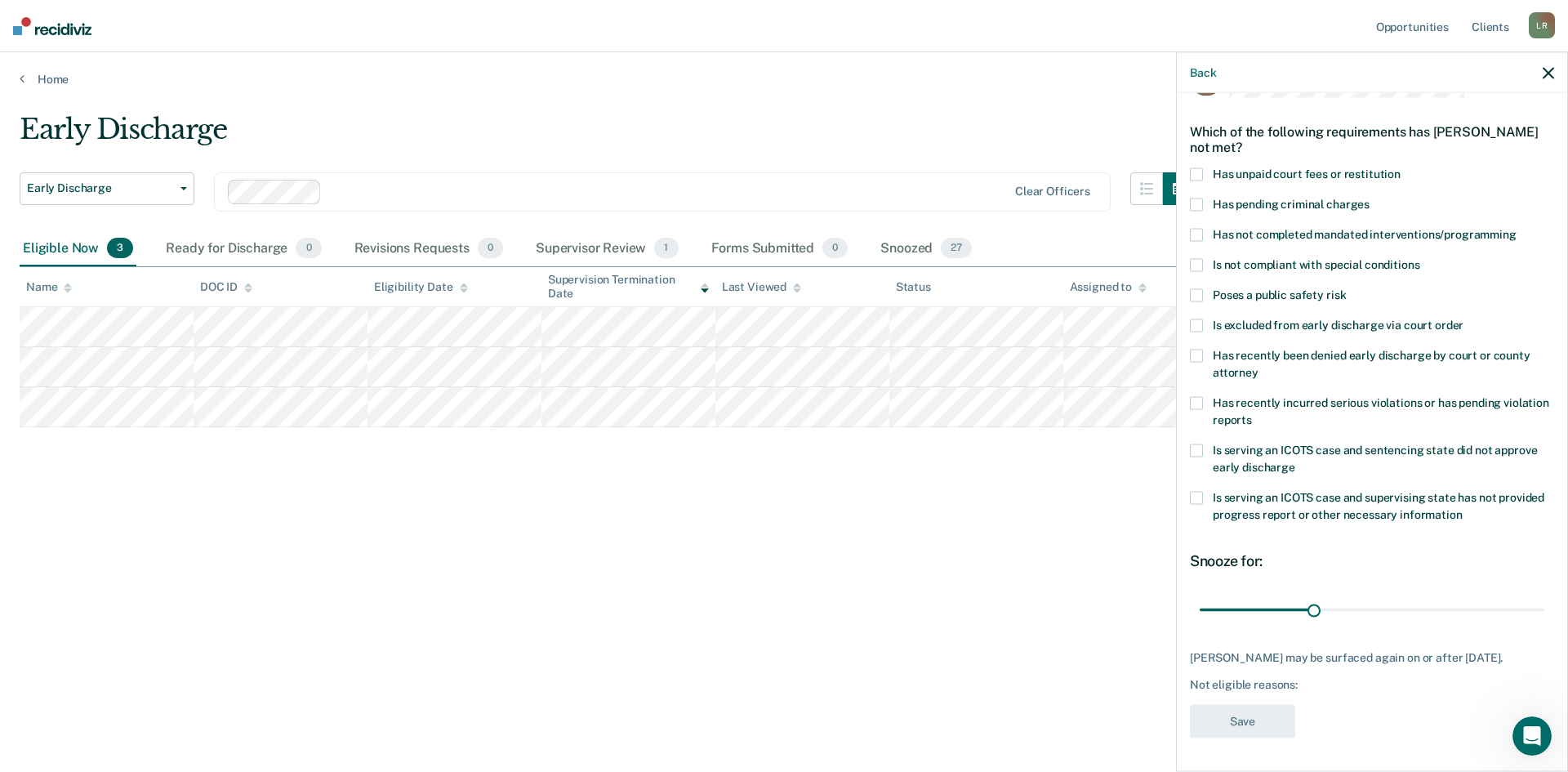
click at [1194, 169] on span at bounding box center [1196, 175] width 13 height 13
click at [1195, 229] on span at bounding box center [1196, 235] width 13 height 13
click at [1241, 722] on button "Save" at bounding box center [1242, 722] width 106 height 34
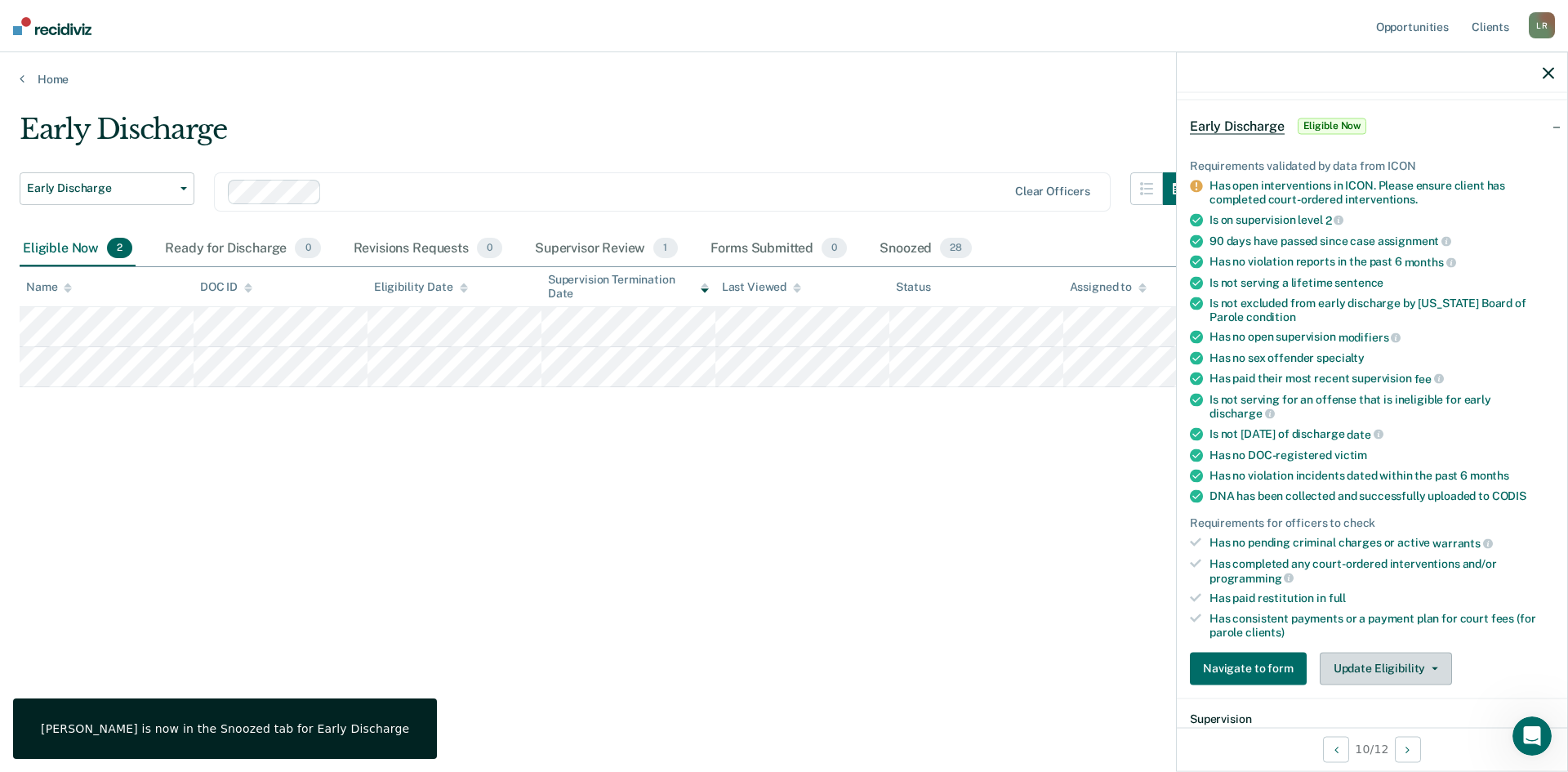
click at [1392, 664] on button "Update Eligibility" at bounding box center [1386, 668] width 132 height 33
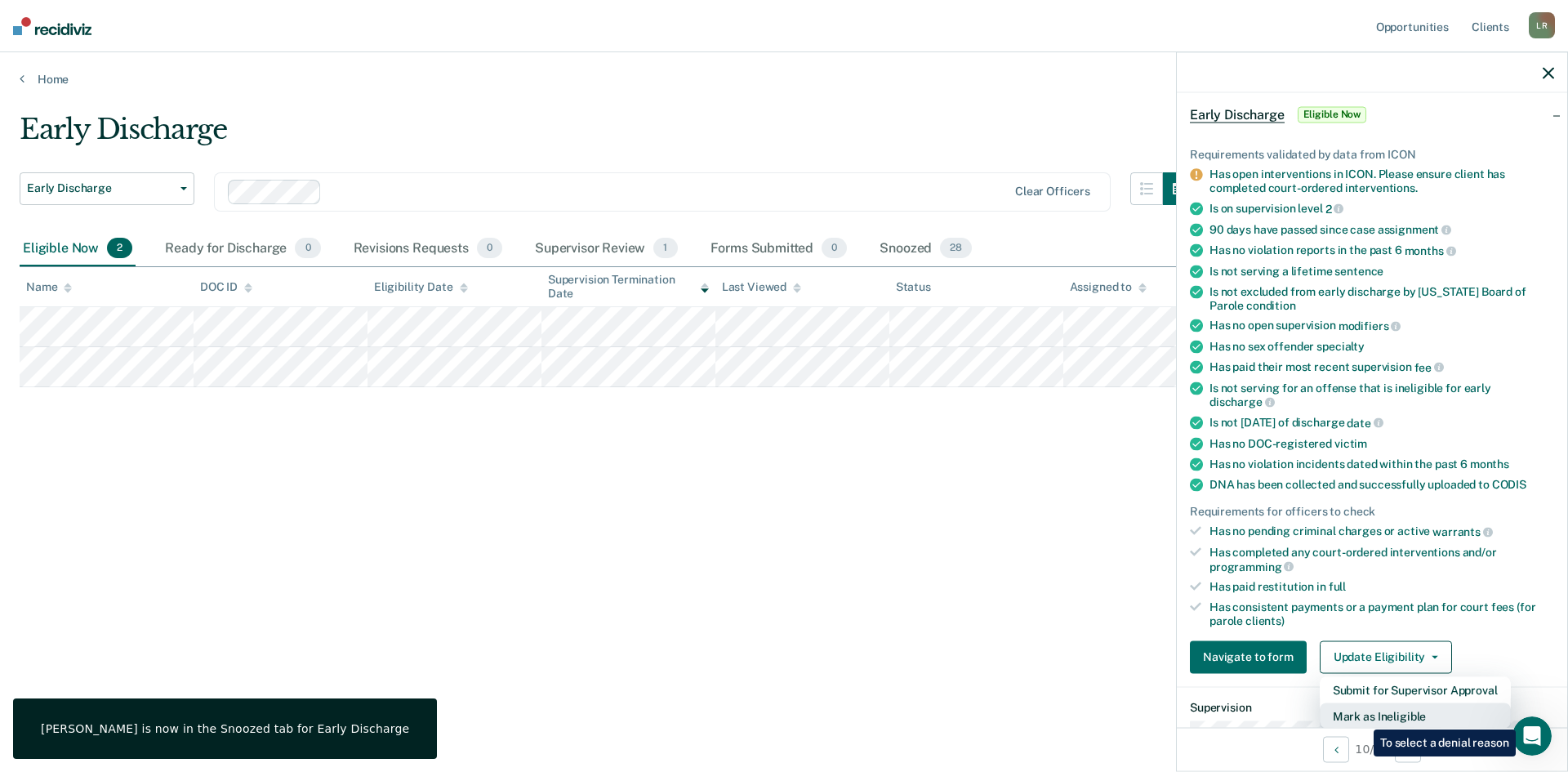
click at [1360, 715] on button "Mark as Ineligible" at bounding box center [1415, 715] width 191 height 26
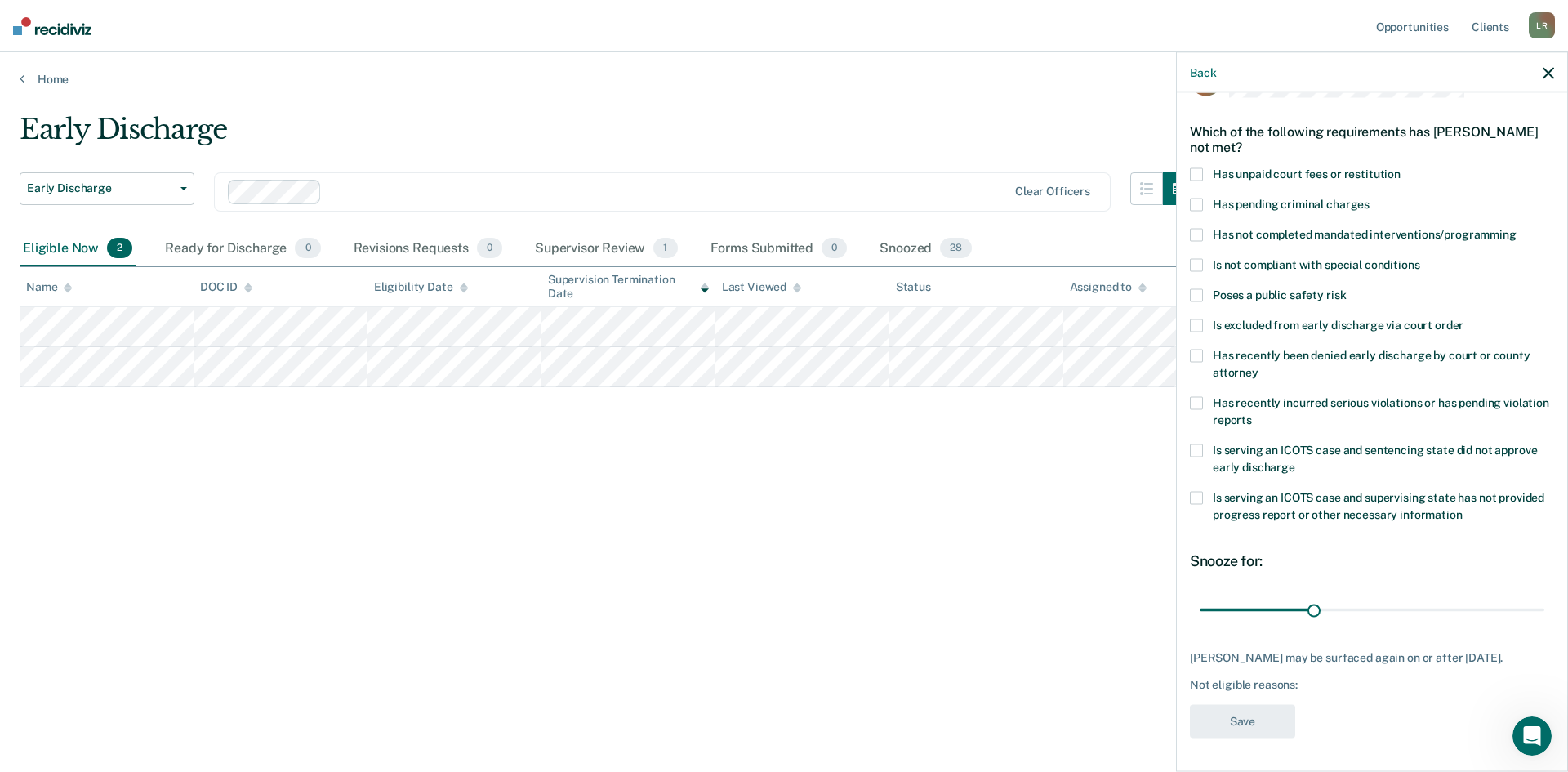
click at [1203, 169] on label "Has unpaid court fees or restitution" at bounding box center [1372, 177] width 365 height 17
click at [1201, 244] on div "Has not completed mandated interventions/programming" at bounding box center [1372, 243] width 365 height 30
click at [1193, 199] on span at bounding box center [1196, 205] width 13 height 13
click at [1199, 229] on span at bounding box center [1196, 235] width 13 height 13
click at [1245, 725] on button "Save" at bounding box center [1242, 722] width 106 height 34
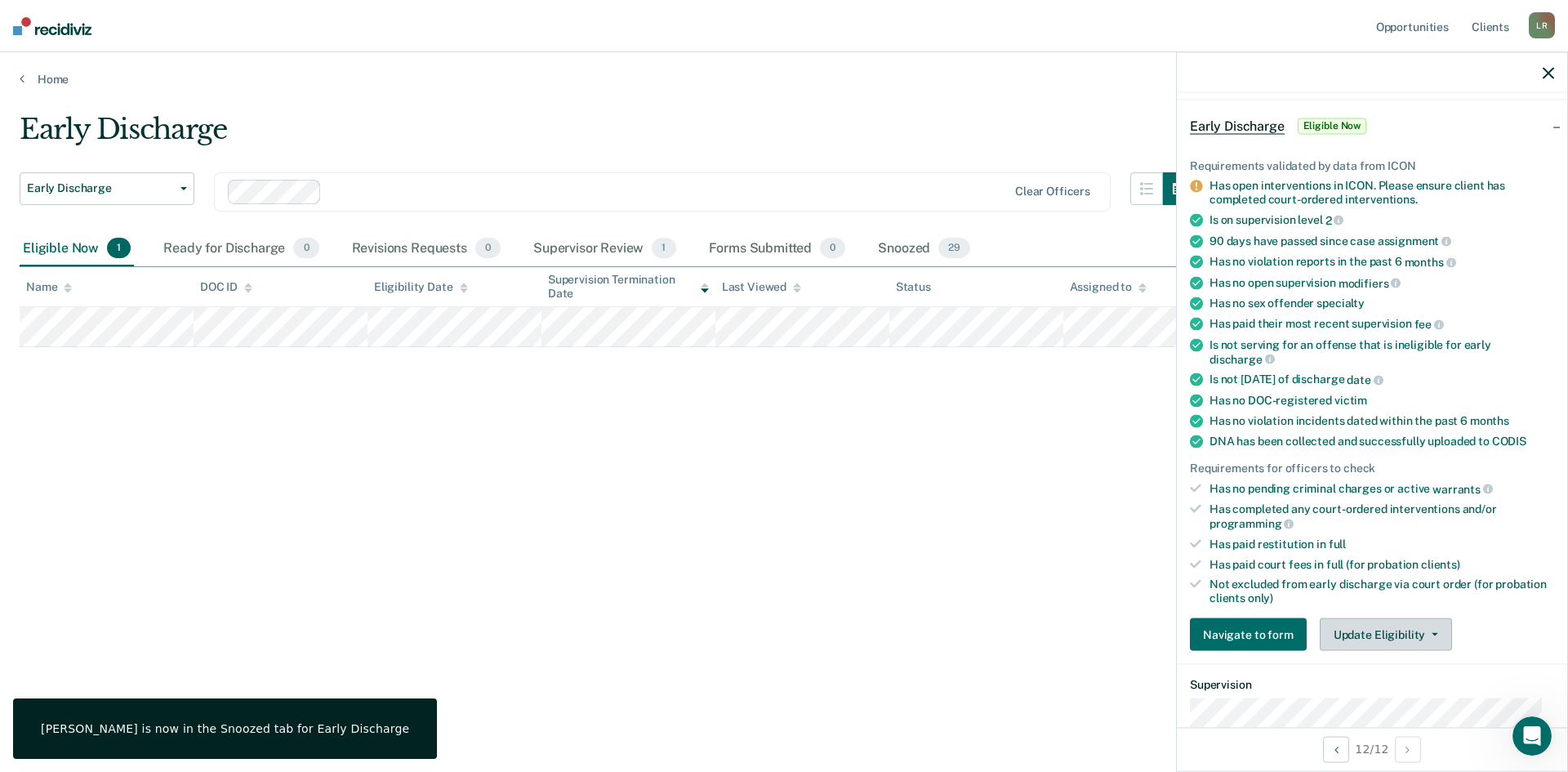
click at [1349, 634] on button "Update Eligibility" at bounding box center [1386, 635] width 132 height 33
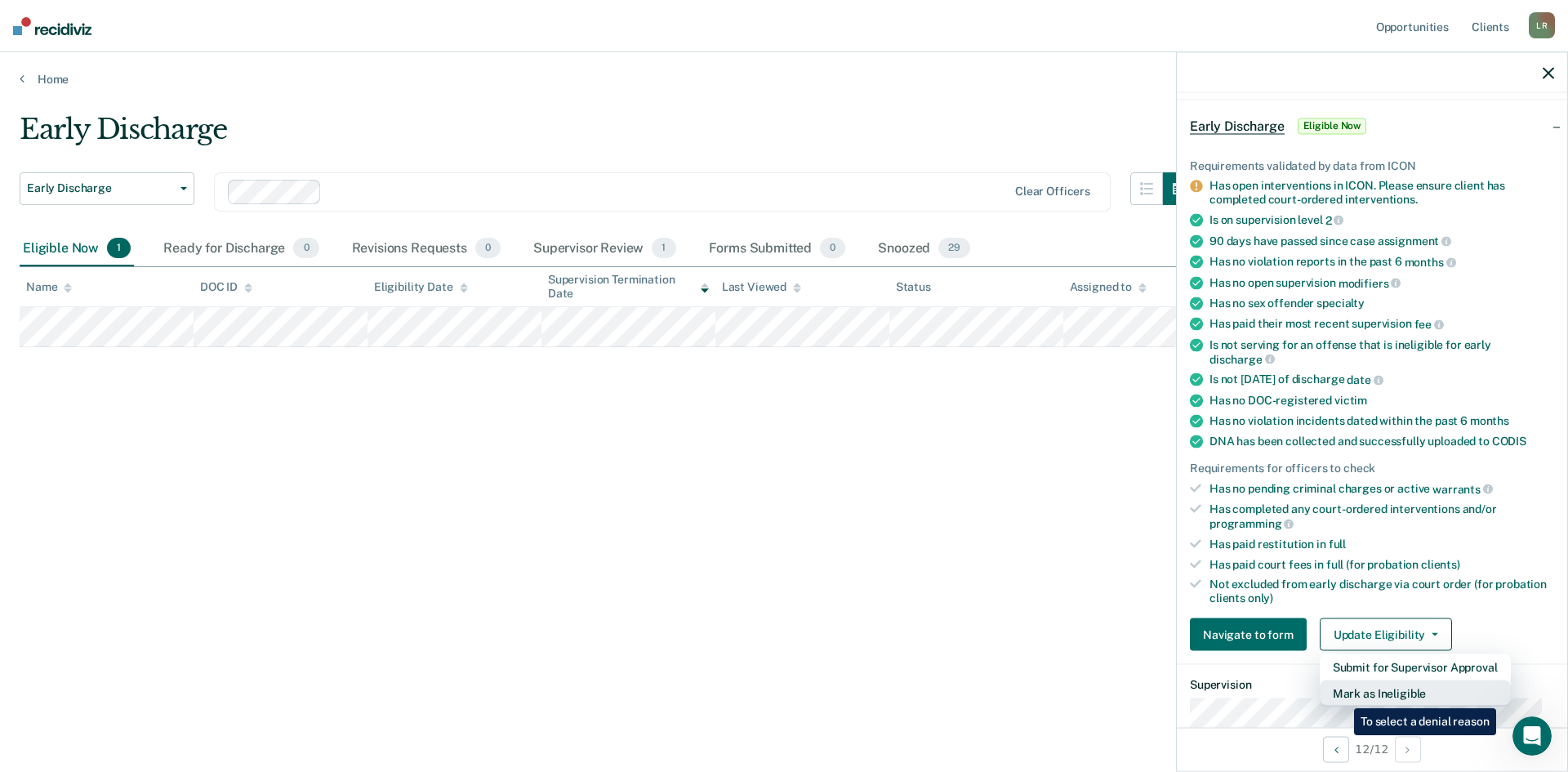
drag, startPoint x: 1351, startPoint y: 659, endPoint x: 1342, endPoint y: 696, distance: 38.1
click at [1342, 696] on div "Submit for Supervisor Approval [PERSON_NAME] as Ineligible" at bounding box center [1415, 681] width 191 height 52
click at [1342, 695] on button "Mark as Ineligible" at bounding box center [1415, 693] width 191 height 26
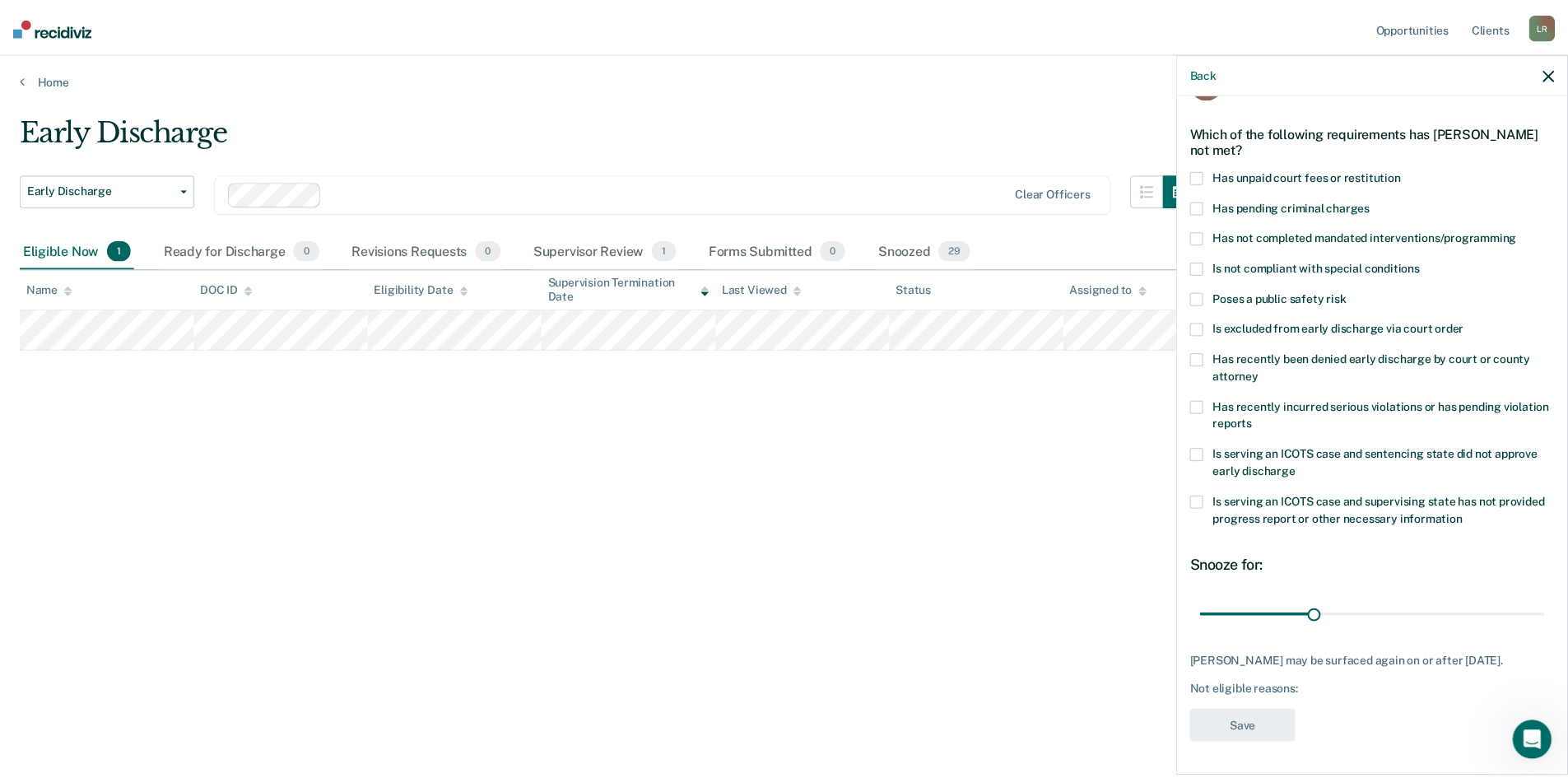
scroll to position [48, 0]
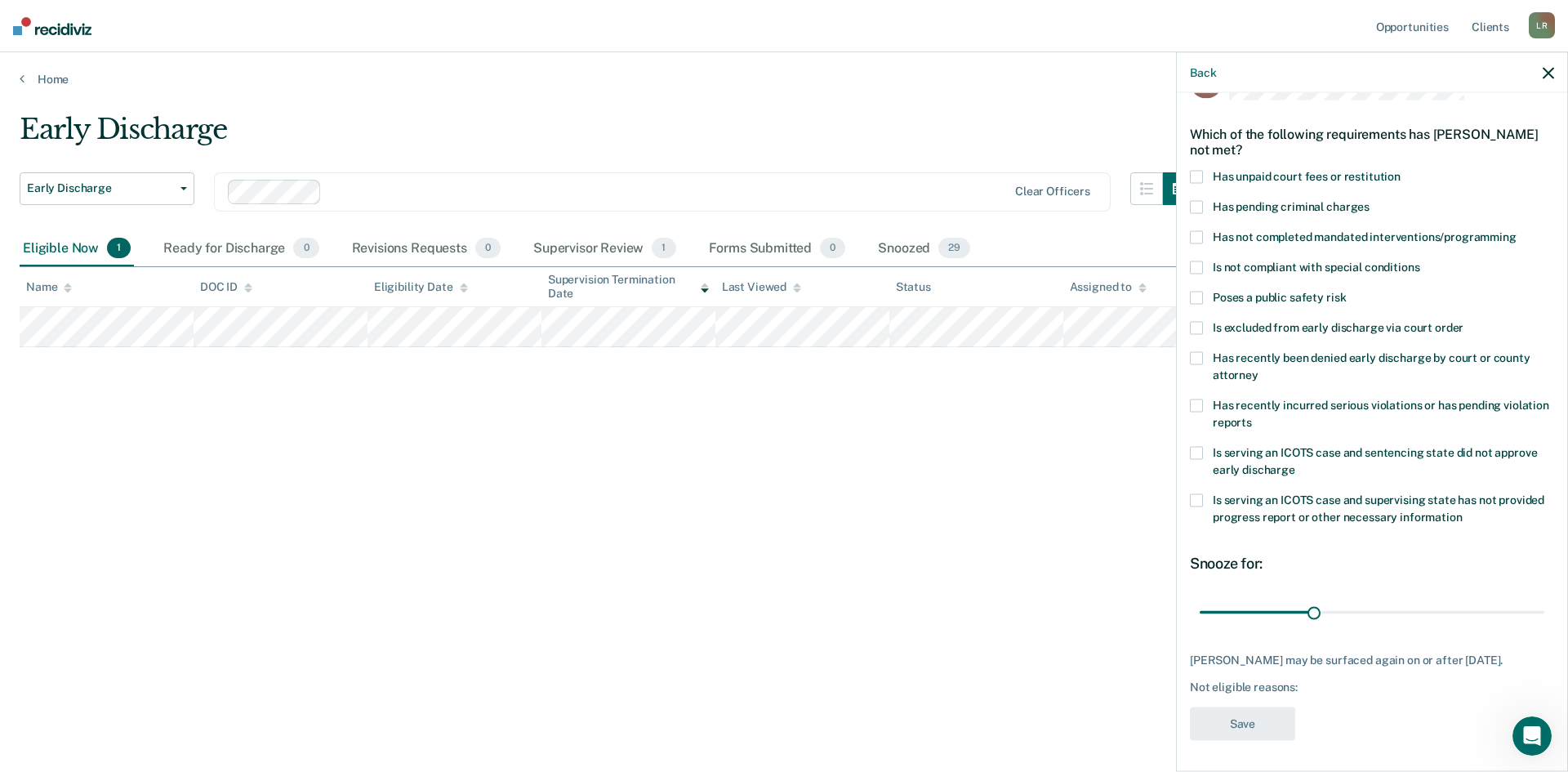
click at [1196, 178] on span at bounding box center [1196, 177] width 13 height 13
click at [1200, 231] on span at bounding box center [1196, 237] width 13 height 13
click at [1269, 716] on button "Save" at bounding box center [1242, 724] width 106 height 34
